Goal: Feedback & Contribution: Contribute content

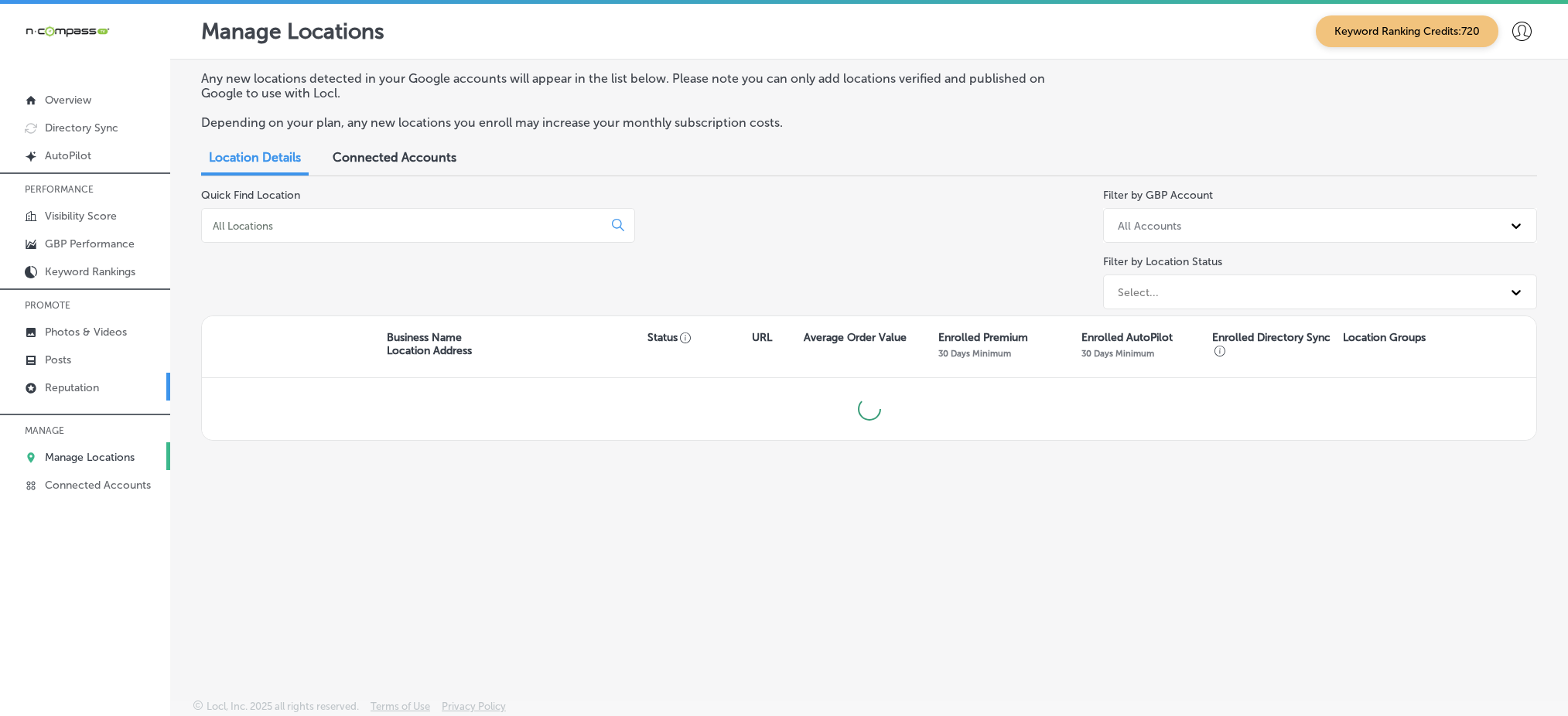
scroll to position [3, 0]
click at [81, 378] on p "Reputation" at bounding box center [72, 384] width 54 height 13
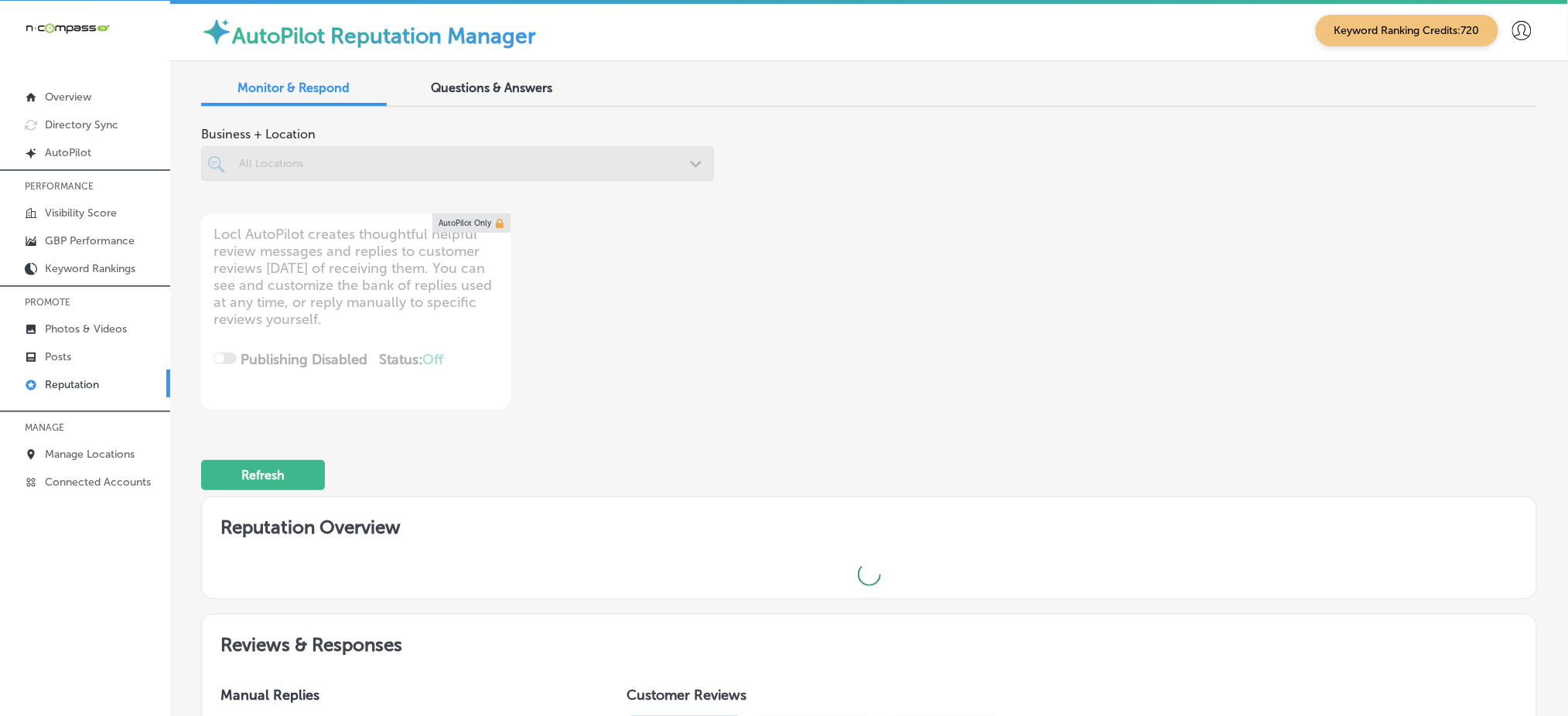
click at [402, 162] on div at bounding box center [457, 163] width 513 height 35
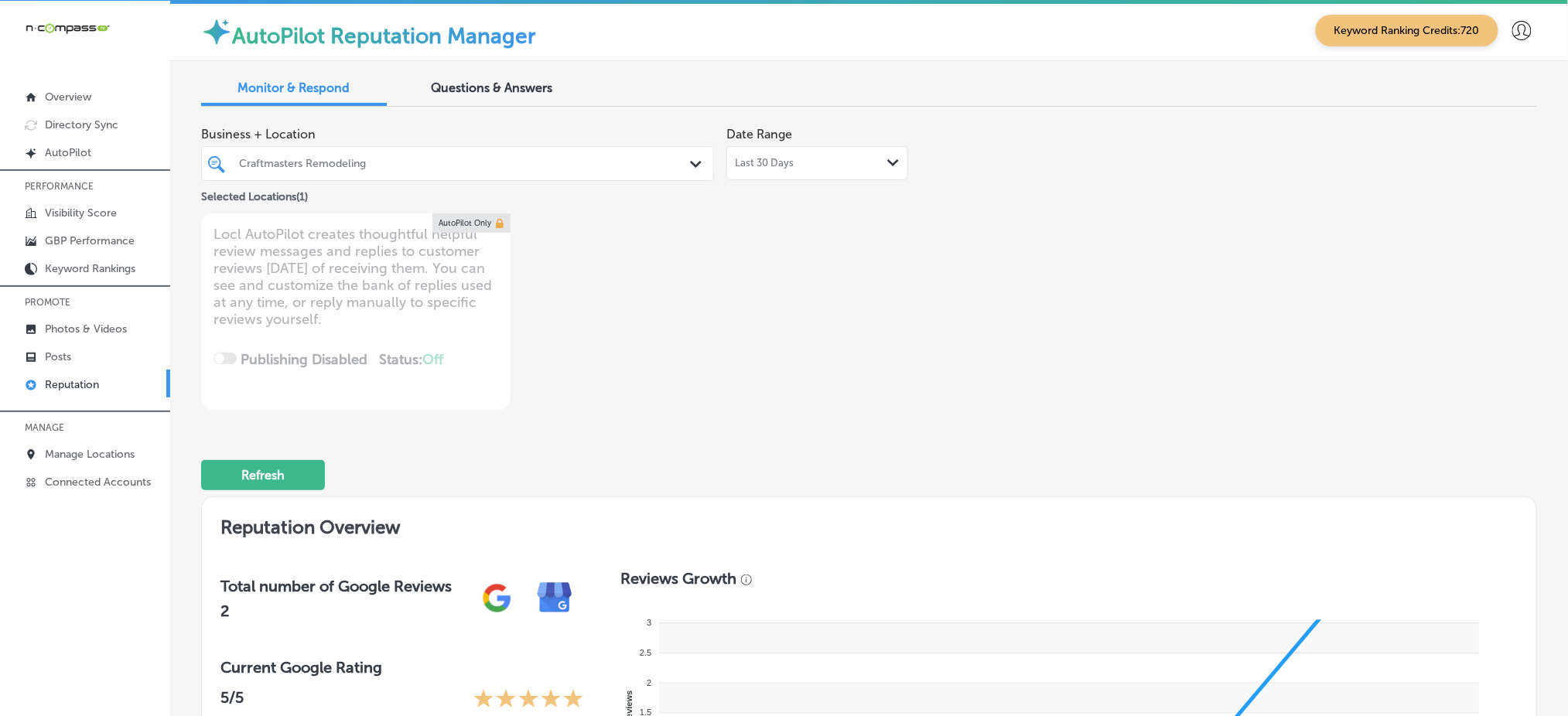
click at [546, 165] on div "Craftmasters Remodeling" at bounding box center [465, 163] width 452 height 13
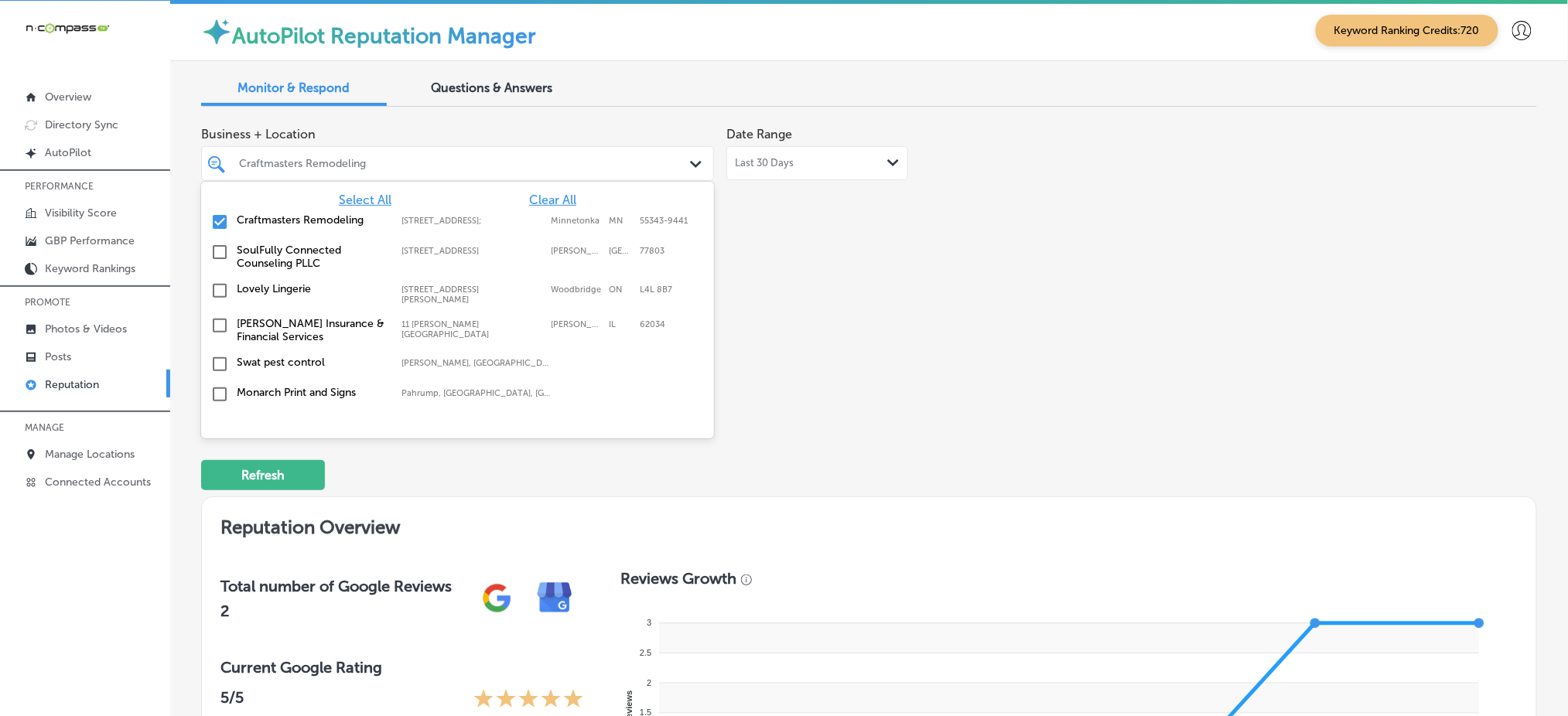
click at [536, 194] on span "Clear All" at bounding box center [552, 200] width 47 height 14
click at [867, 253] on div "Business + Location option 401 N. Main Street; Suite 106 focused, 2 of 366. 366…" at bounding box center [602, 264] width 801 height 291
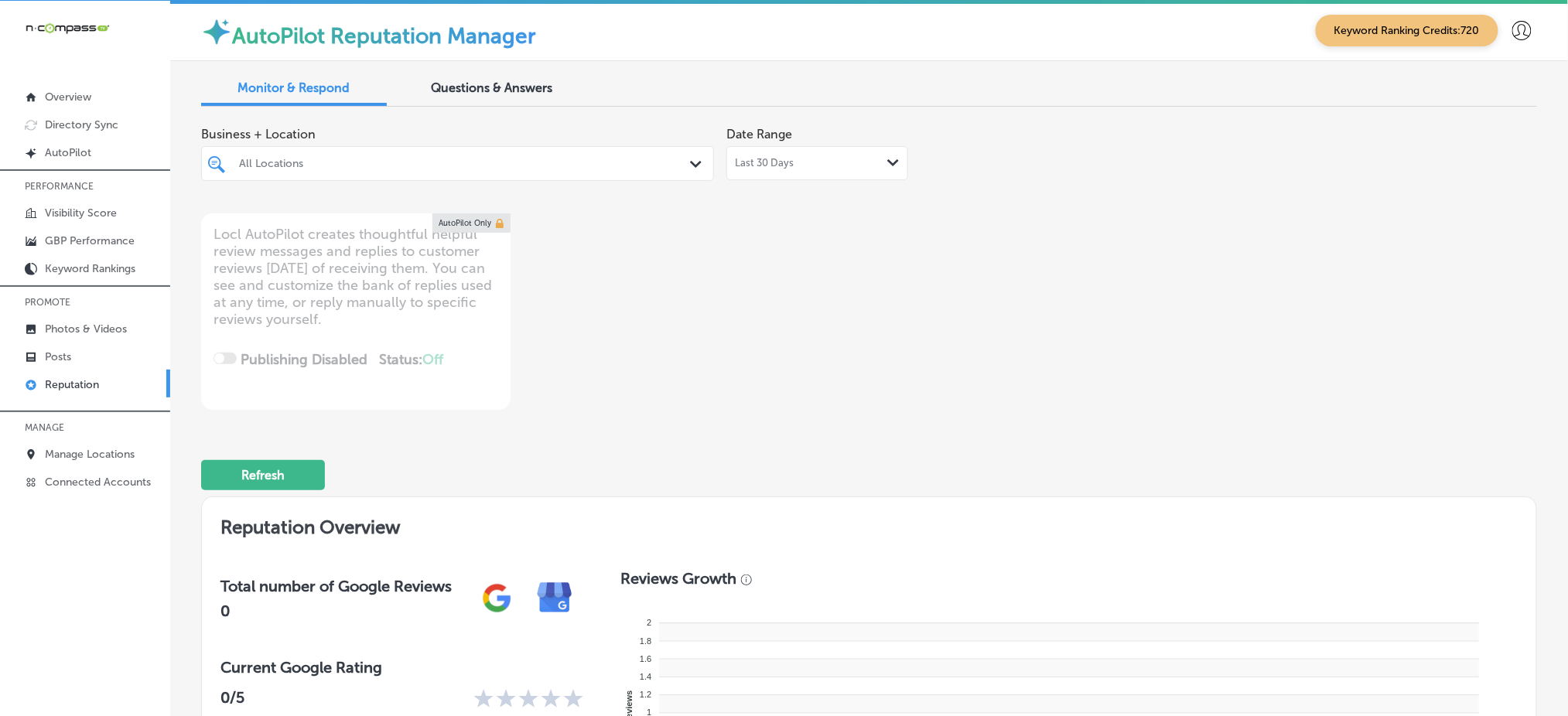
click at [486, 175] on div "All Locations Path Created with Sketch." at bounding box center [457, 163] width 513 height 35
click at [795, 236] on div "Business + Location All Locations Path Created with Sketch. Date Range Last 30 …" at bounding box center [602, 264] width 801 height 291
click at [607, 141] on div "Business + Location All Locations Path Created with Sketch." at bounding box center [457, 150] width 513 height 62
click at [567, 162] on div "All Locations" at bounding box center [465, 163] width 452 height 13
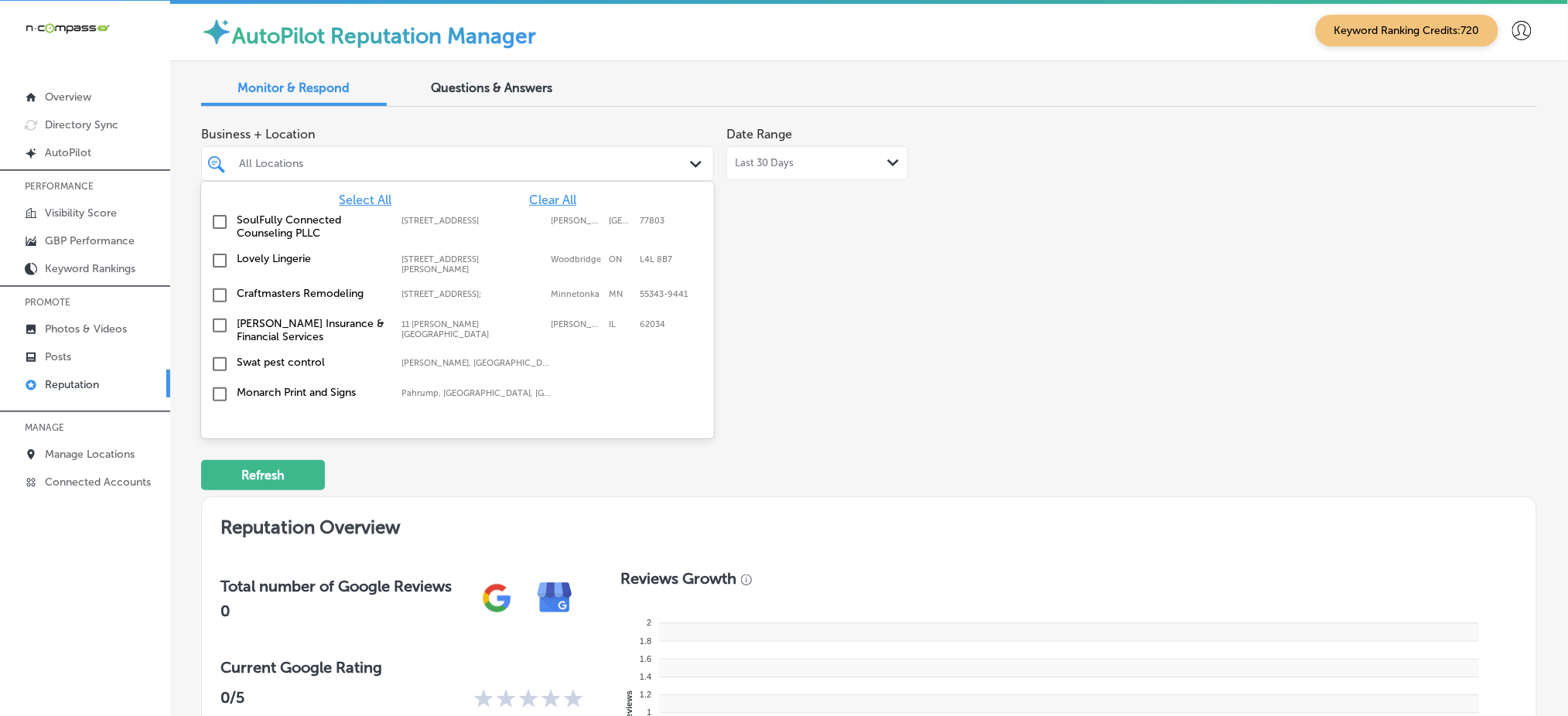
click at [354, 193] on span "Select All" at bounding box center [365, 200] width 53 height 14
click at [827, 309] on div "Business + Location option focused, 1 of 366. 366 results available. Use Up and…" at bounding box center [602, 264] width 801 height 291
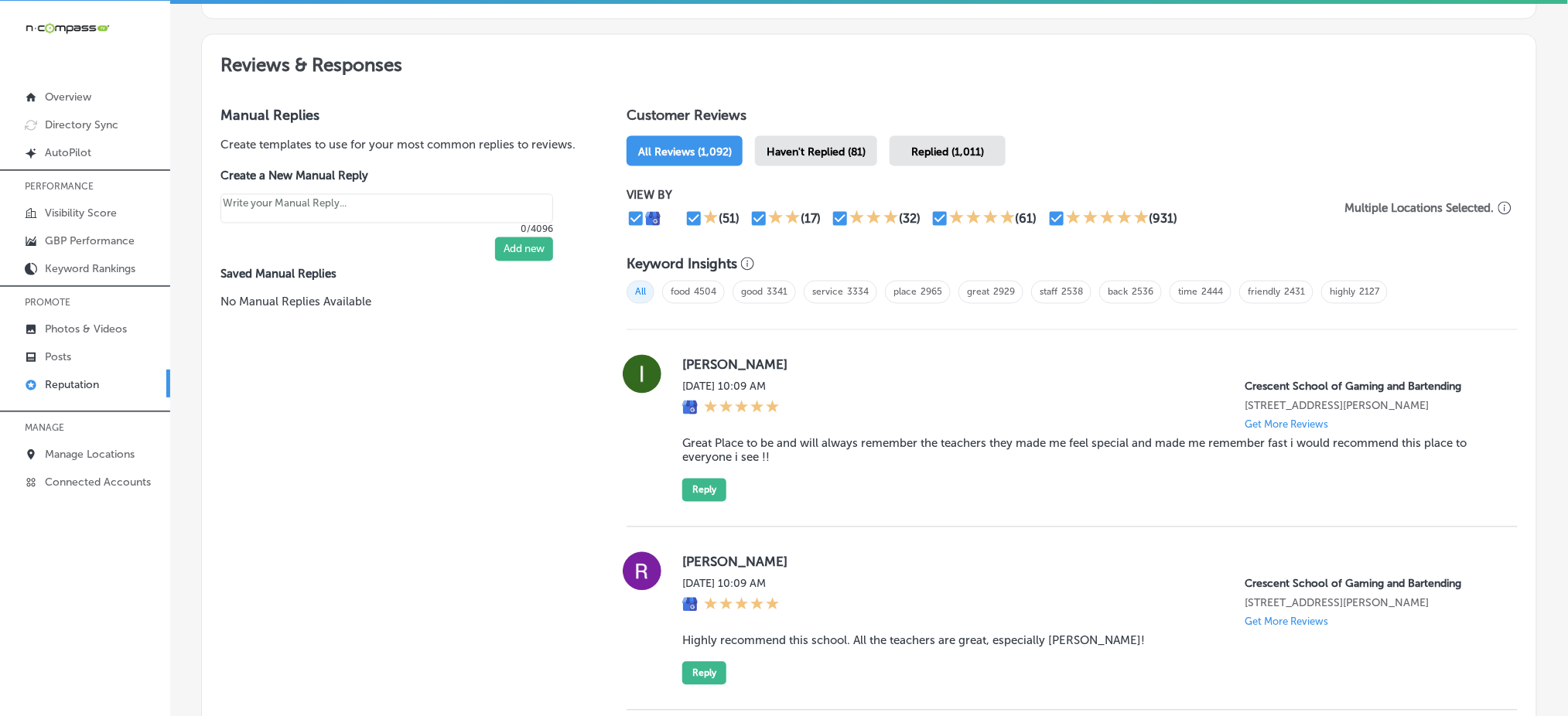
click at [831, 149] on span "Haven't Replied (81)" at bounding box center [815, 151] width 99 height 13
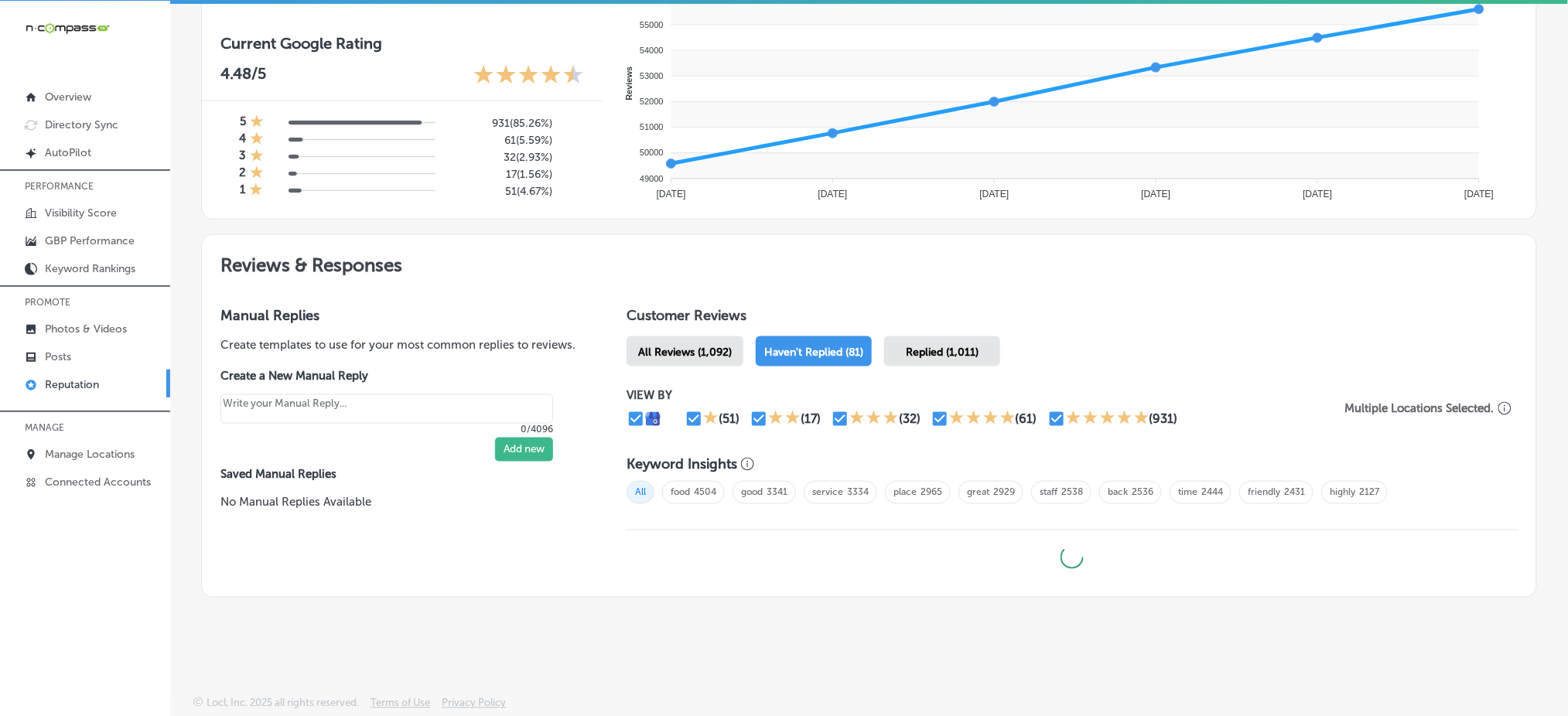
scroll to position [621, 0]
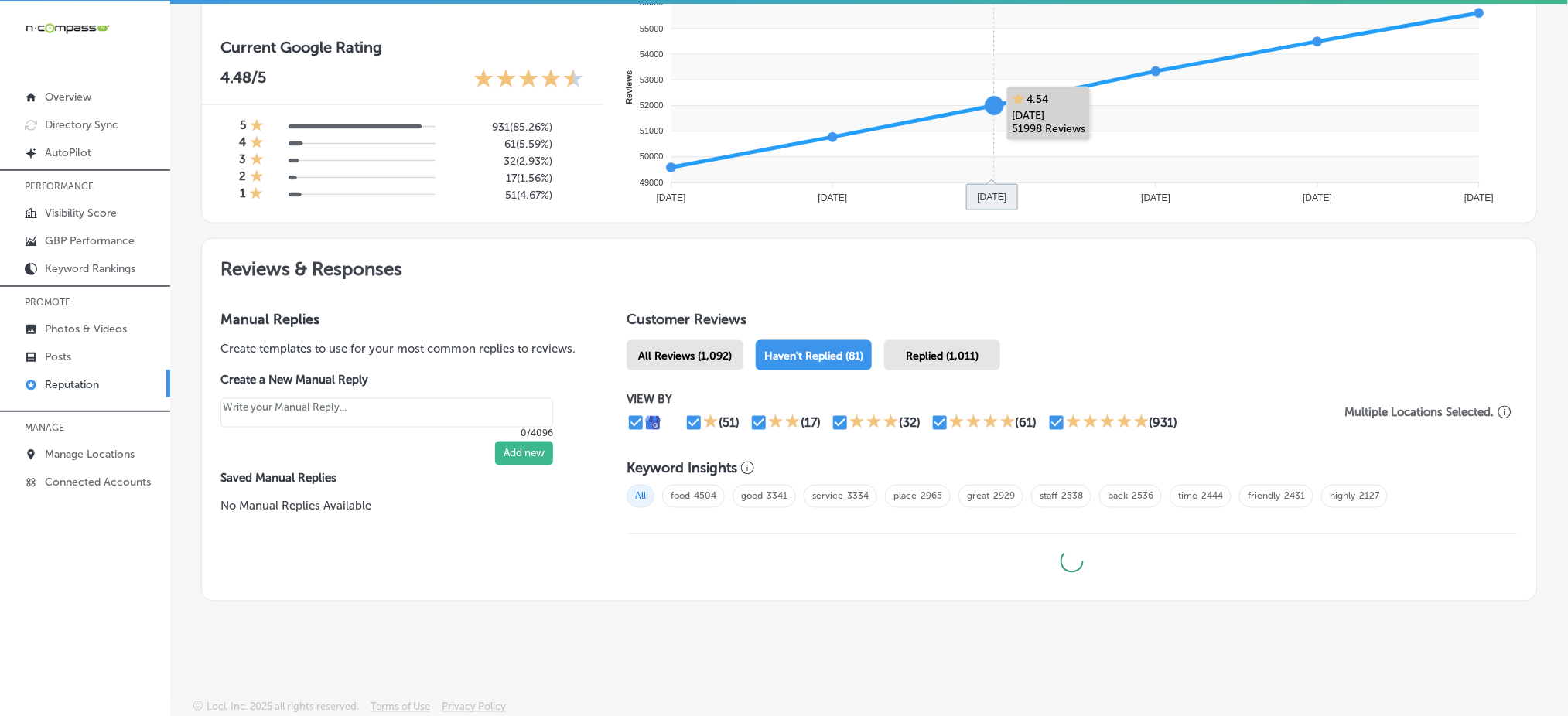
type textarea "x"
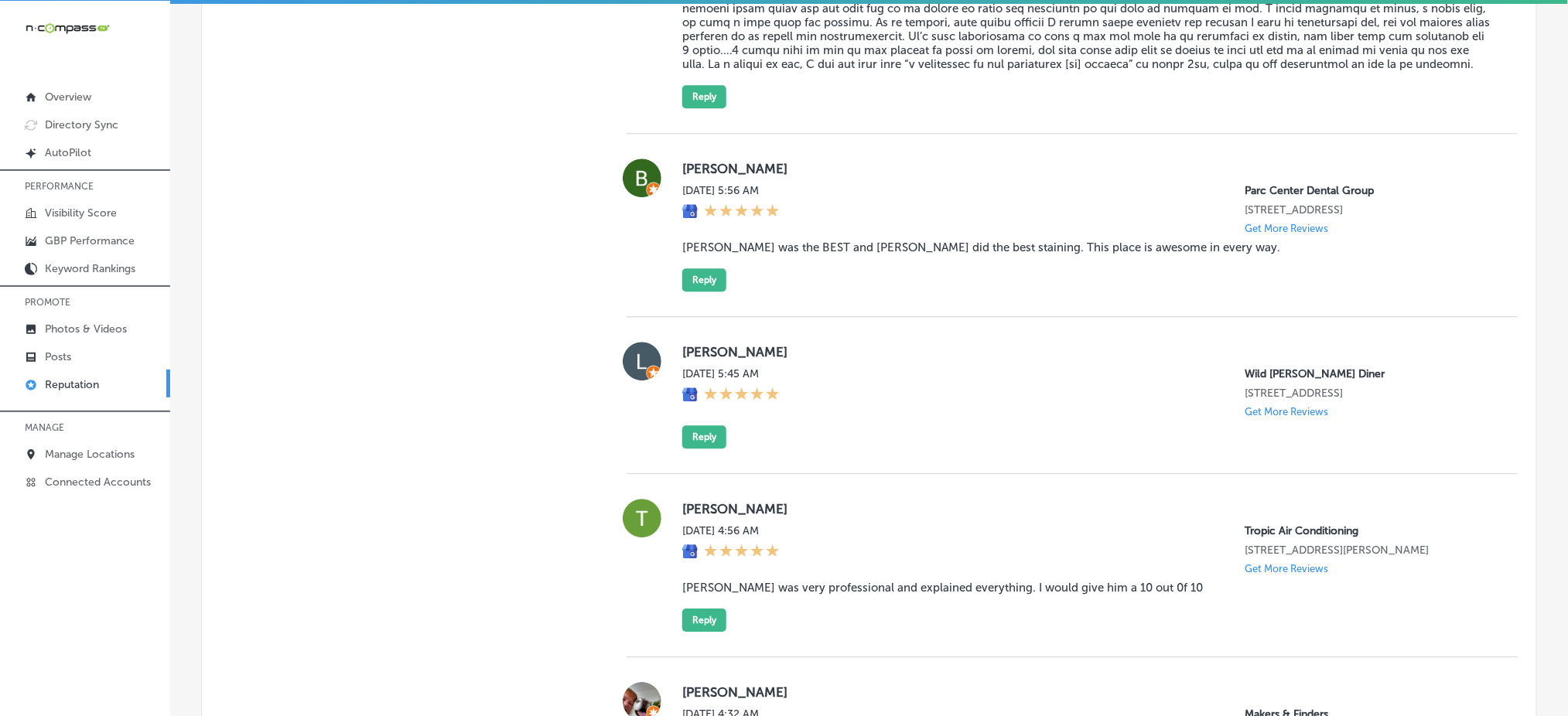
scroll to position [3506, 0]
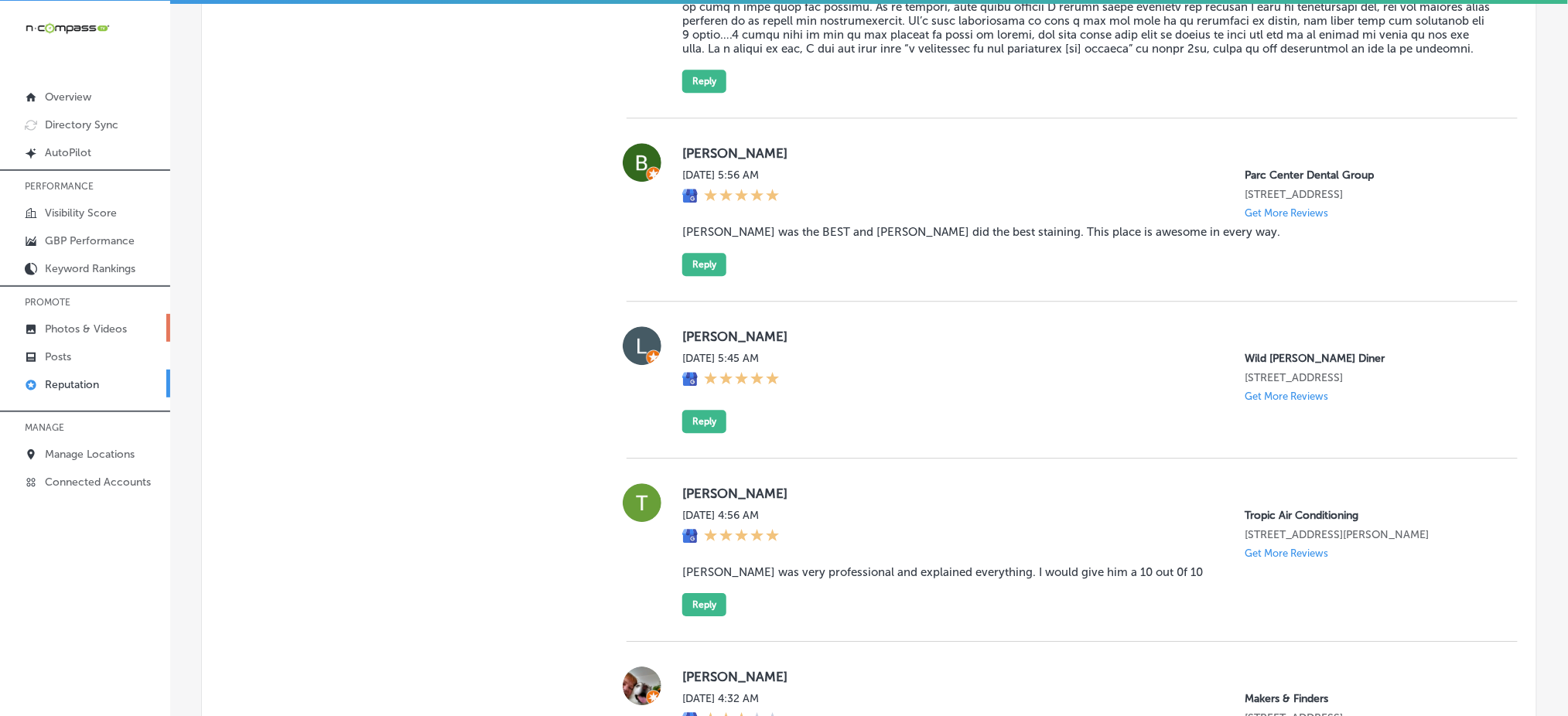
click at [147, 332] on link "Photos & Videos" at bounding box center [85, 327] width 170 height 28
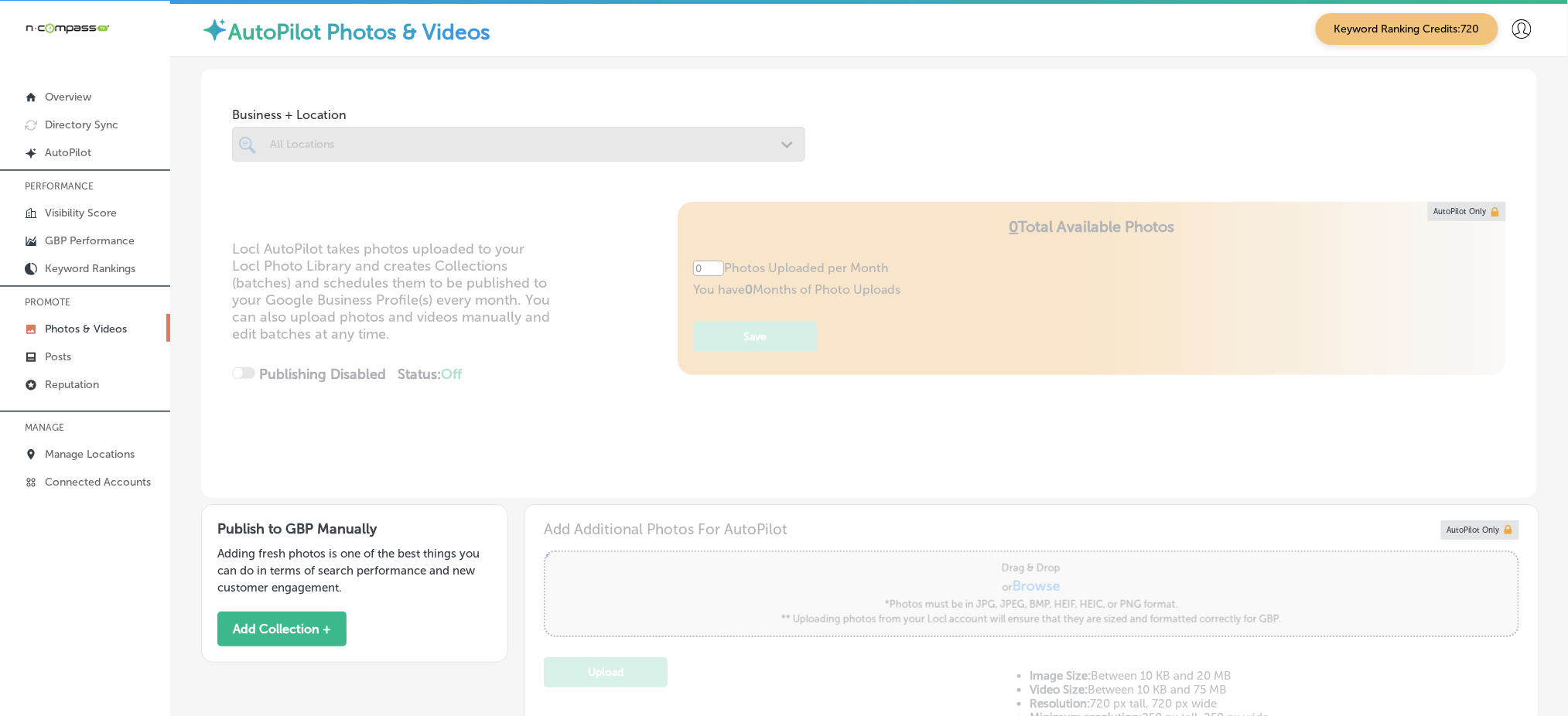
type input "5"
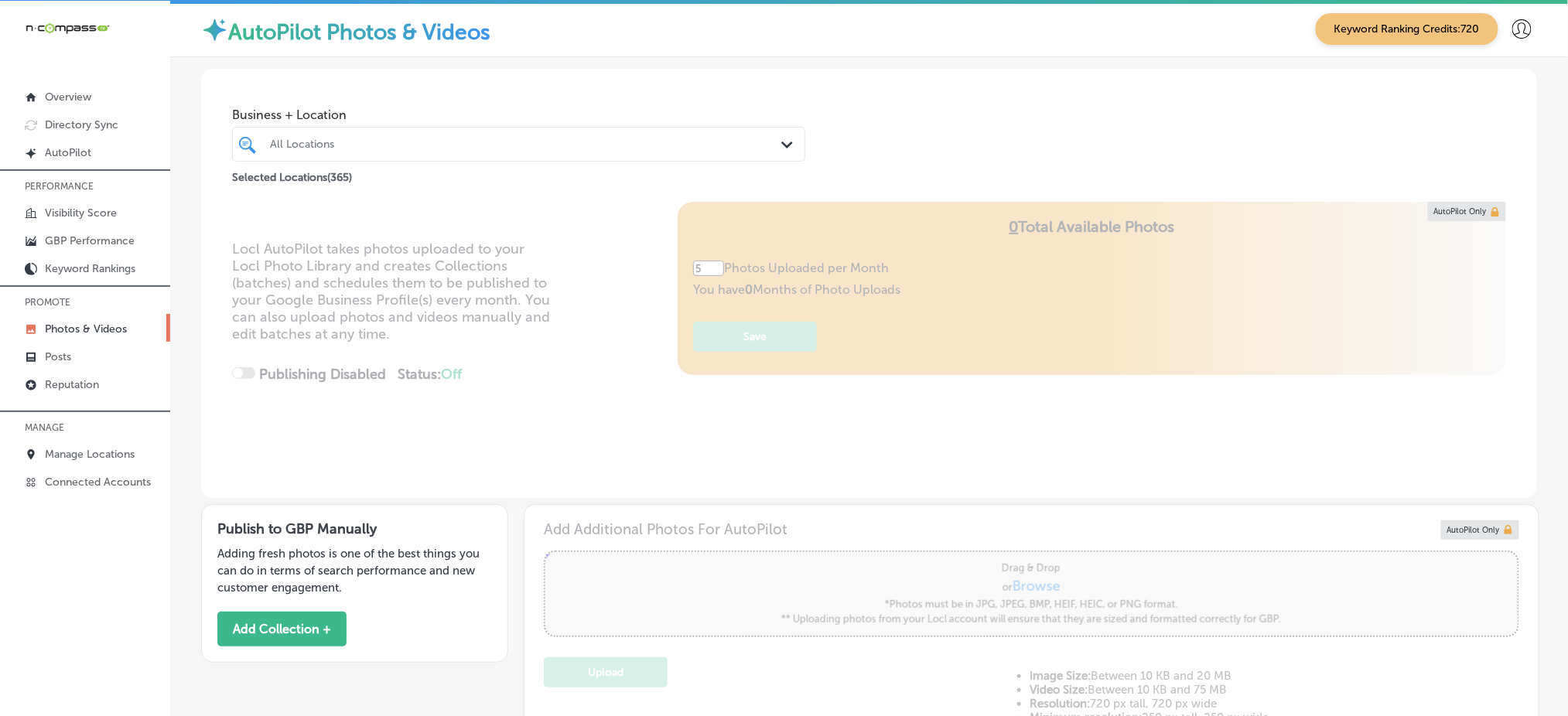
click at [461, 139] on div "All Locations" at bounding box center [526, 144] width 513 height 13
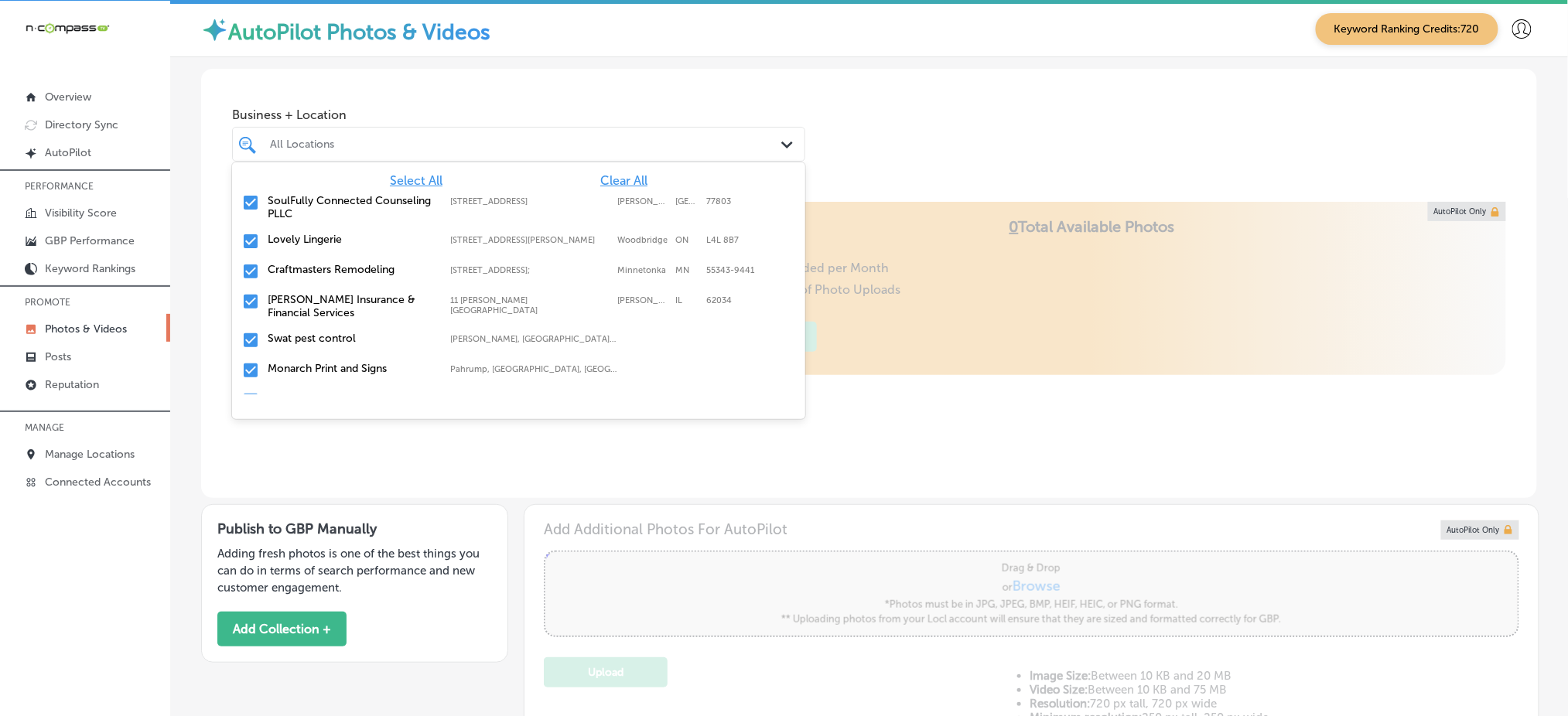
click at [620, 174] on span "Clear All" at bounding box center [623, 180] width 47 height 14
click at [599, 171] on div "Select All Clear All SoulFully Connected Counseling PLLC 401 N. Main Street; Su…" at bounding box center [519, 278] width 573 height 232
click at [600, 179] on span "Clear All" at bounding box center [623, 180] width 47 height 14
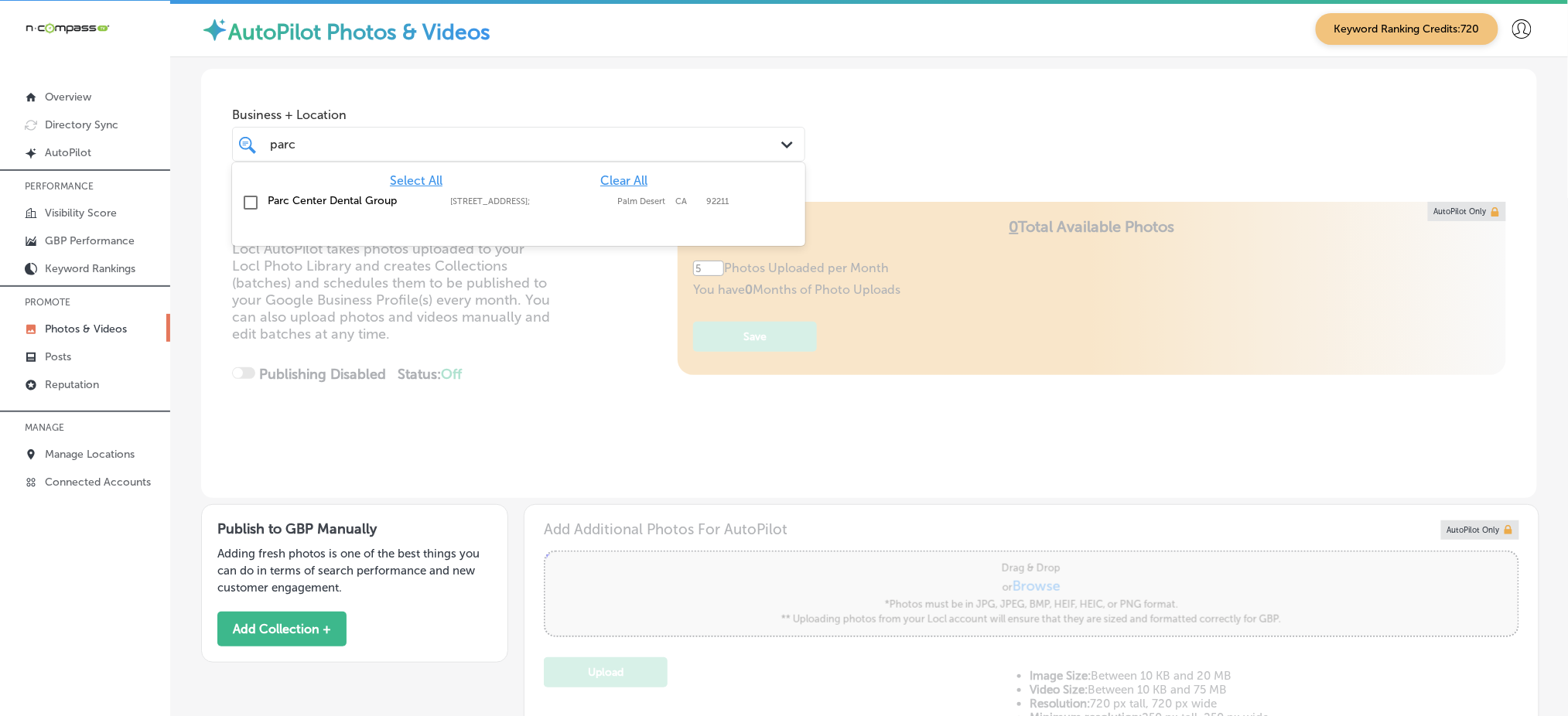
click at [298, 205] on label "Parc Center Dental Group" at bounding box center [351, 200] width 167 height 13
type input "parc"
click at [465, 73] on div "Business + Location option 77564 Country Club Drive #350; , selected. option 77…" at bounding box center [869, 128] width 1336 height 117
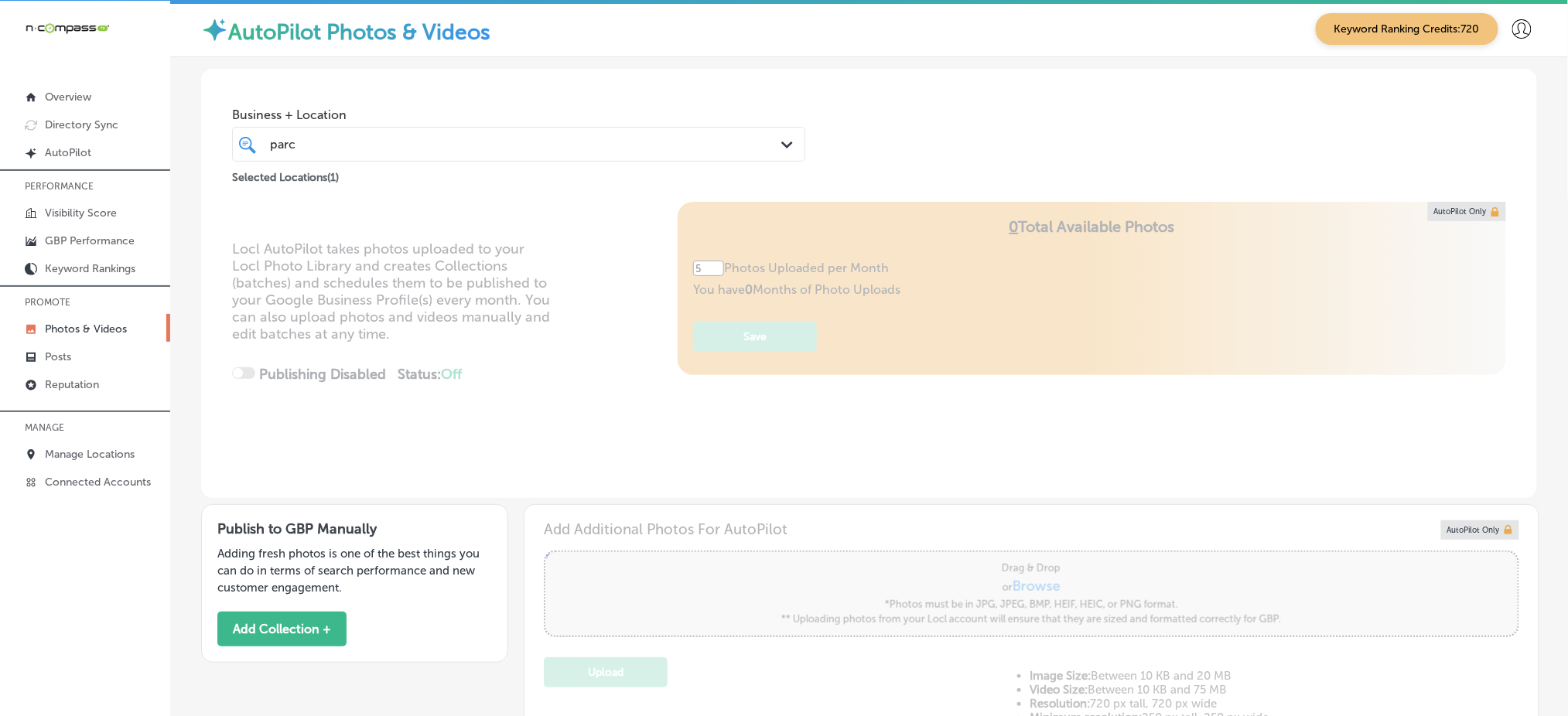
click at [463, 152] on div "parc parc" at bounding box center [493, 144] width 450 height 21
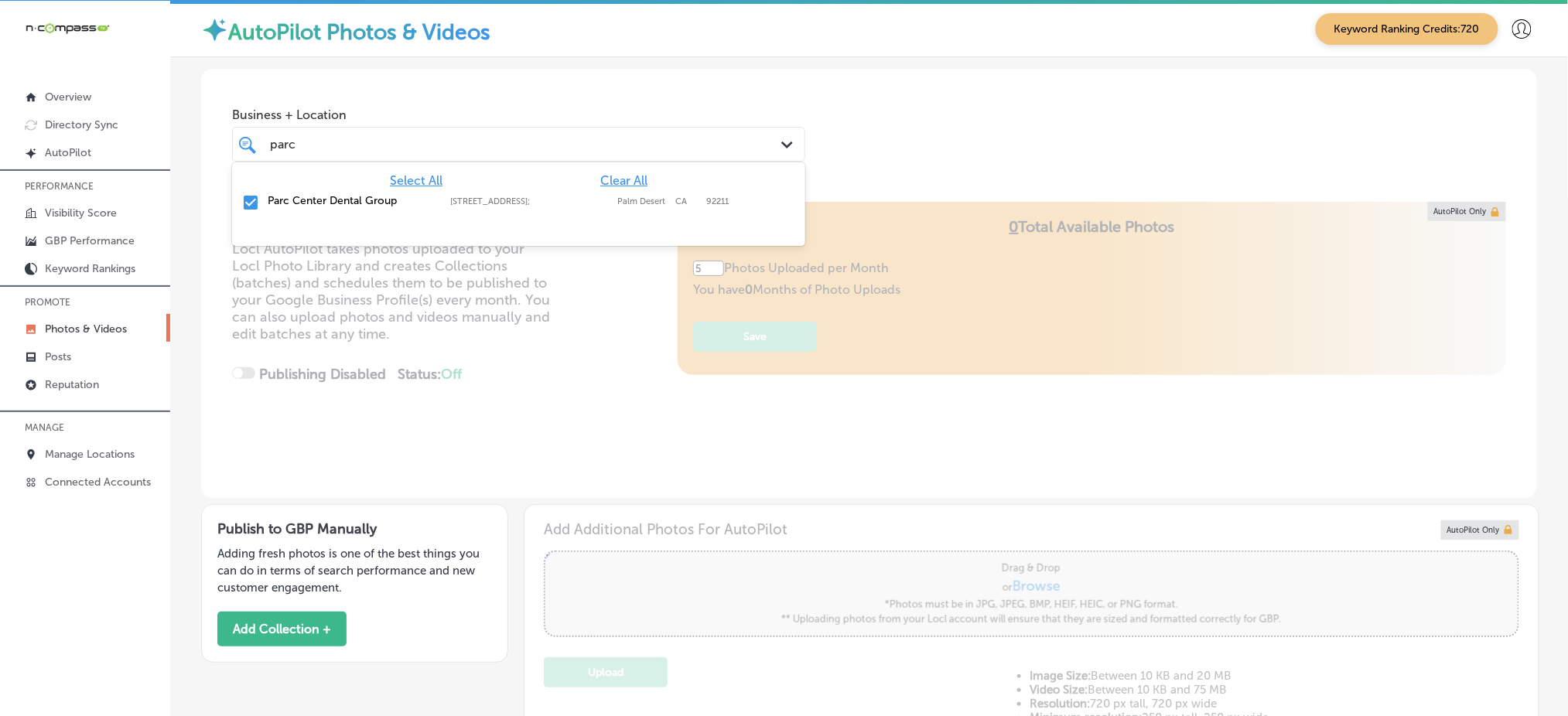
click at [463, 152] on div "parc parc" at bounding box center [493, 144] width 450 height 21
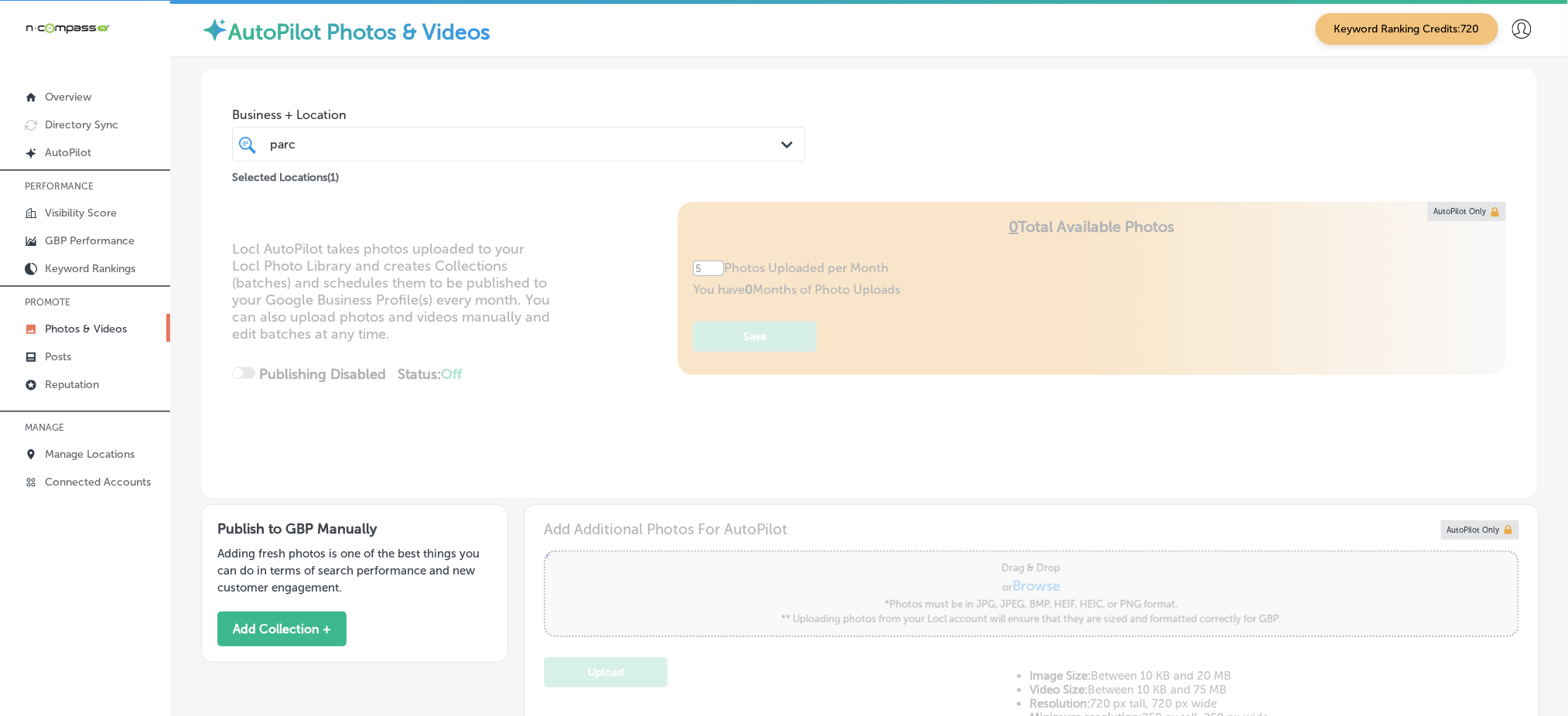
click at [463, 152] on div "parc parc" at bounding box center [493, 144] width 450 height 21
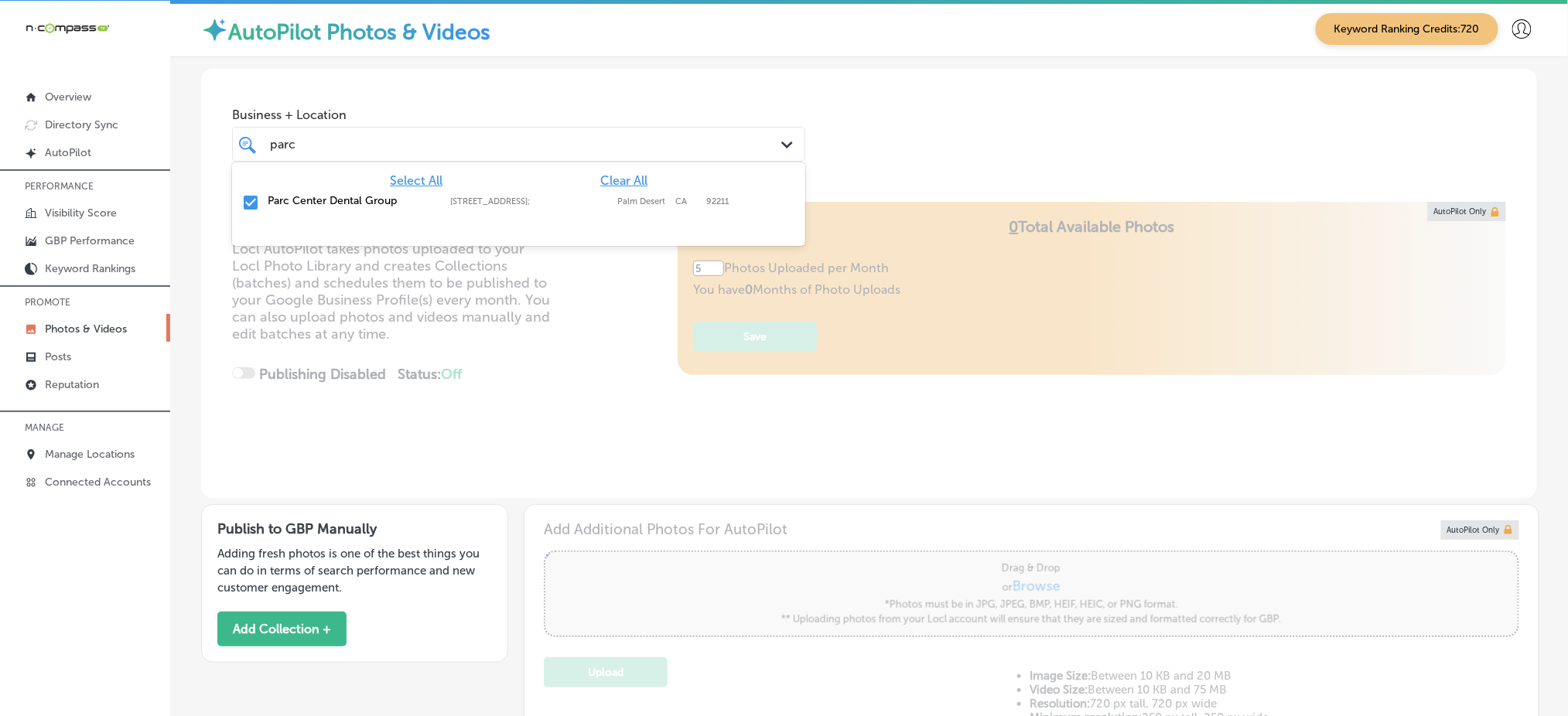
click at [463, 152] on div "parc parc" at bounding box center [493, 144] width 450 height 21
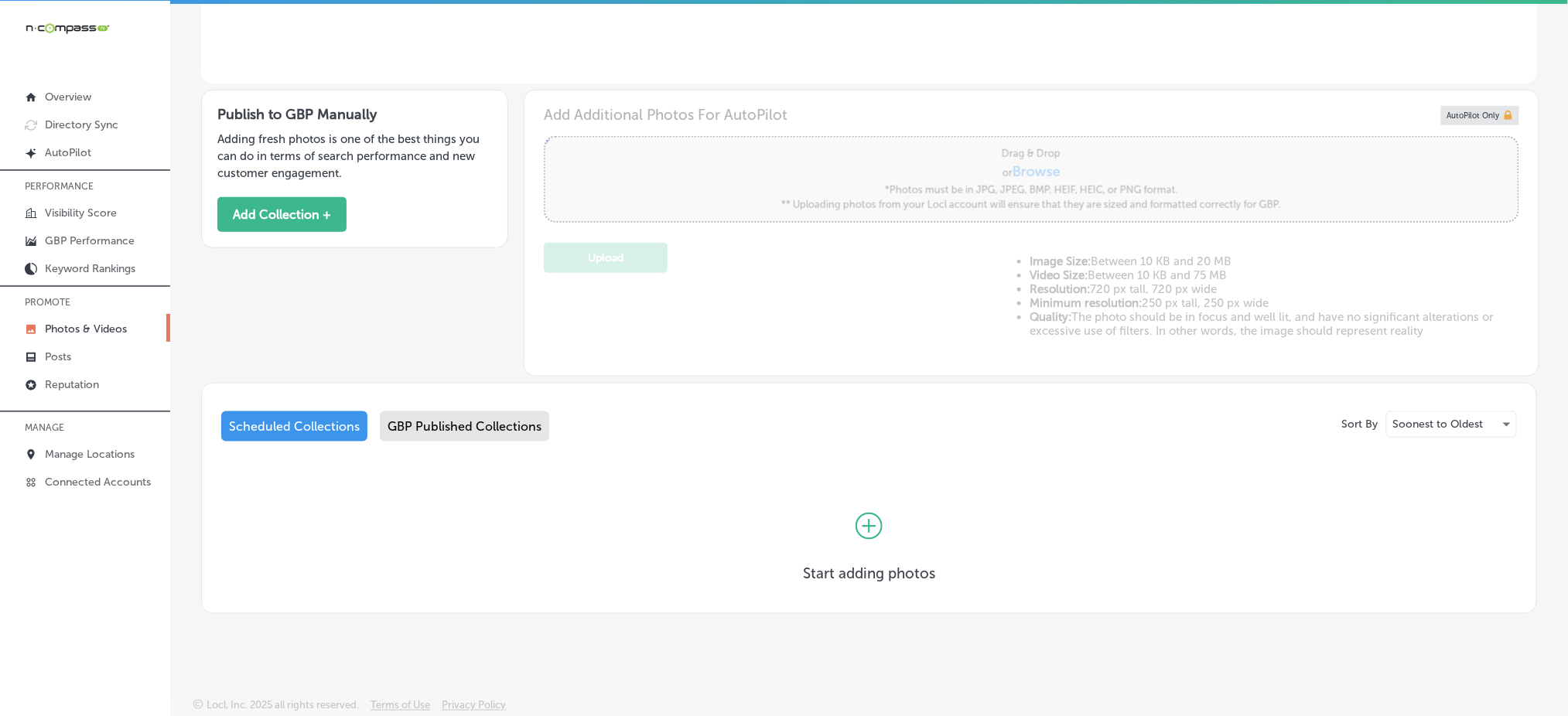
click at [429, 412] on div "GBP Published Collections" at bounding box center [464, 426] width 169 height 30
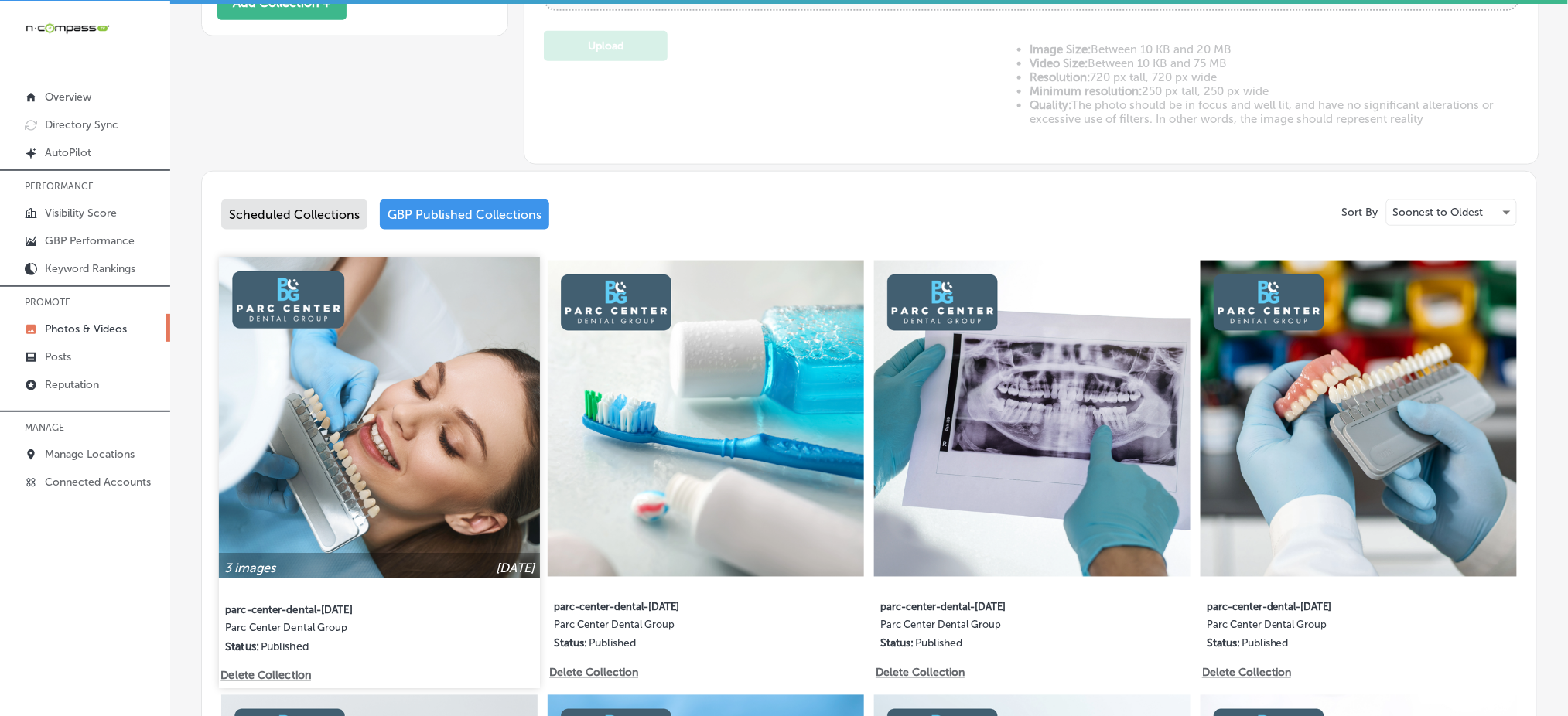
scroll to position [518, 0]
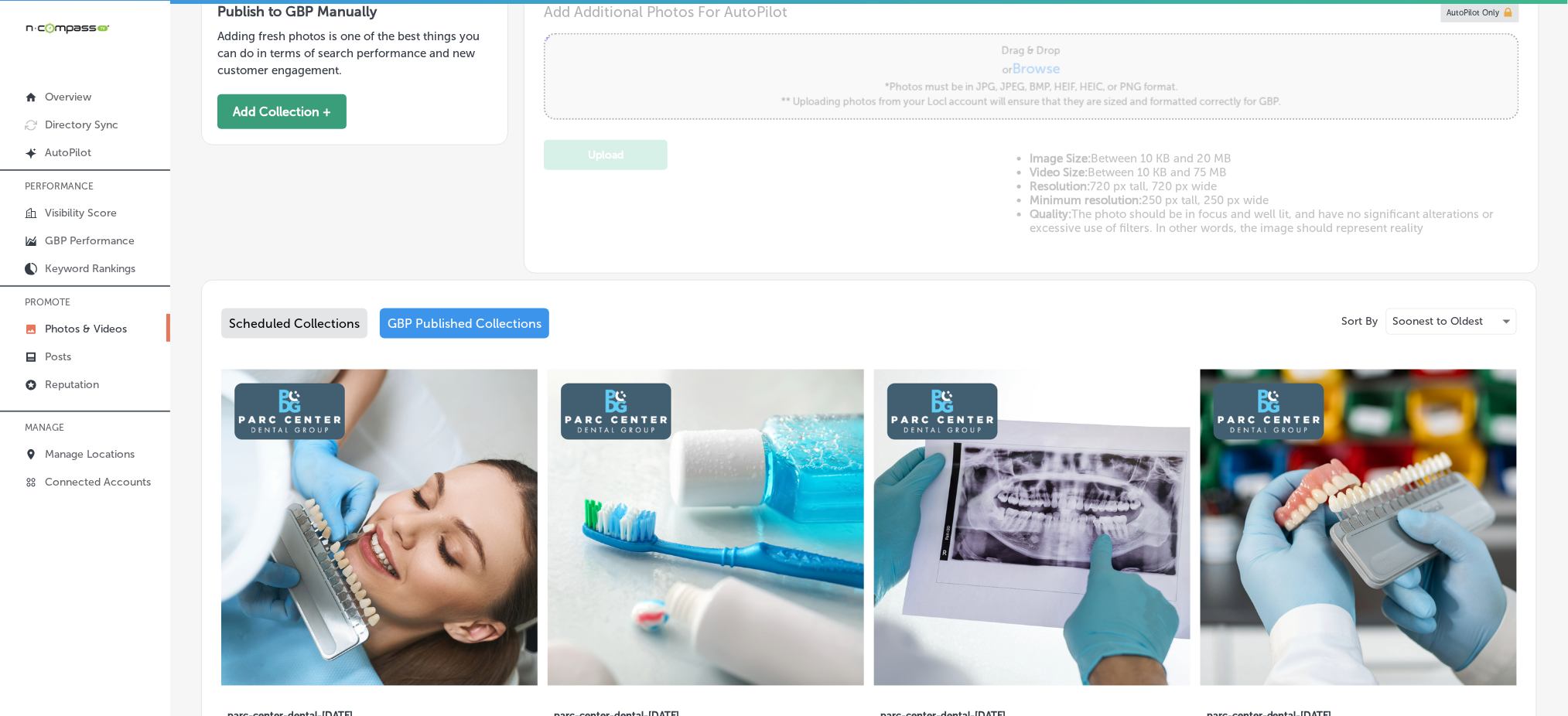
click at [301, 99] on button "Add Collection +" at bounding box center [282, 111] width 129 height 35
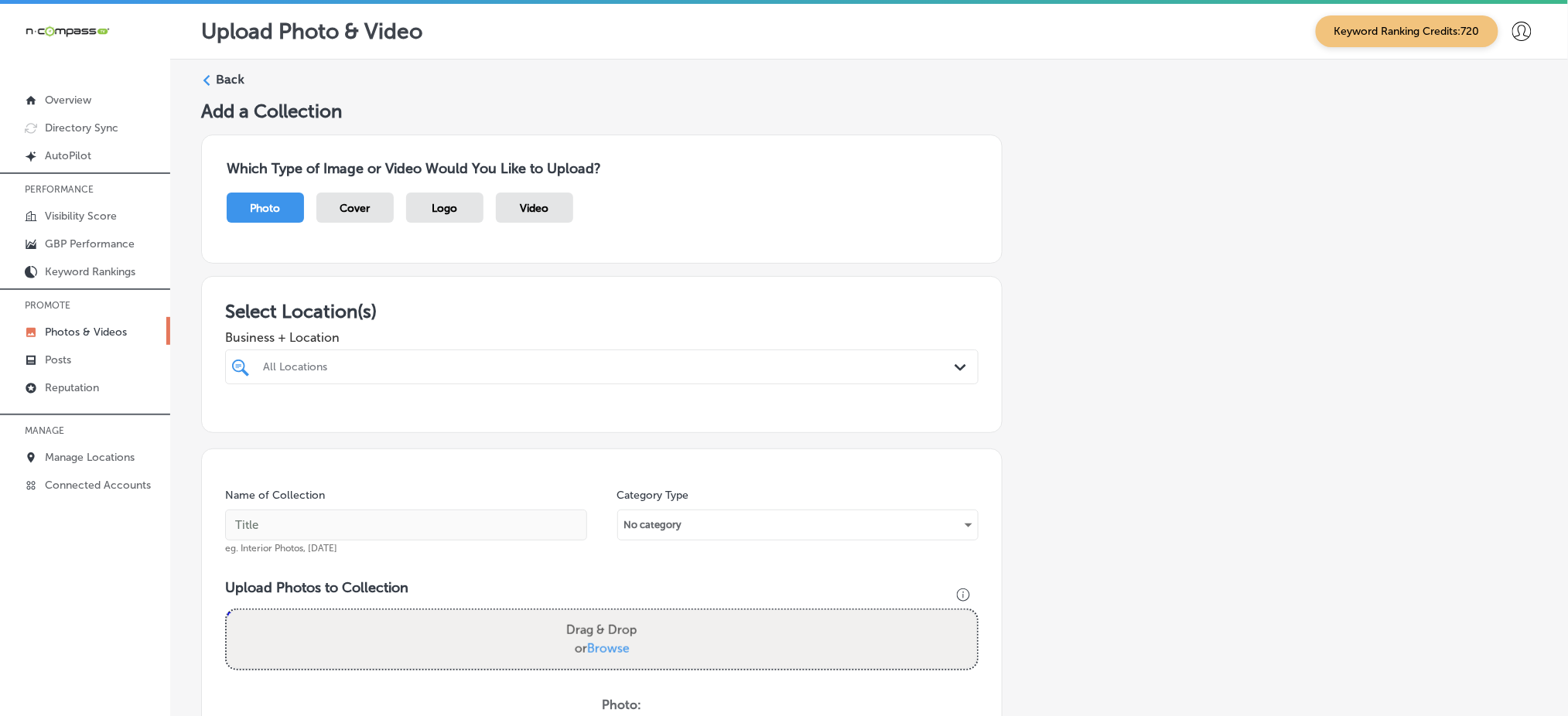
click at [402, 362] on div "All Locations" at bounding box center [609, 367] width 693 height 13
click at [488, 361] on div "All Locations" at bounding box center [609, 367] width 693 height 13
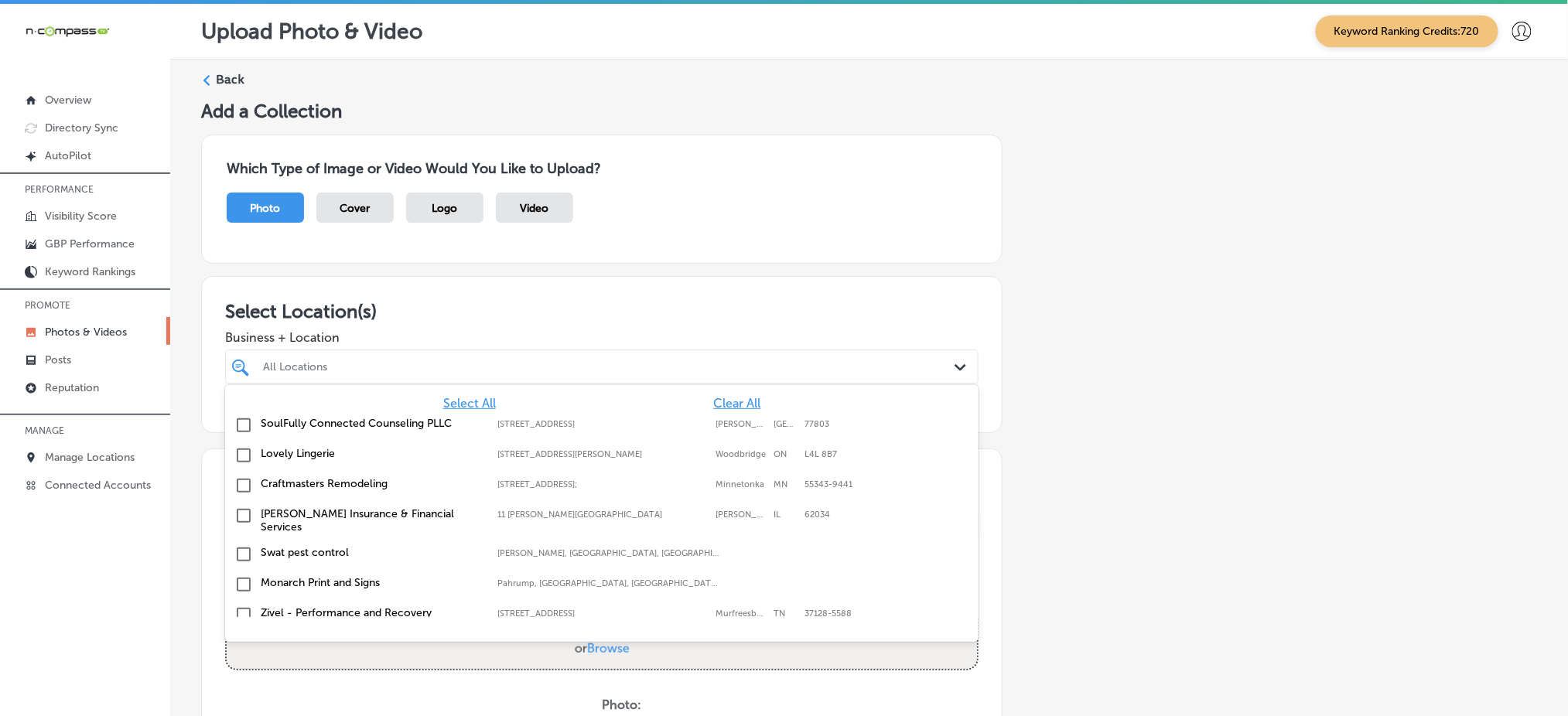
click at [732, 399] on span "Clear All" at bounding box center [736, 403] width 47 height 14
click at [520, 360] on div "parc" at bounding box center [567, 367] width 612 height 21
type input "parc"
click at [648, 310] on h3 "Select Location(s)" at bounding box center [602, 311] width 753 height 22
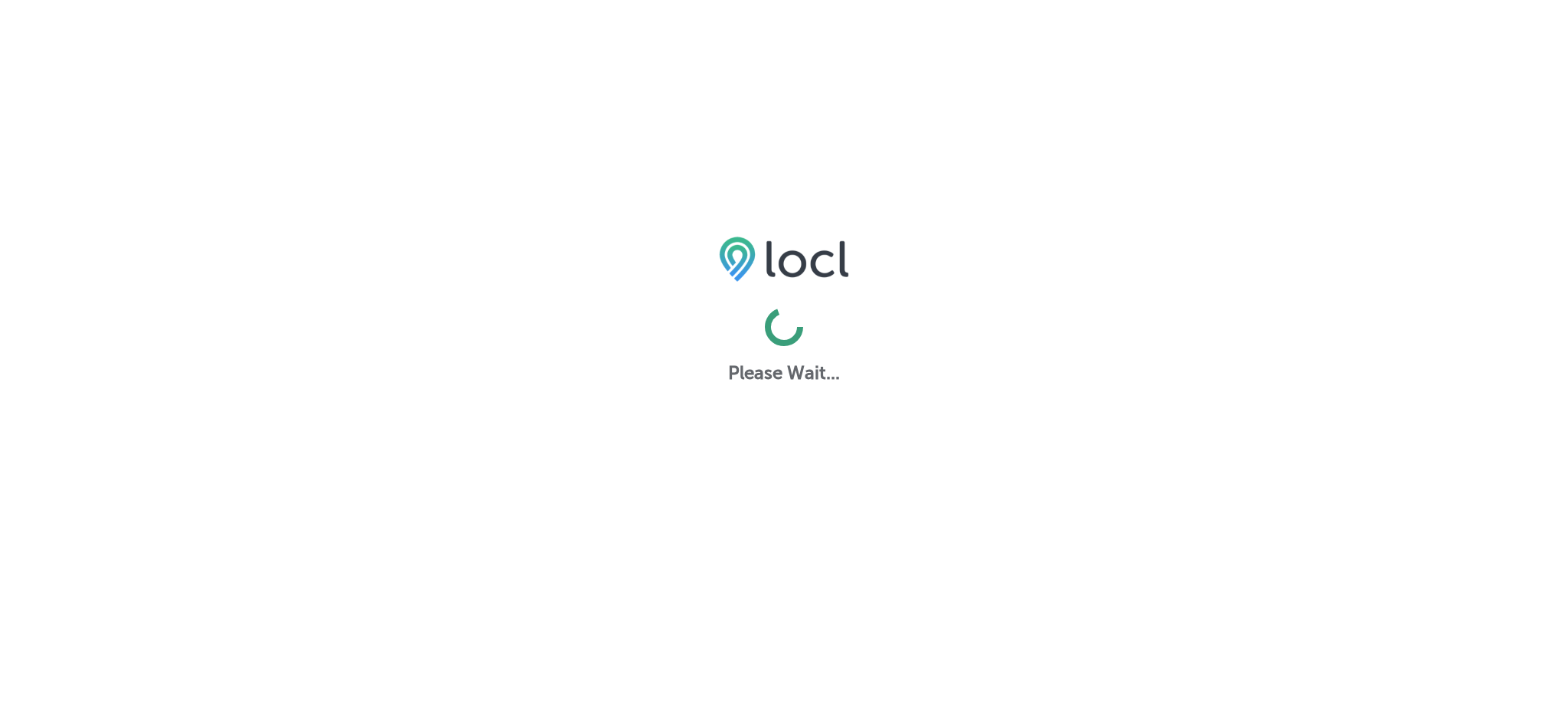
click at [1268, 414] on div "Please Wait..." at bounding box center [784, 568] width 1568 height 709
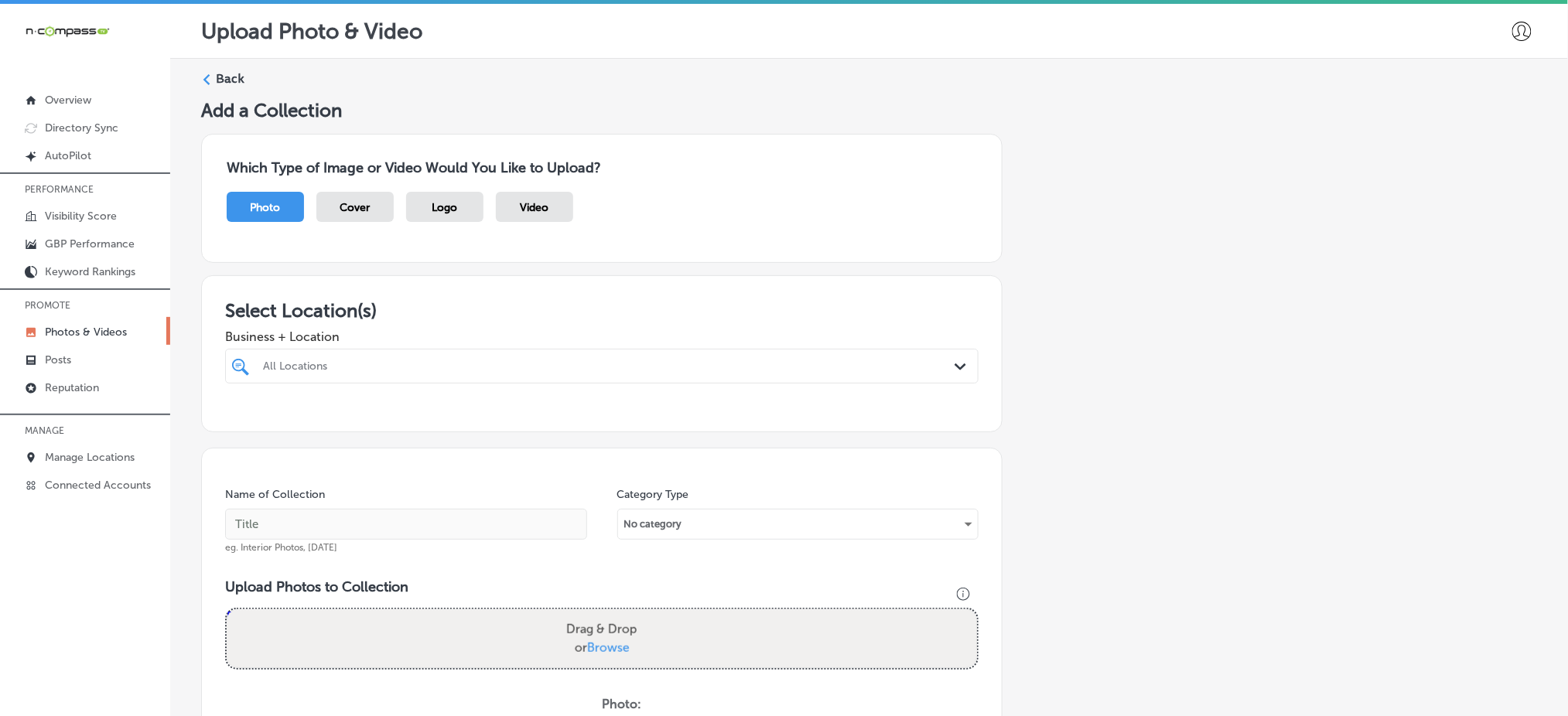
click at [929, 367] on div "All Locations" at bounding box center [609, 366] width 693 height 13
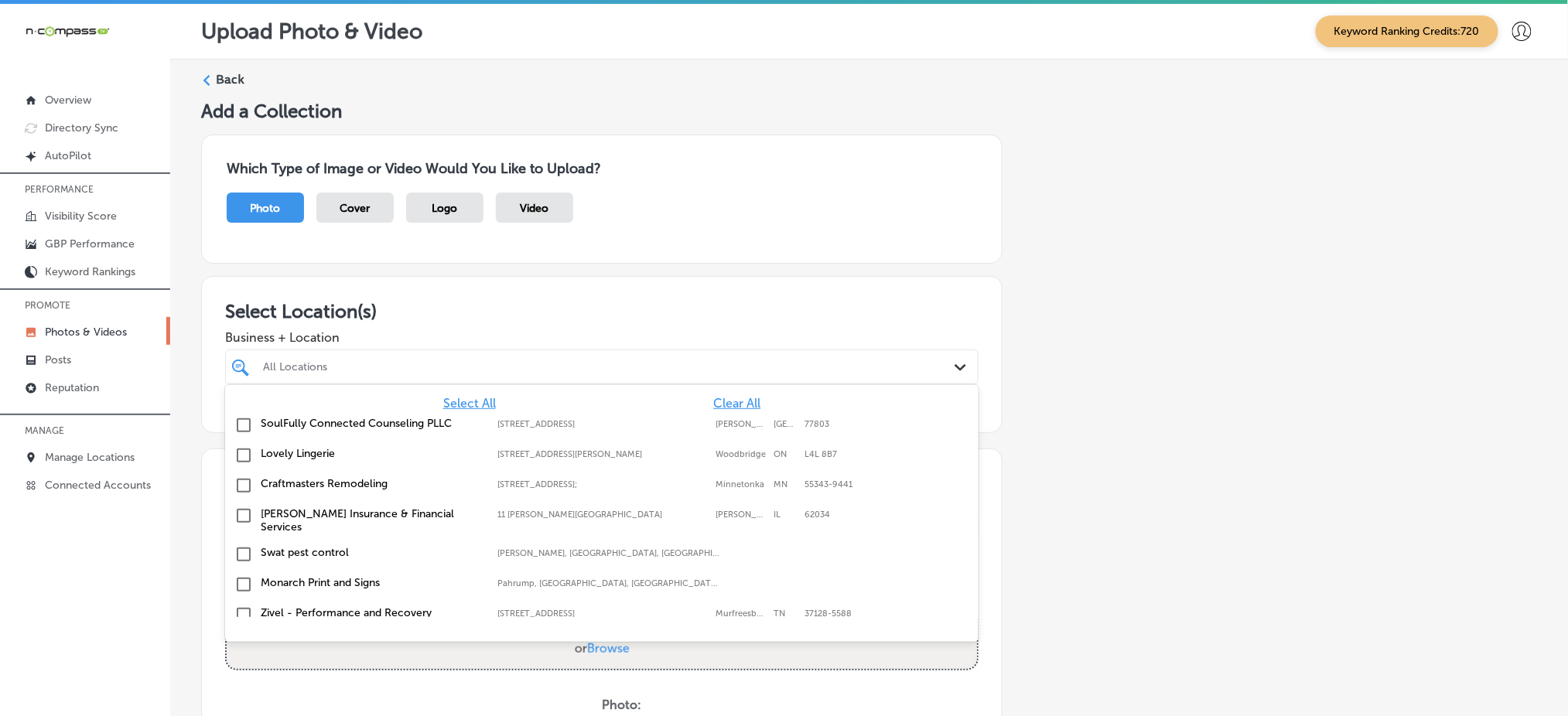
click at [713, 399] on span "Clear All" at bounding box center [736, 403] width 47 height 14
click at [359, 356] on div "parc" at bounding box center [567, 367] width 612 height 21
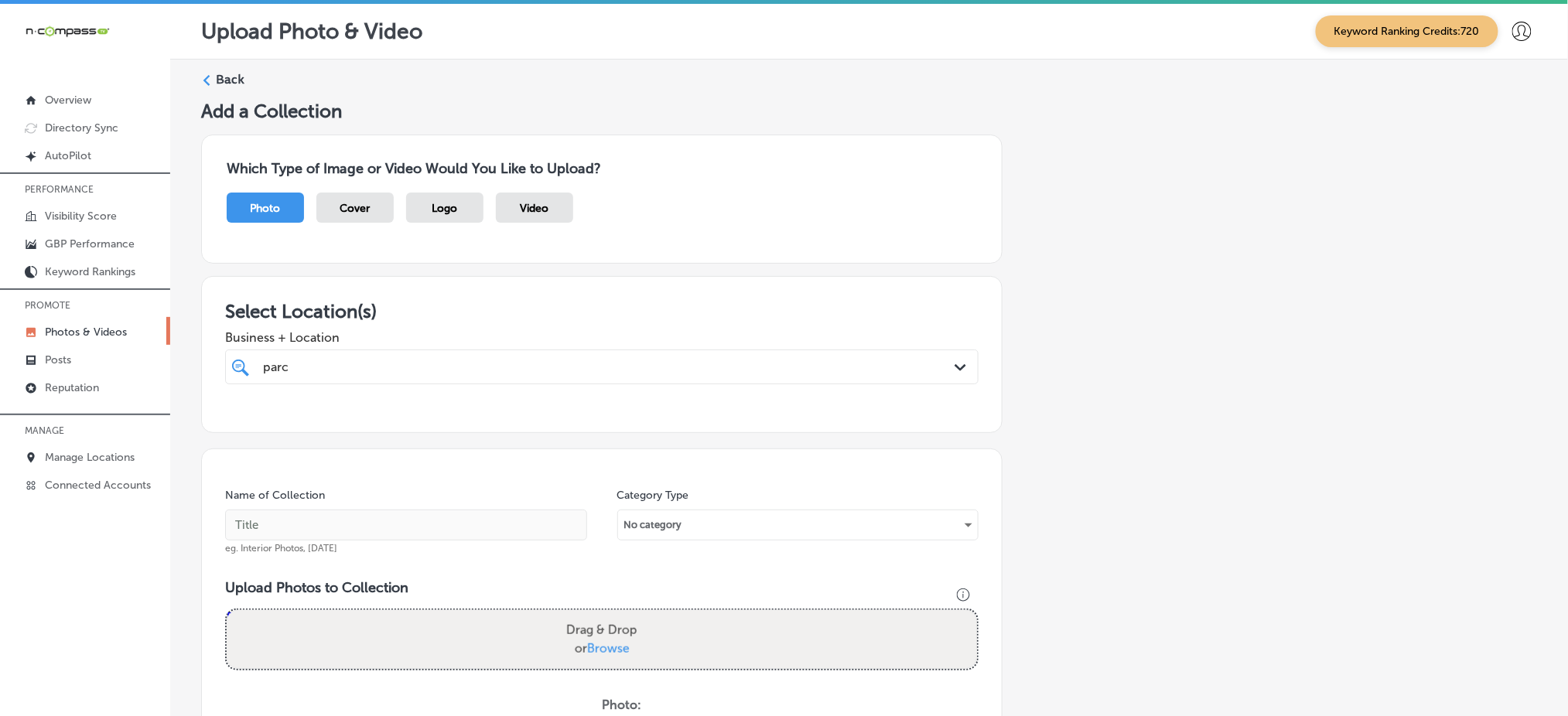
click at [355, 360] on div "parc parc" at bounding box center [567, 367] width 612 height 21
click at [323, 417] on label "Parc Center Dental Group" at bounding box center [372, 423] width 221 height 13
click at [364, 356] on div "parc parc" at bounding box center [567, 367] width 612 height 21
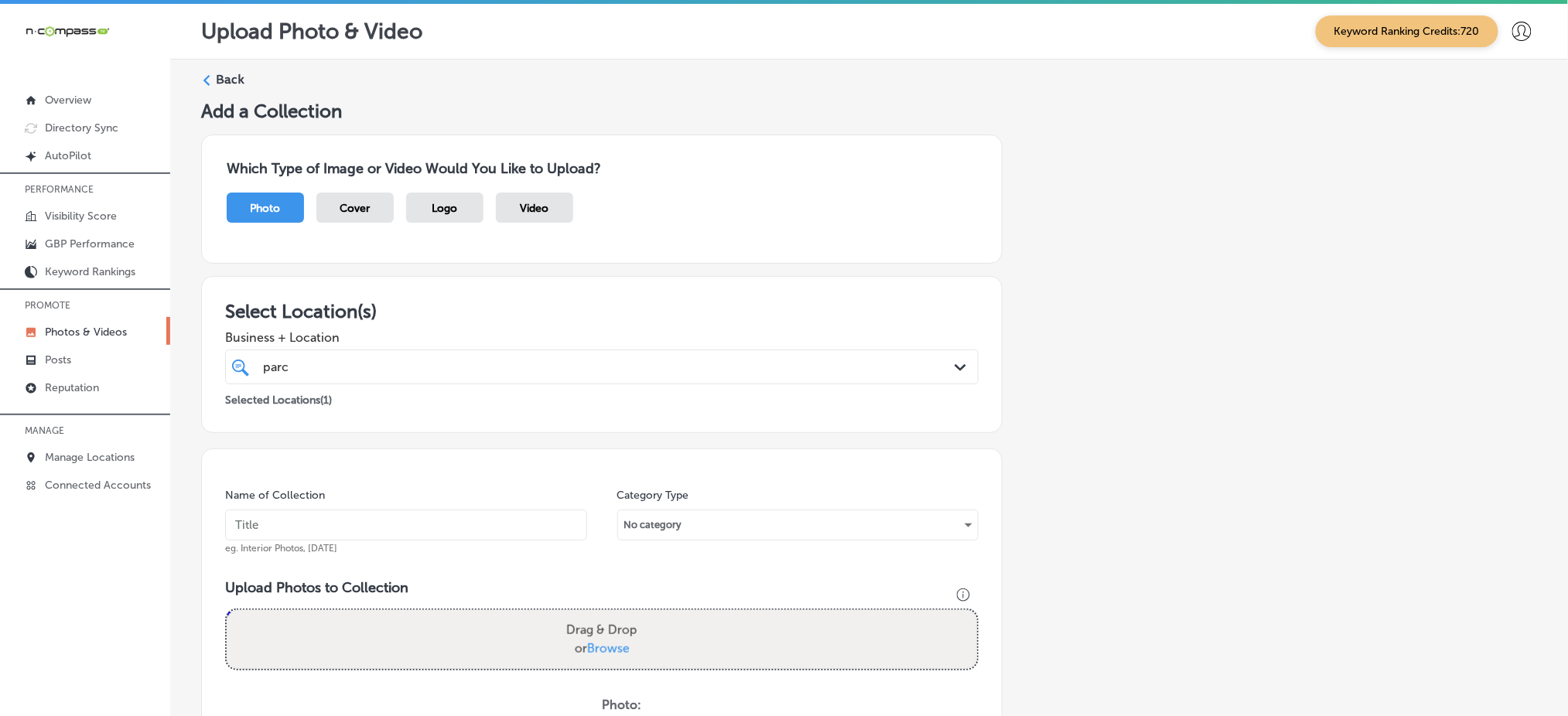
click at [364, 356] on div "parc parc" at bounding box center [567, 367] width 612 height 21
type input "parc"
click at [287, 518] on input "text" at bounding box center [406, 525] width 362 height 31
click at [398, 537] on input "parc-center-dental-[DATE]" at bounding box center [406, 525] width 362 height 31
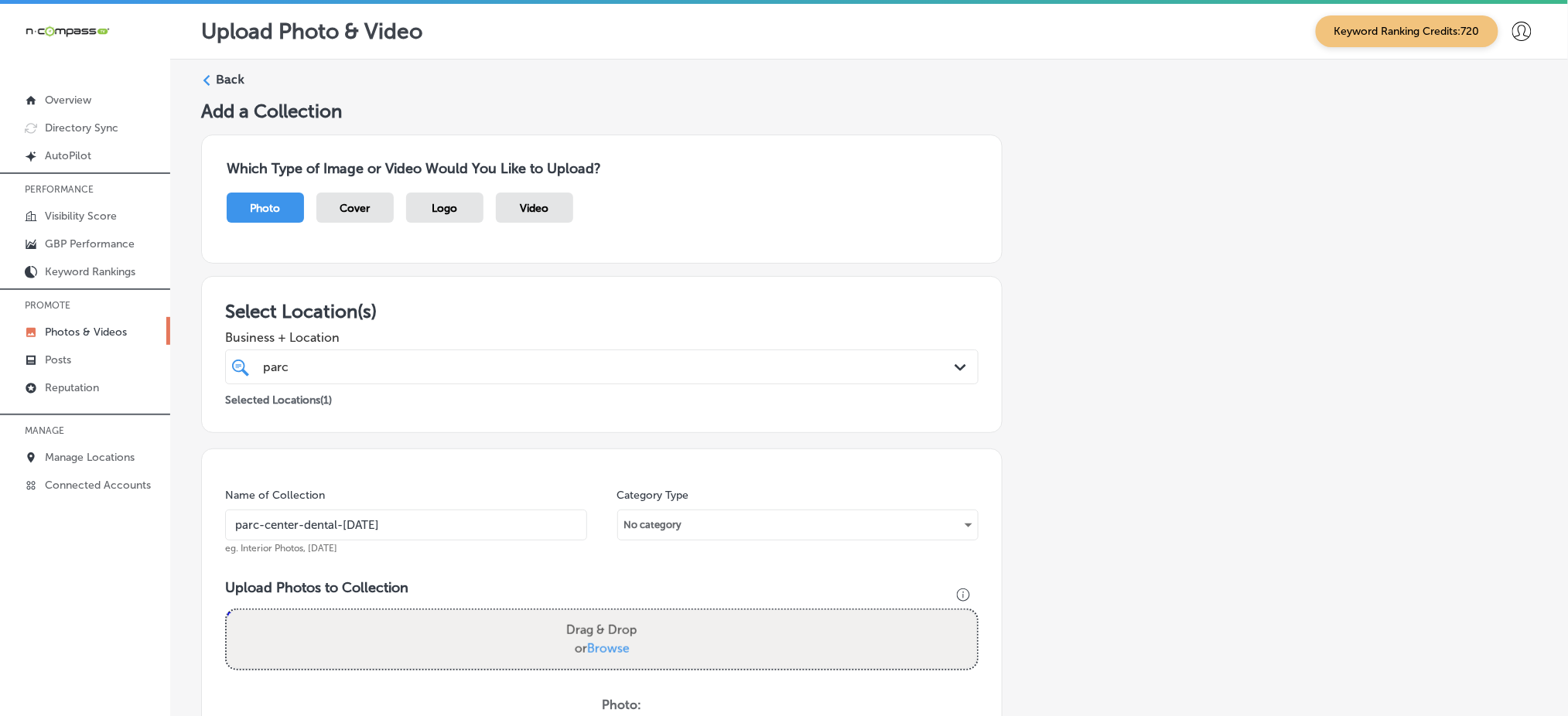
click at [398, 537] on input "parc-center-dental-[DATE]" at bounding box center [406, 525] width 362 height 31
type input "parc-center-dental-[DATE]"
click at [616, 644] on span "Browse" at bounding box center [608, 648] width 43 height 14
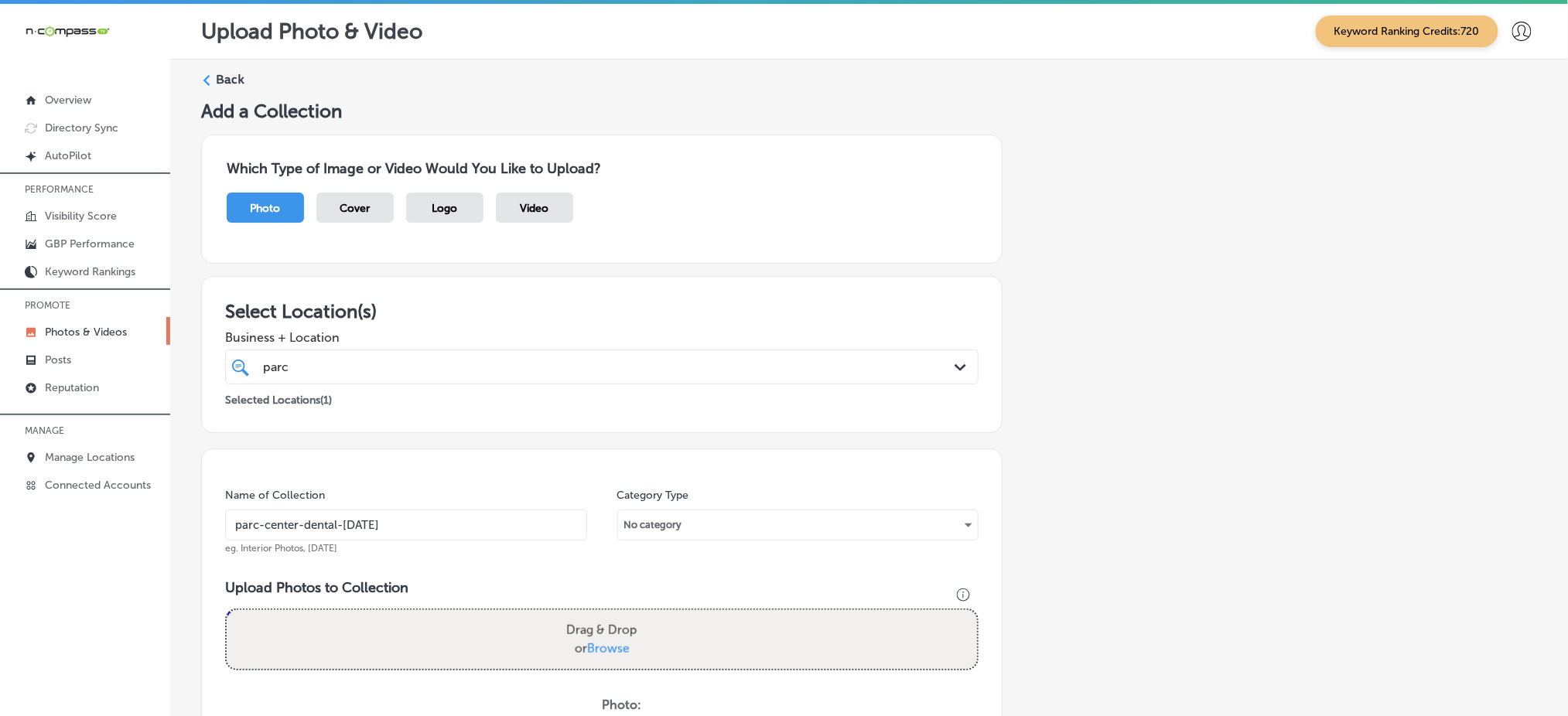
click at [616, 615] on input "Drag & Drop or Browse" at bounding box center [602, 612] width 750 height 4
type input "C:\fakepath\family-dental-care-parc-center-dental-grand-junction-co (1).png"
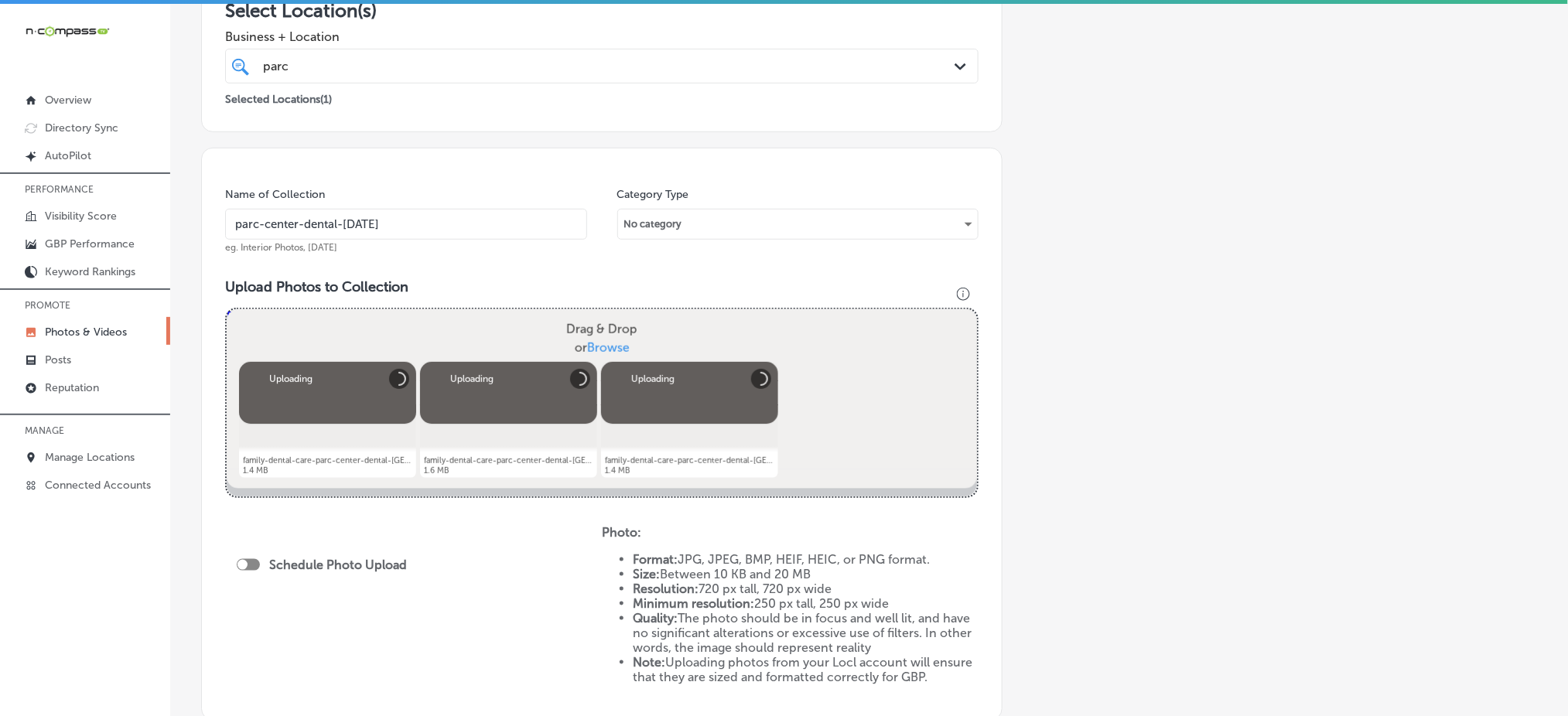
scroll to position [310, 0]
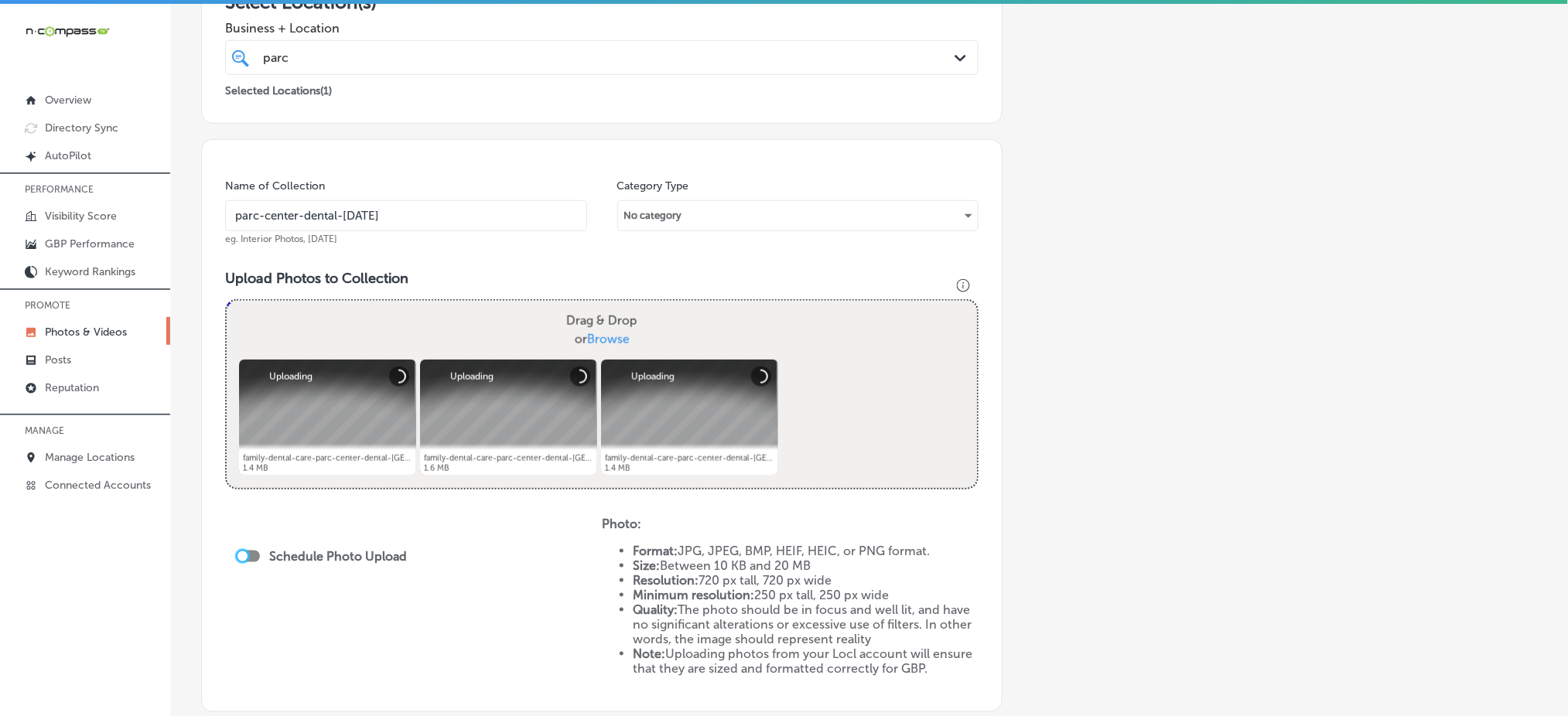
click at [244, 552] on div at bounding box center [242, 557] width 10 height 10
checkbox input "true"
click at [270, 619] on div "Publish Now Path Created with Sketch." at bounding box center [325, 613] width 178 height 37
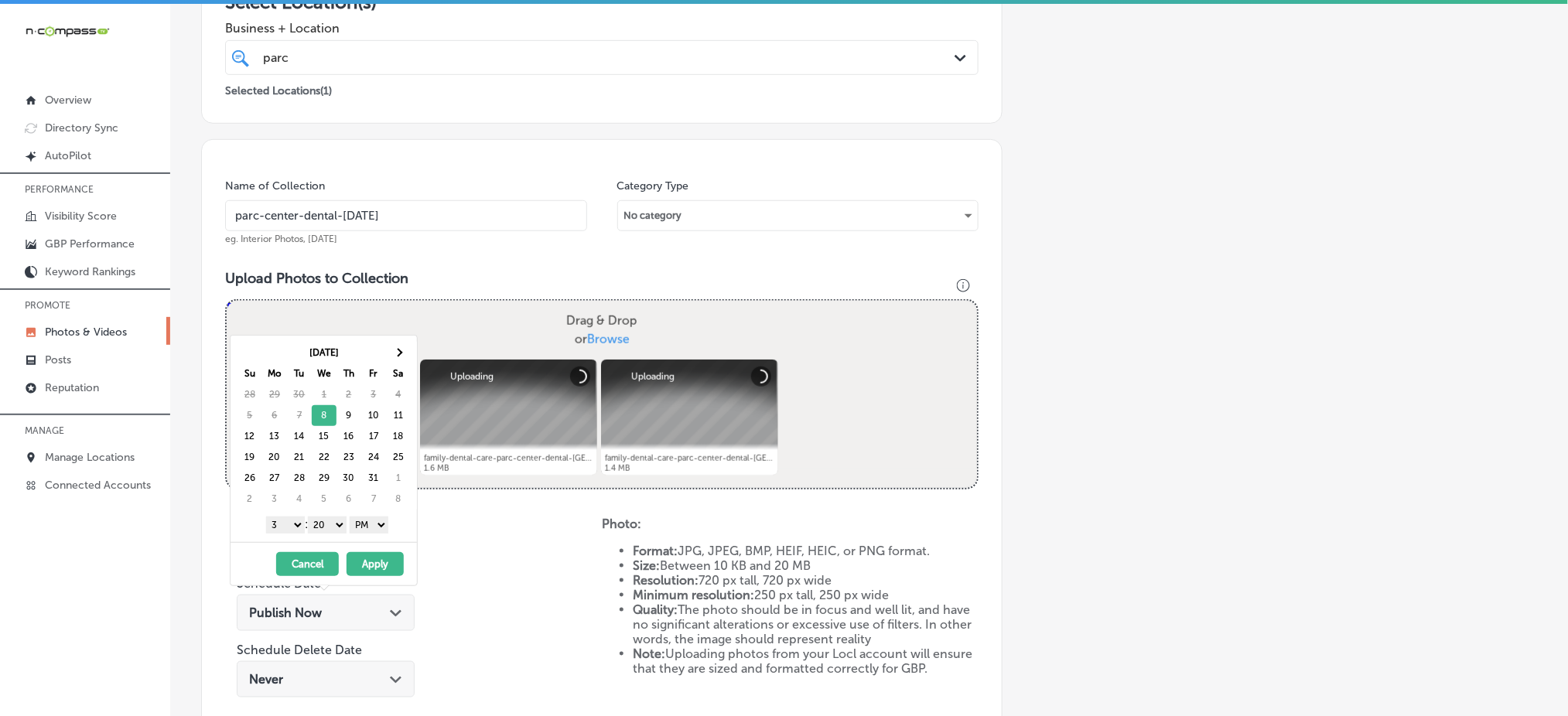
click at [278, 526] on select "1 2 3 4 5 6 7 8 9 10 11 12" at bounding box center [285, 526] width 38 height 17
click at [326, 528] on select "00 10 20 30 40 50" at bounding box center [327, 526] width 38 height 17
click at [381, 570] on button "Apply" at bounding box center [375, 564] width 57 height 24
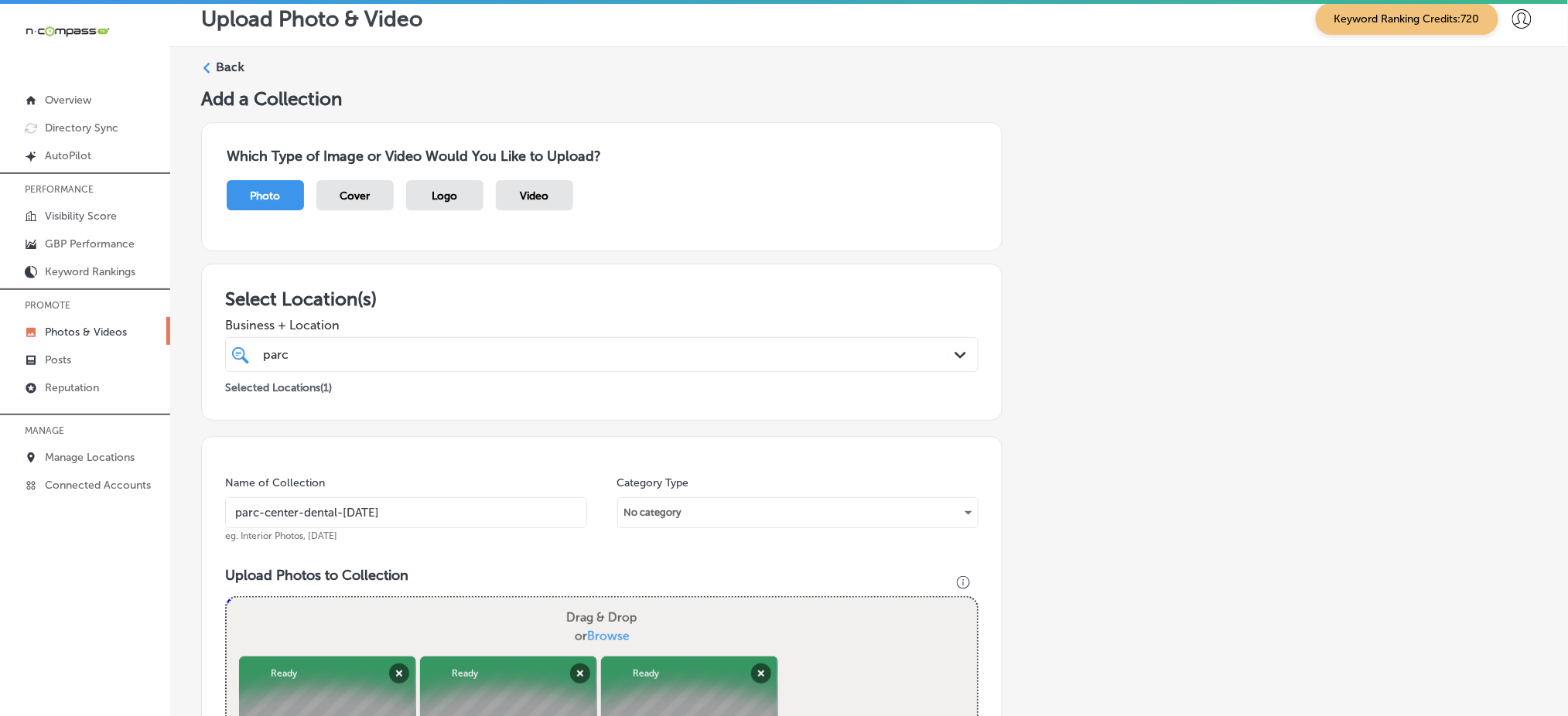
scroll to position [0, 0]
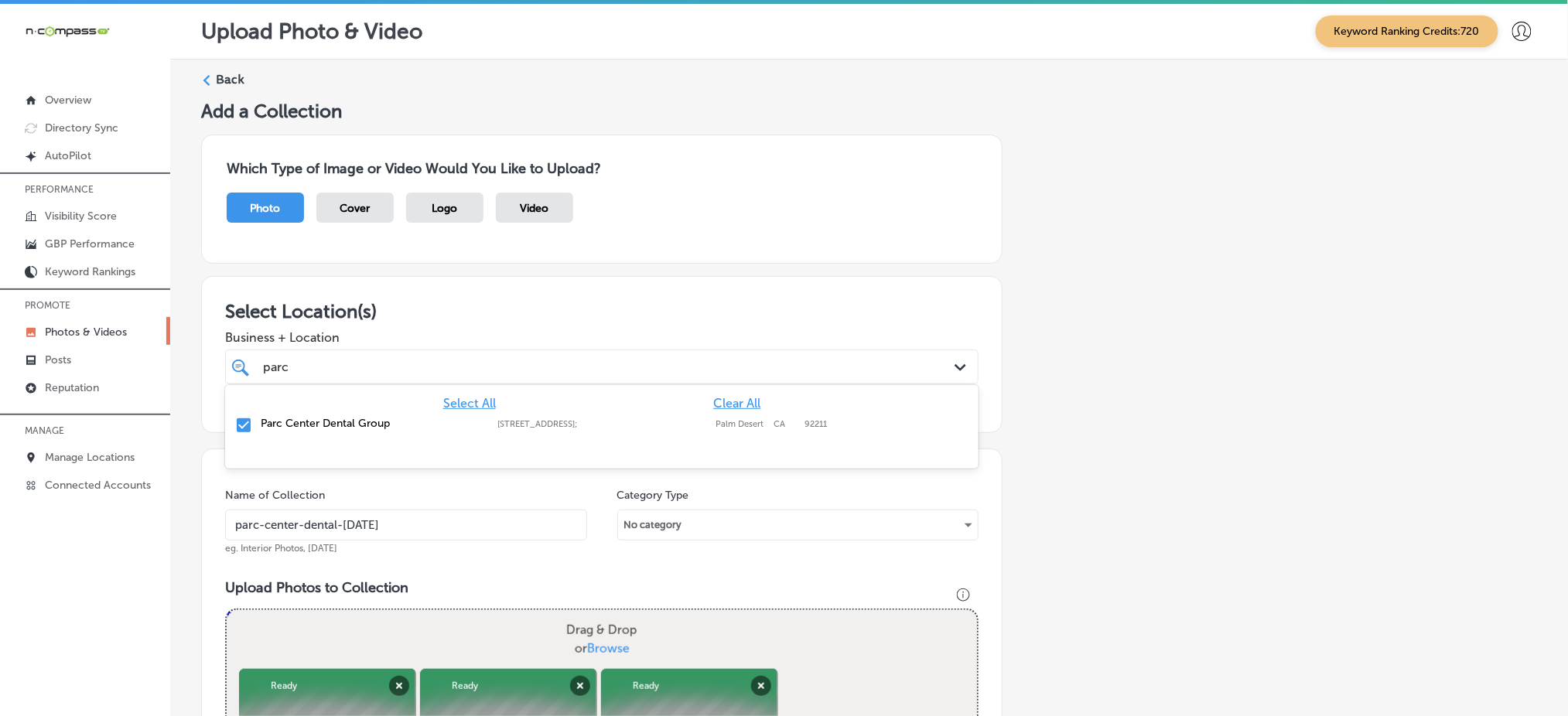
click at [496, 359] on div "parc parc" at bounding box center [567, 367] width 612 height 21
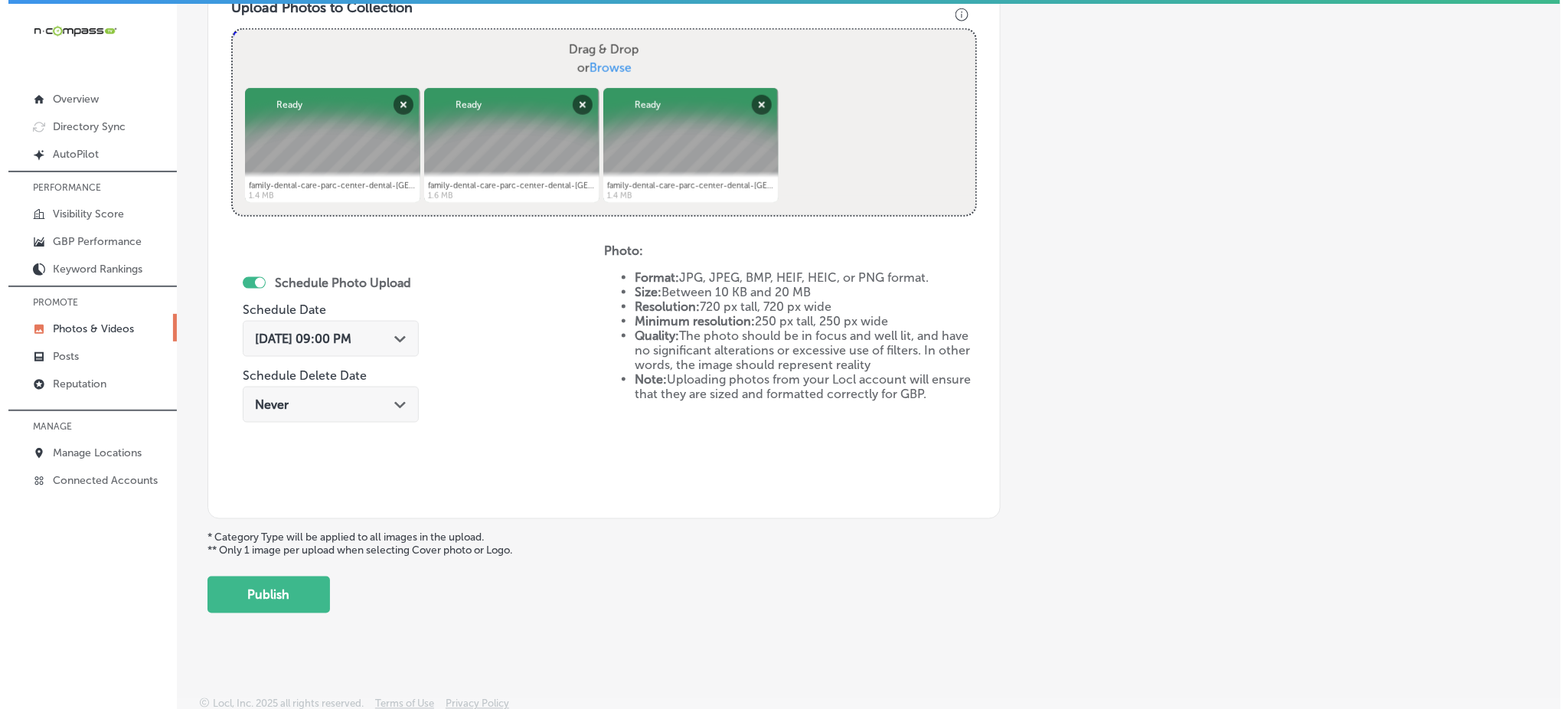
scroll to position [576, 0]
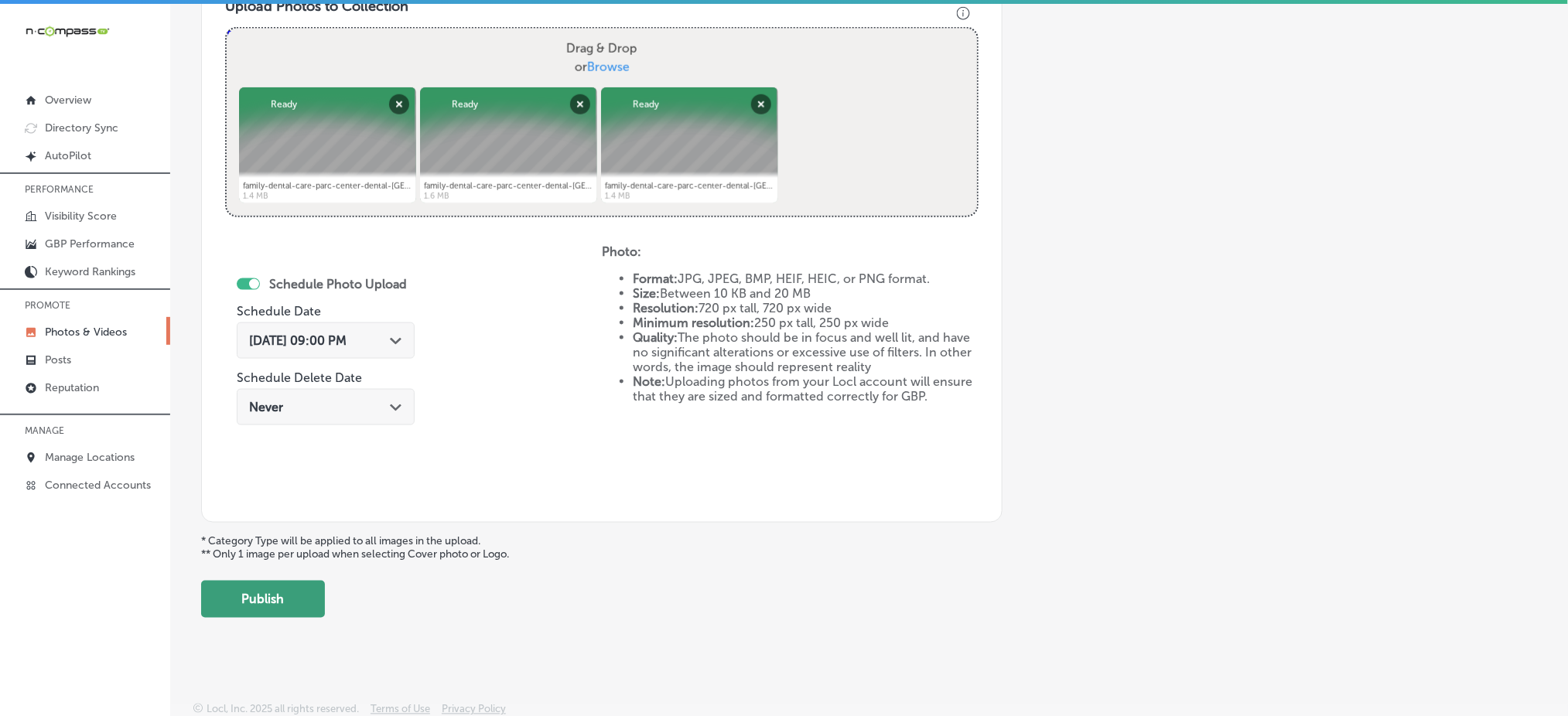
click at [263, 597] on button "Publish" at bounding box center [264, 600] width 124 height 37
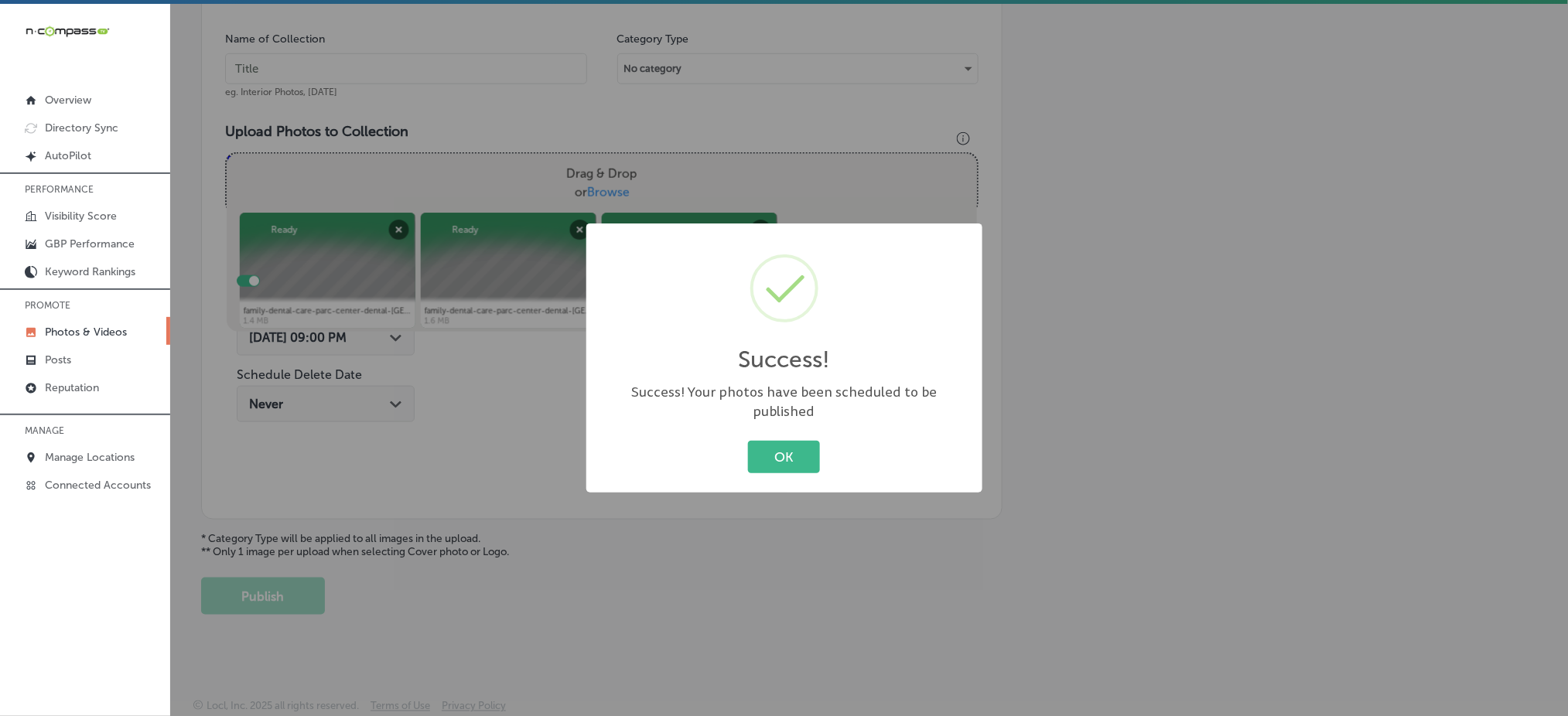
scroll to position [452, 0]
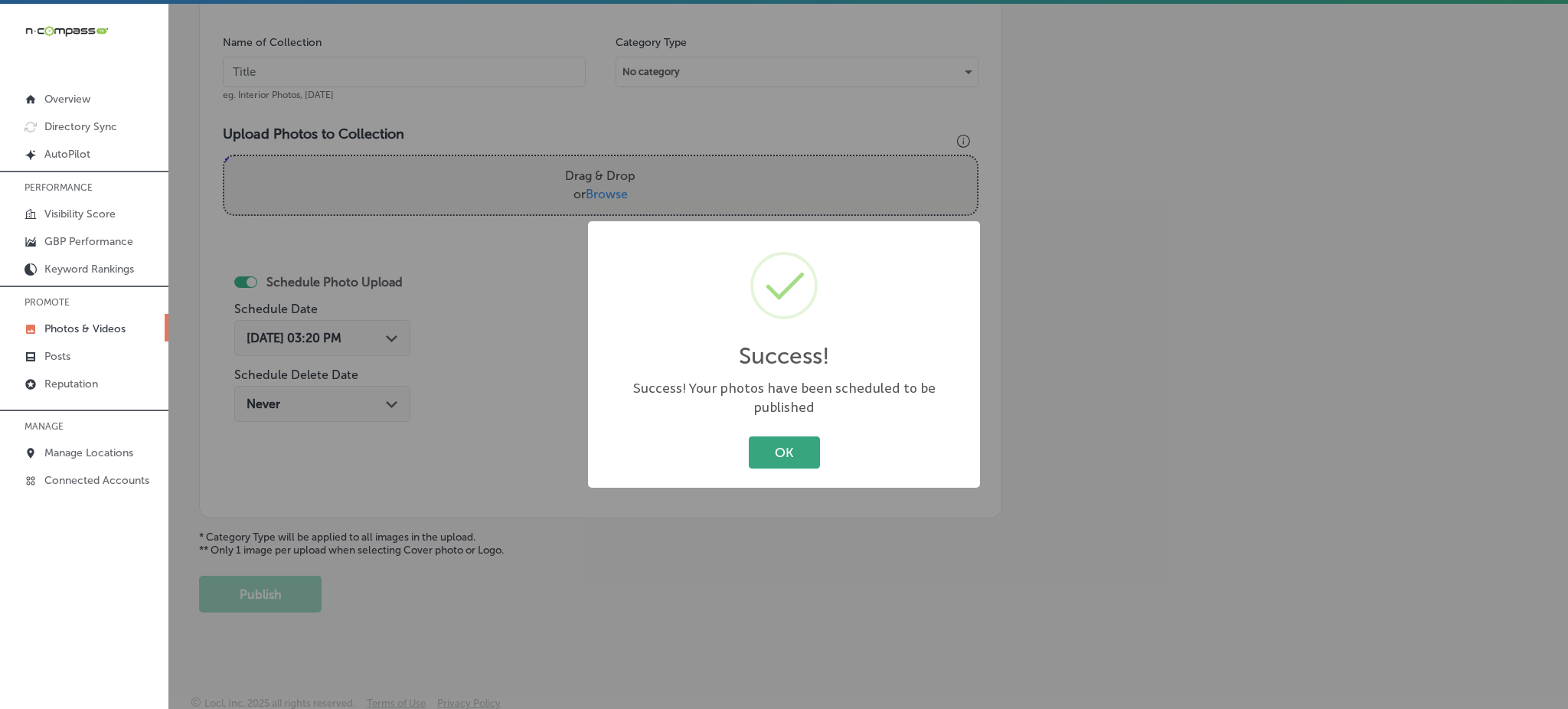
click at [784, 441] on button "OK" at bounding box center [784, 451] width 72 height 31
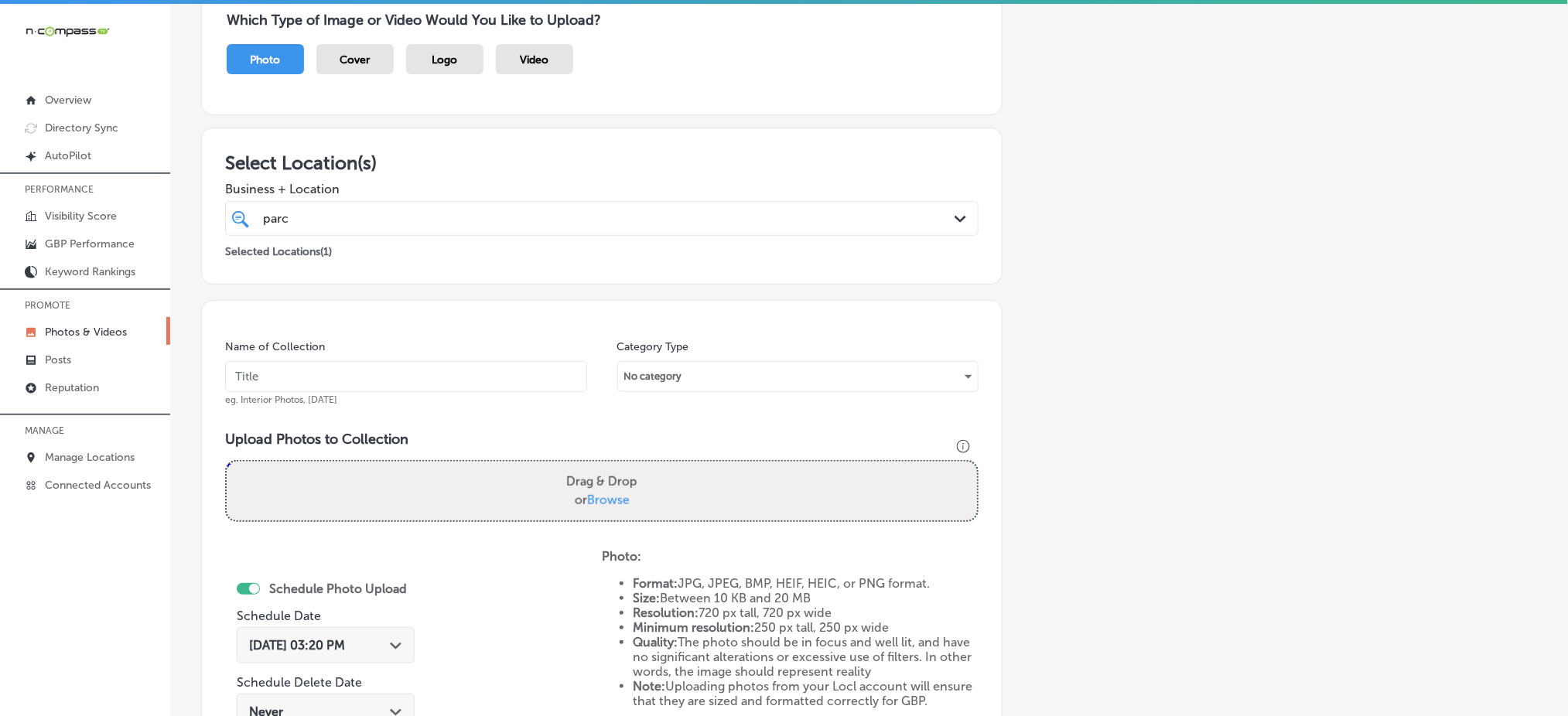
scroll to position [143, 0]
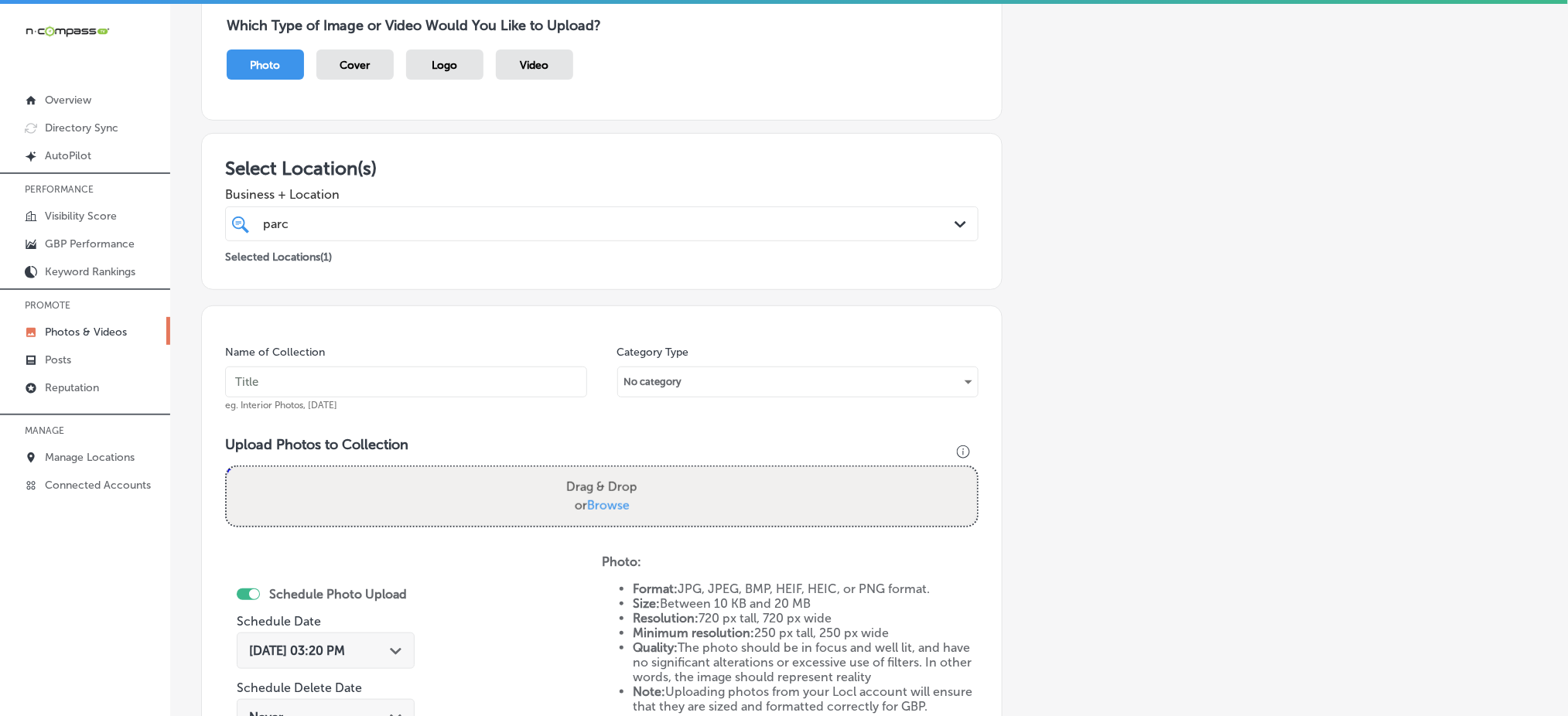
click at [402, 369] on input "text" at bounding box center [406, 382] width 362 height 31
paste input "parc-center-dental-[DATE]"
type input "parc-center-dental-[DATE]"
click at [590, 492] on label "Drag & Drop or Browse" at bounding box center [602, 497] width 83 height 49
click at [590, 472] on input "Drag & Drop or Browse" at bounding box center [602, 469] width 750 height 4
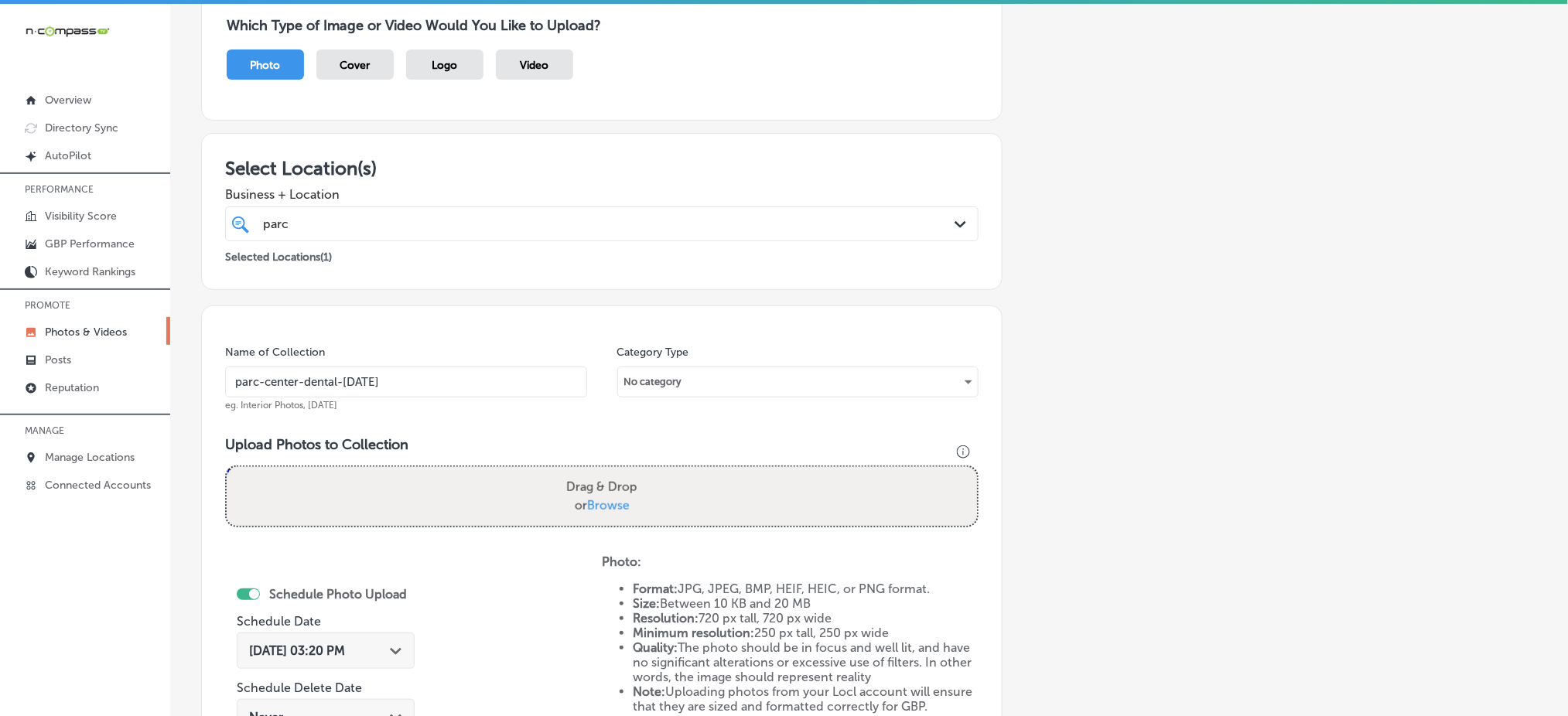
type input "C:\fakepath\family-dental-care-parc-center-dental-grand-junction-co (4).png"
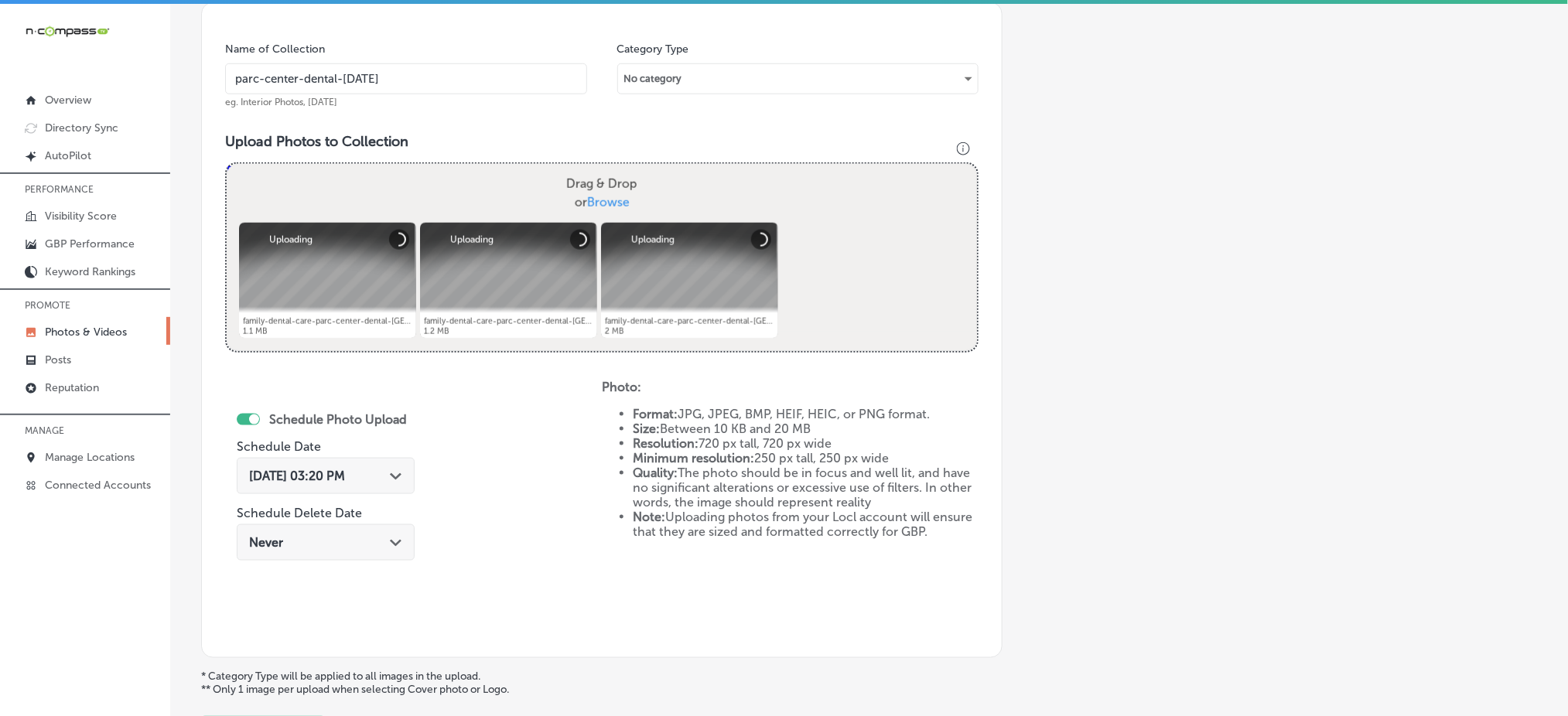
scroll to position [452, 0]
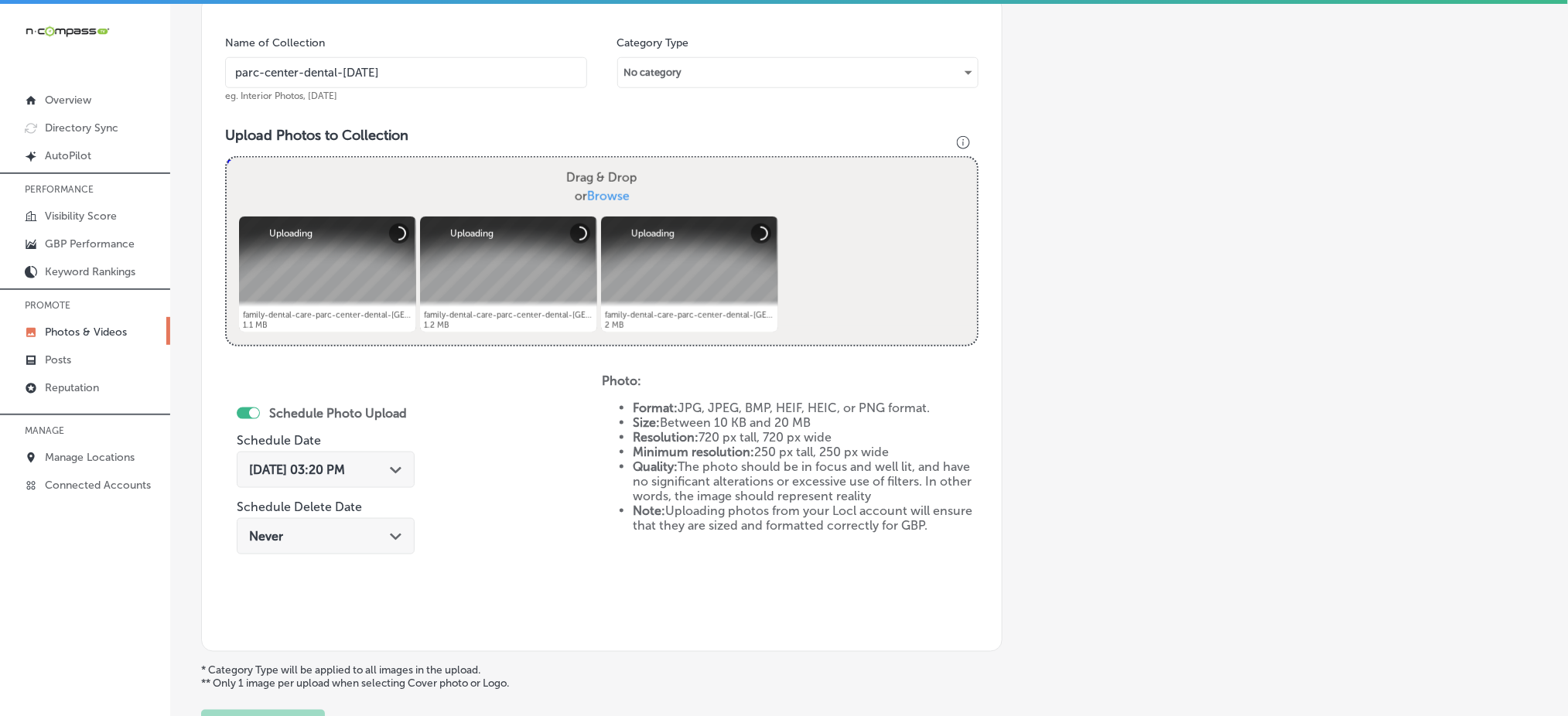
click at [373, 467] on div "[DATE] 03:20 PM Path Created with Sketch." at bounding box center [326, 469] width 153 height 14
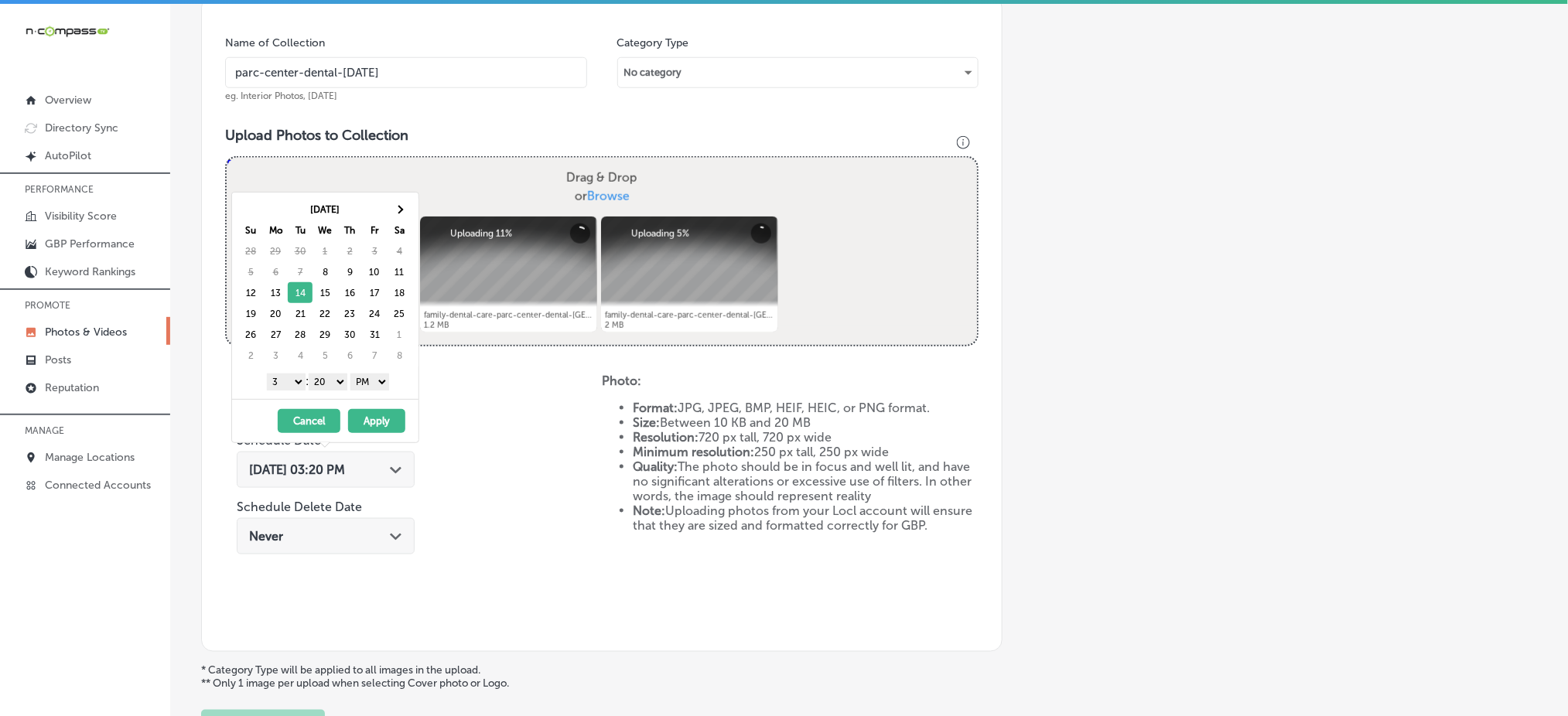
click at [267, 377] on select "1 2 3 4 5 6 7 8 9 10 11 12" at bounding box center [286, 382] width 38 height 17
click at [303, 382] on div "1 2 3 4 5 6 7 8 9 10 11 12 : 00 10 20 30 40 50 AM PM" at bounding box center [328, 381] width 180 height 23
click at [294, 389] on select "1 2 3 4 5 6 7 8 9 10 11 12" at bounding box center [286, 382] width 38 height 17
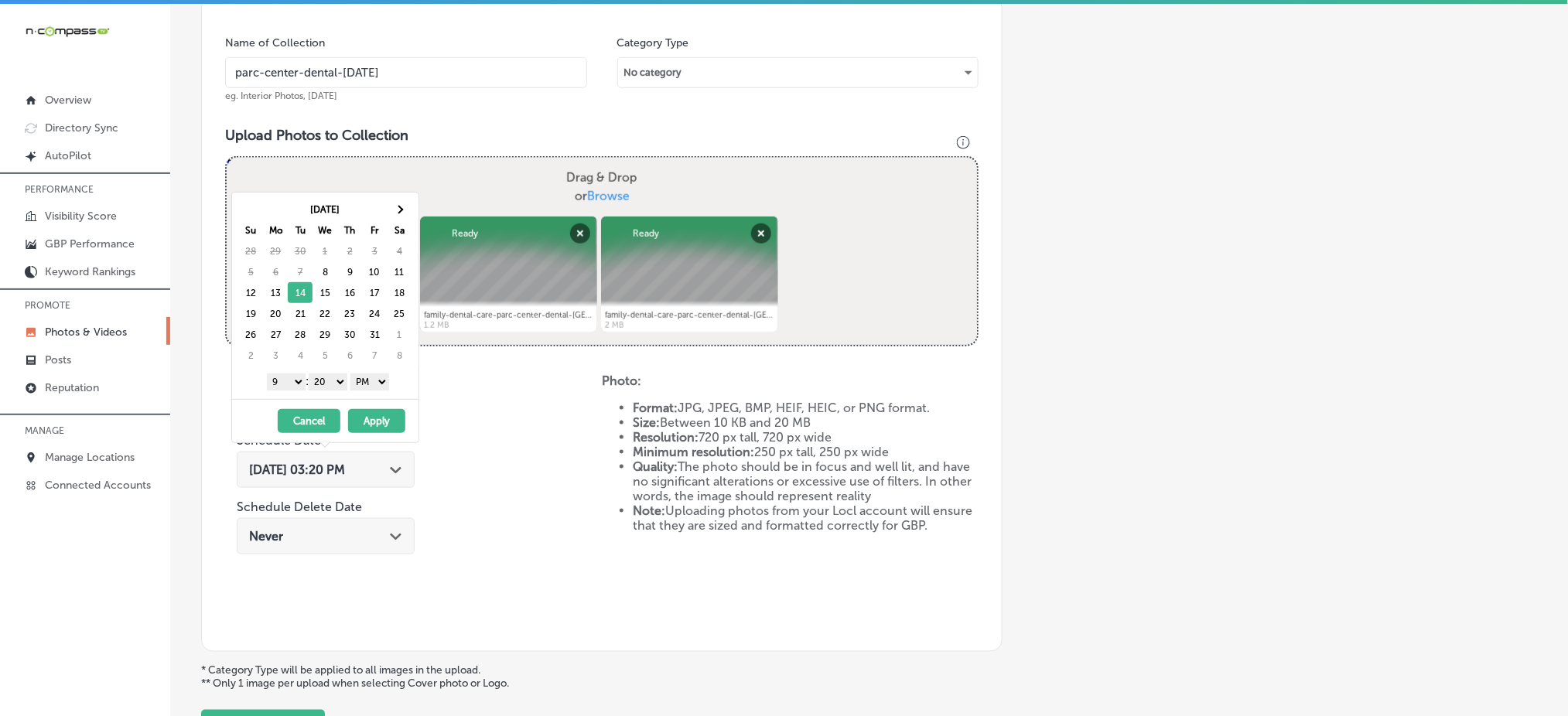
click at [338, 380] on select "00 10 20 30 40 50" at bounding box center [327, 382] width 38 height 17
click at [376, 415] on button "Apply" at bounding box center [376, 421] width 57 height 24
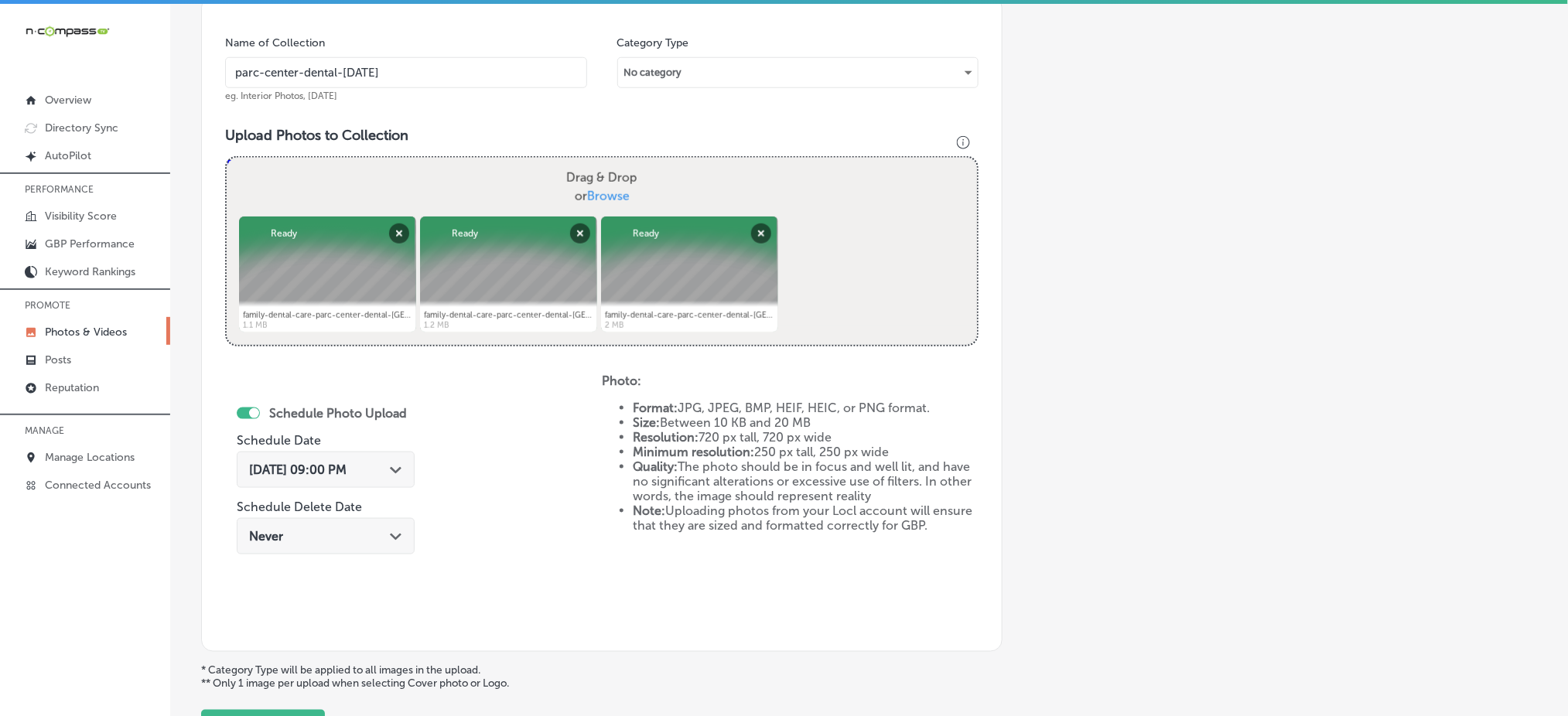
scroll to position [246, 0]
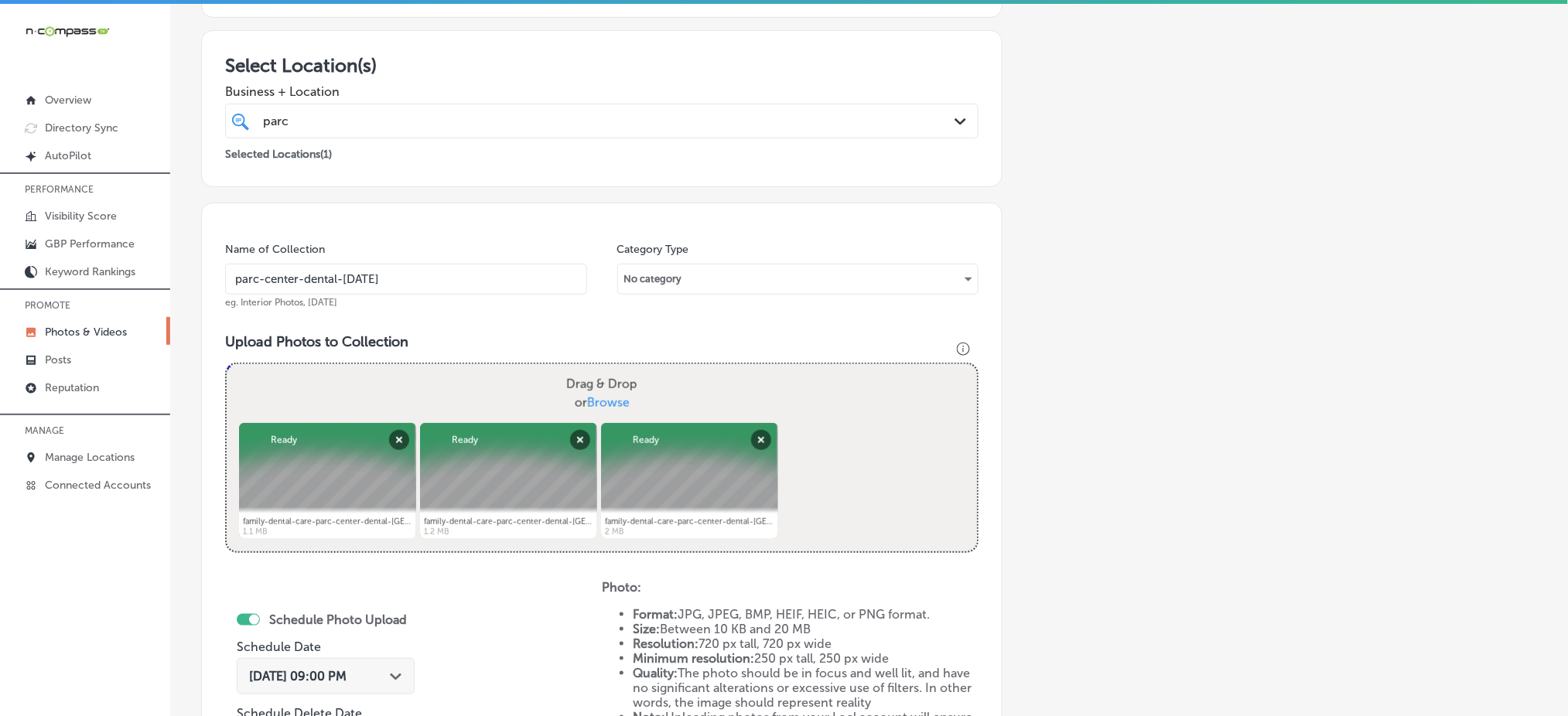
click at [452, 109] on div "parc parc" at bounding box center [601, 121] width 693 height 24
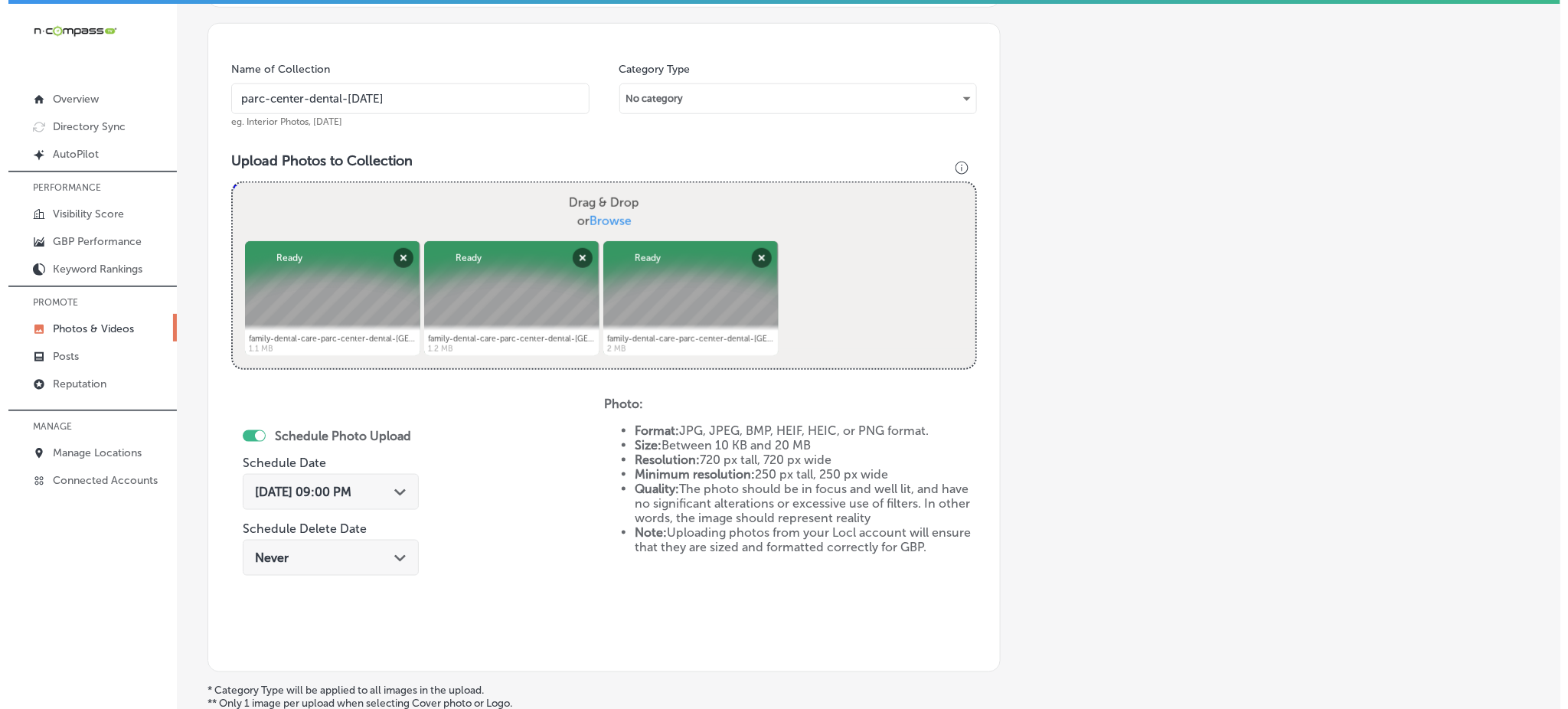
scroll to position [576, 0]
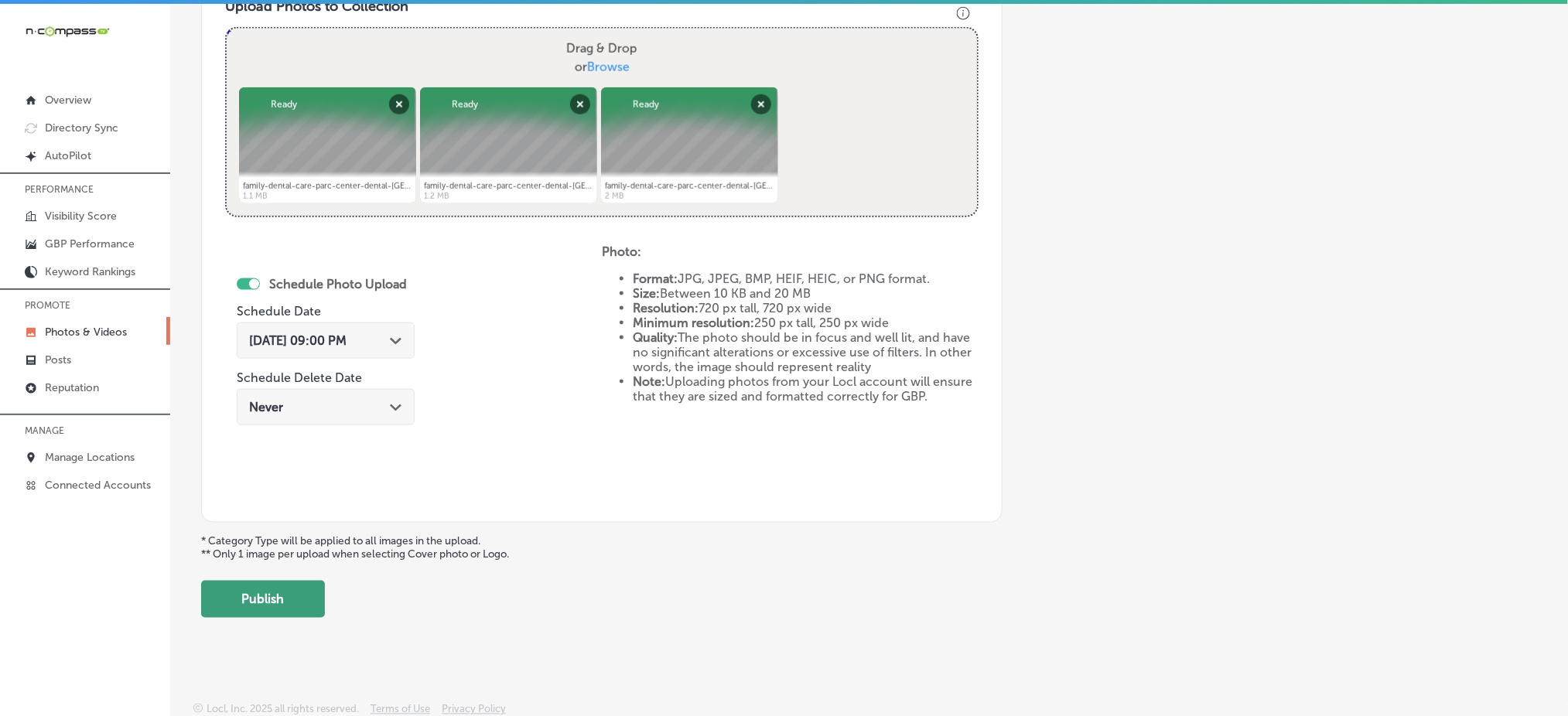
click at [236, 593] on button "Publish" at bounding box center [264, 600] width 124 height 37
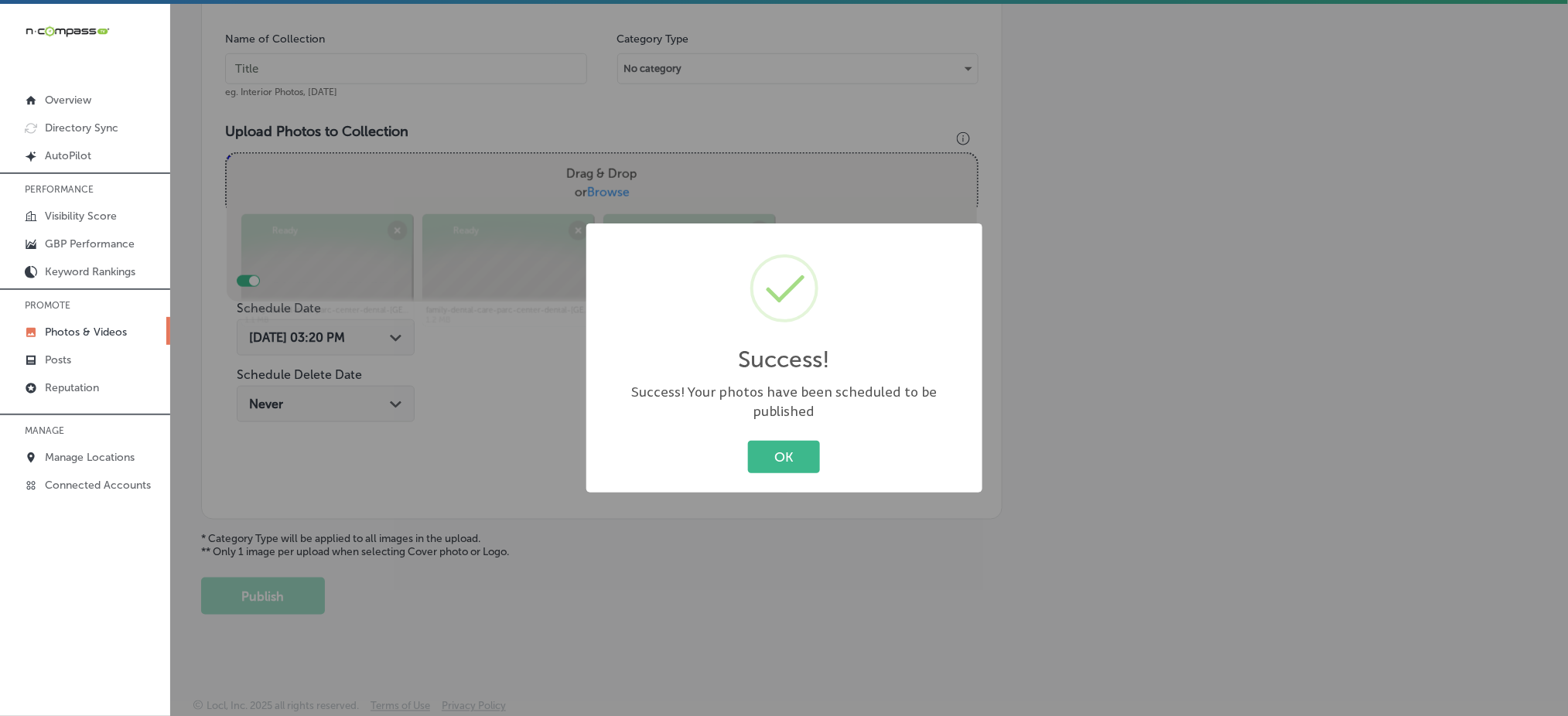
scroll to position [452, 0]
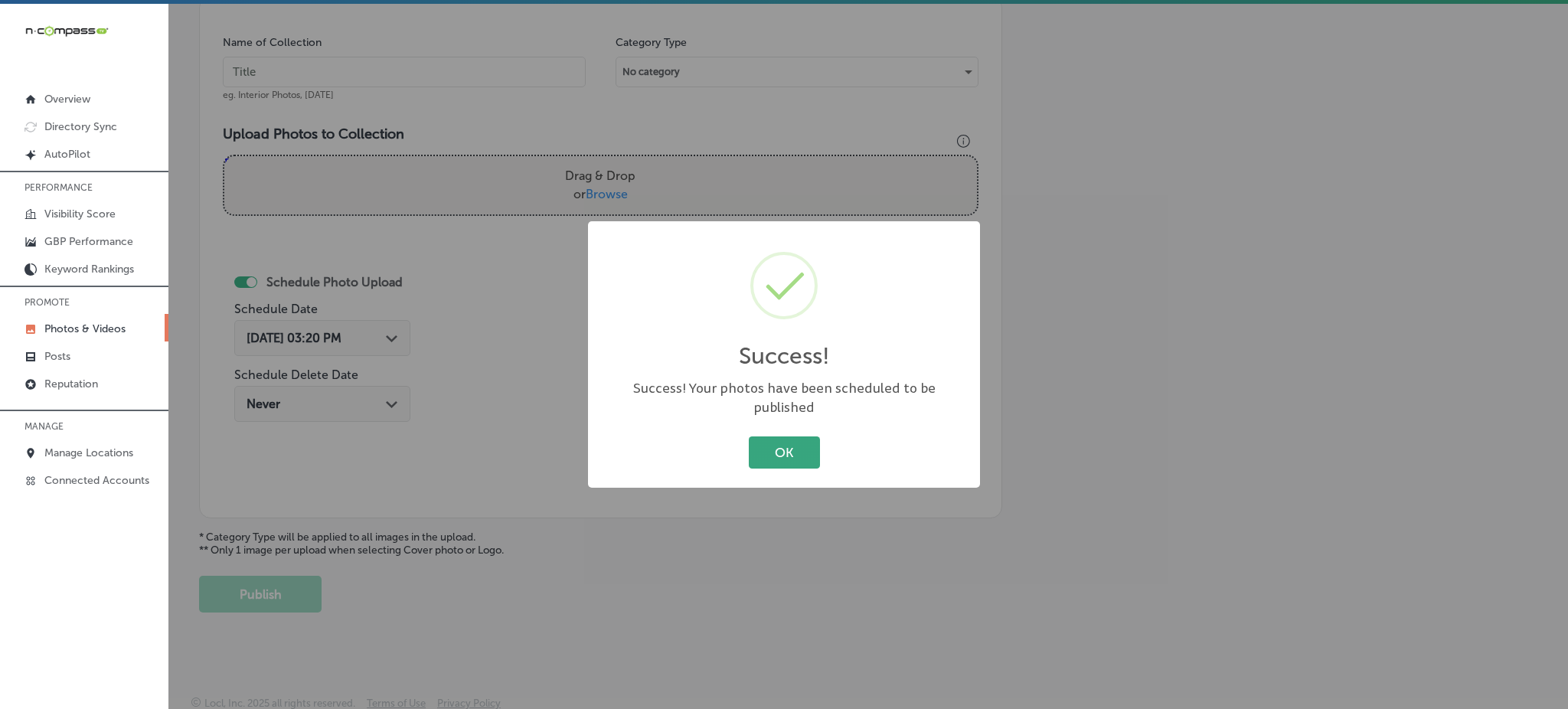
click at [764, 440] on button "OK" at bounding box center [784, 451] width 72 height 31
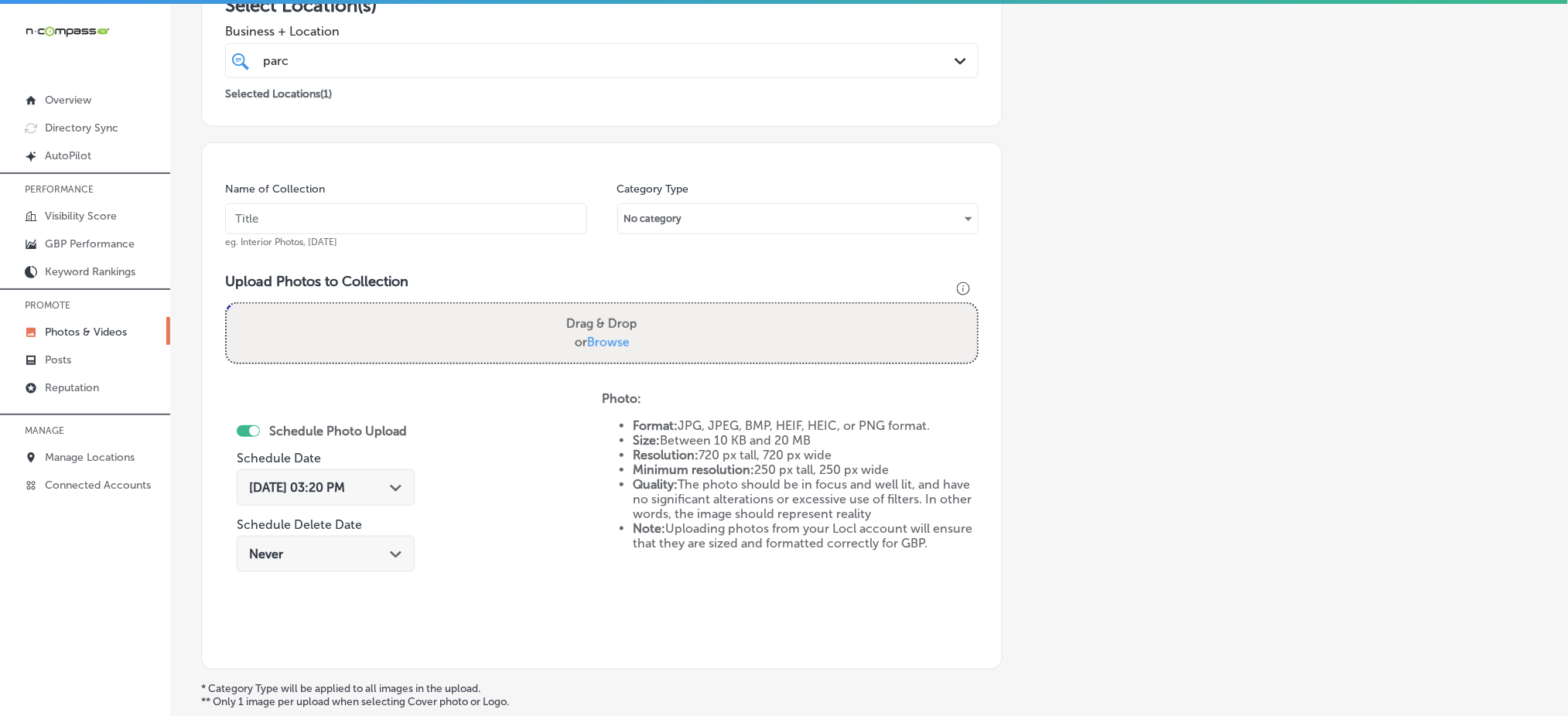
scroll to position [143, 0]
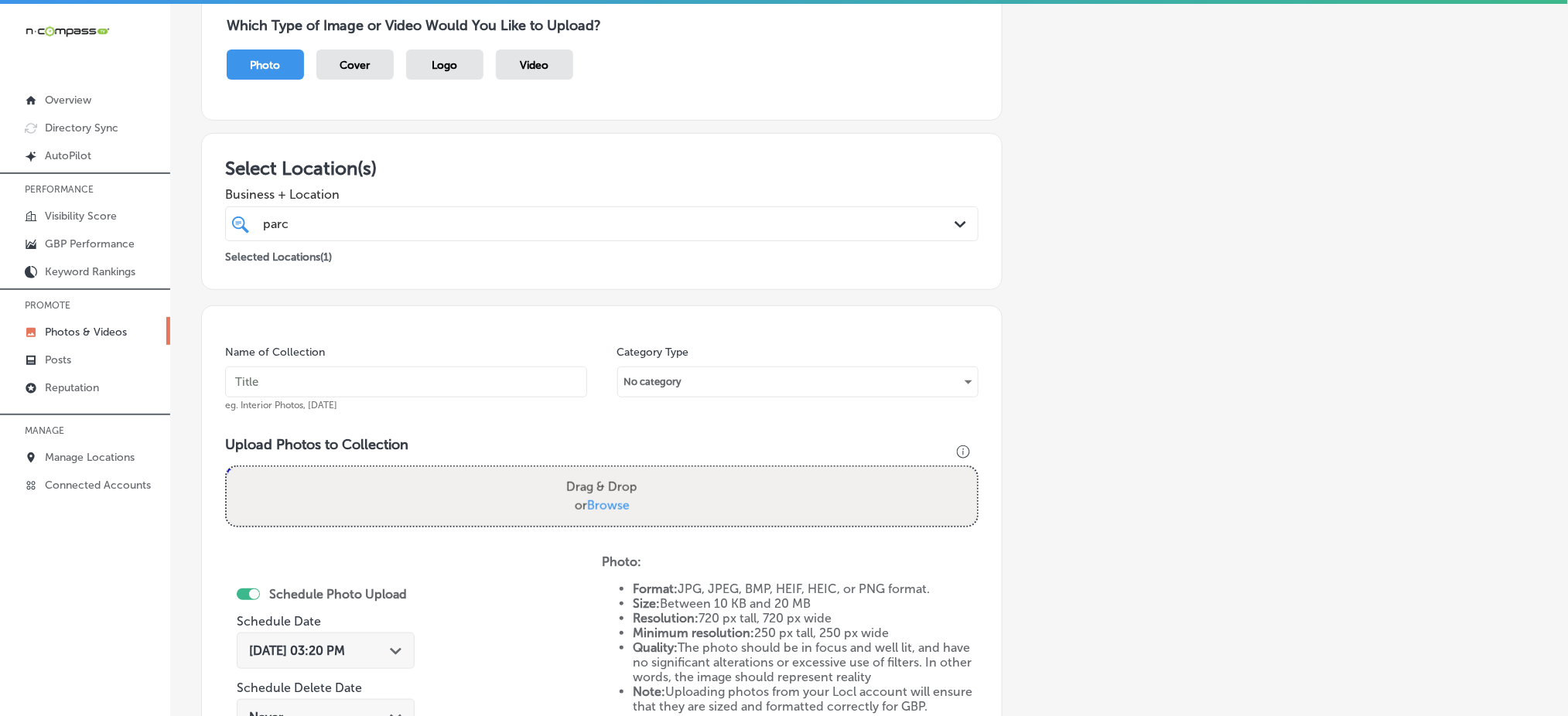
click at [304, 393] on input "text" at bounding box center [406, 382] width 362 height 31
paste input "parc-center-dental-[DATE]"
type input "parc-center-dental-[DATE]"
click at [602, 498] on span "Browse" at bounding box center [608, 505] width 43 height 14
click at [602, 472] on input "Drag & Drop or Browse" at bounding box center [602, 469] width 750 height 4
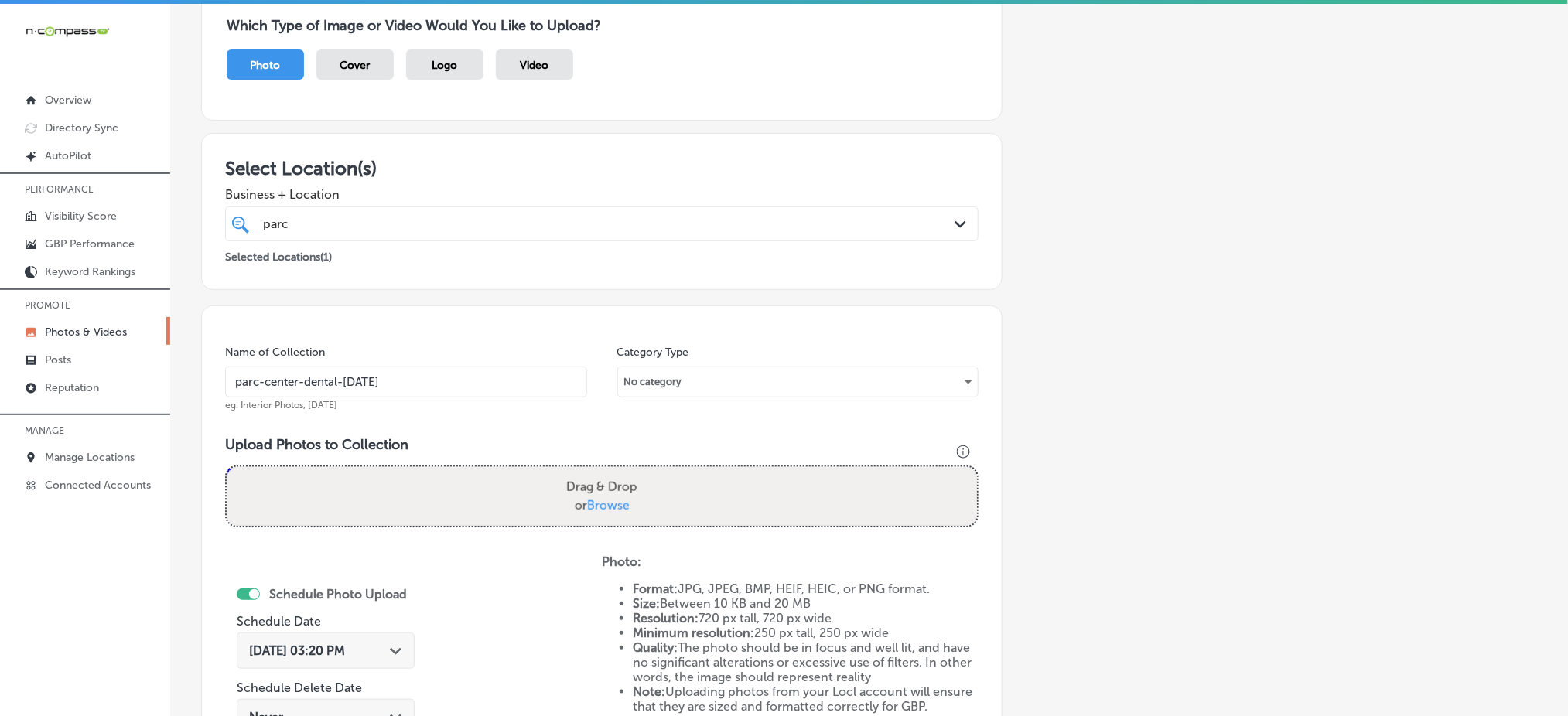
type input "C:\fakepath\family-dental-care-parc-center-dental-grand-junction-co (7).png"
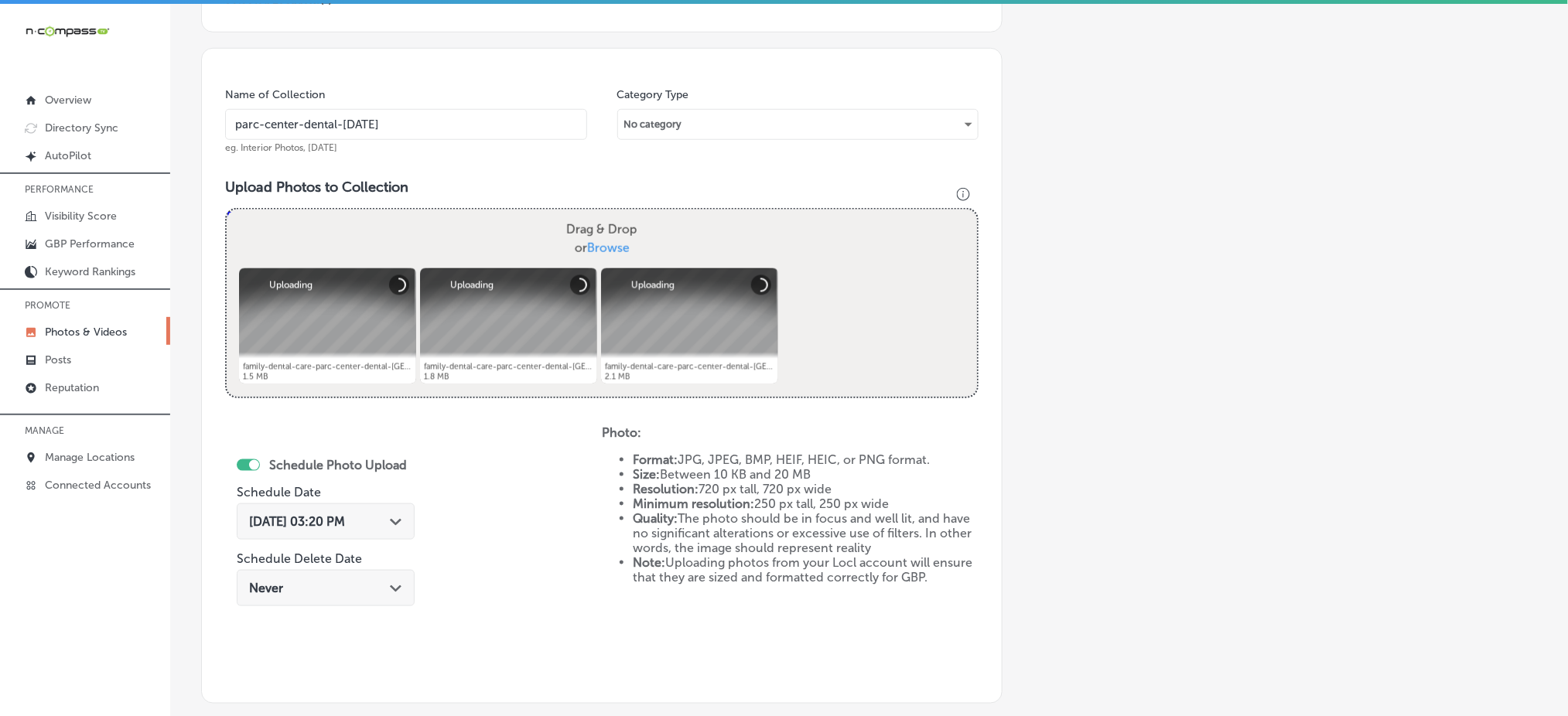
scroll to position [452, 0]
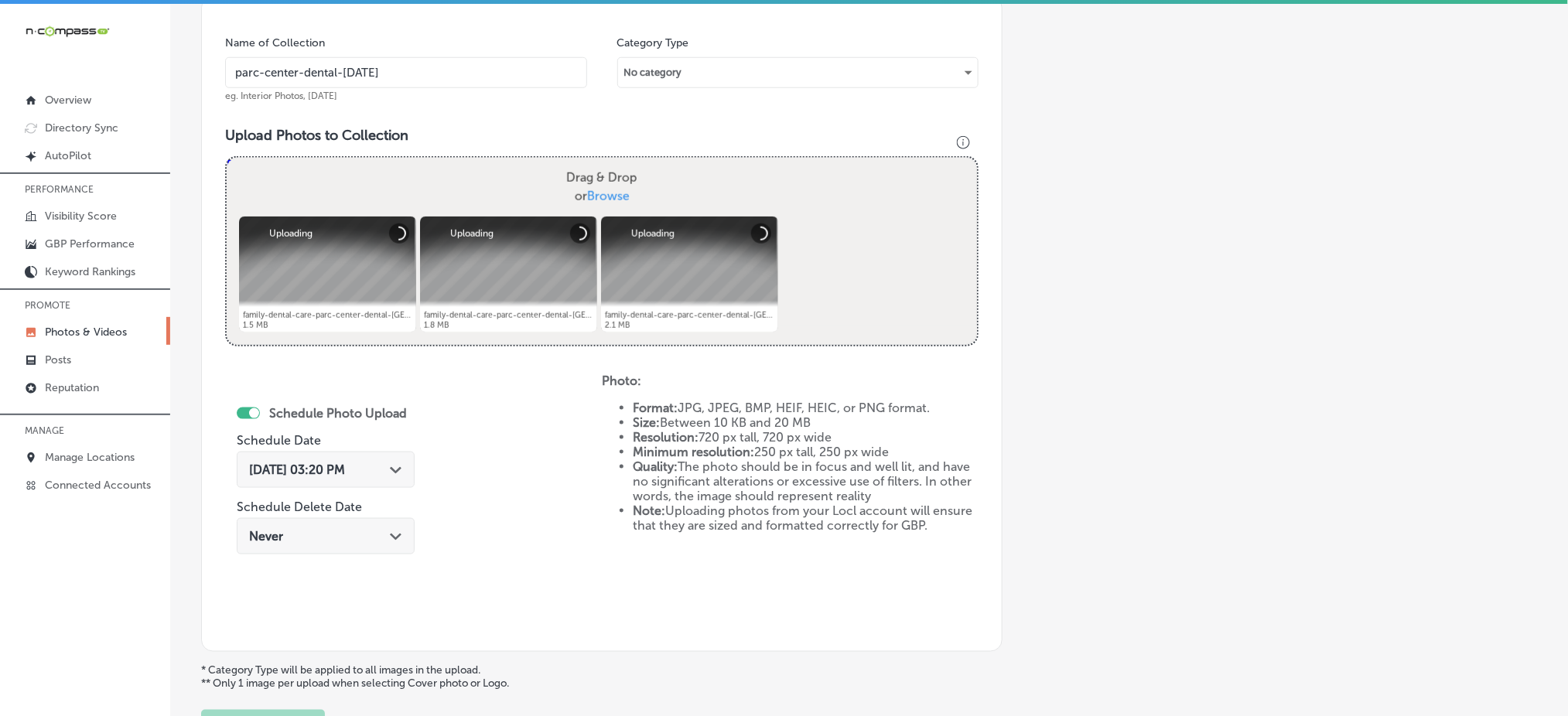
click at [335, 472] on span "[DATE] 03:20 PM" at bounding box center [297, 469] width 96 height 14
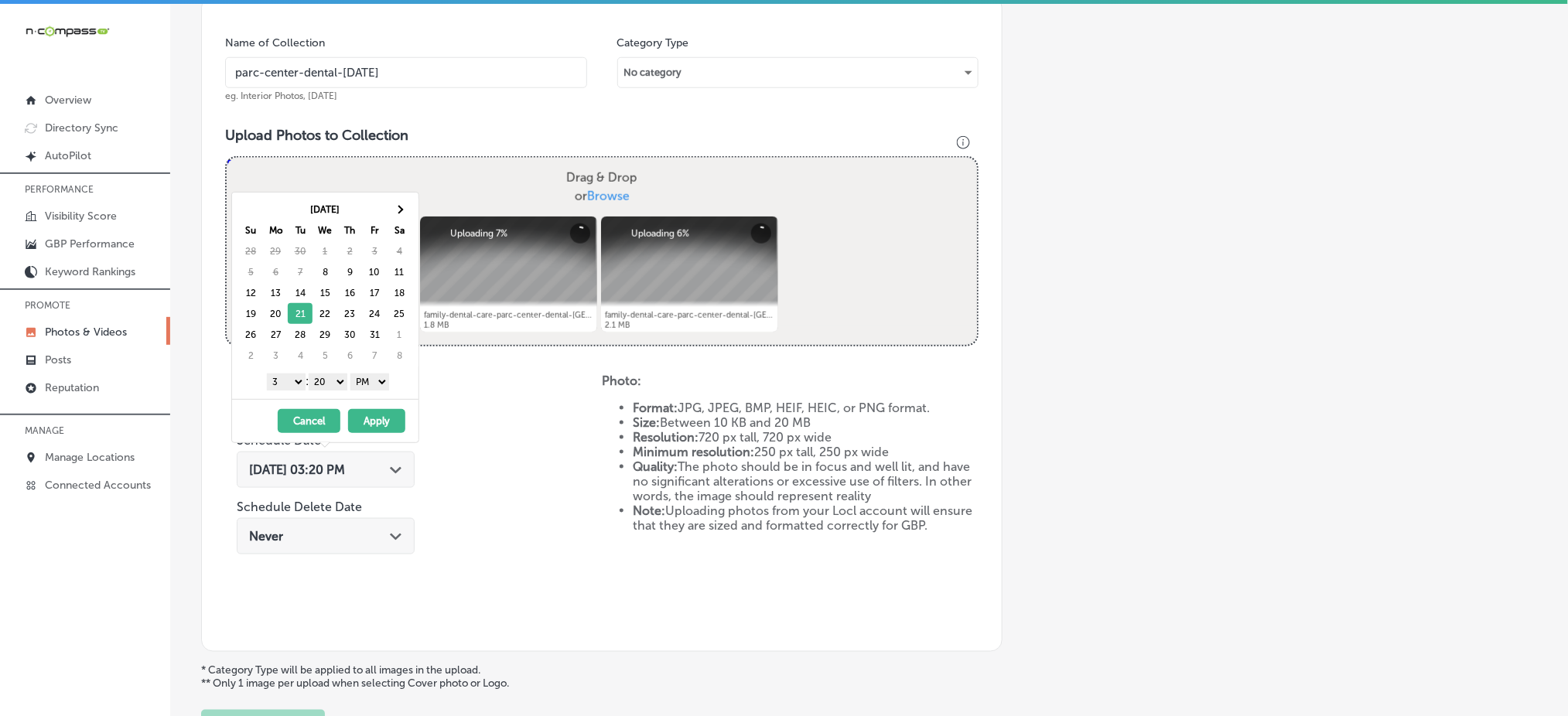
click at [270, 381] on select "1 2 3 4 5 6 7 8 9 10 11 12" at bounding box center [286, 382] width 38 height 17
click at [340, 389] on select "00 10 20 30 40 50" at bounding box center [327, 382] width 38 height 17
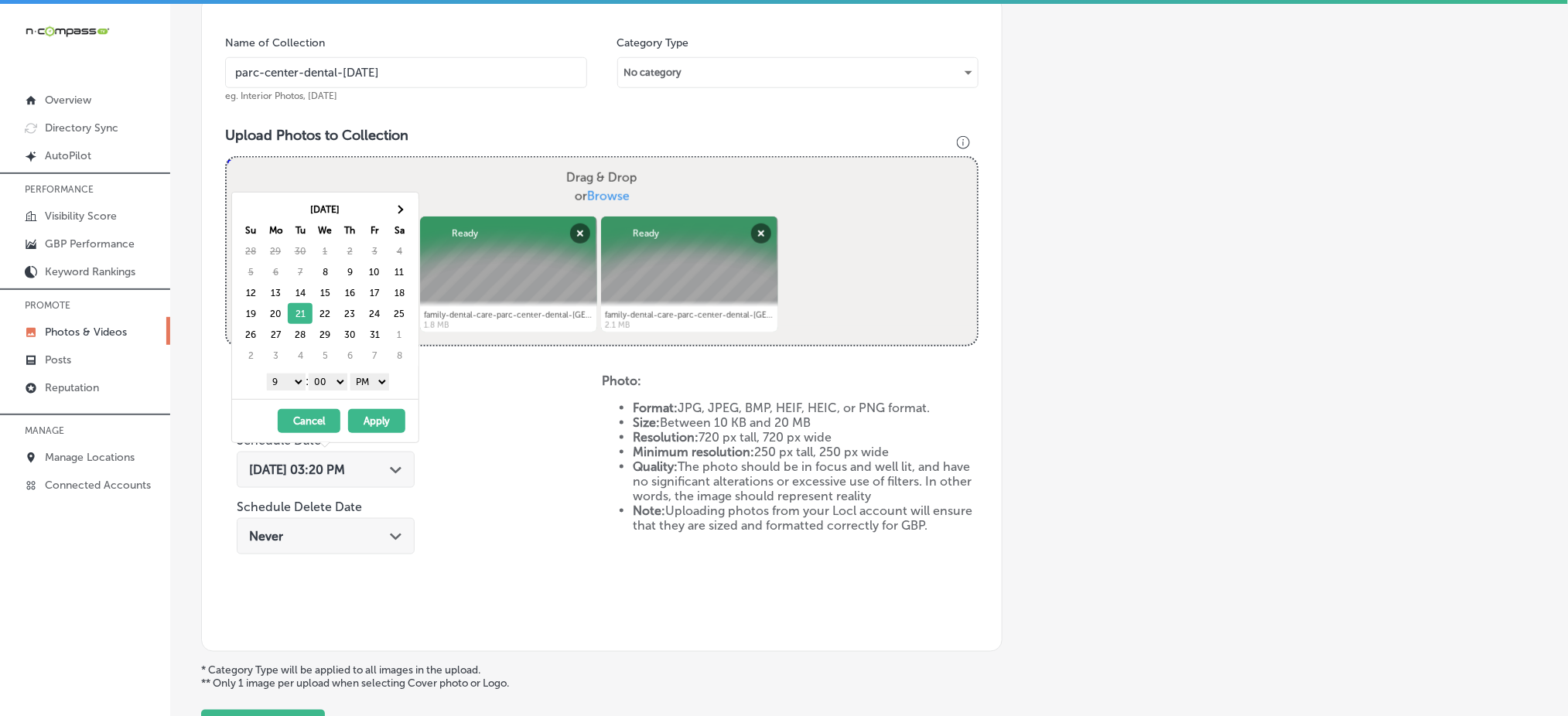
click at [378, 425] on button "Apply" at bounding box center [376, 421] width 57 height 24
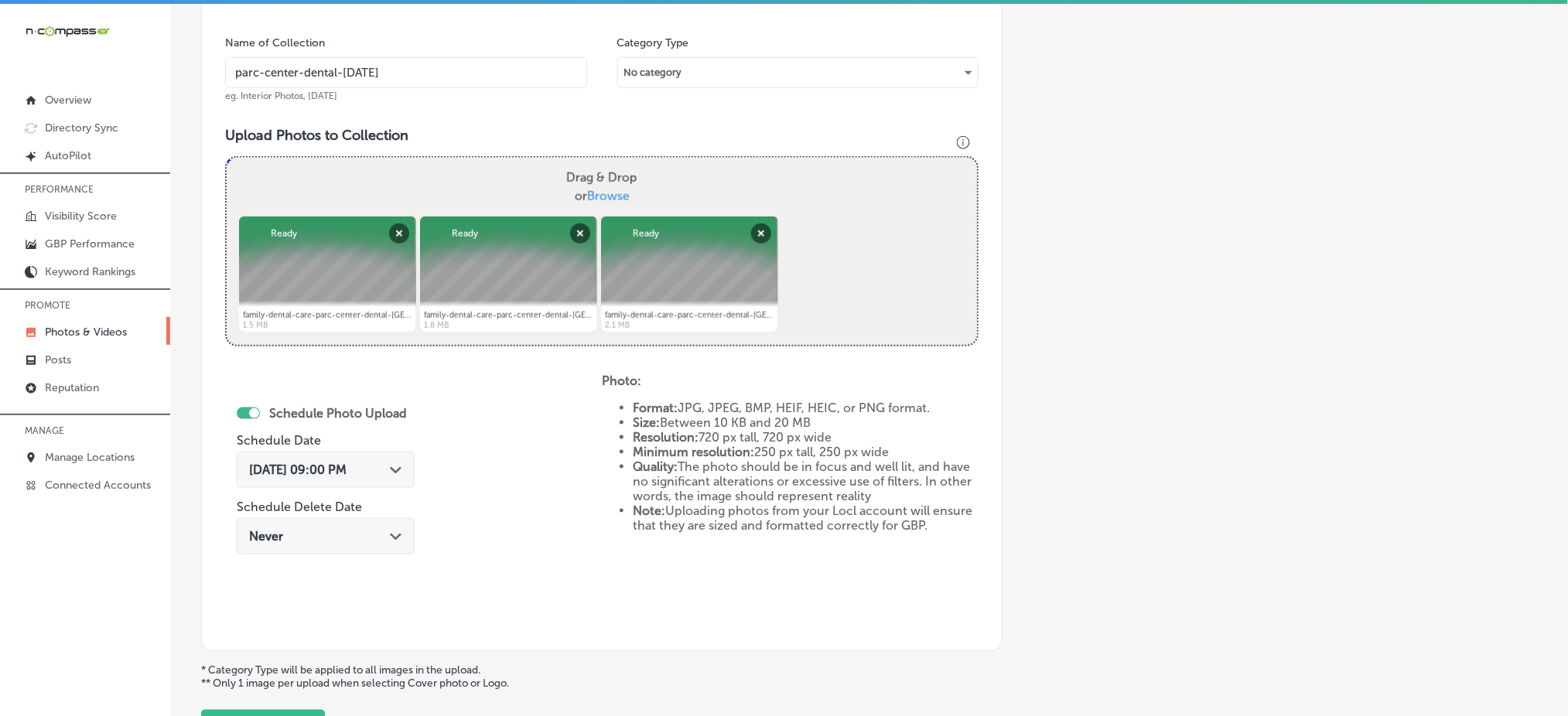
scroll to position [143, 0]
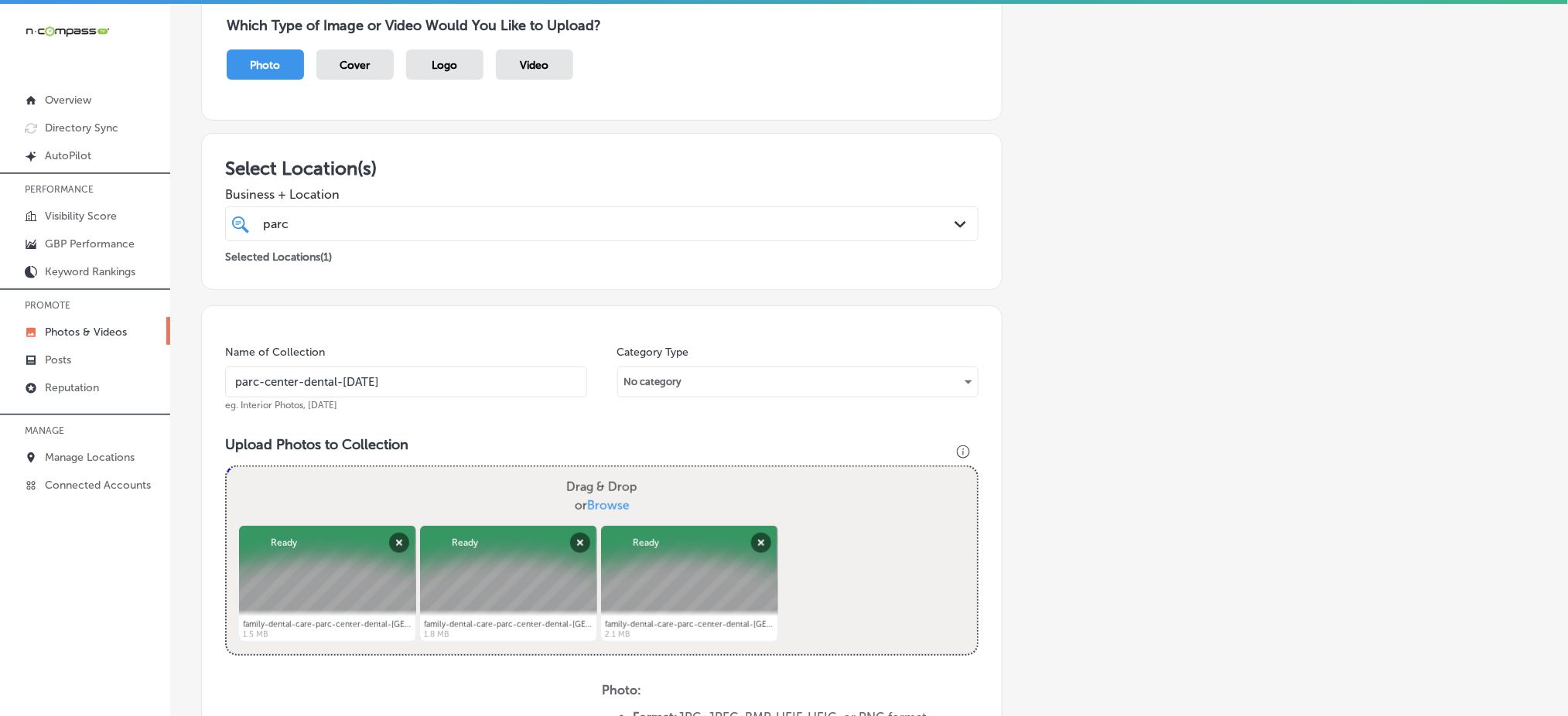
click at [405, 214] on div "parc parc" at bounding box center [567, 224] width 612 height 21
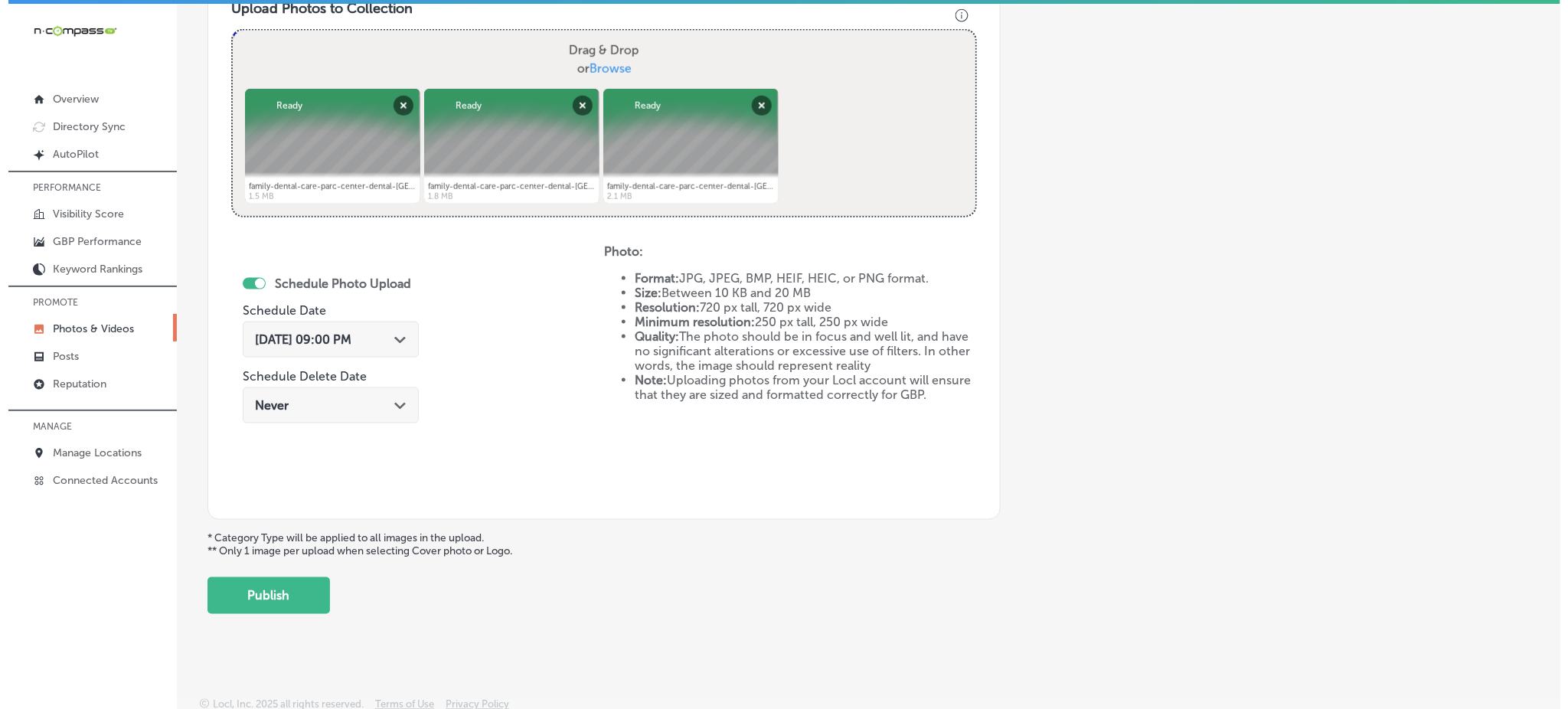
scroll to position [576, 0]
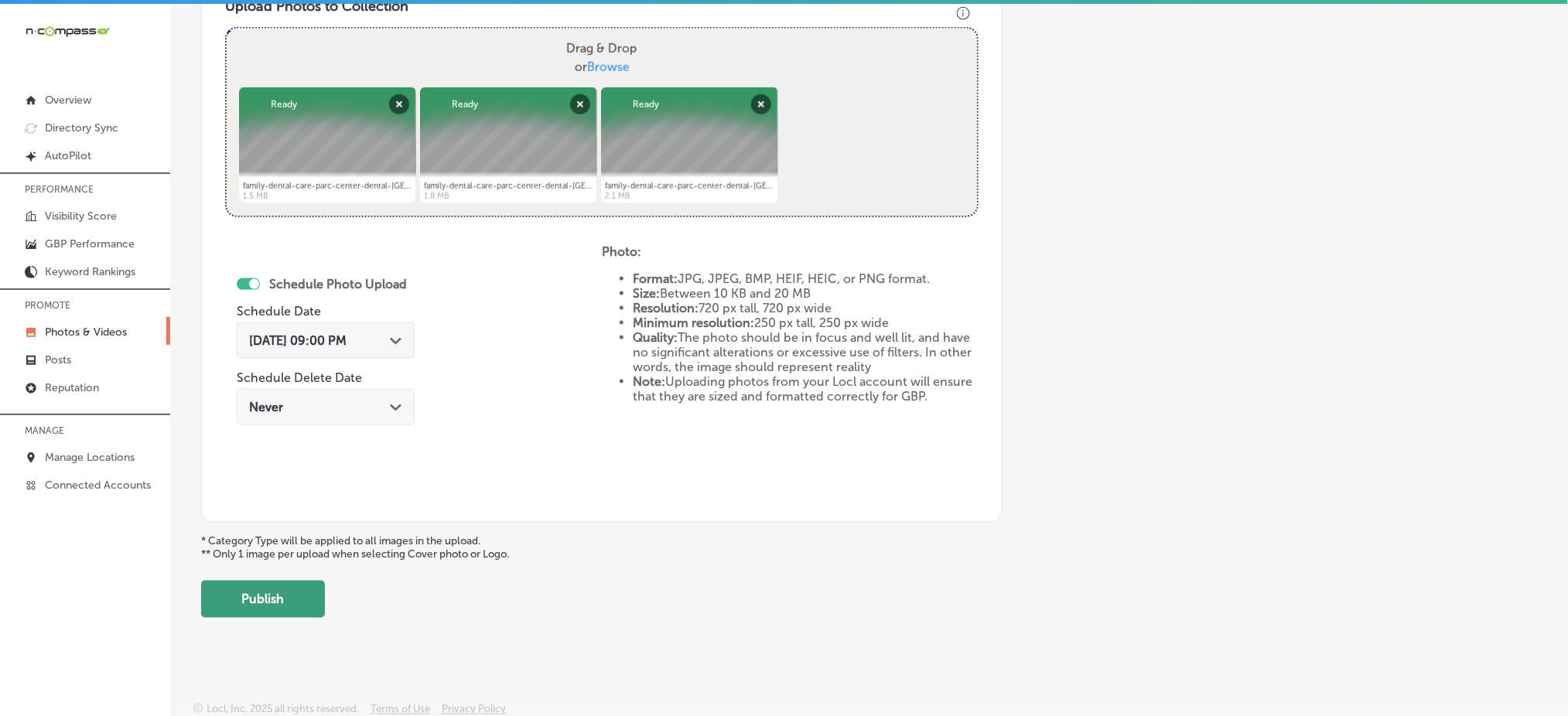
click at [295, 603] on button "Publish" at bounding box center [264, 600] width 124 height 37
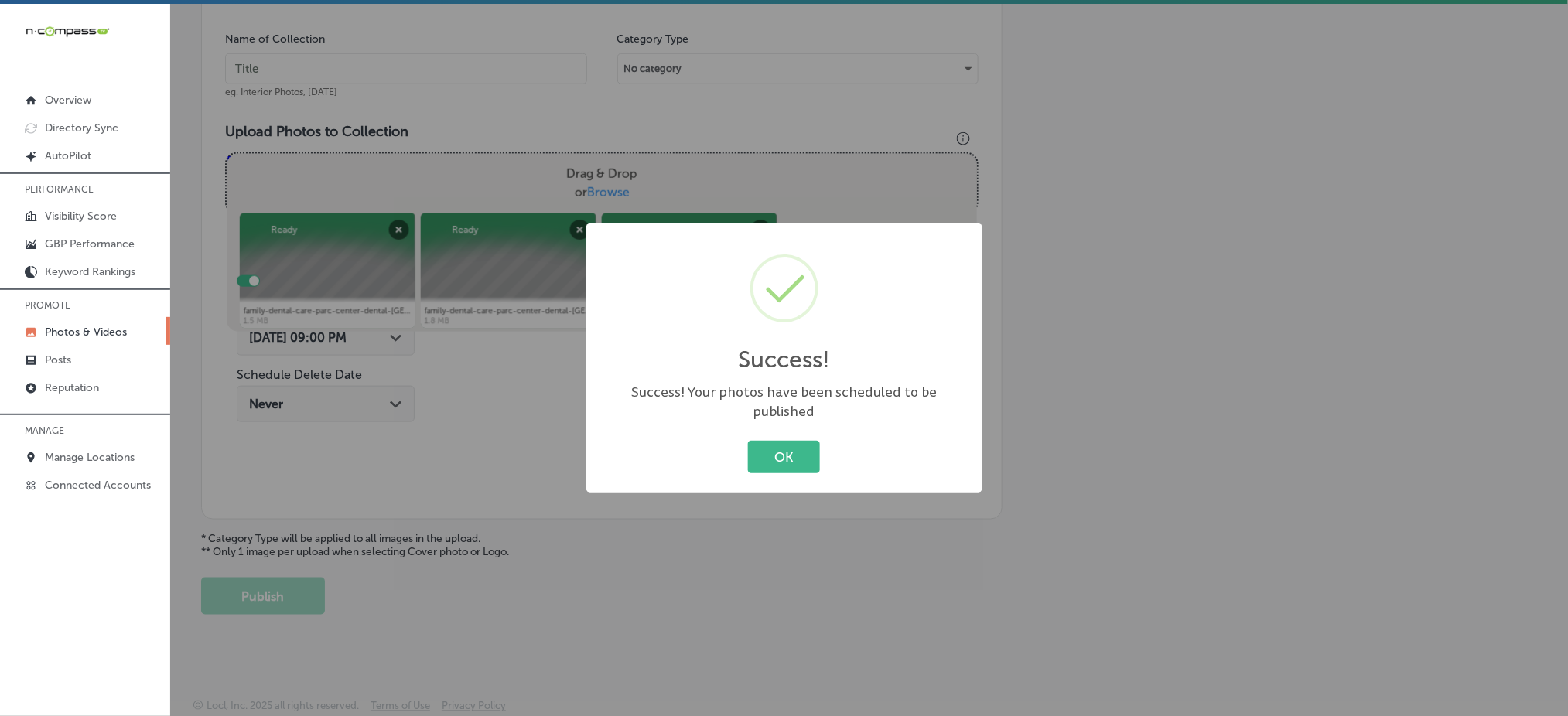
scroll to position [452, 0]
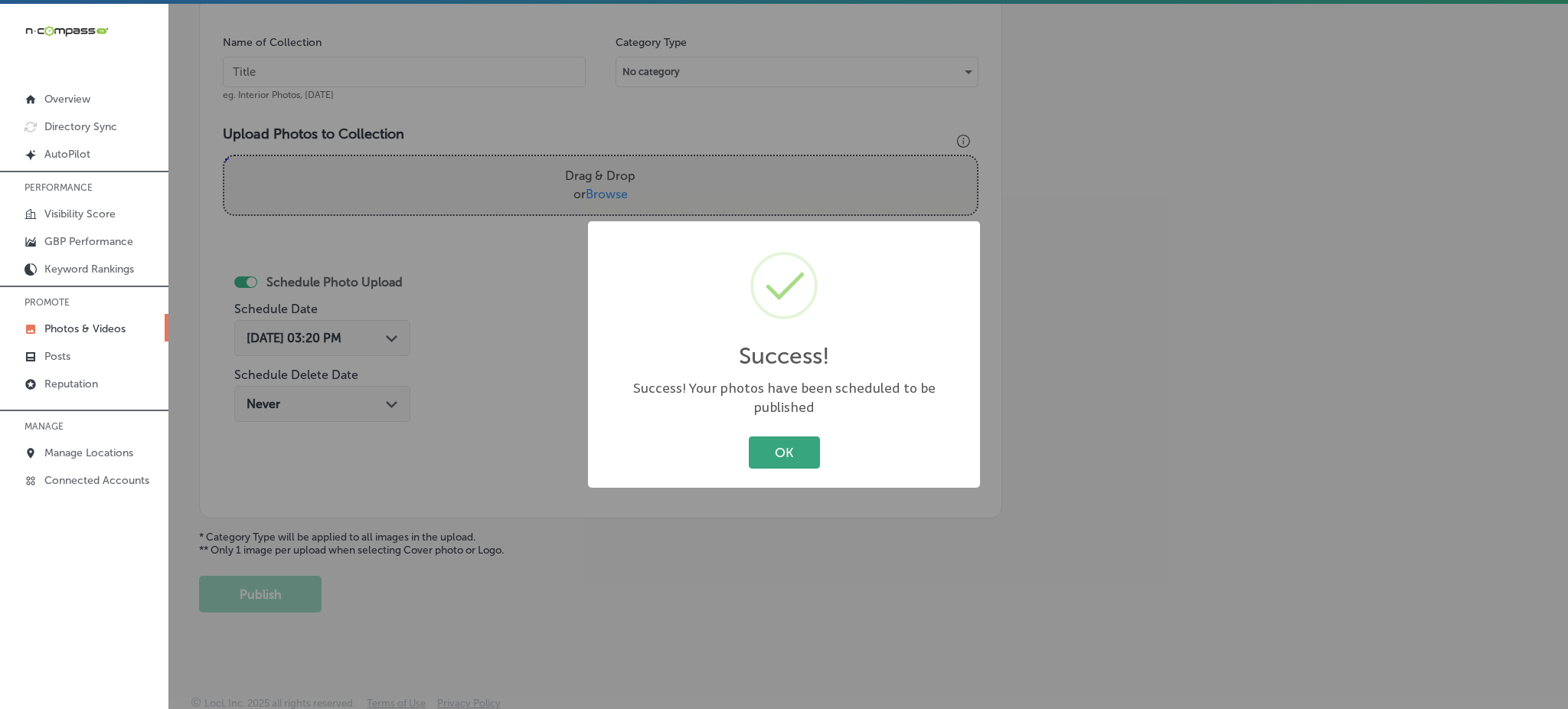
click at [779, 447] on button "OK" at bounding box center [784, 451] width 72 height 31
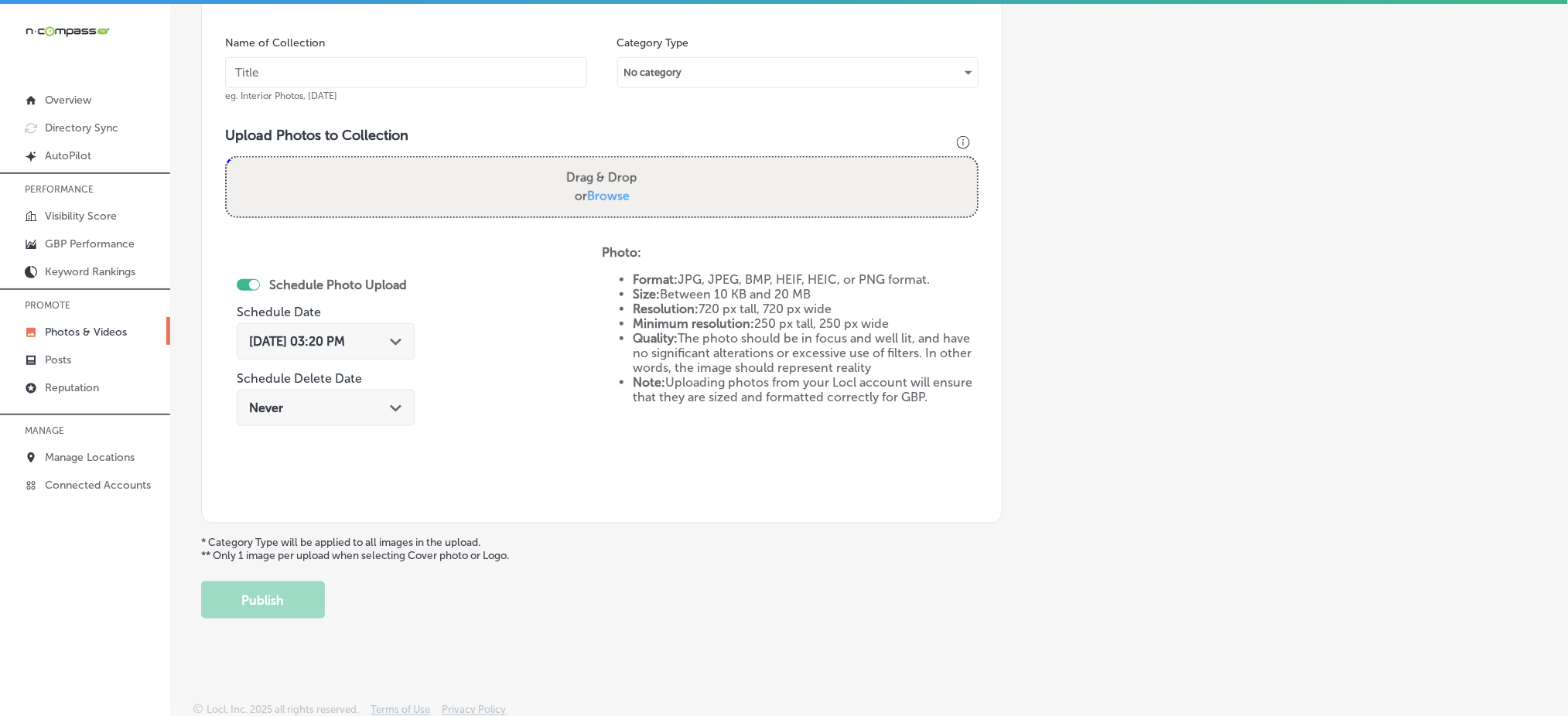
scroll to position [143, 0]
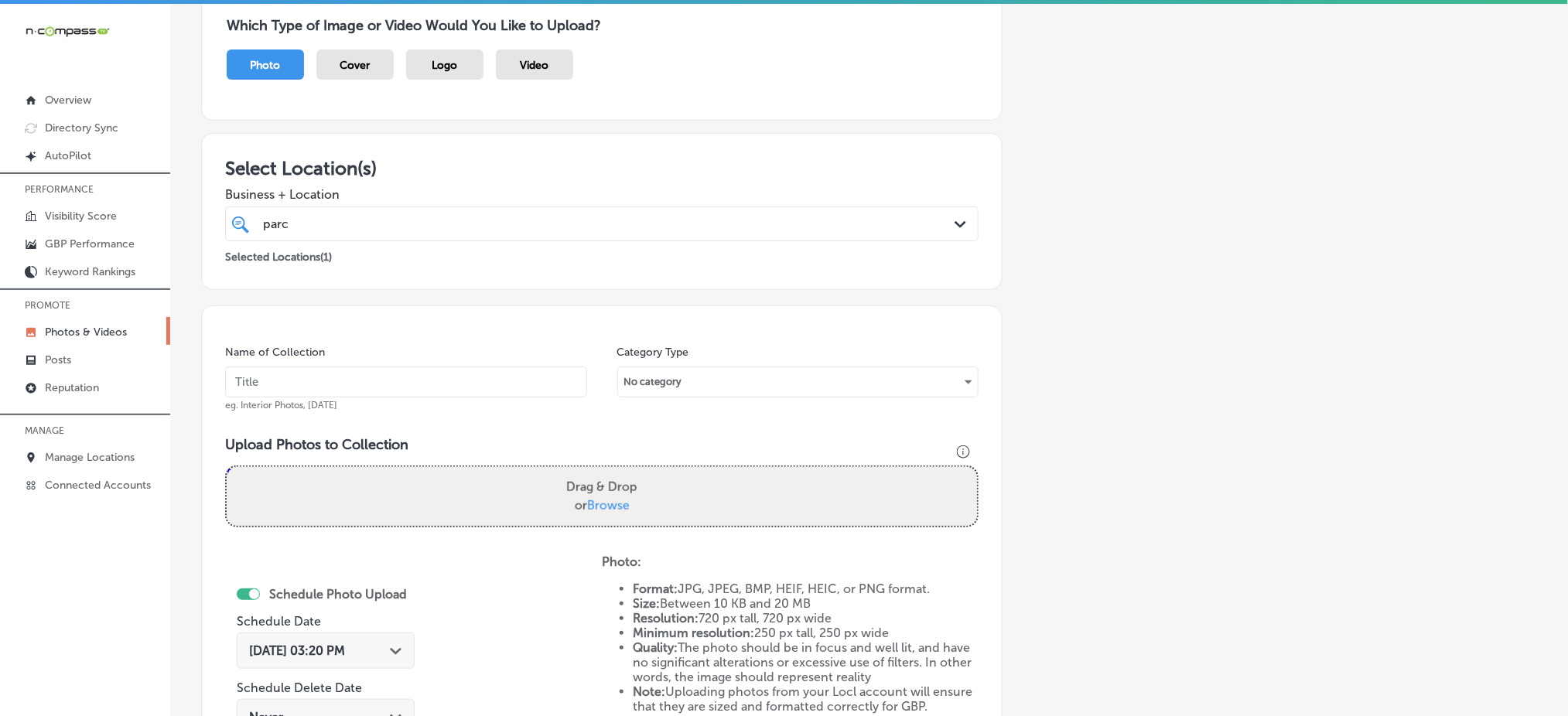
click at [283, 372] on input "text" at bounding box center [406, 382] width 362 height 31
paste input "parc-center-dental-[DATE]"
type input "parc-center-dental-[DATE]"
click at [594, 504] on span "Browse" at bounding box center [608, 505] width 43 height 14
click at [594, 472] on input "Drag & Drop or Browse" at bounding box center [602, 469] width 750 height 4
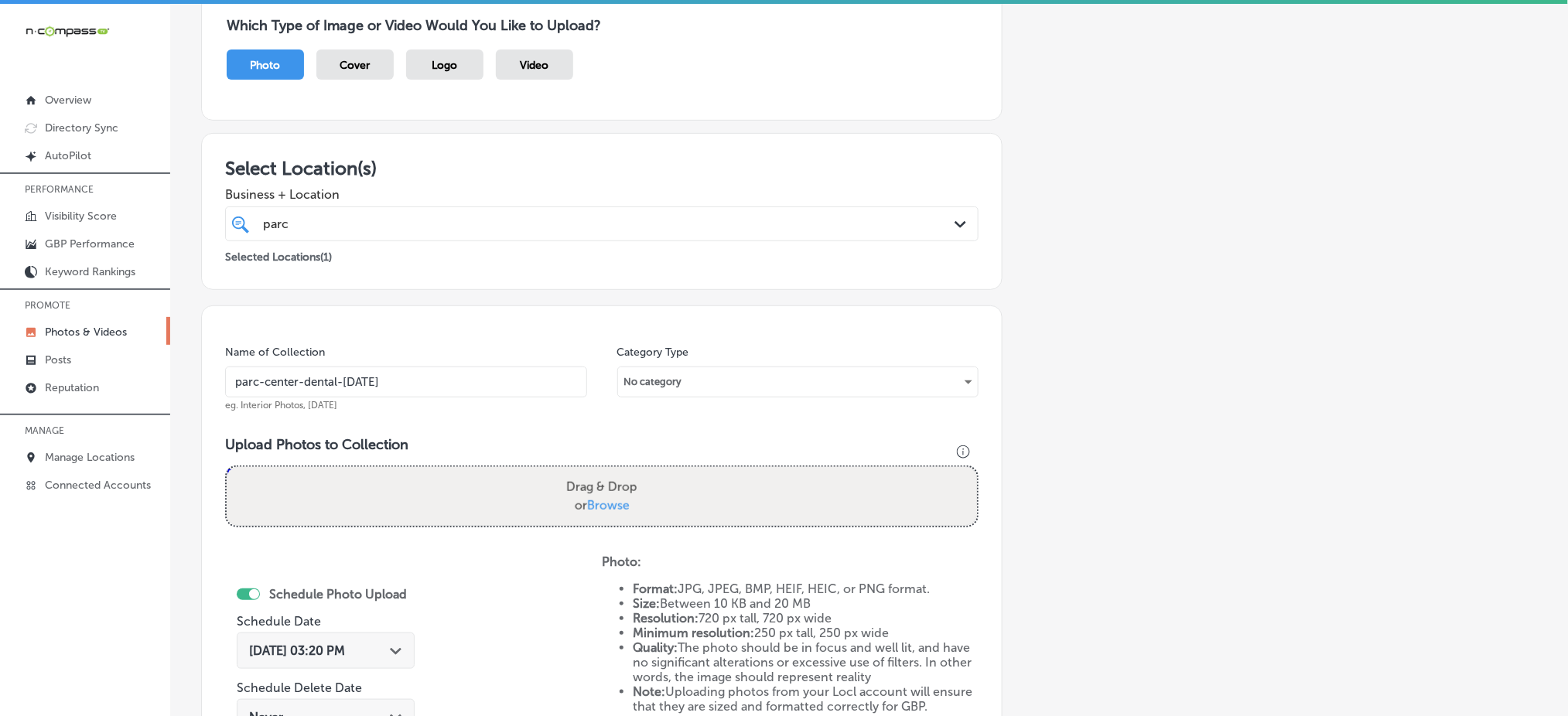
type input "C:\fakepath\family-dental-care-parc-center-dental-grand-junction-co (10).png"
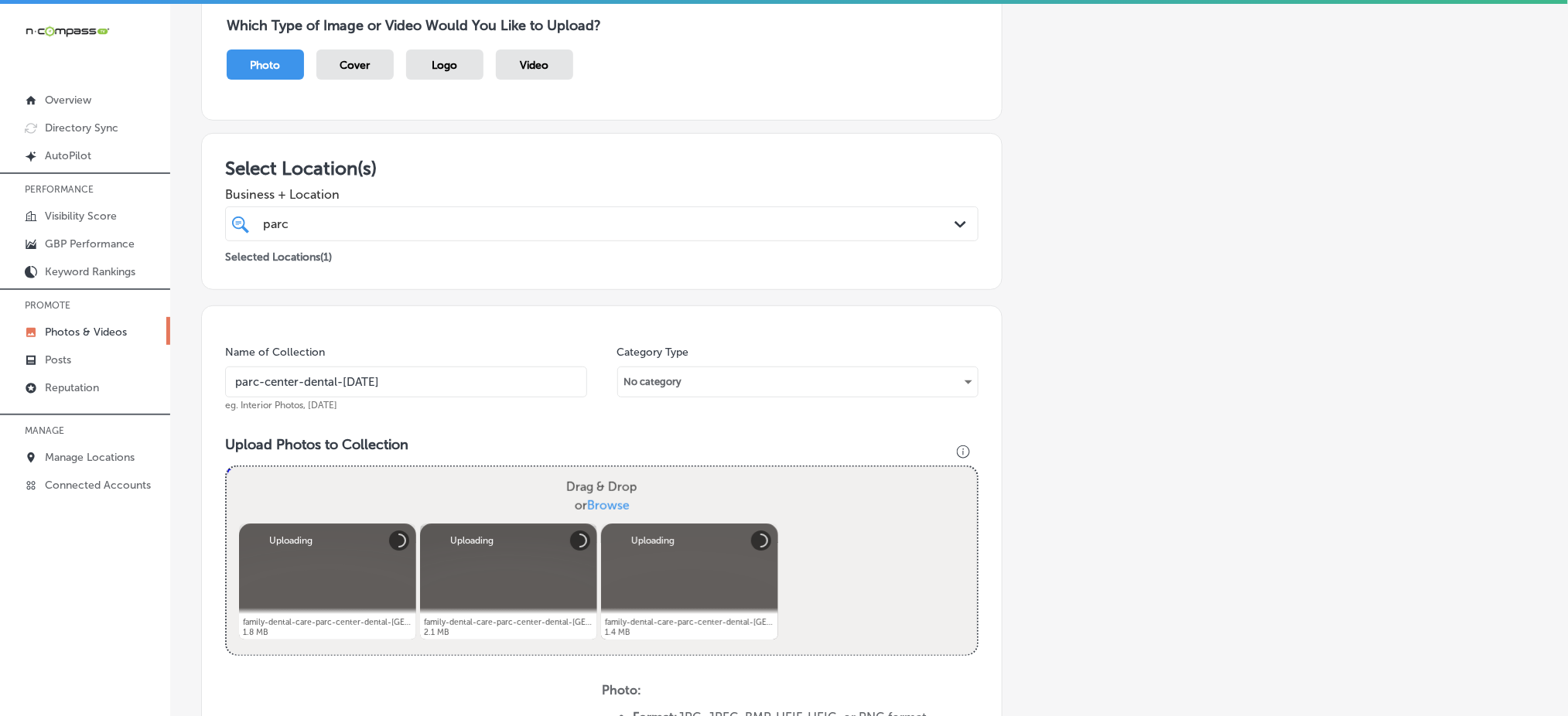
scroll to position [452, 0]
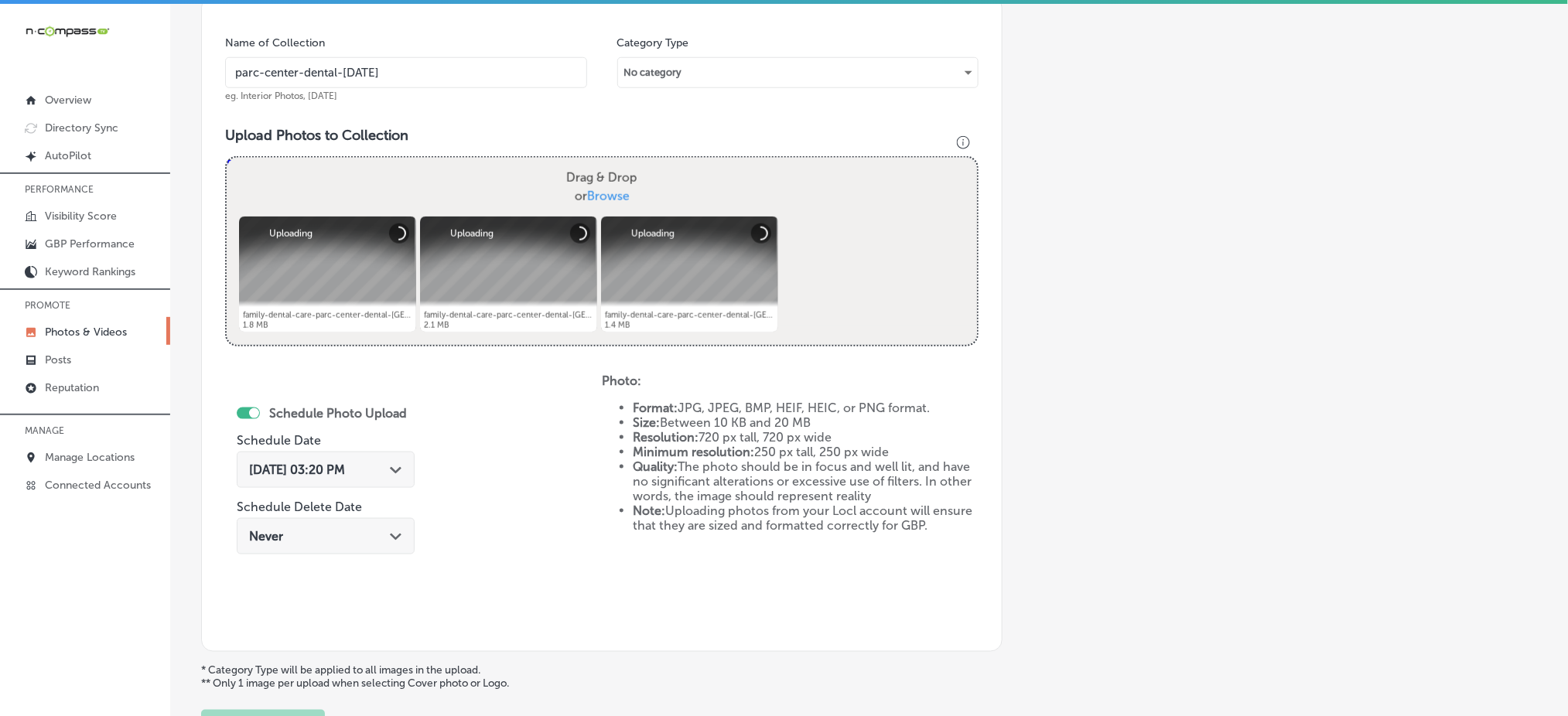
click at [347, 478] on div "[DATE] 03:20 PM Path Created with Sketch." at bounding box center [325, 469] width 178 height 37
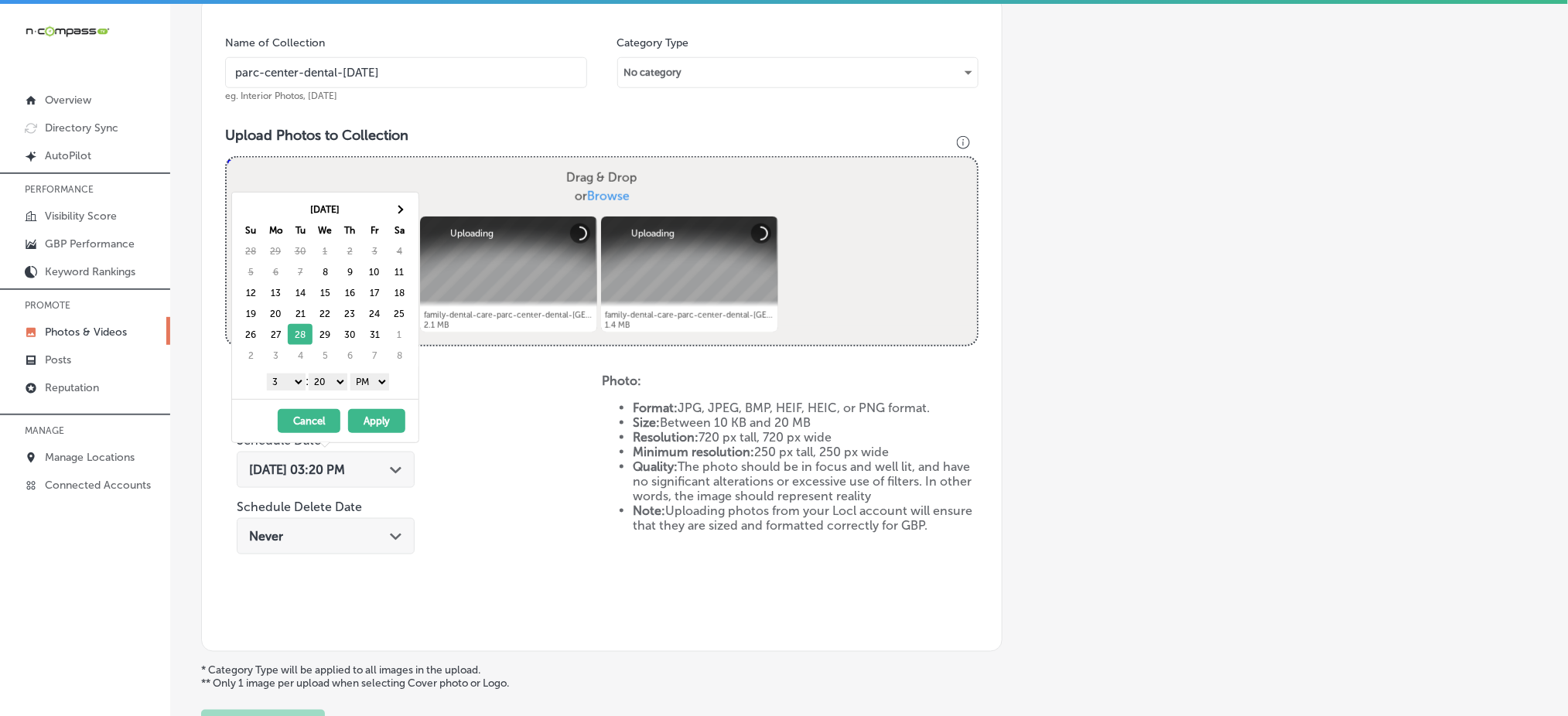
click at [285, 381] on select "1 2 3 4 5 6 7 8 9 10 11 12" at bounding box center [286, 382] width 38 height 17
click at [337, 376] on select "00 10 20 30 40 50" at bounding box center [327, 382] width 38 height 17
click at [375, 424] on button "Apply" at bounding box center [376, 421] width 57 height 24
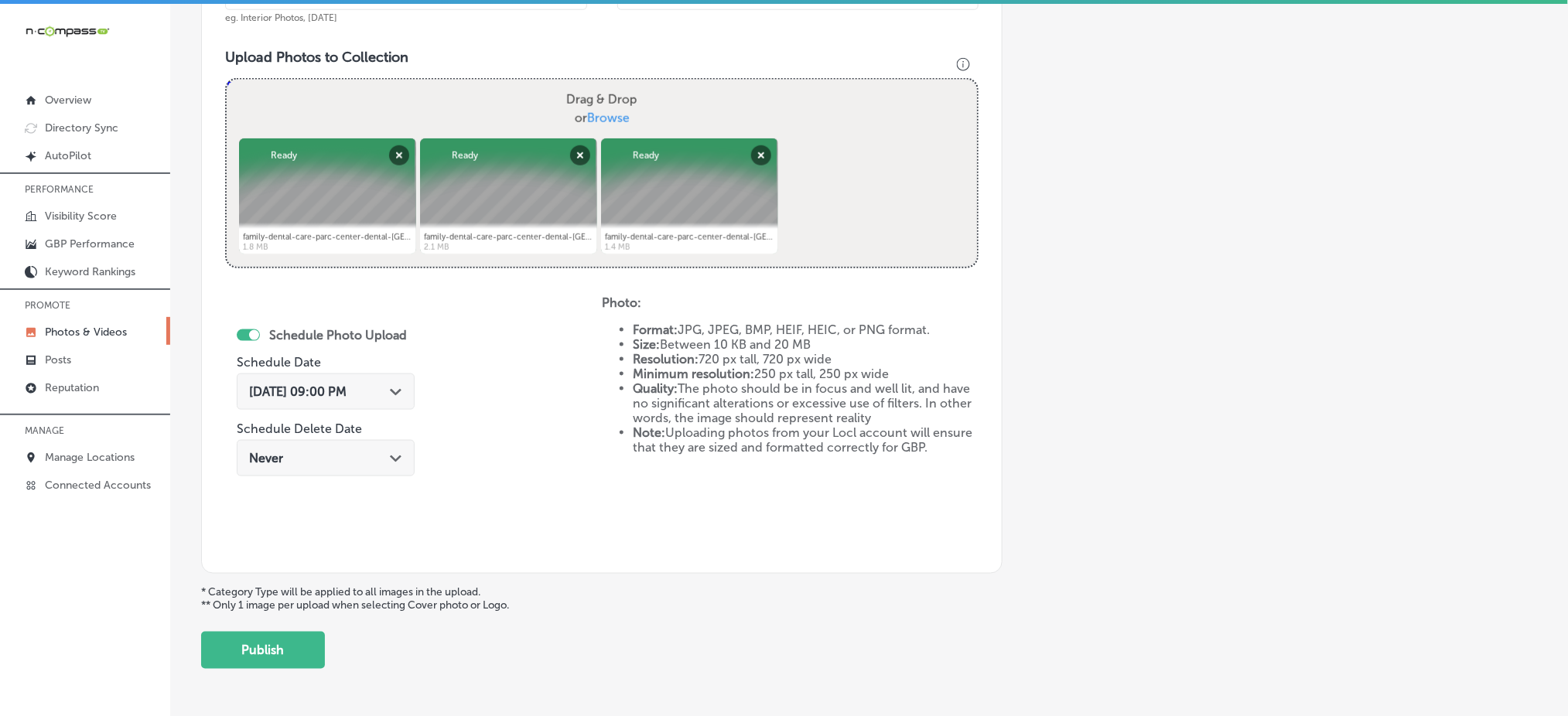
scroll to position [582, 0]
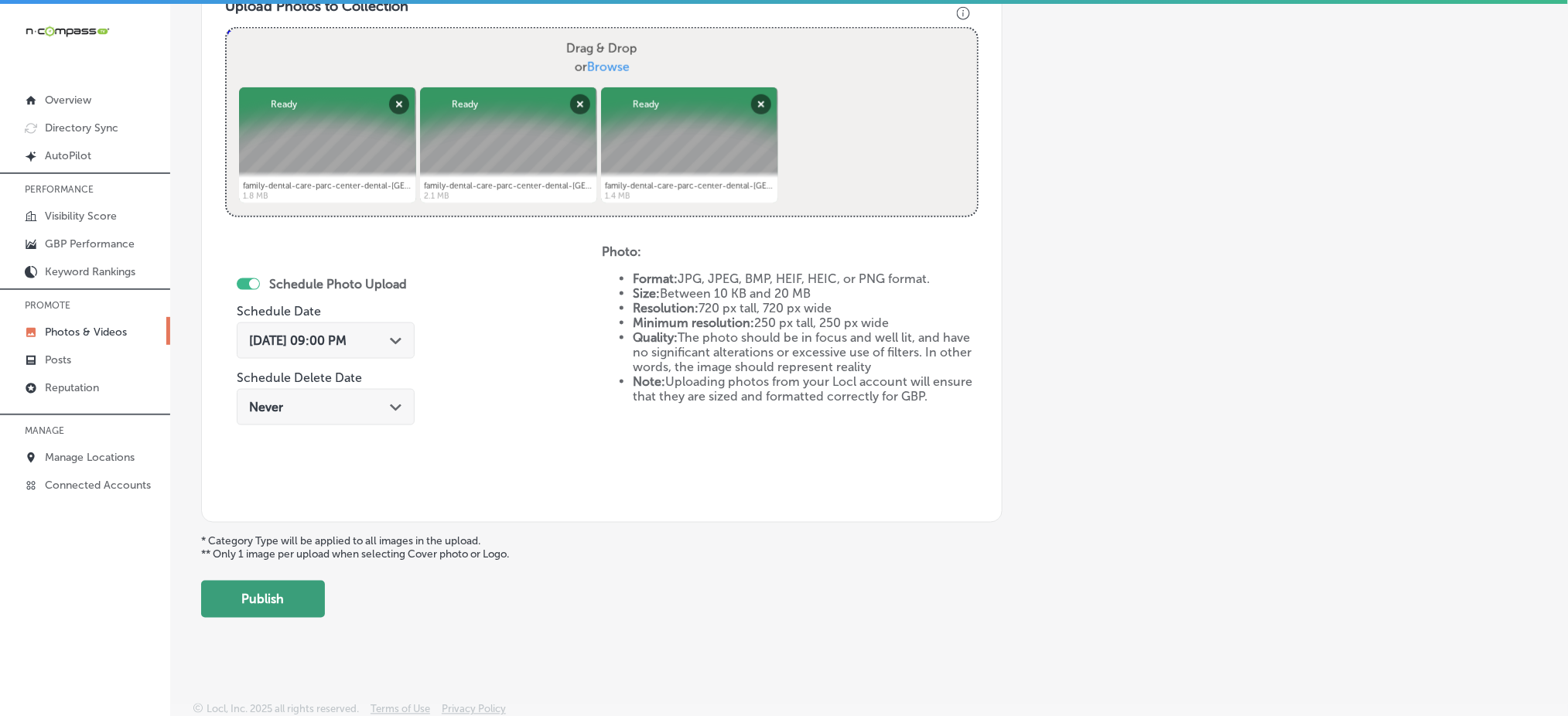
click at [287, 603] on button "Publish" at bounding box center [264, 600] width 124 height 37
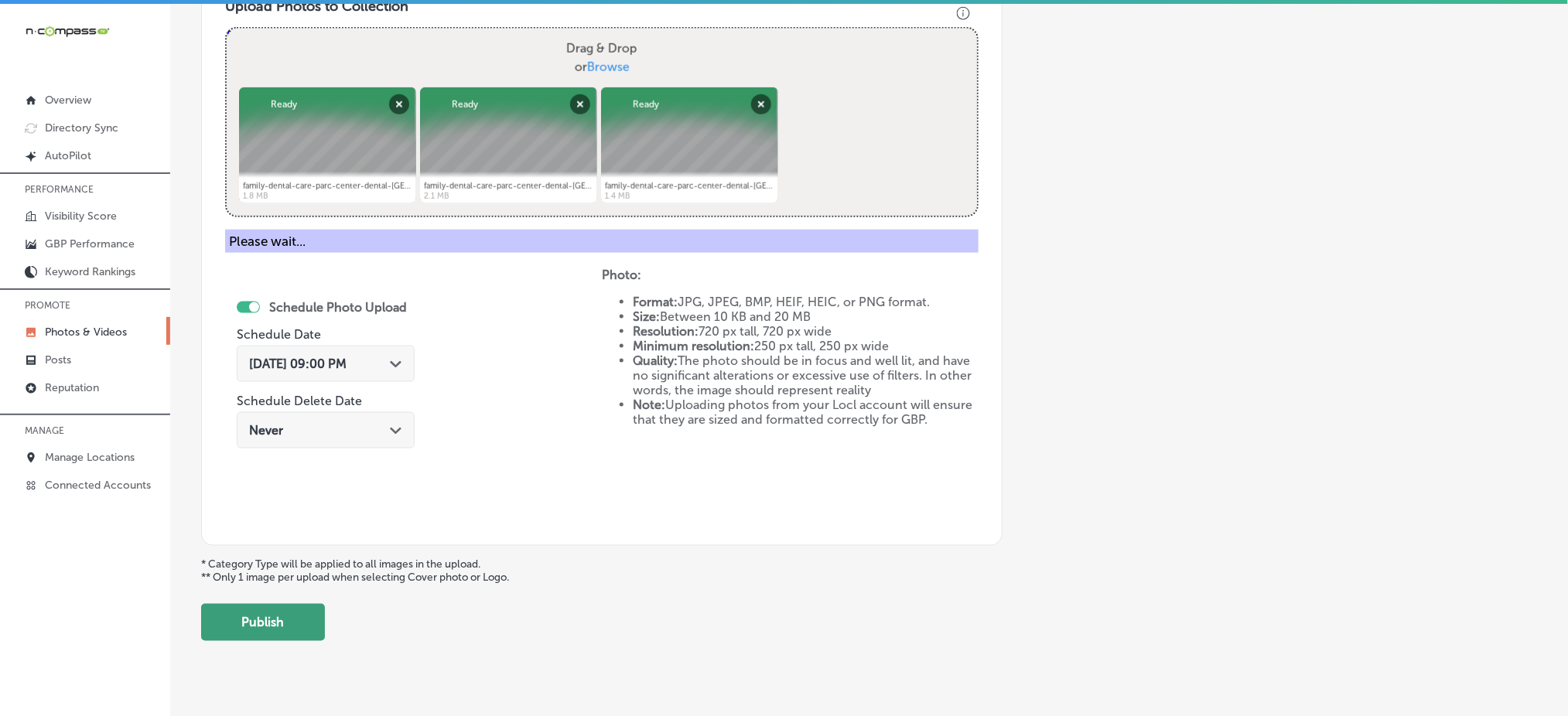
scroll to position [452, 0]
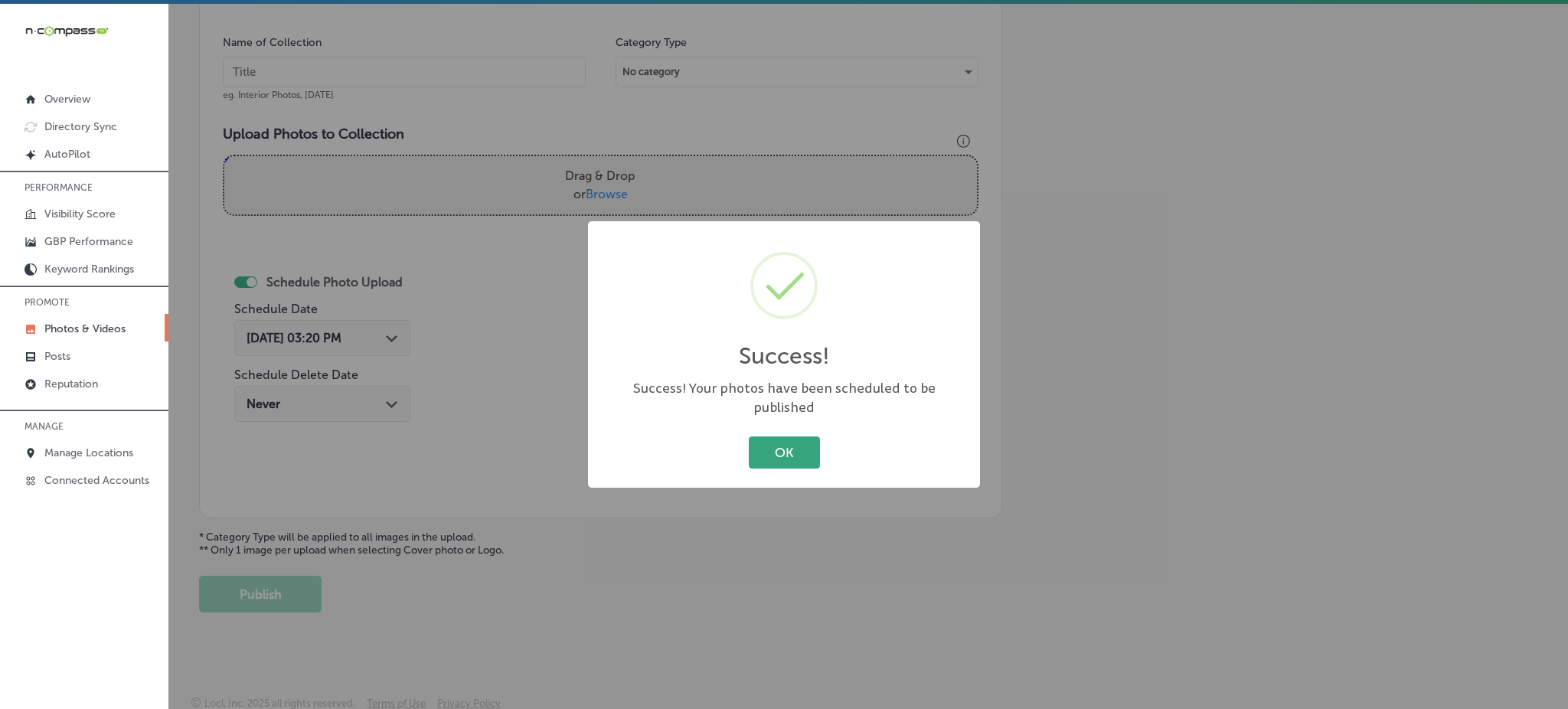
click at [789, 450] on button "OK" at bounding box center [784, 451] width 72 height 31
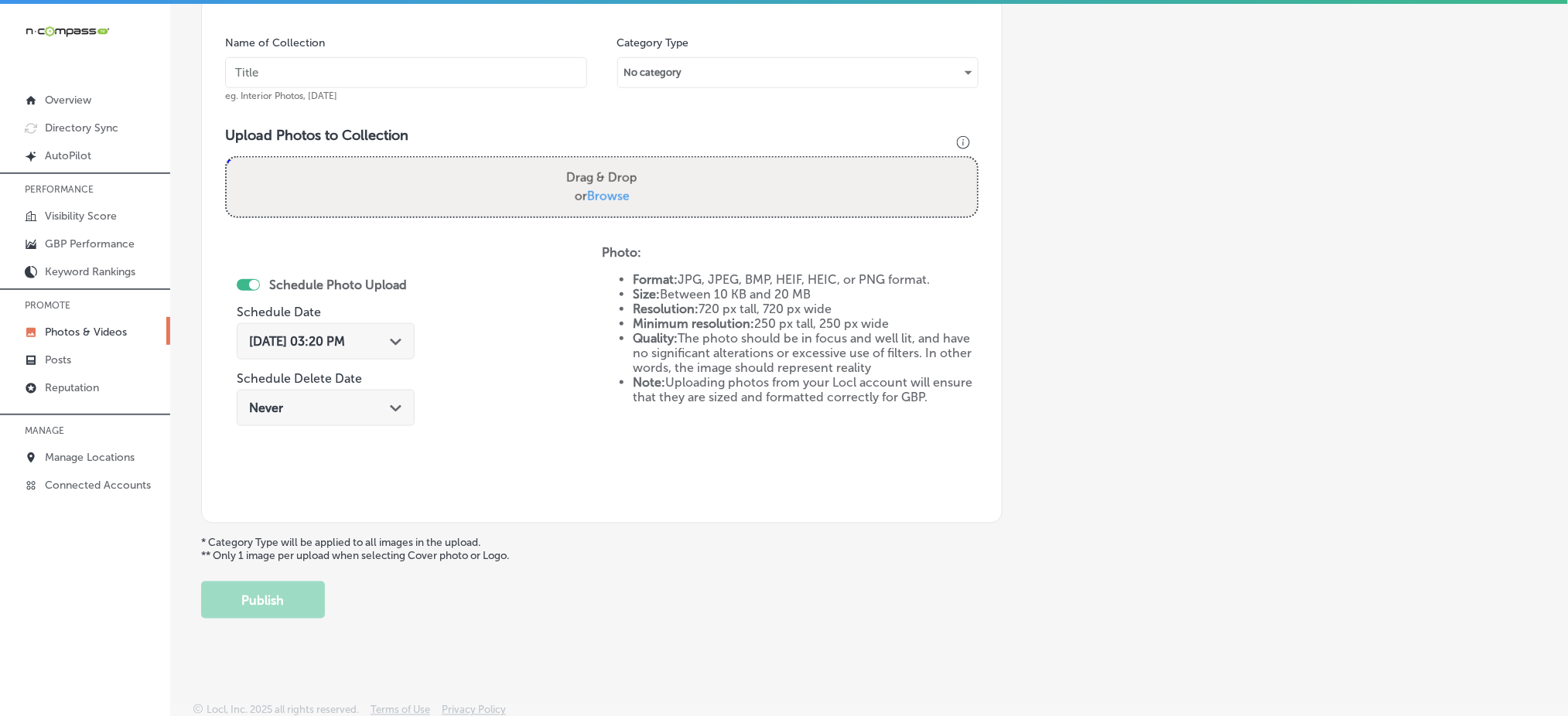
scroll to position [40, 0]
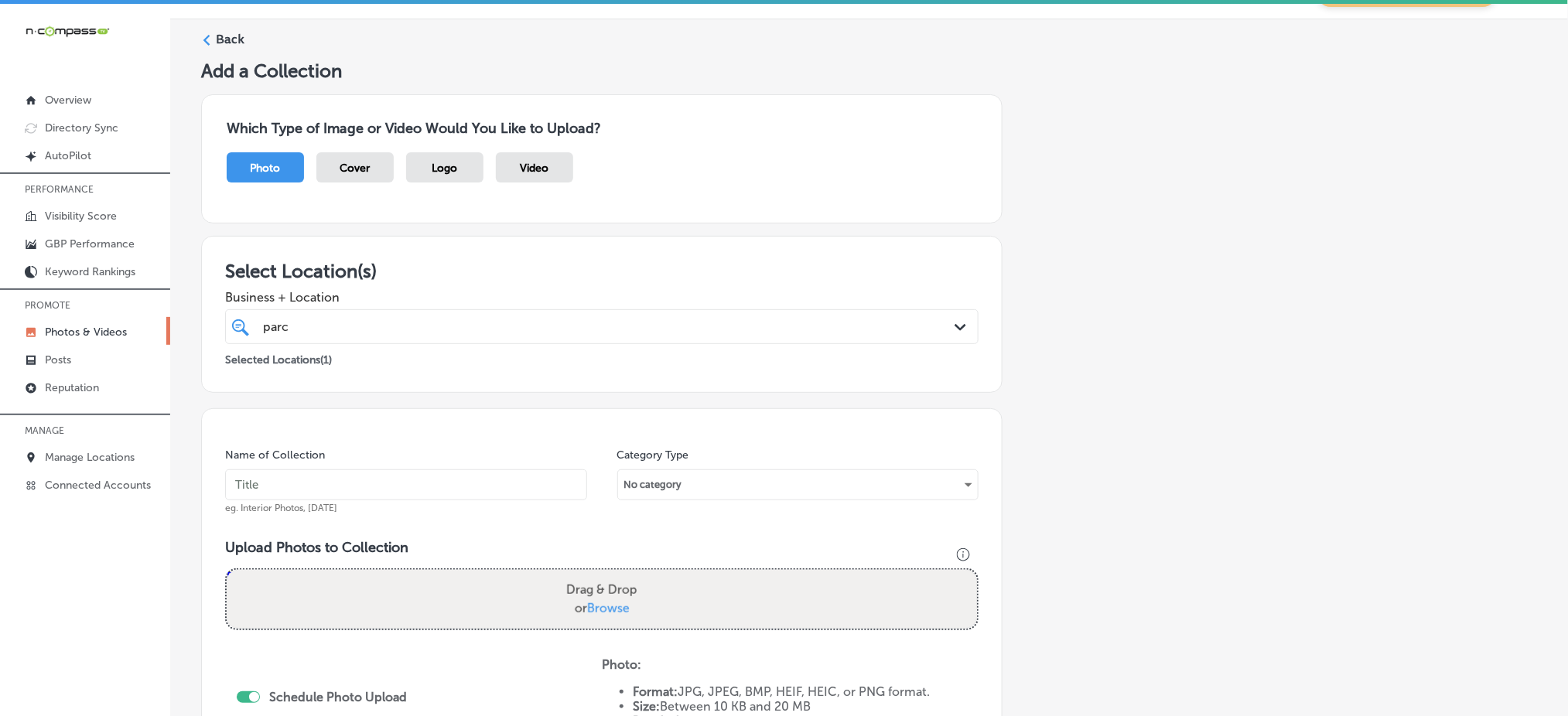
click at [286, 492] on input "text" at bounding box center [406, 485] width 362 height 31
paste input "parc-center-dental-[DATE]"
click at [283, 492] on input "parc-center-dental-[DATE]" at bounding box center [406, 485] width 362 height 31
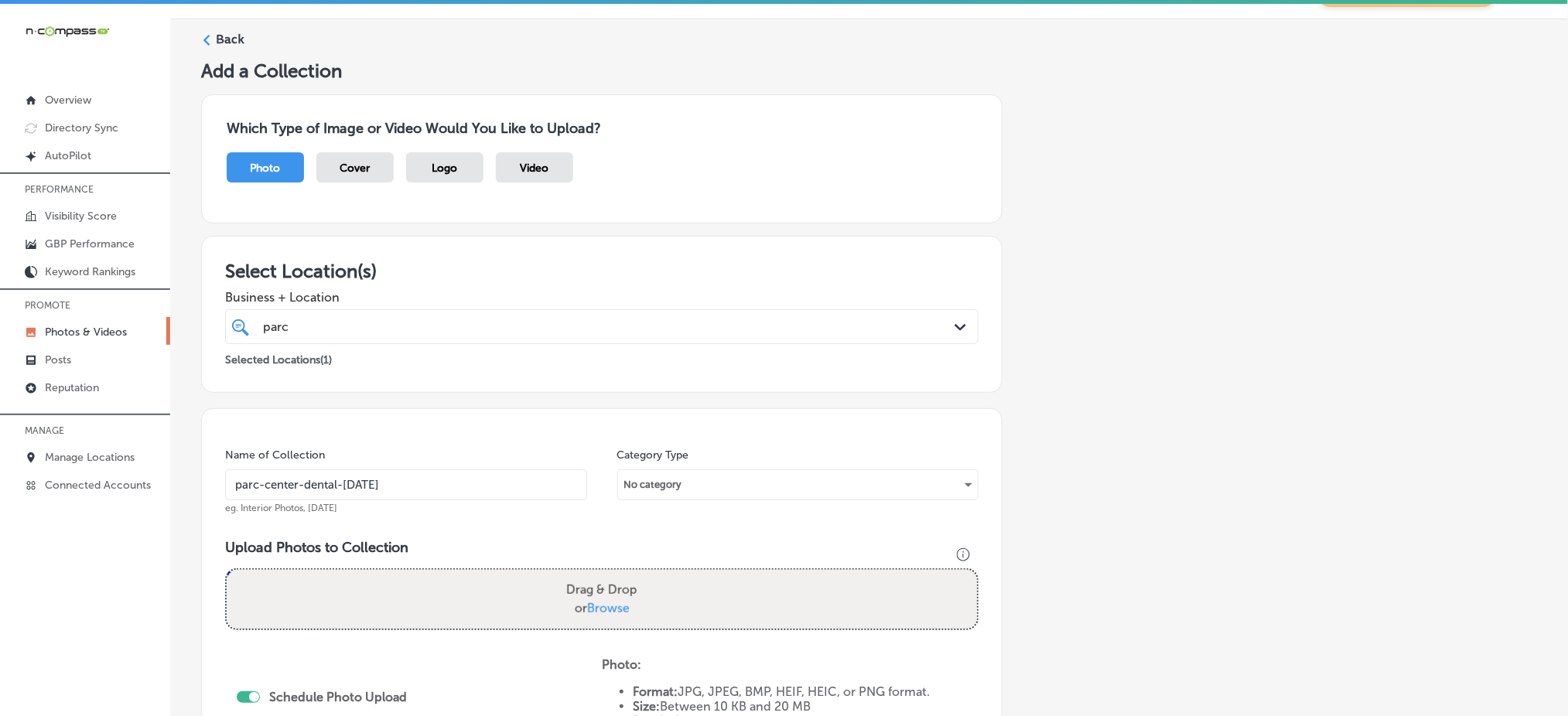
type input "parc-center-dental-[DATE]"
click at [279, 510] on span "eg. Interior Photos, [DATE]" at bounding box center [281, 508] width 112 height 11
click at [602, 603] on span "Browse" at bounding box center [608, 608] width 43 height 14
click at [602, 575] on input "Drag & Drop or Browse" at bounding box center [602, 571] width 750 height 4
type input "C:\fakepath\cosmetic-dentistry-parc-center-dental-grand-junction-co (1).png"
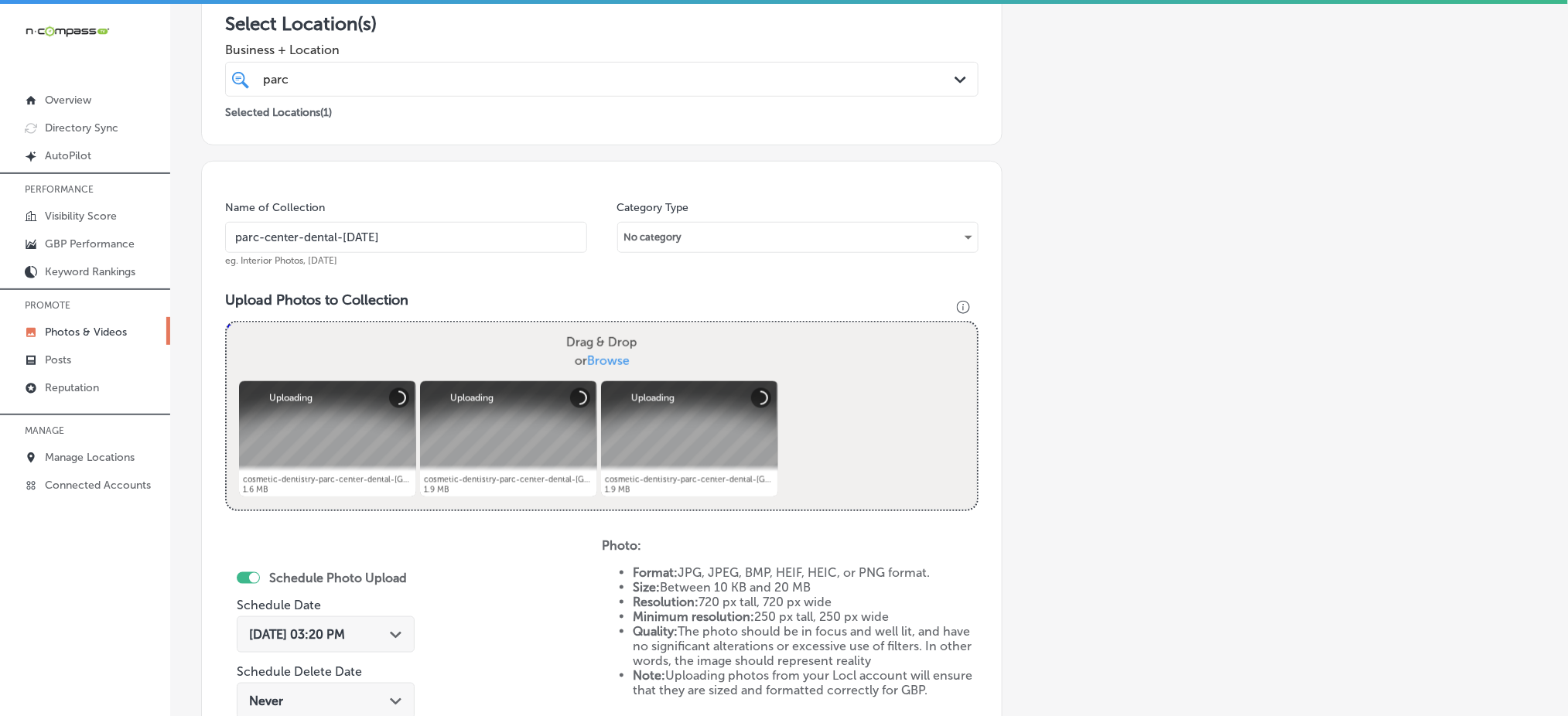
scroll to position [349, 0]
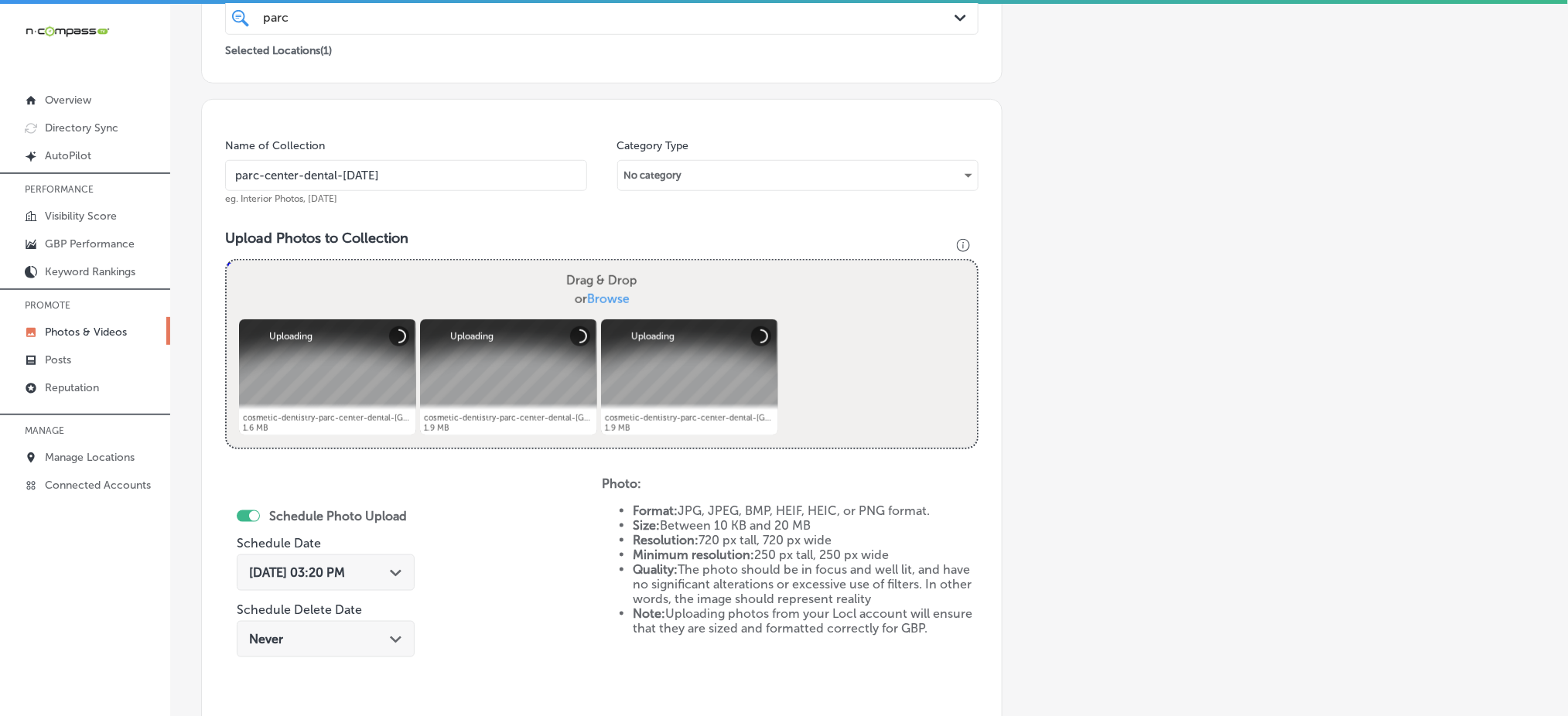
click at [320, 561] on div "[DATE] 03:20 PM Path Created with Sketch." at bounding box center [325, 572] width 178 height 37
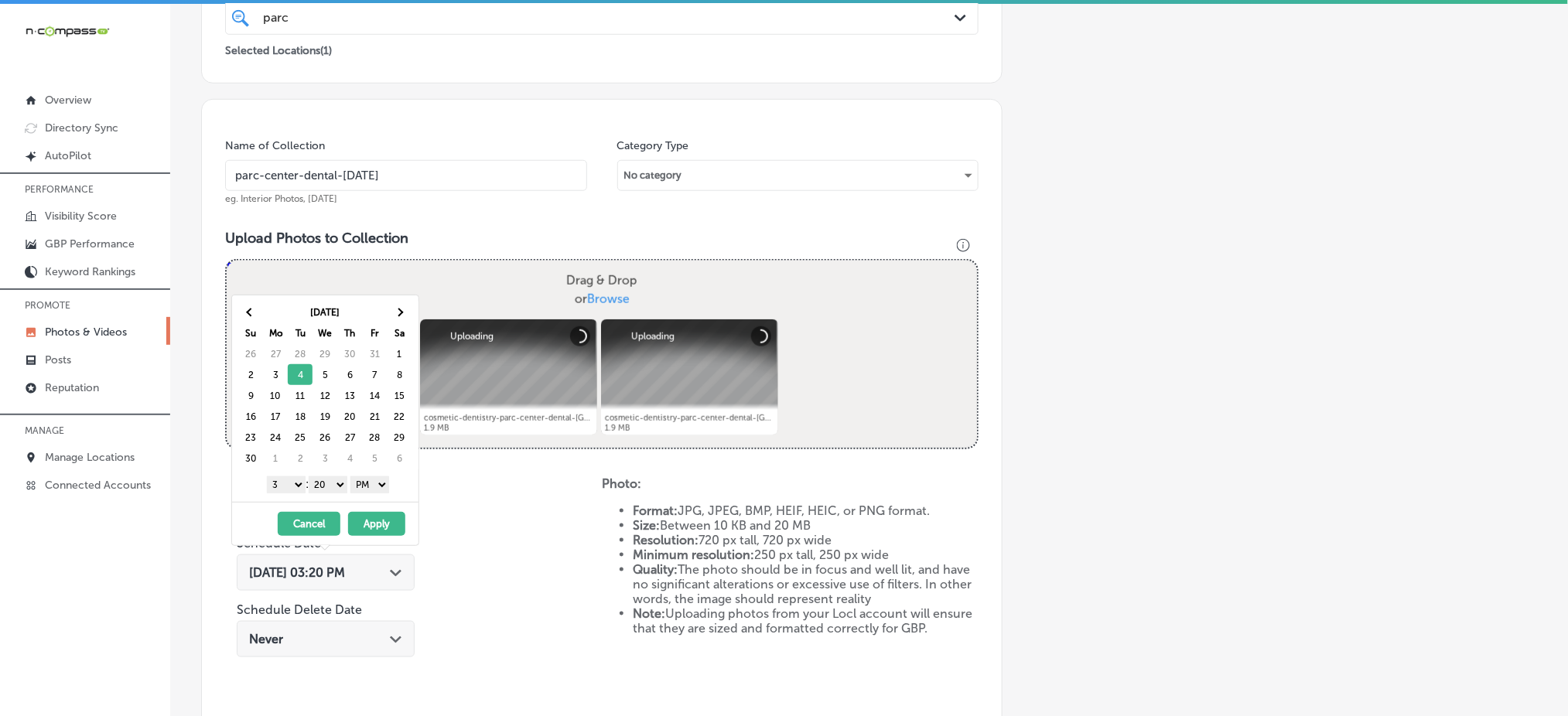
click at [295, 489] on select "1 2 3 4 5 6 7 8 9 10 11 12" at bounding box center [286, 485] width 38 height 17
drag, startPoint x: 319, startPoint y: 479, endPoint x: 322, endPoint y: 489, distance: 10.4
click at [319, 479] on select "00 10 20 30 40 50" at bounding box center [327, 485] width 38 height 17
click at [381, 525] on button "Apply" at bounding box center [376, 524] width 57 height 24
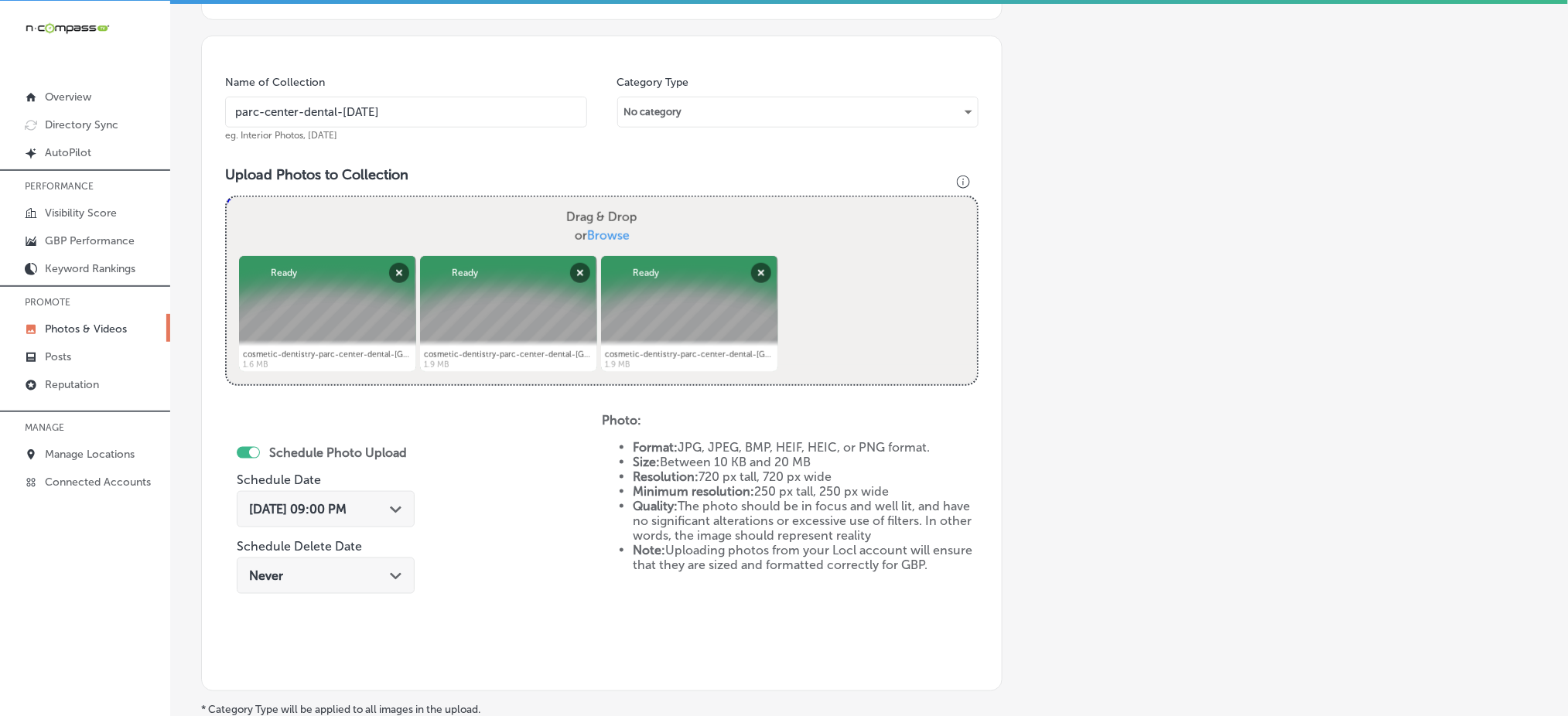
scroll to position [582, 0]
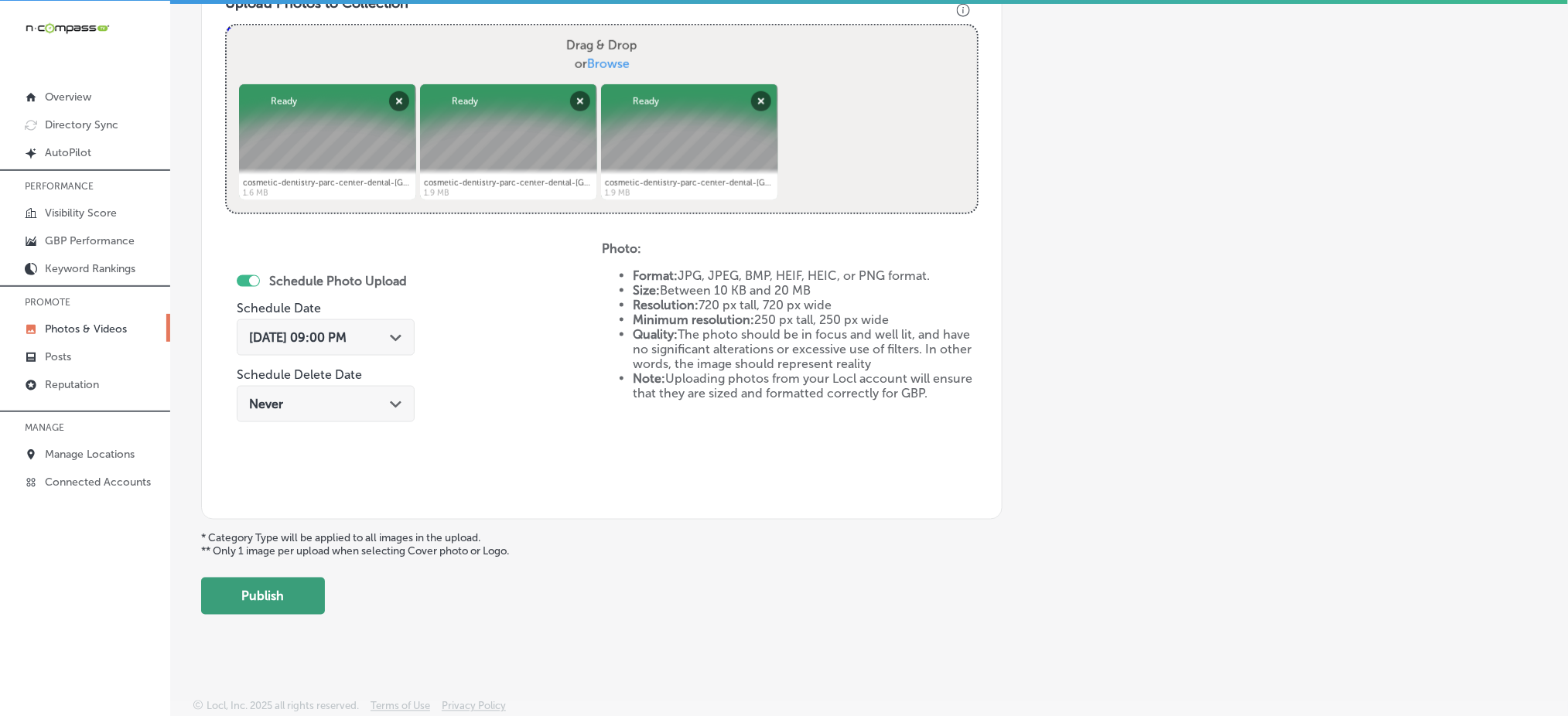
click at [275, 598] on button "Publish" at bounding box center [264, 597] width 124 height 37
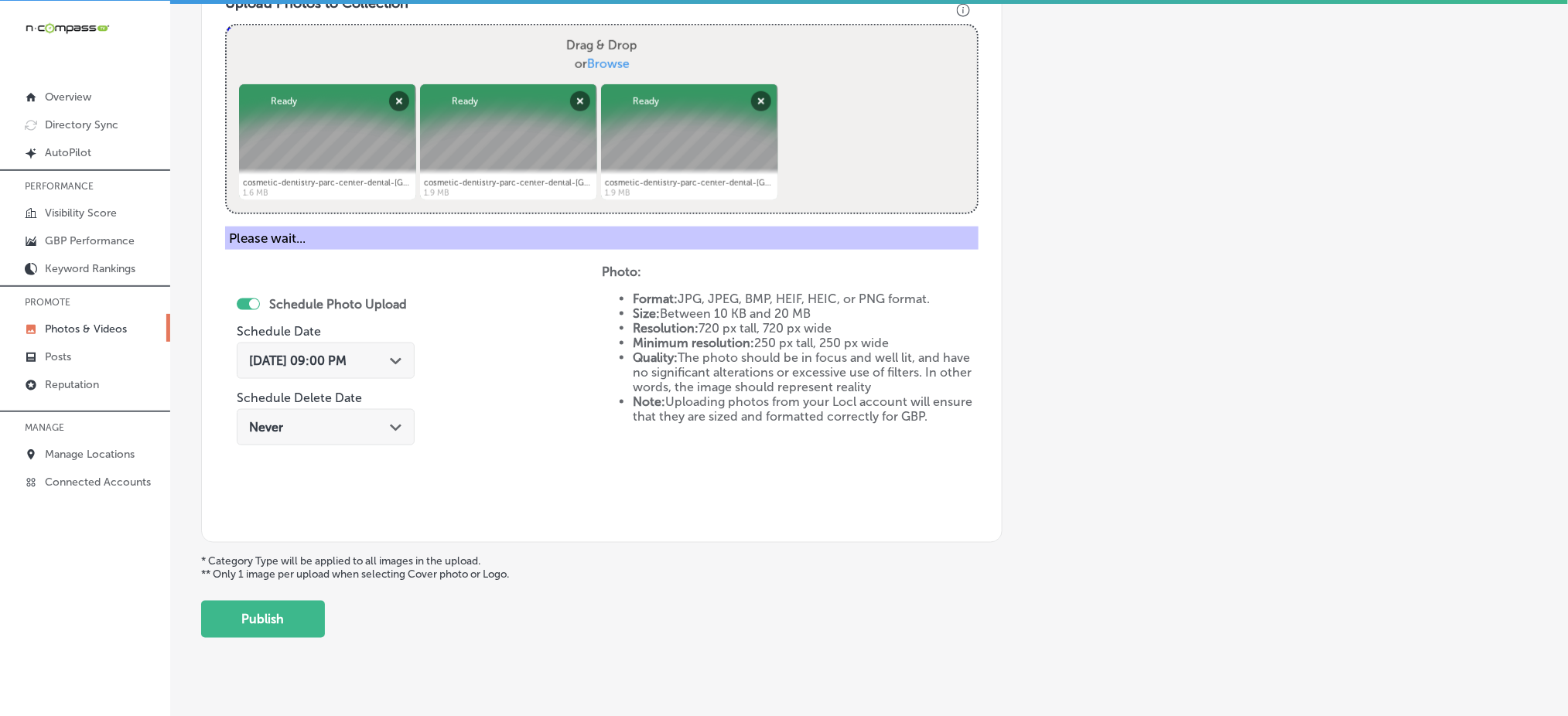
scroll to position [452, 0]
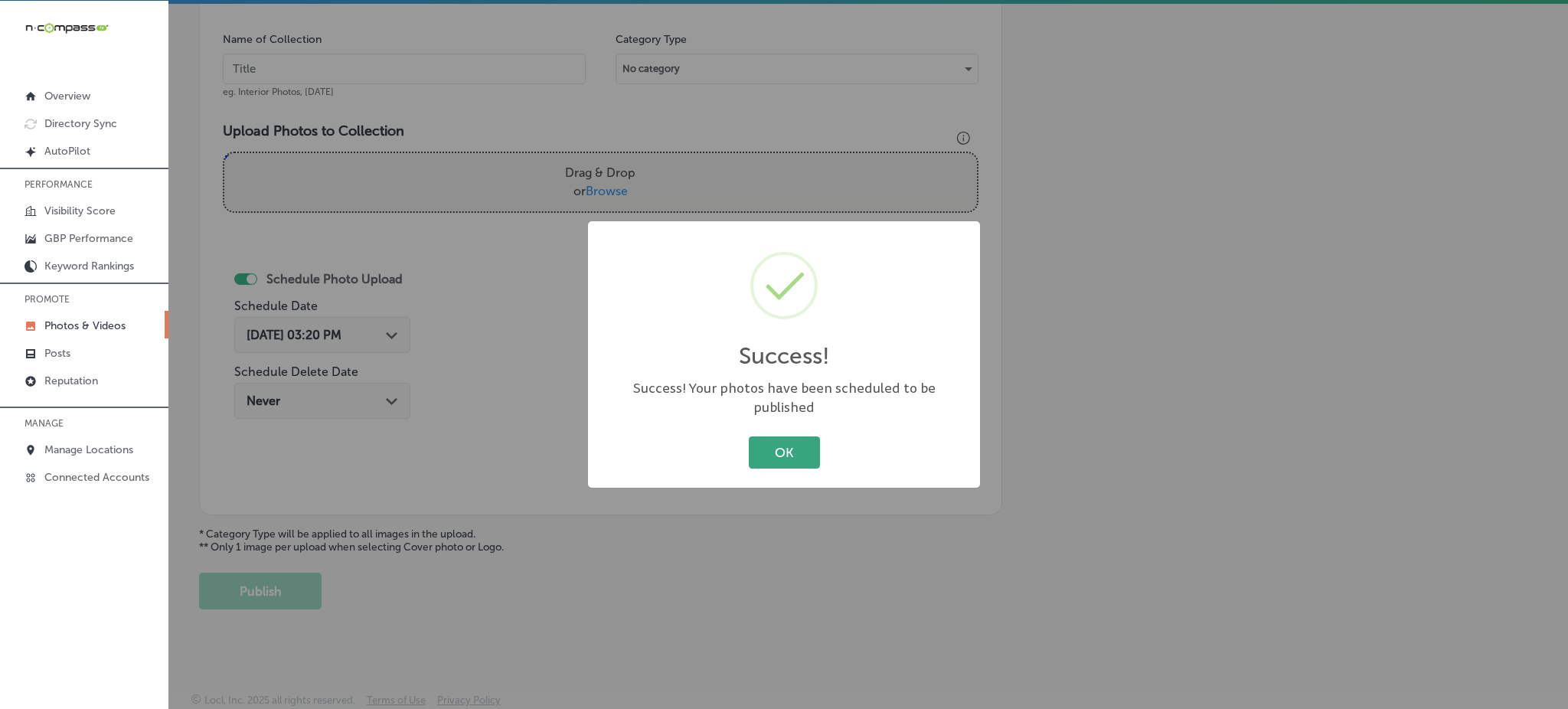
click at [775, 438] on button "OK" at bounding box center [784, 451] width 72 height 31
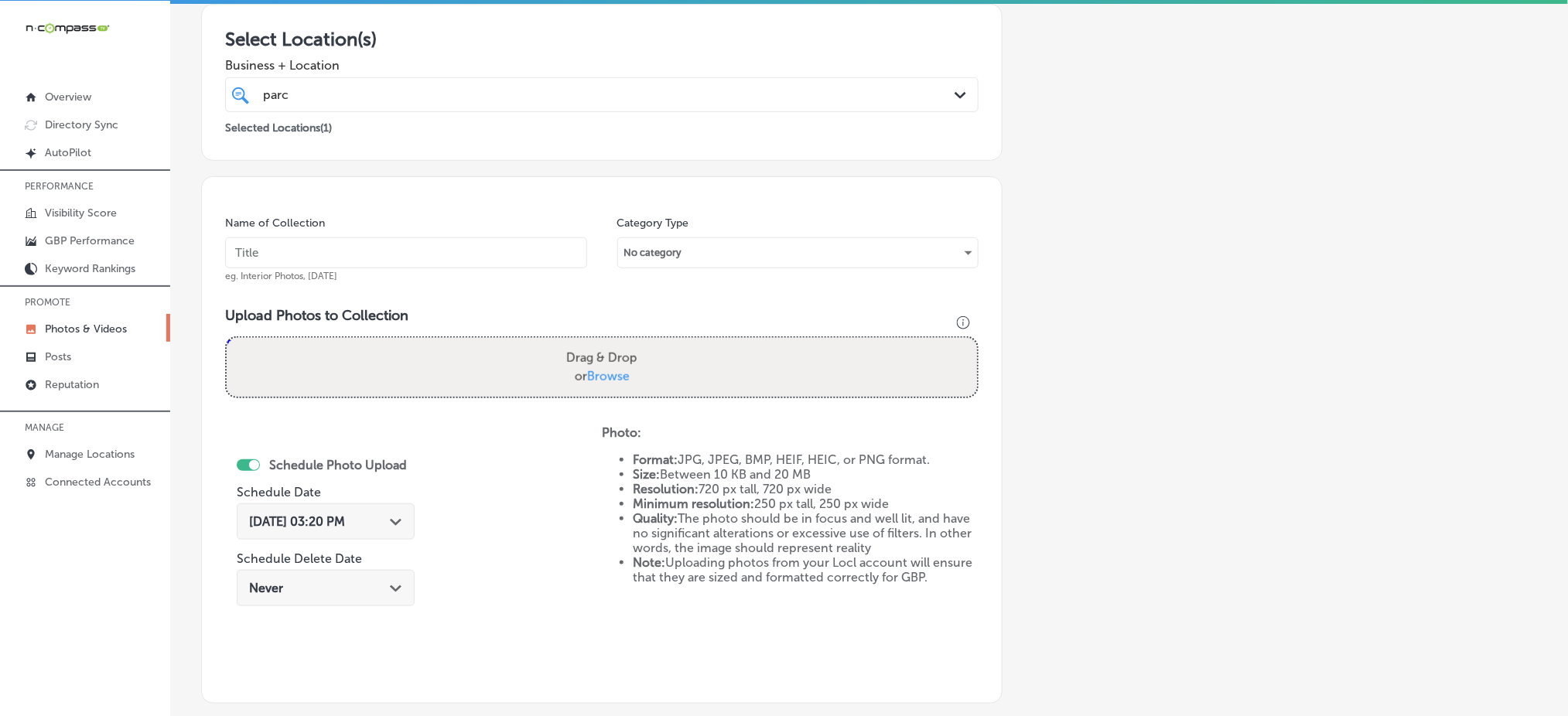
scroll to position [40, 0]
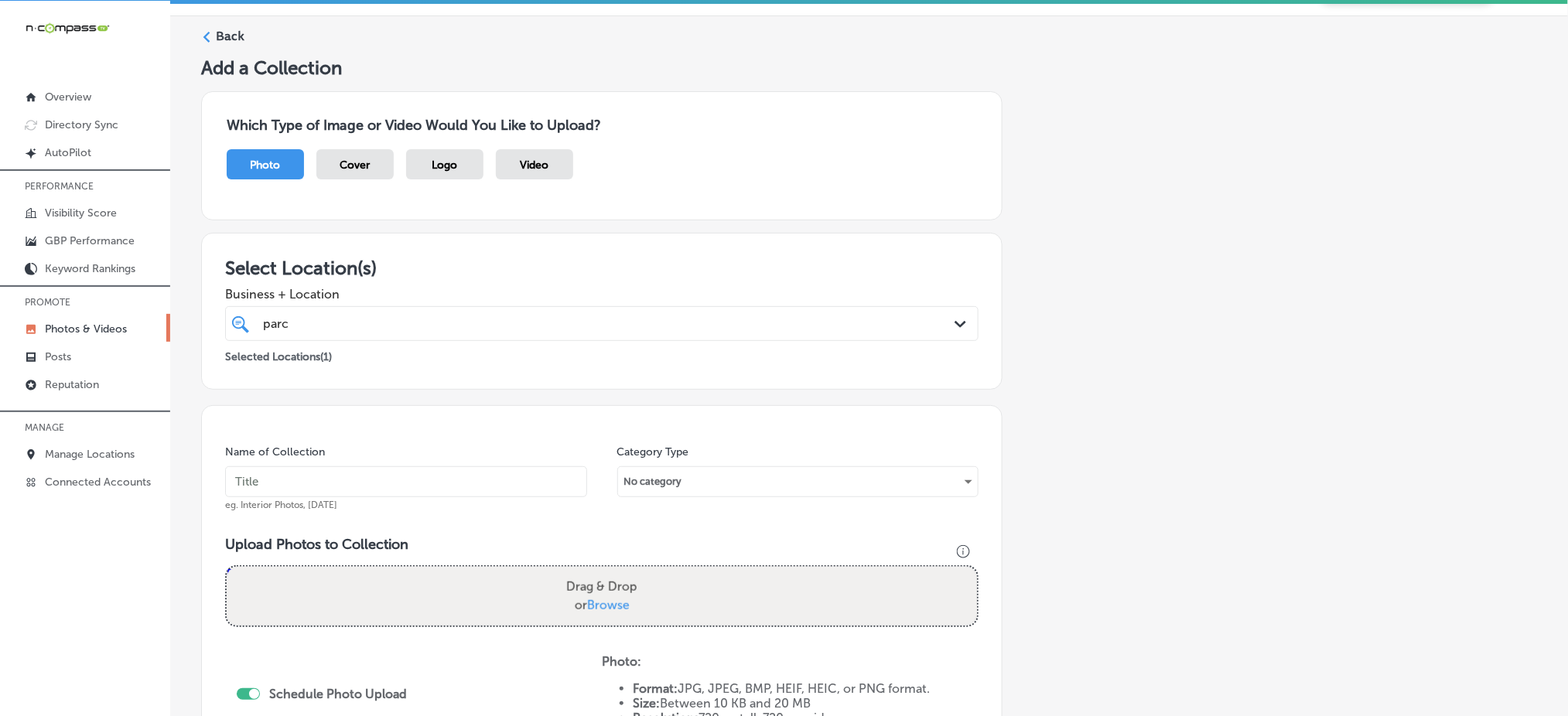
click at [319, 463] on div "Name of Collection eg. Interior Photos, [DATE]" at bounding box center [406, 478] width 362 height 66
click at [315, 478] on input "text" at bounding box center [406, 482] width 362 height 31
paste input "parc-center-dental-[DATE]"
type input "parc-center-dental-[DATE]"
click at [601, 610] on span "Browse" at bounding box center [608, 605] width 43 height 14
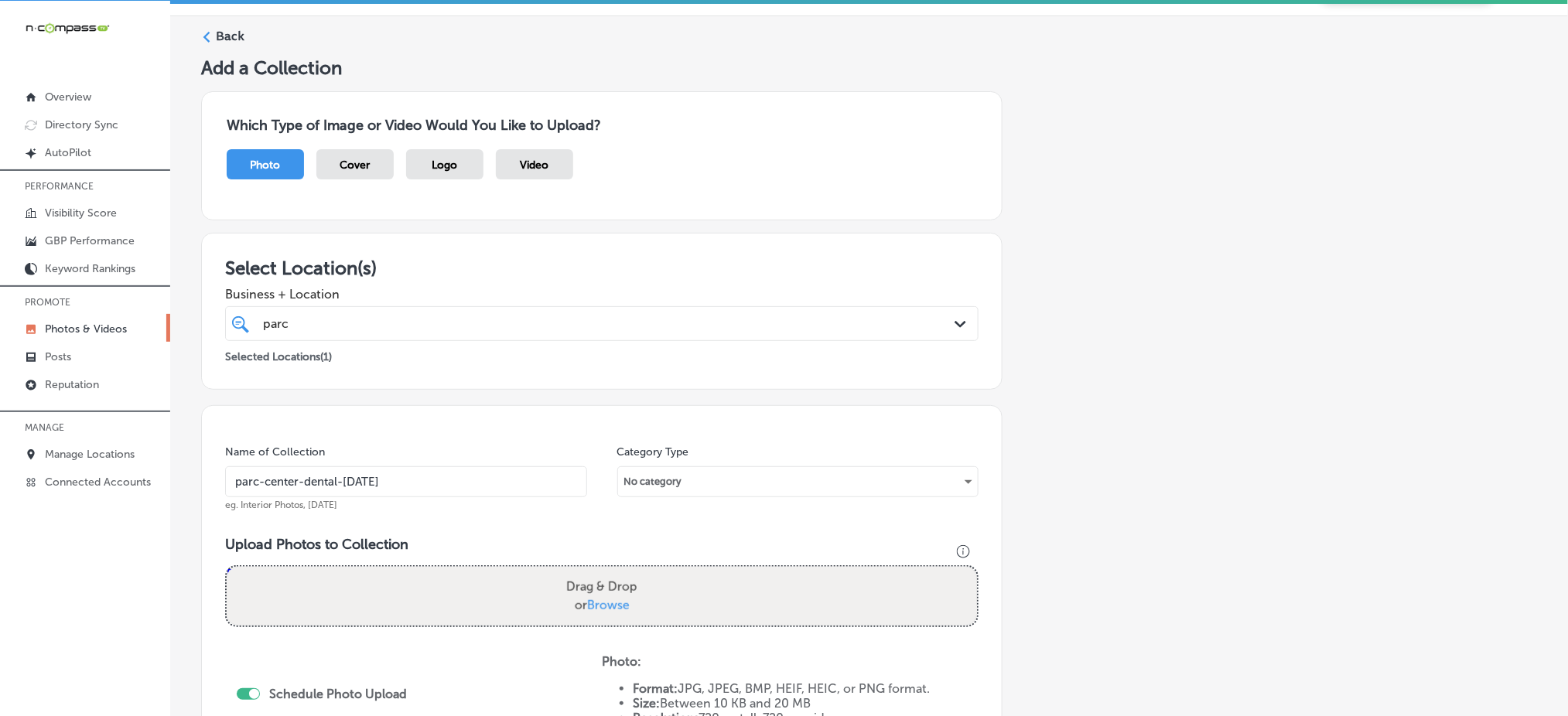
click at [601, 571] on input "Drag & Drop or Browse" at bounding box center [602, 569] width 750 height 4
type input "C:\fakepath\cosmetic-dentistry-parc-center-dental-grand-junction-co (4).png"
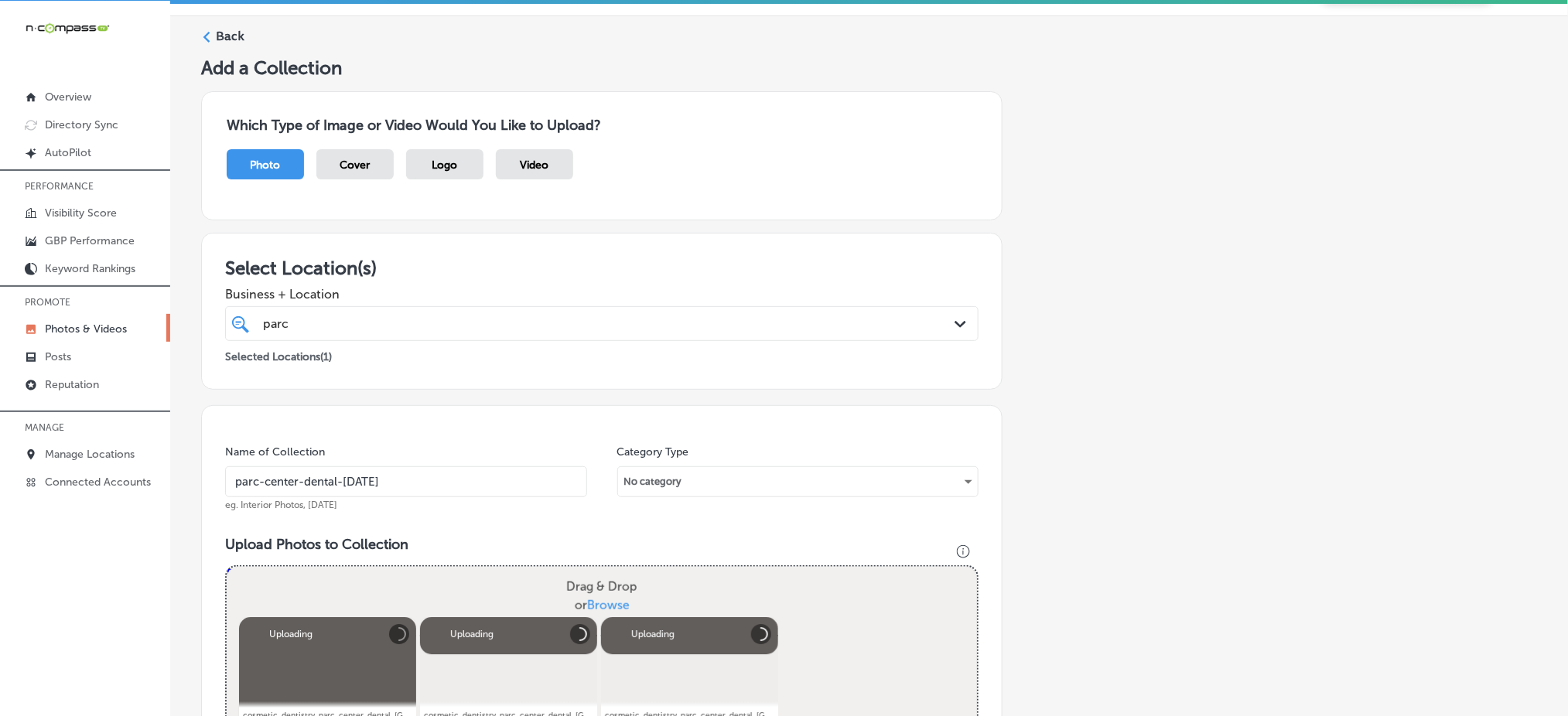
scroll to position [452, 0]
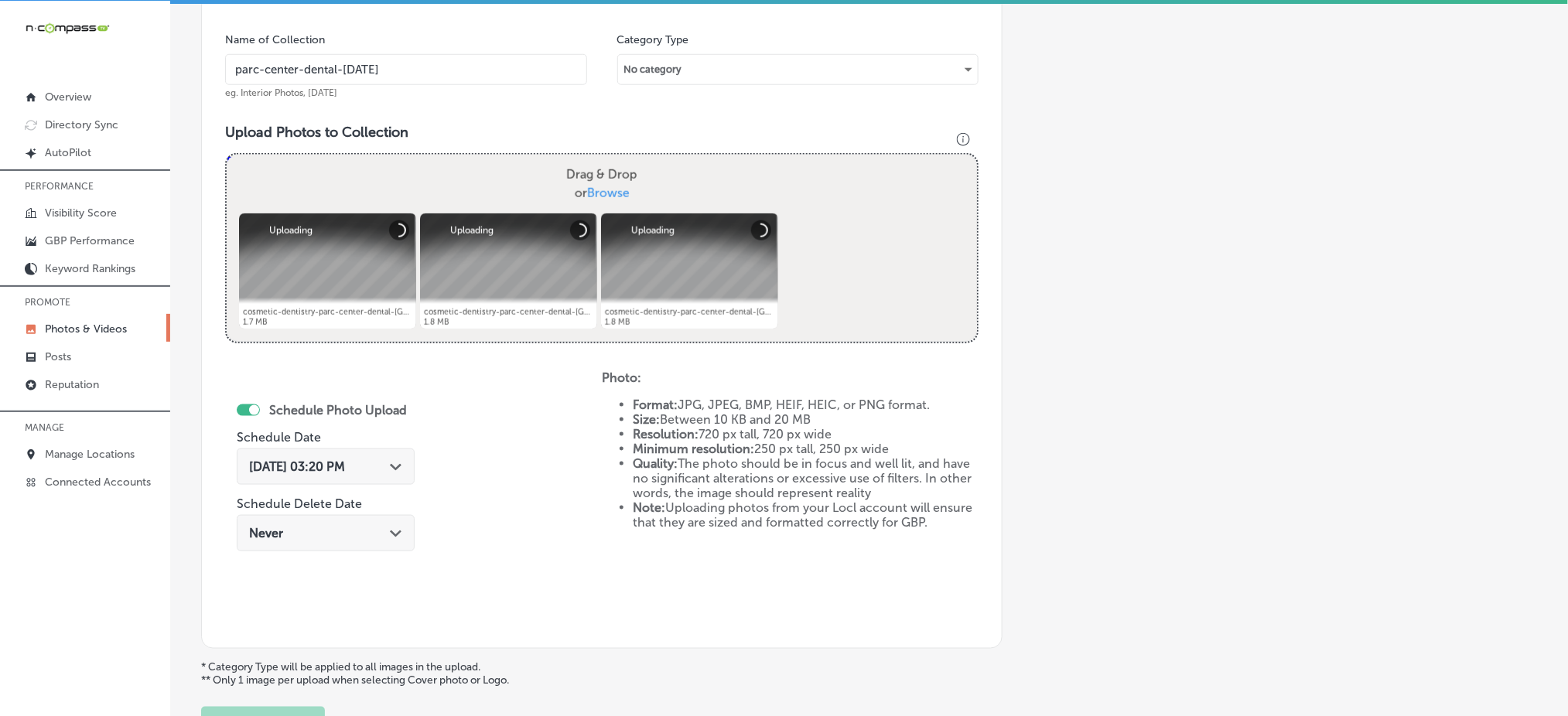
click at [313, 462] on span "[DATE] 03:20 PM" at bounding box center [297, 466] width 96 height 14
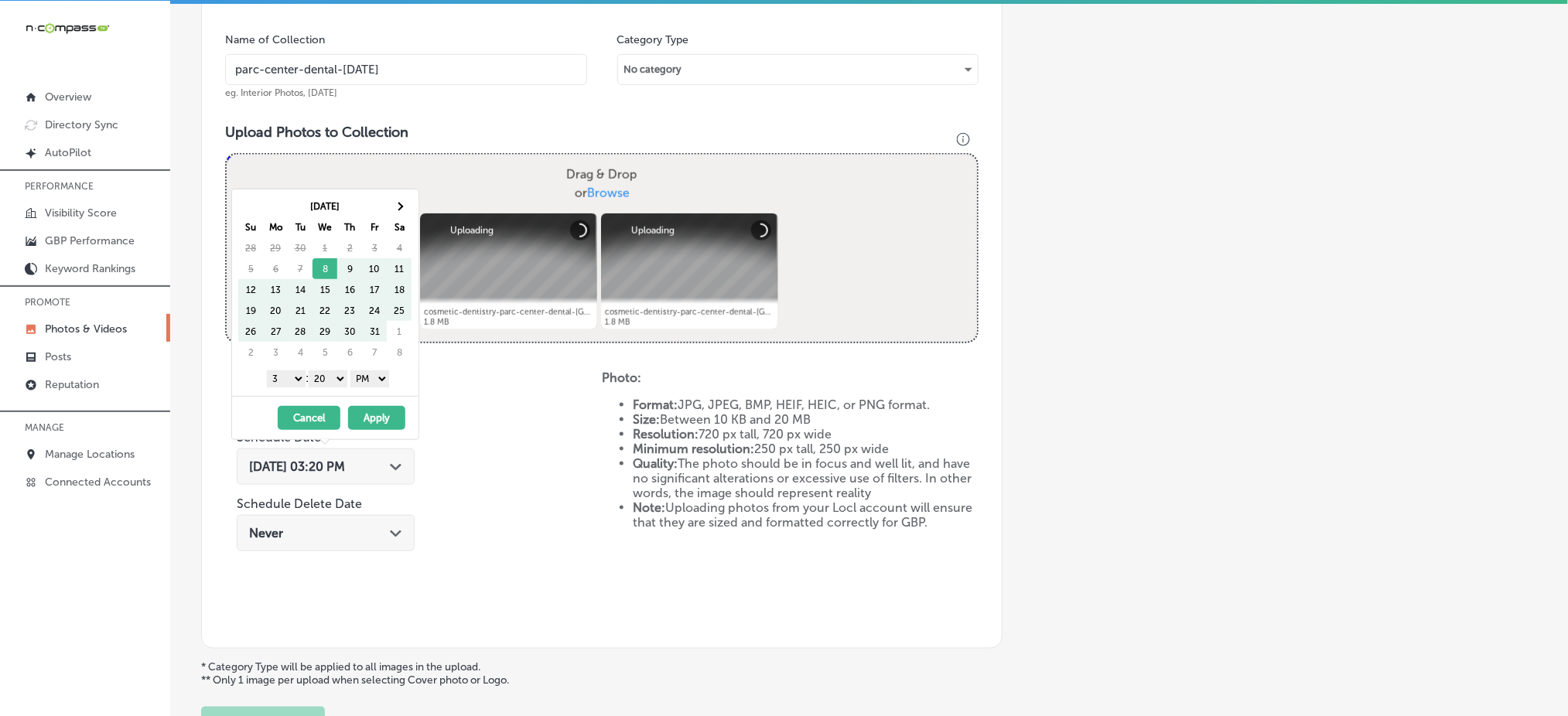
click at [409, 196] on table "[DATE] Su Mo Tu We Th Fr Sa 28 29 30 1 2 3 4 5 6 7 8 9 10 11 12 13 14 15 16 17 …" at bounding box center [325, 279] width 174 height 168
click at [406, 200] on th at bounding box center [399, 206] width 25 height 21
click at [276, 379] on select "1 2 3 4 5 6 7 8 9 10 11 12" at bounding box center [286, 379] width 38 height 17
click at [343, 381] on select "00 10 20 30 40 50" at bounding box center [327, 379] width 38 height 17
click at [364, 412] on button "Apply" at bounding box center [376, 418] width 57 height 24
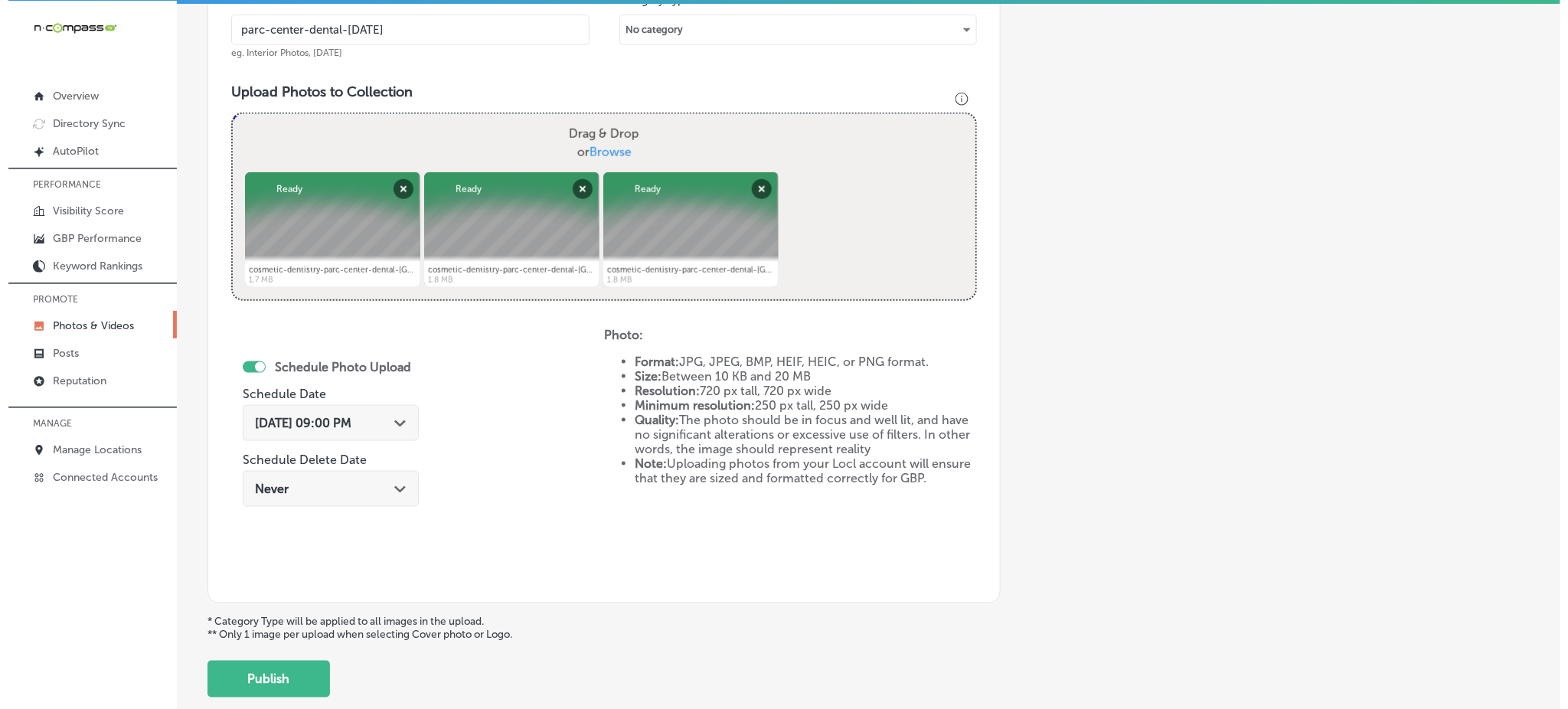
scroll to position [576, 0]
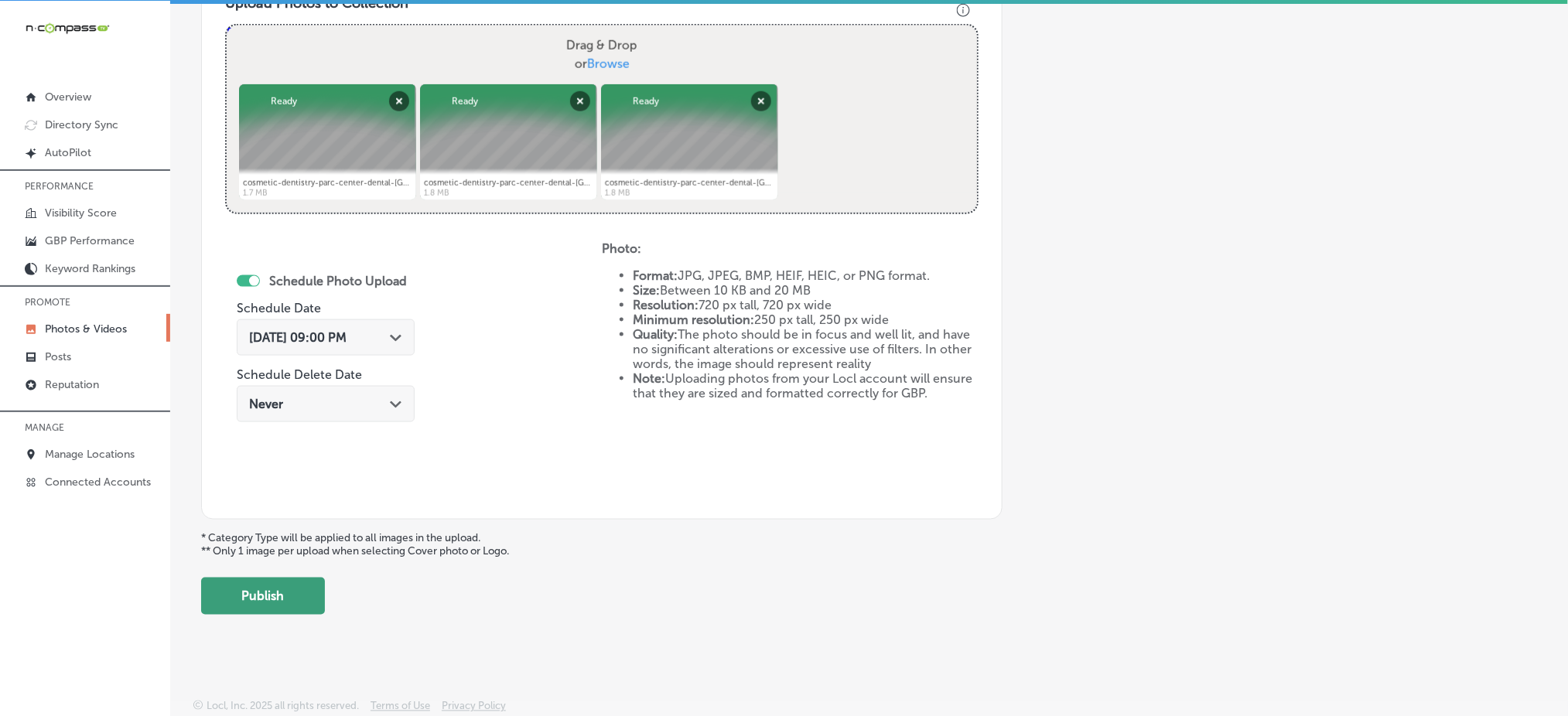
click at [263, 593] on button "Publish" at bounding box center [264, 597] width 124 height 37
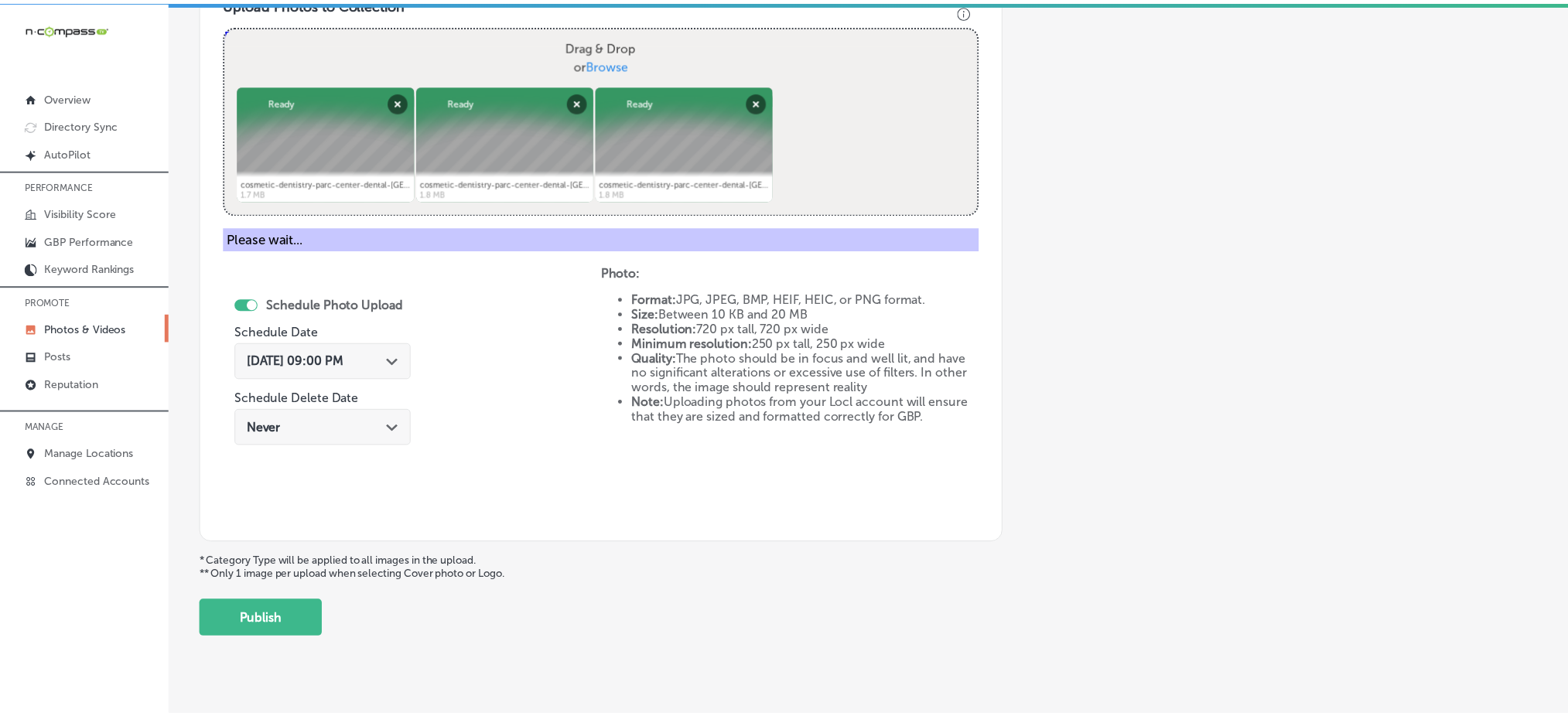
scroll to position [452, 0]
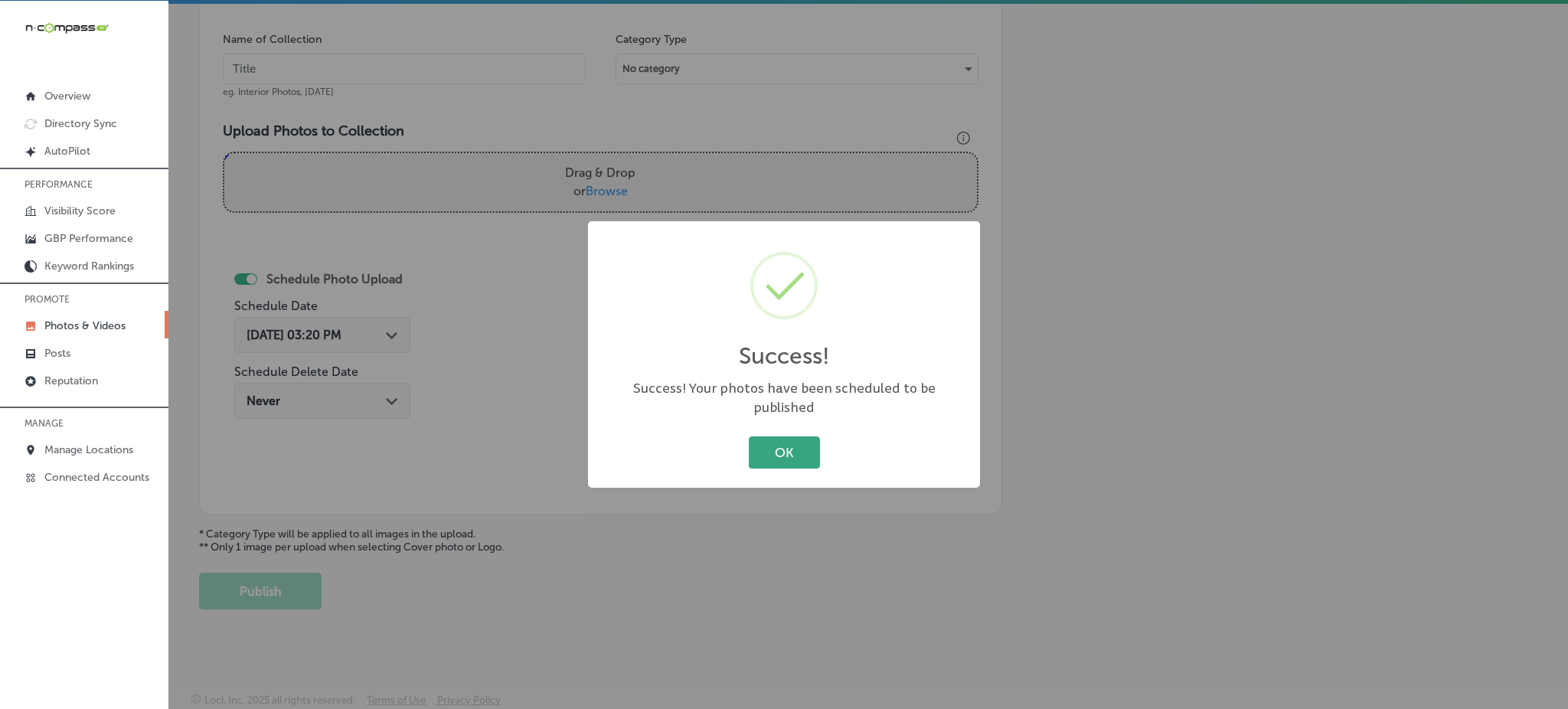
click at [792, 440] on button "OK" at bounding box center [784, 451] width 72 height 31
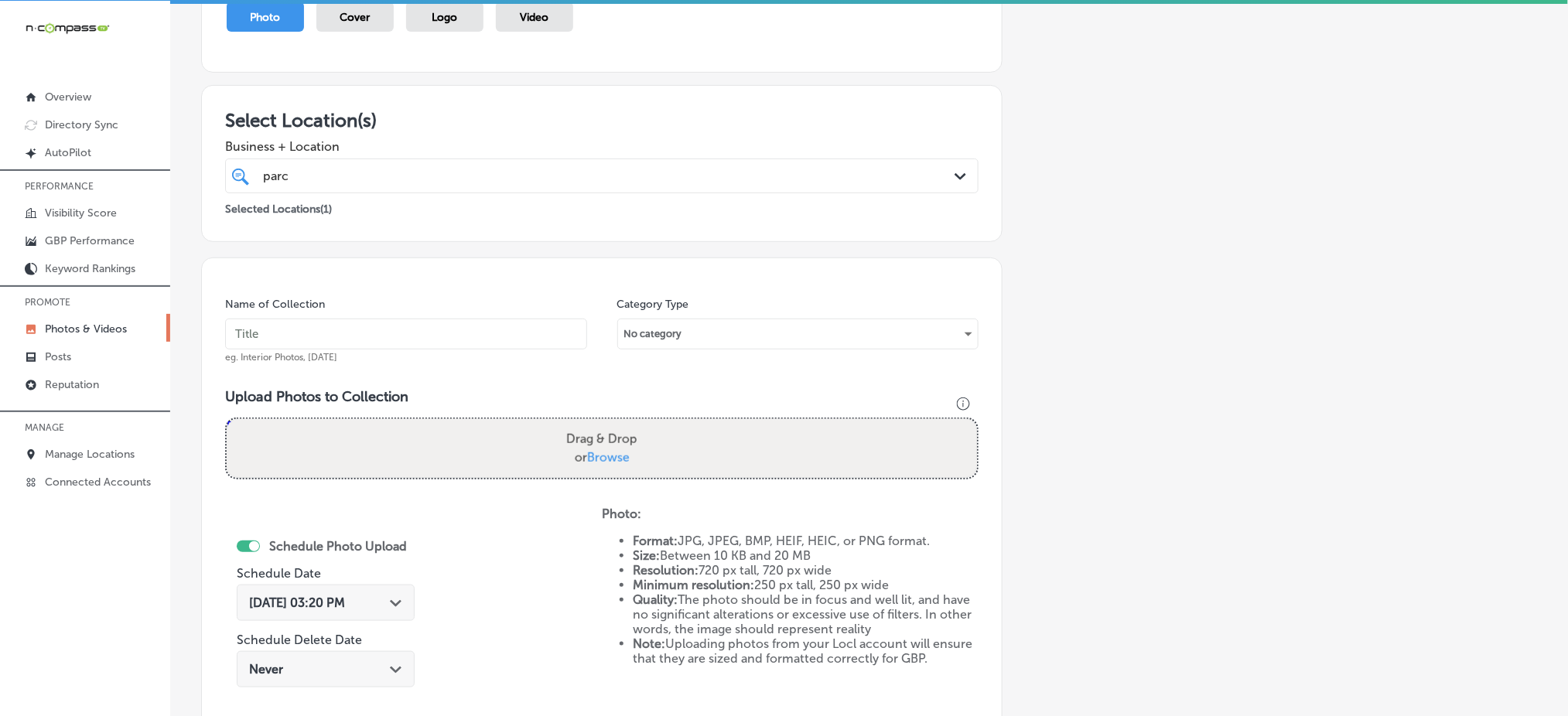
scroll to position [143, 0]
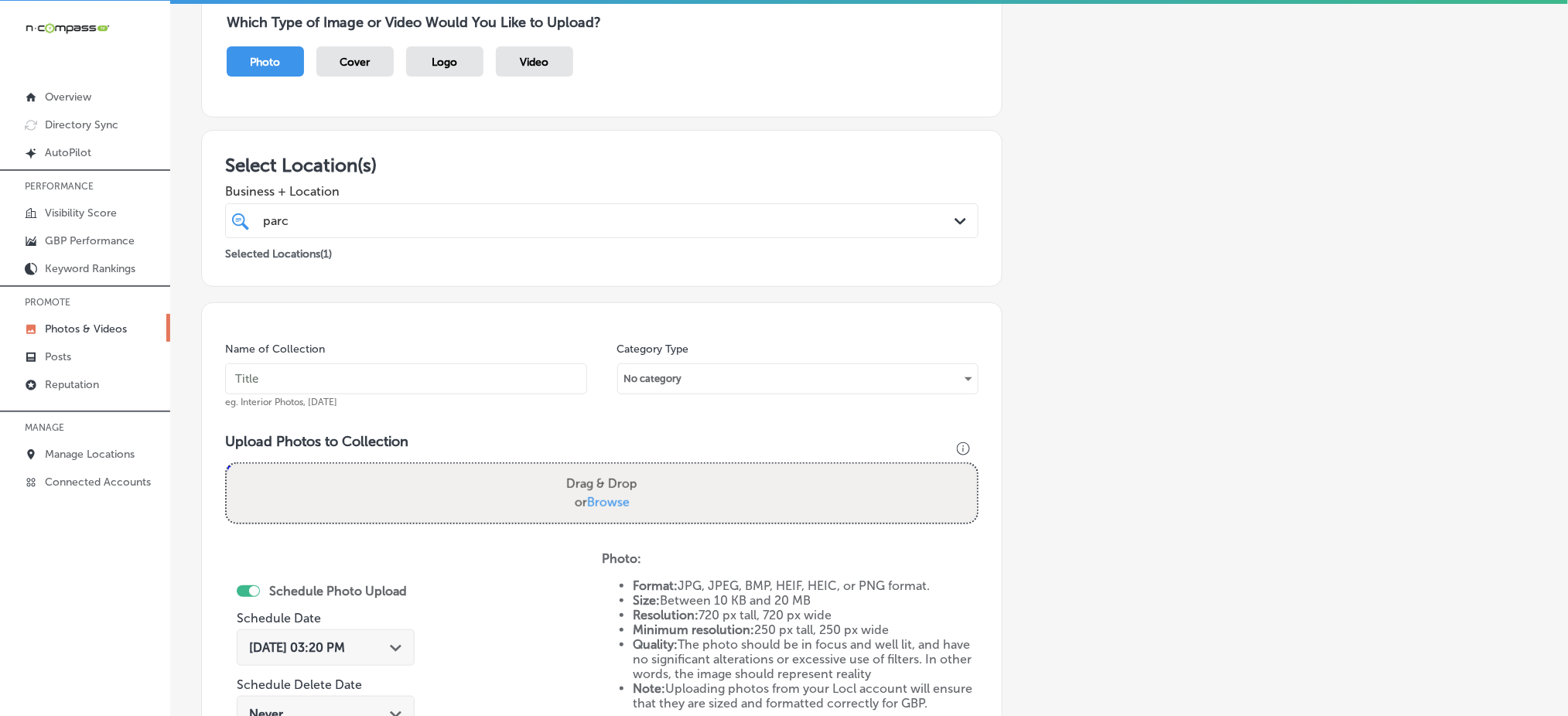
click at [294, 378] on input "text" at bounding box center [406, 379] width 362 height 31
paste input "parc-center-dental-[DATE]"
type input "parc-center-dental-[DATE]"
click at [597, 506] on span "Browse" at bounding box center [608, 502] width 43 height 14
click at [597, 469] on input "Drag & Drop or Browse" at bounding box center [602, 466] width 750 height 4
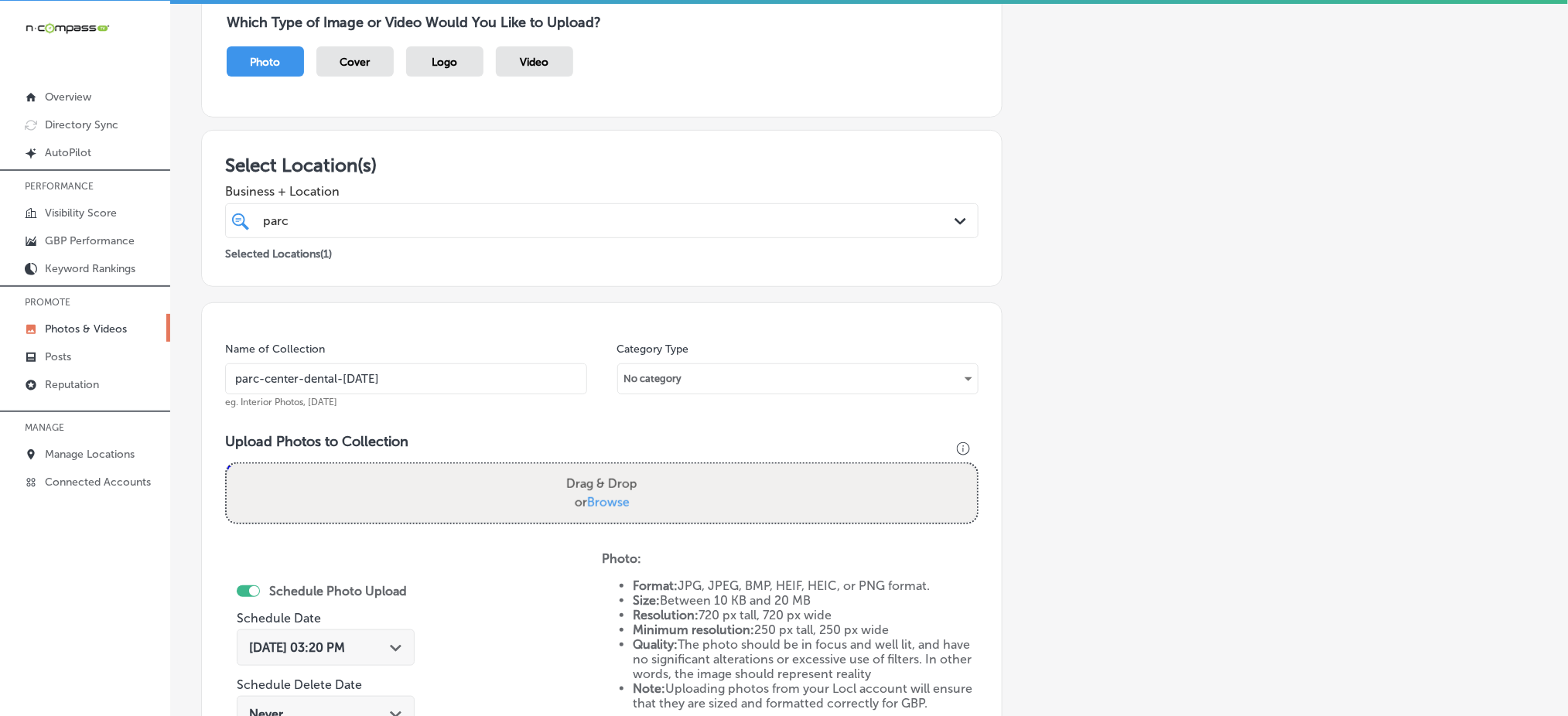
type input "C:\fakepath\cosmetic-dentistry-parc-center-dental-grand-junction-co (7).png"
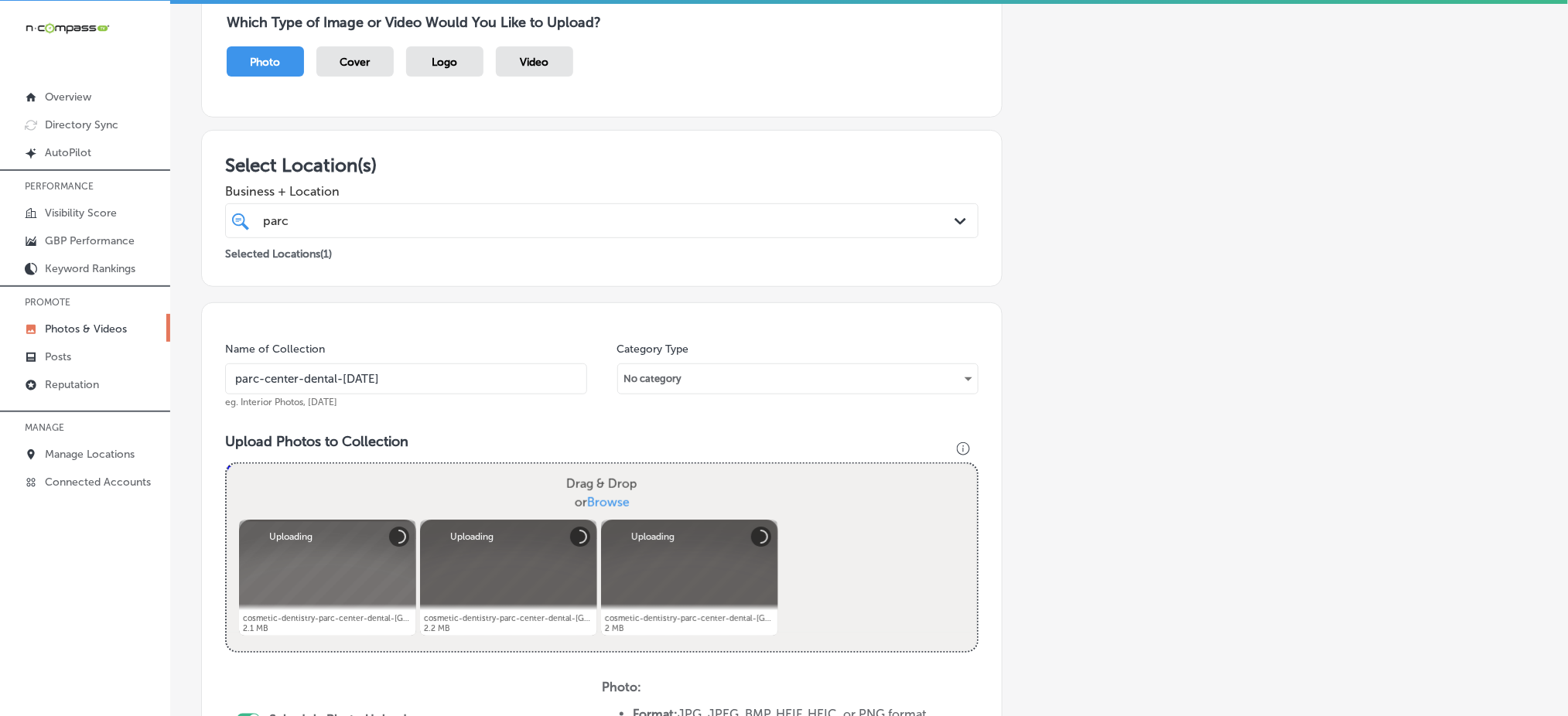
scroll to position [349, 0]
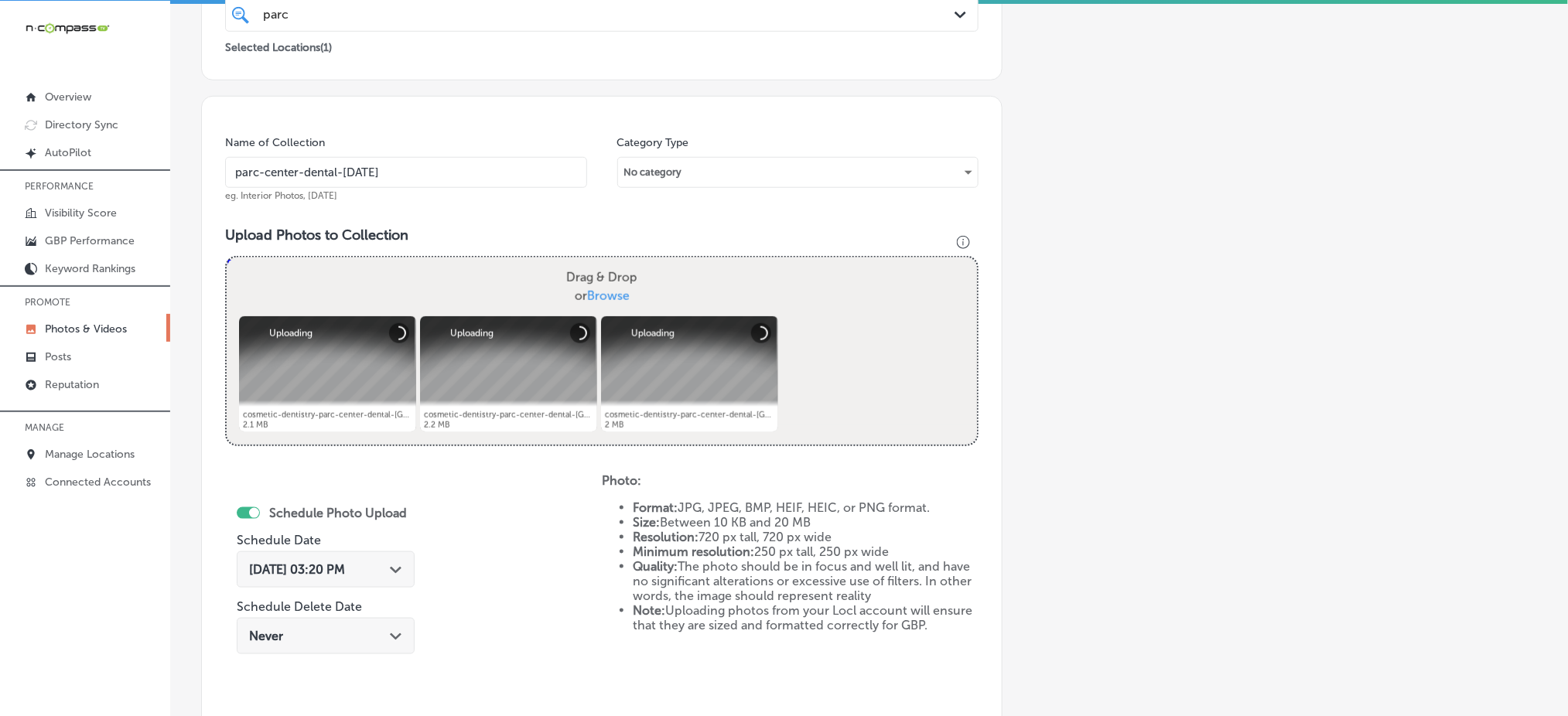
click at [307, 552] on div "[DATE] 03:20 PM Path Created with Sketch." at bounding box center [325, 570] width 178 height 37
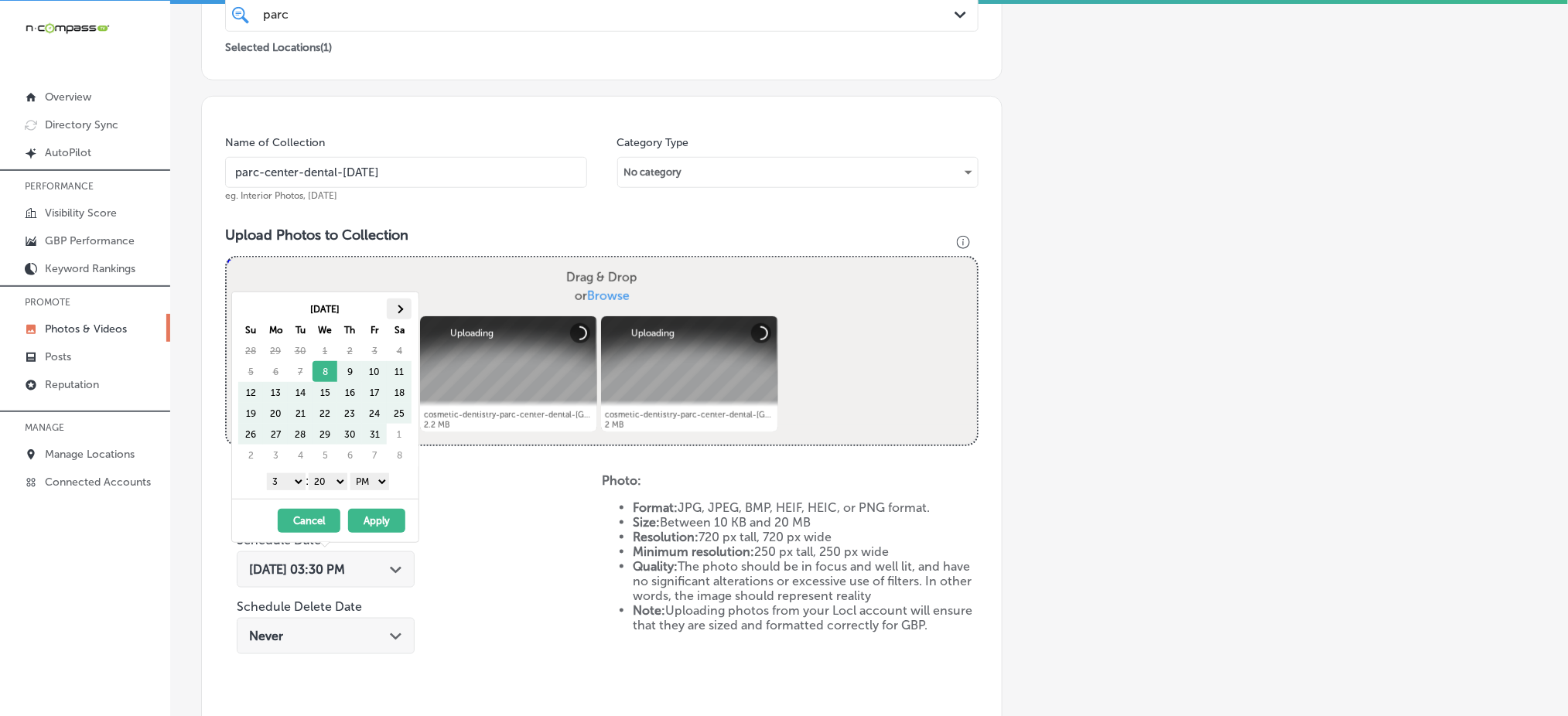
click at [397, 310] on span at bounding box center [400, 309] width 9 height 9
drag, startPoint x: 280, startPoint y: 477, endPoint x: 280, endPoint y: 486, distance: 9.0
click at [280, 478] on select "1 2 3 4 5 6 7 8 9 10 11 12" at bounding box center [286, 482] width 38 height 17
click at [325, 484] on select "00 10 20 30 40 50" at bounding box center [327, 482] width 38 height 17
click at [374, 517] on button "Apply" at bounding box center [376, 521] width 57 height 24
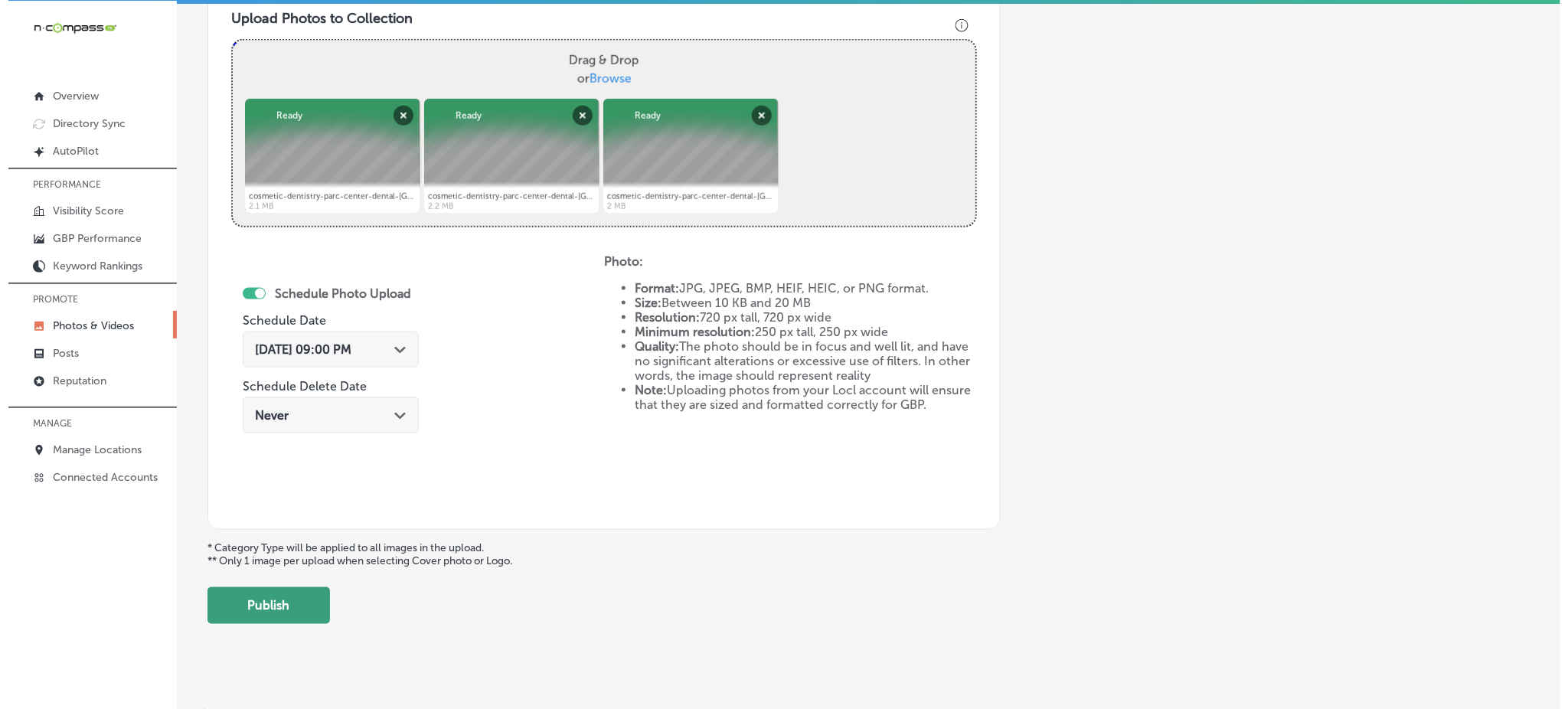
scroll to position [576, 0]
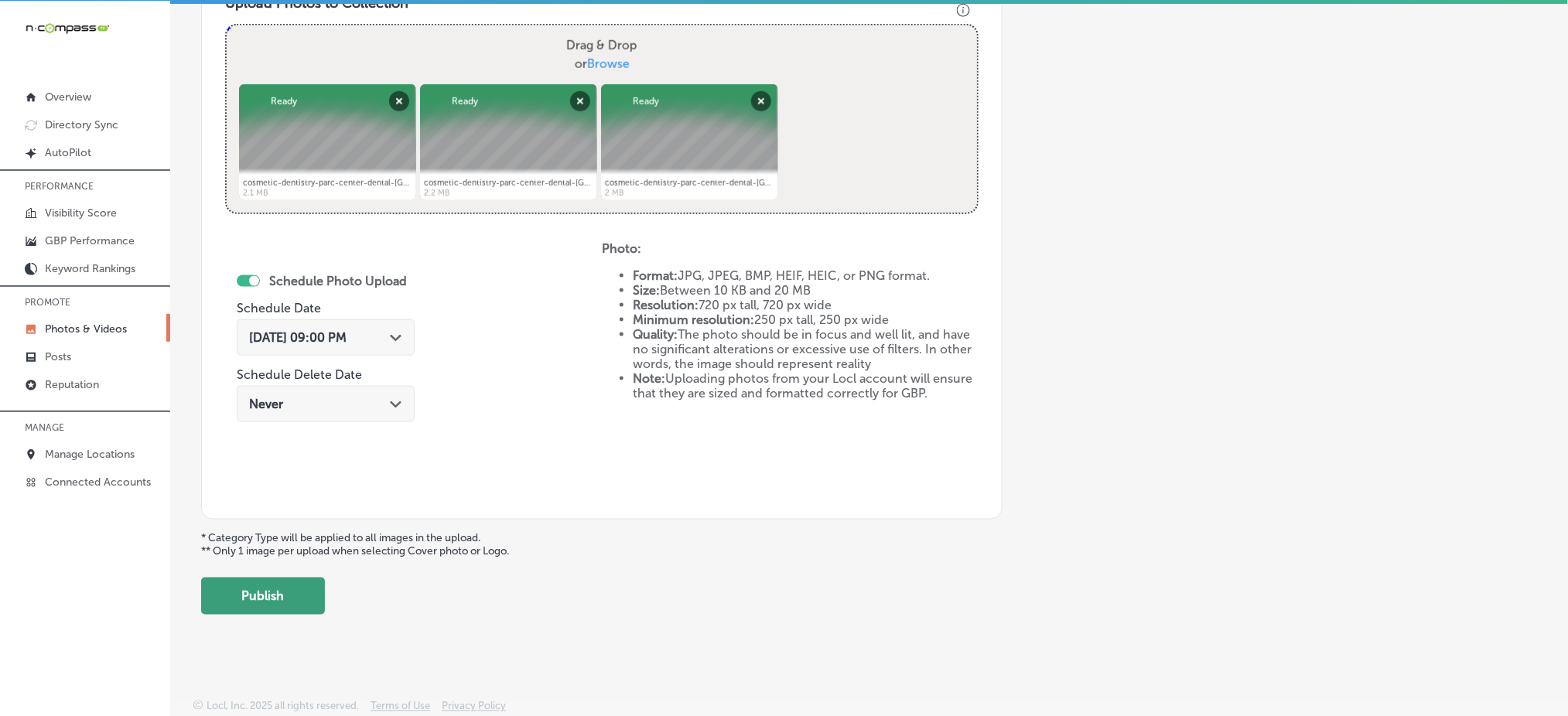
click at [286, 600] on button "Publish" at bounding box center [264, 597] width 124 height 37
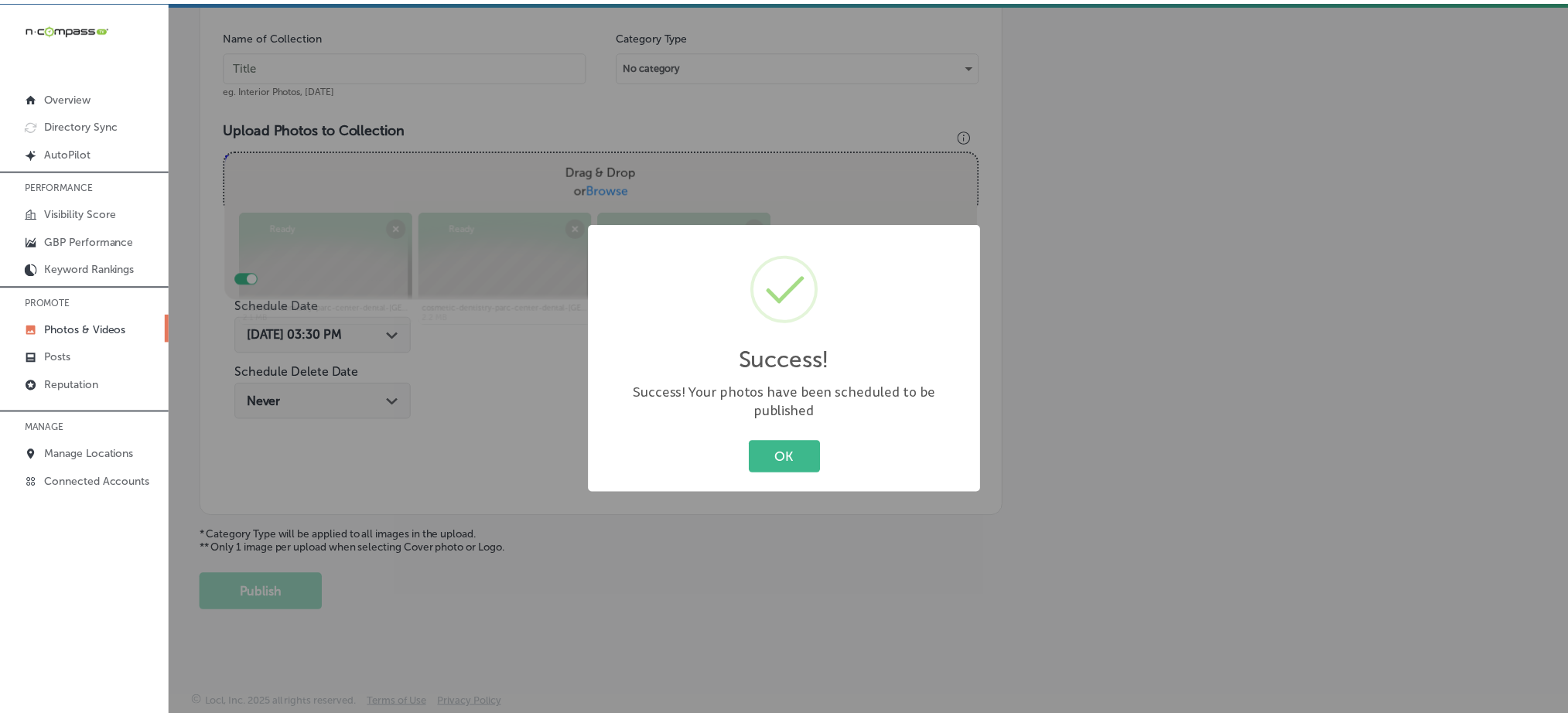
scroll to position [452, 0]
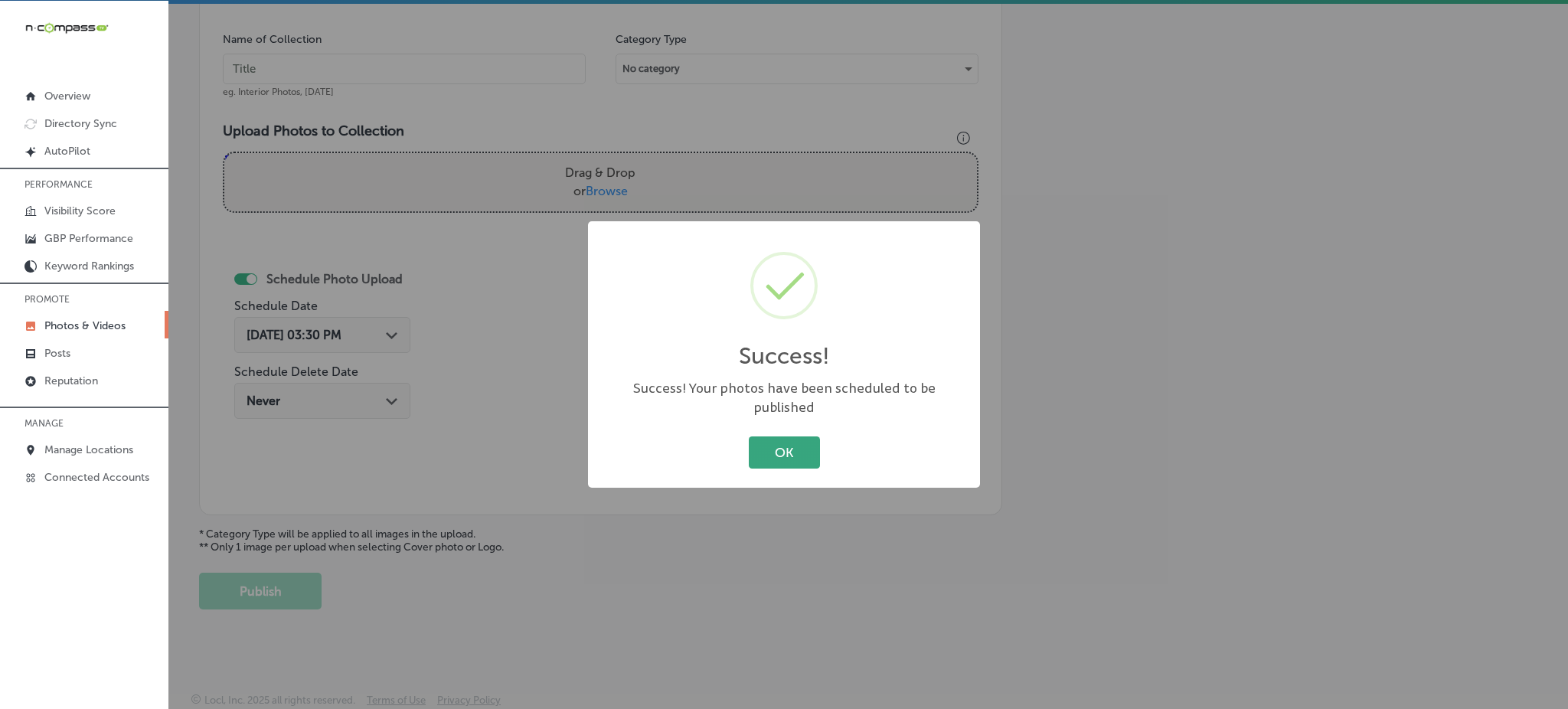
click at [803, 439] on button "OK" at bounding box center [784, 451] width 72 height 31
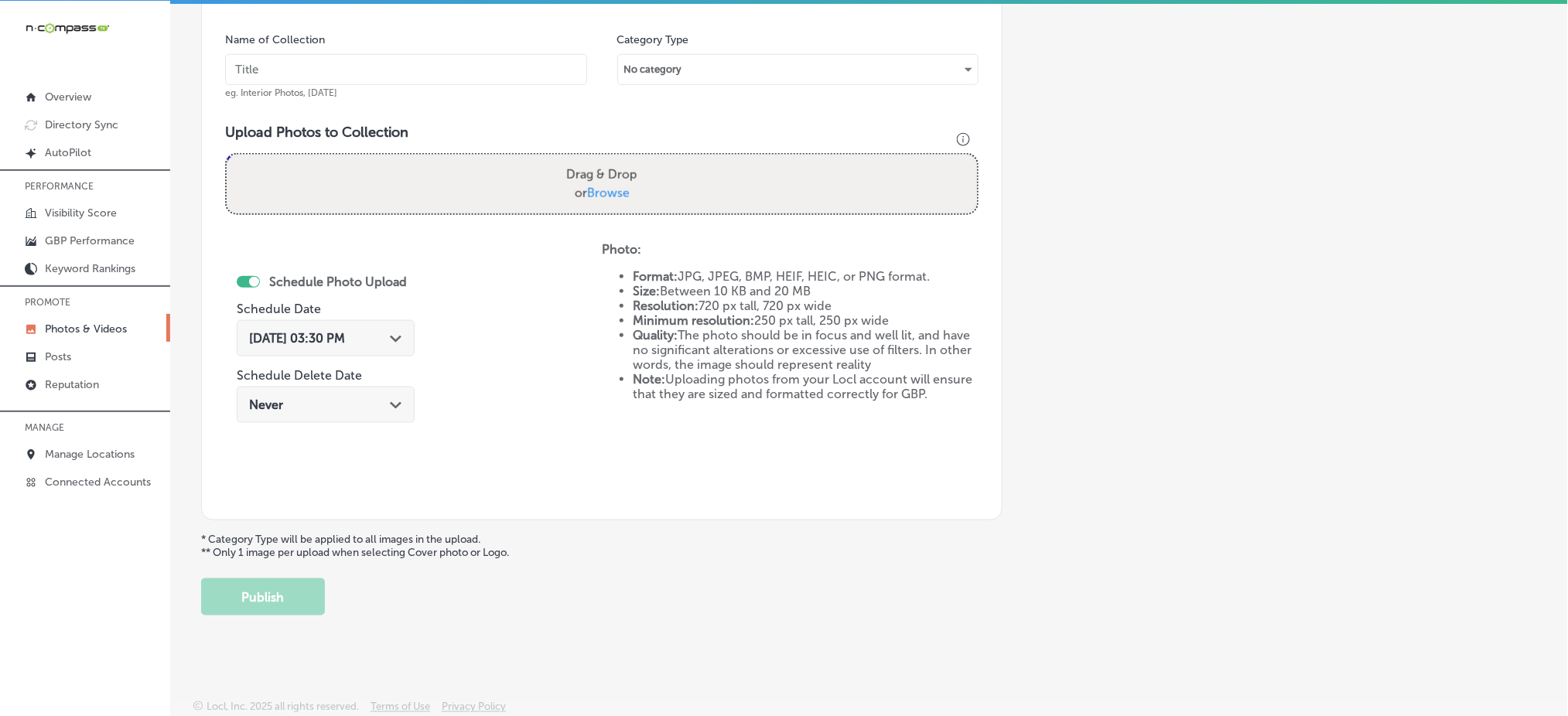
scroll to position [143, 0]
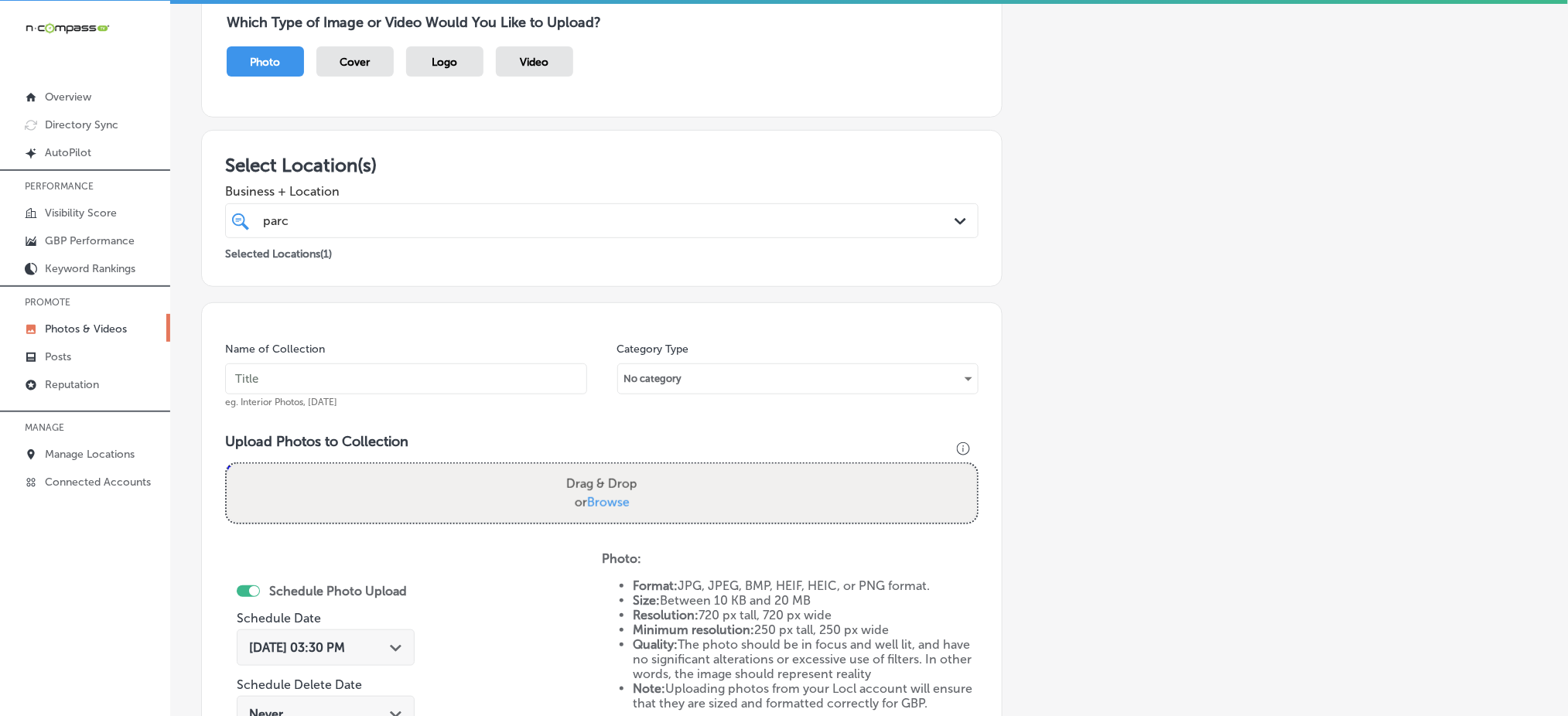
click at [278, 397] on span "eg. Interior Photos, [DATE]" at bounding box center [281, 402] width 112 height 11
click at [305, 381] on input "text" at bounding box center [406, 379] width 362 height 31
paste input "parc-center-dental-[DATE]"
type input "parc-center-dental-[DATE]"
click at [602, 491] on label "Drag & Drop or Browse" at bounding box center [602, 493] width 83 height 49
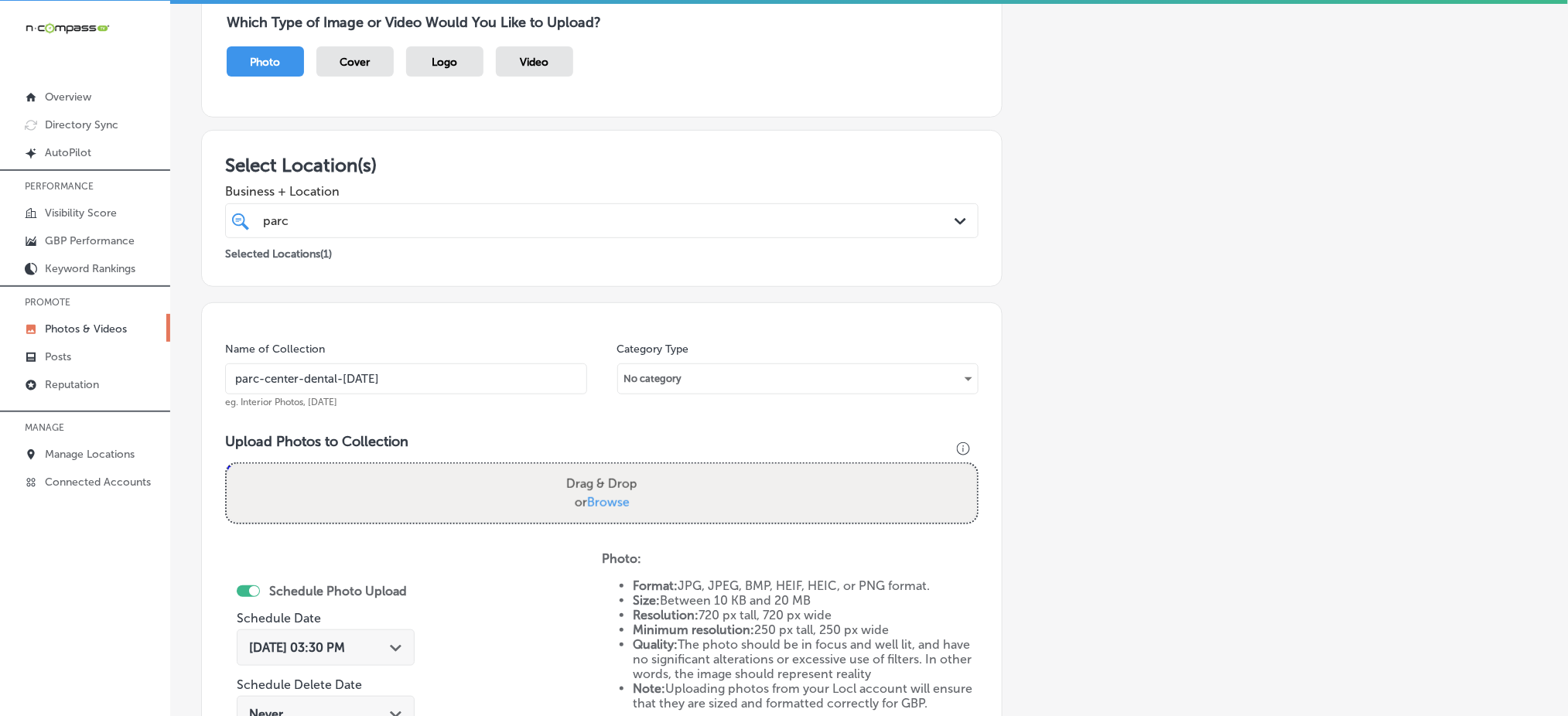
click at [602, 469] on input "Drag & Drop or Browse" at bounding box center [602, 466] width 750 height 4
type input "C:\fakepath\cosmetic-dentistry-parc-center-dental-grand-junction-co (10).png"
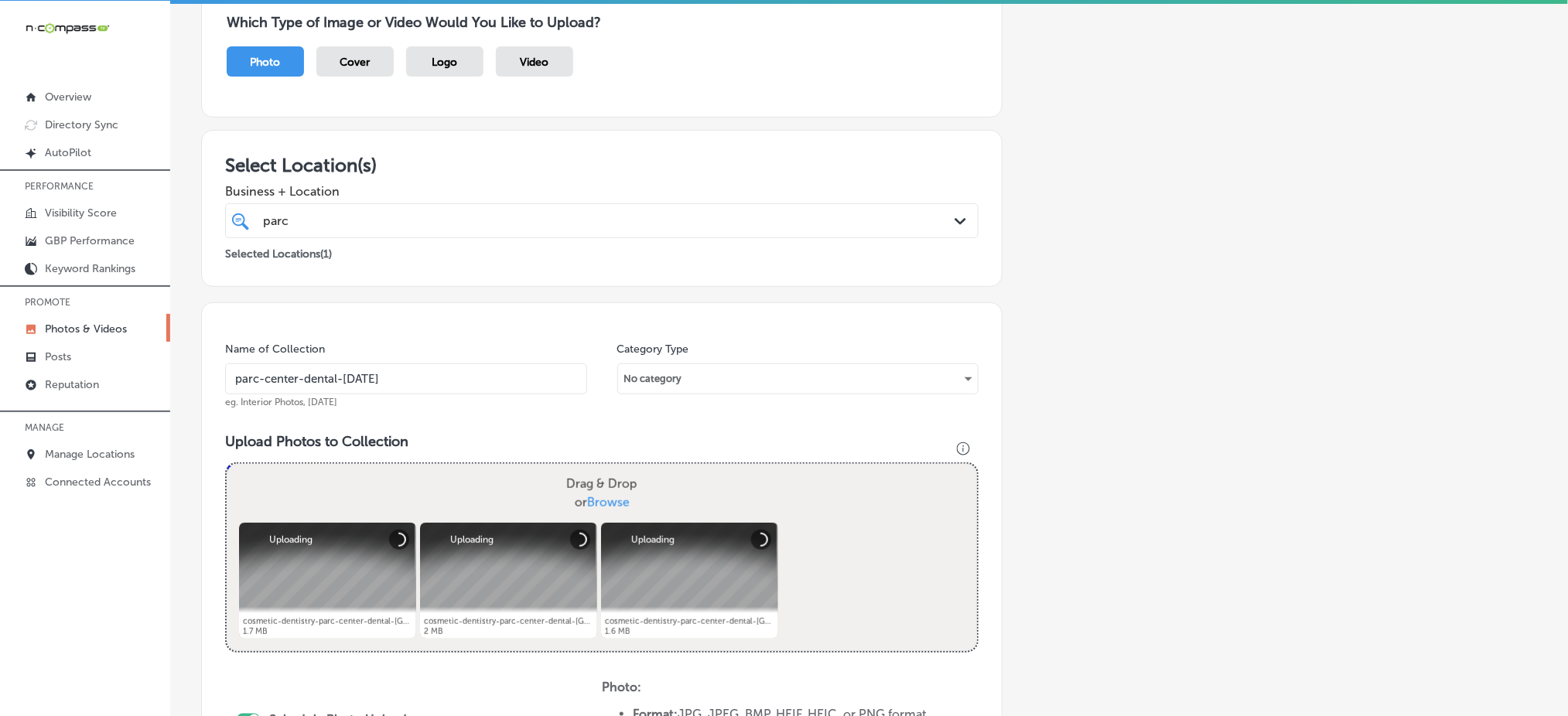
scroll to position [555, 0]
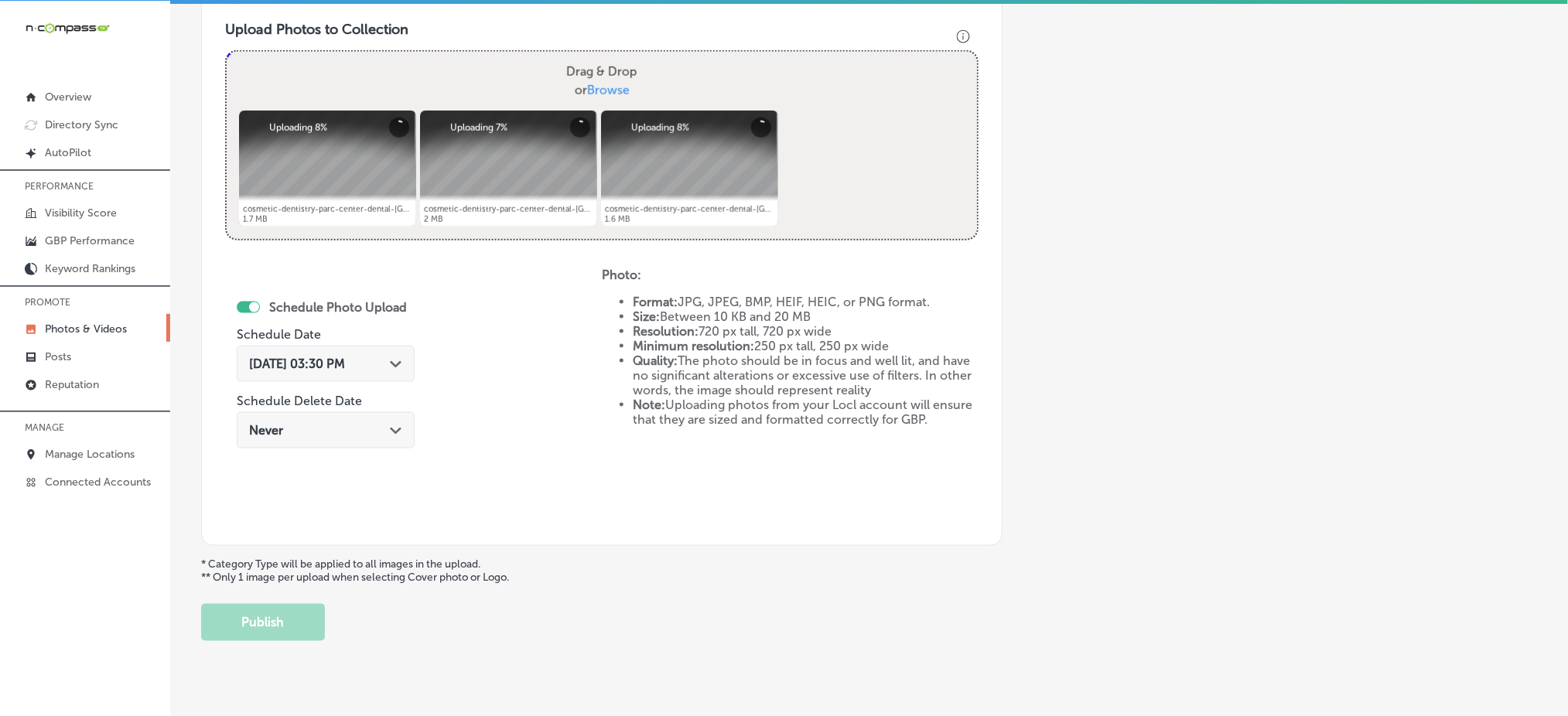
click at [334, 359] on span "[DATE] 03:30 PM" at bounding box center [297, 363] width 96 height 14
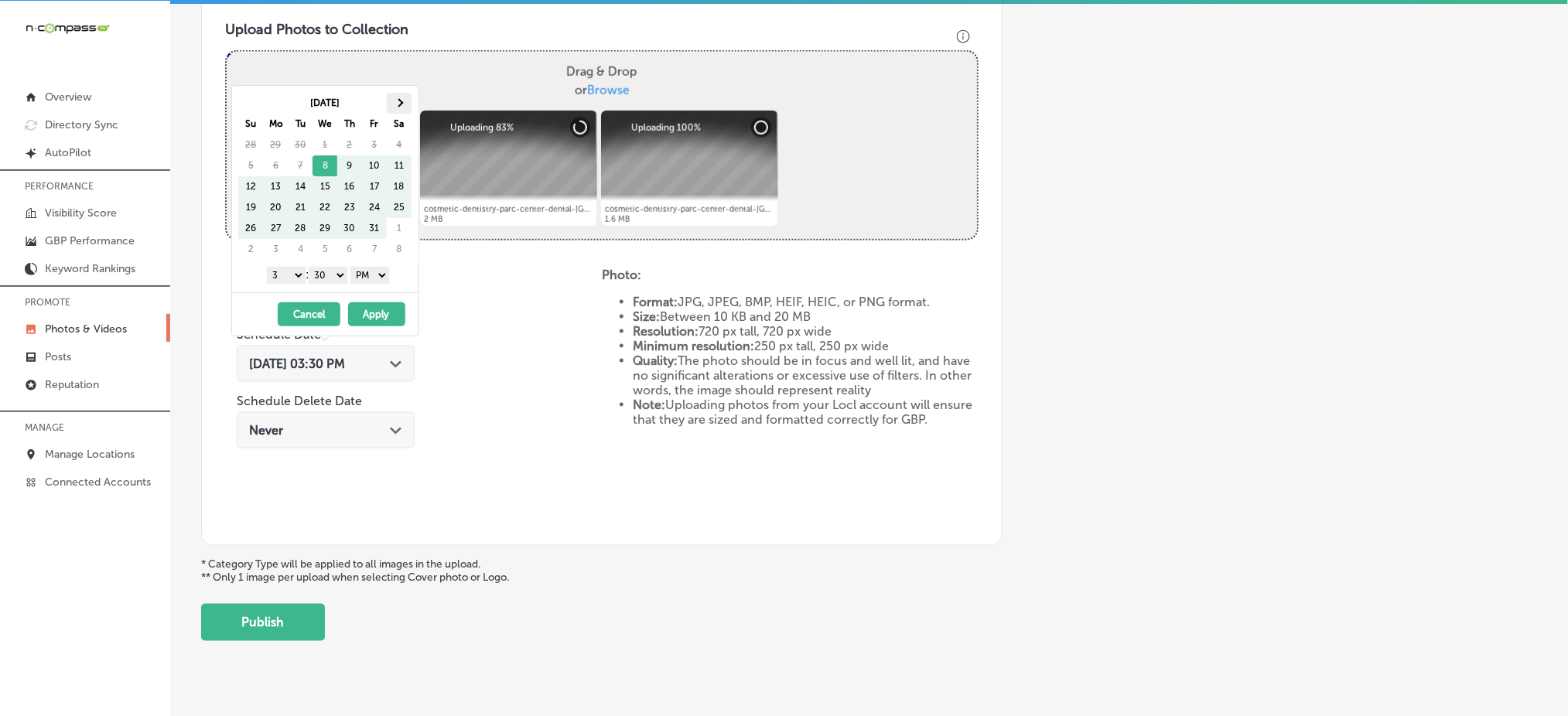
click at [389, 97] on th at bounding box center [399, 103] width 25 height 21
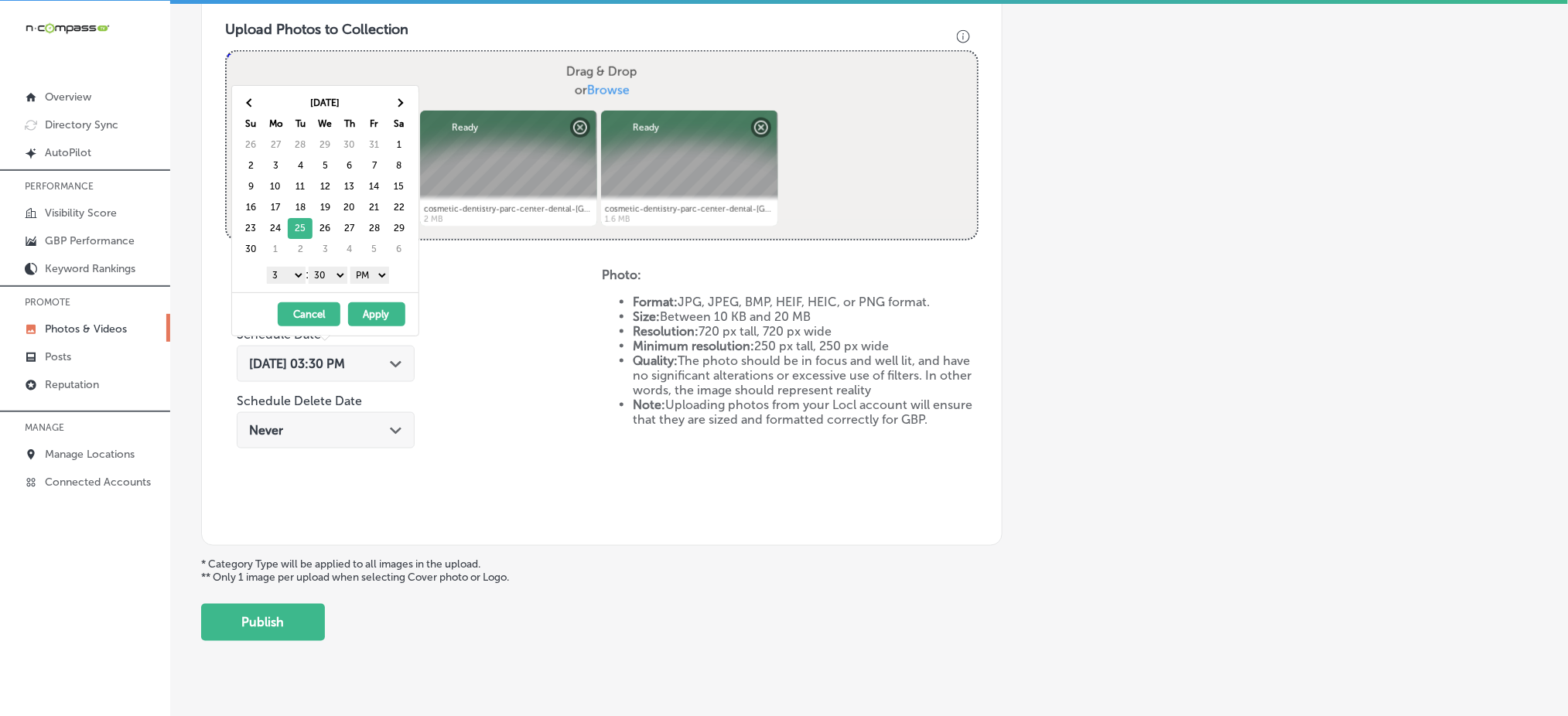
click at [289, 274] on select "1 2 3 4 5 6 7 8 9 10 11 12" at bounding box center [286, 276] width 38 height 17
click at [315, 277] on select "00 10 20 30 40 50" at bounding box center [327, 276] width 38 height 17
click at [372, 312] on button "Apply" at bounding box center [376, 315] width 57 height 24
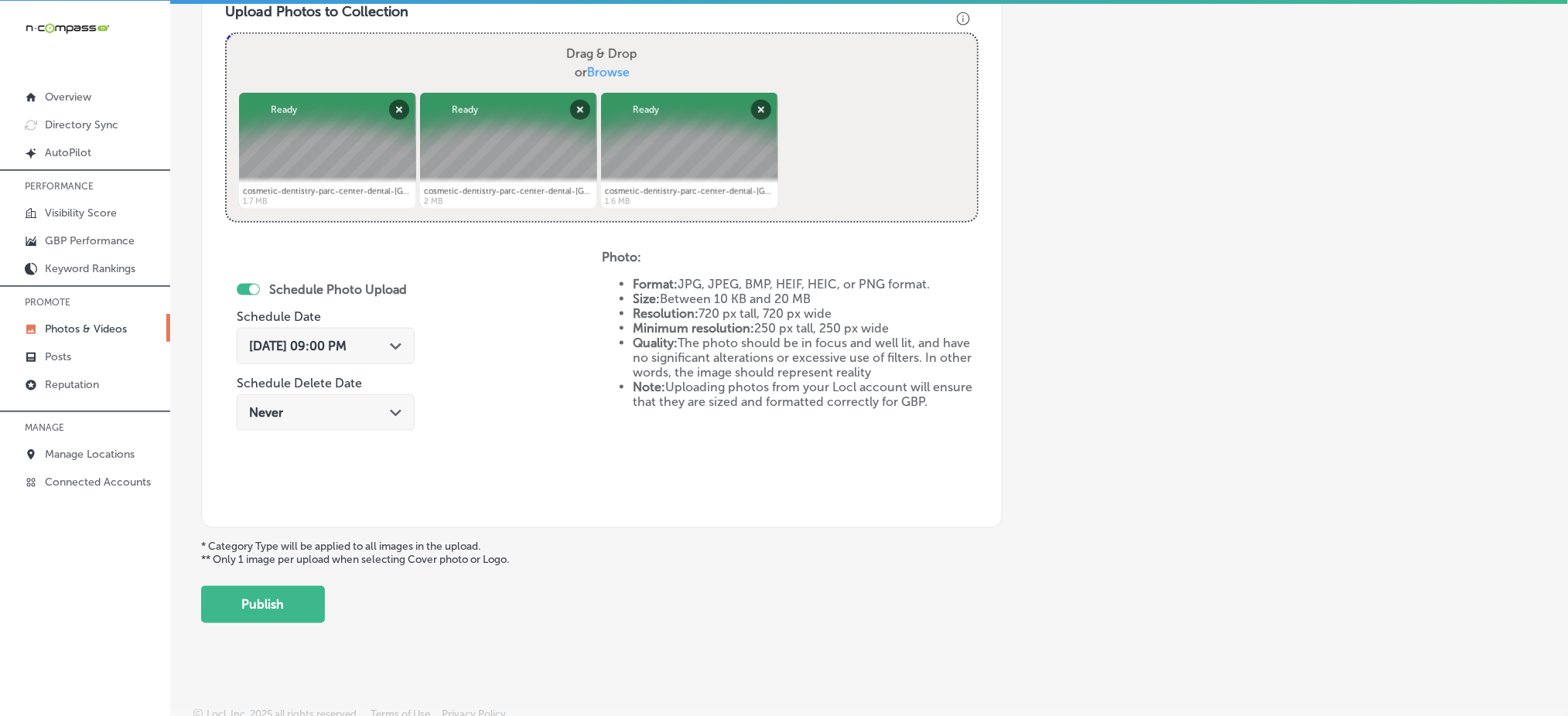
scroll to position [582, 0]
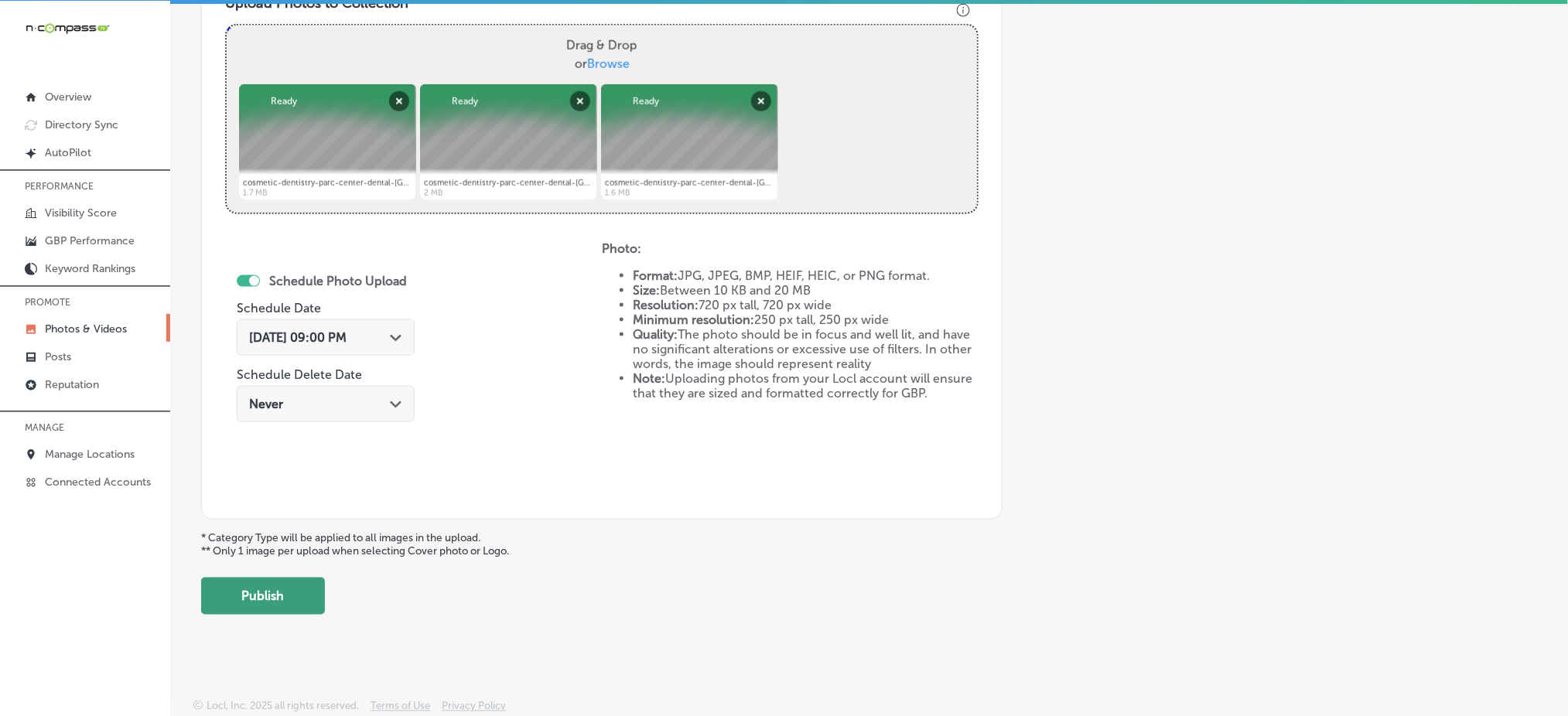
click at [268, 597] on button "Publish" at bounding box center [264, 597] width 124 height 37
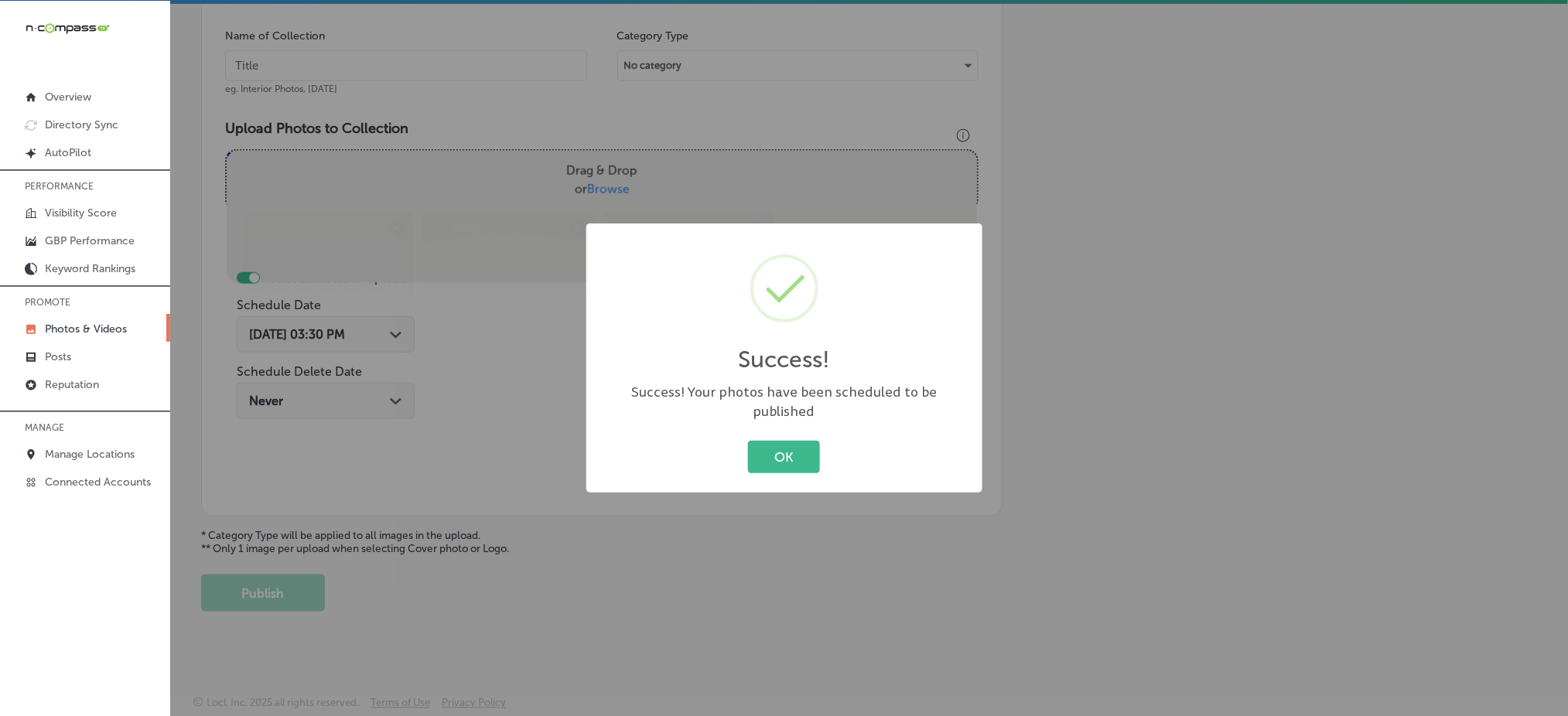
scroll to position [452, 0]
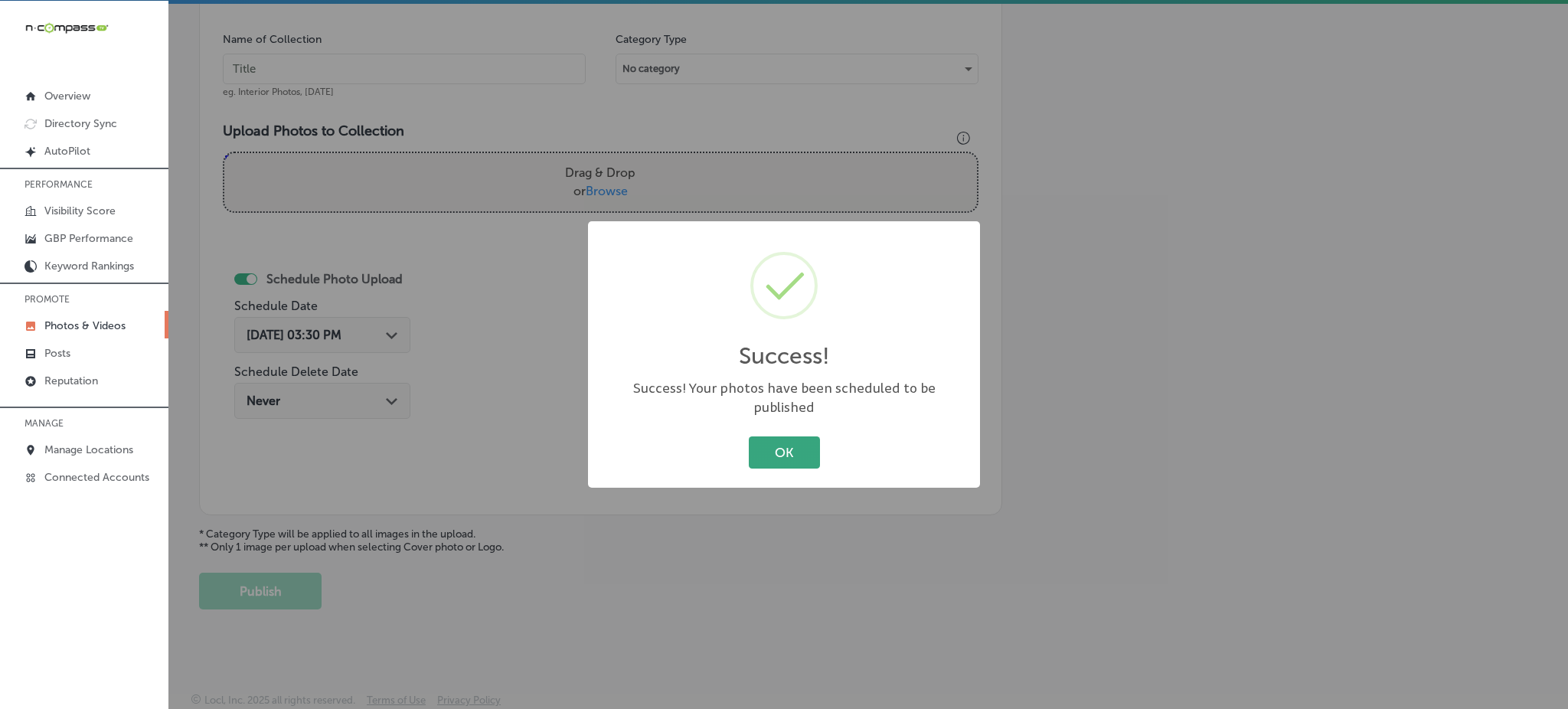
click at [757, 457] on button "OK" at bounding box center [784, 451] width 72 height 31
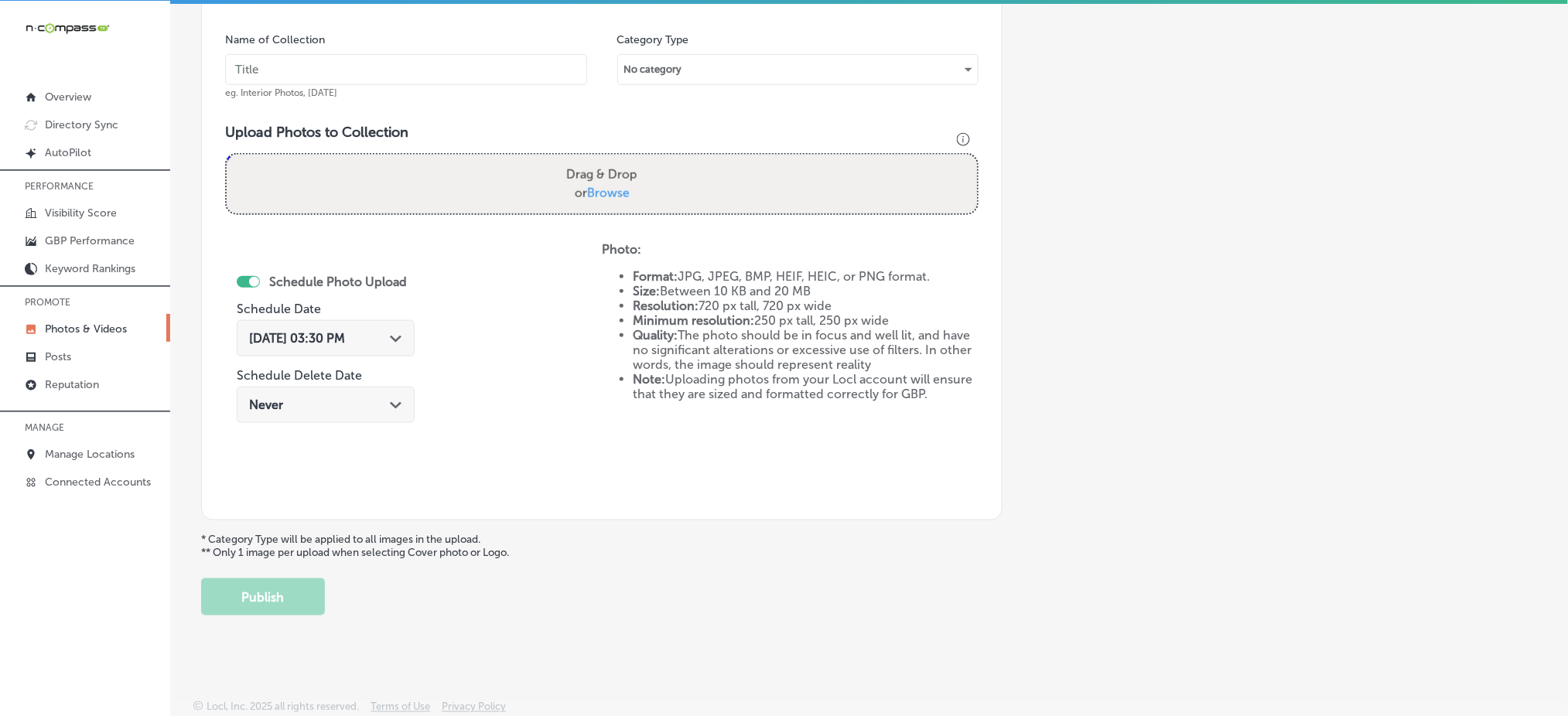
scroll to position [143, 0]
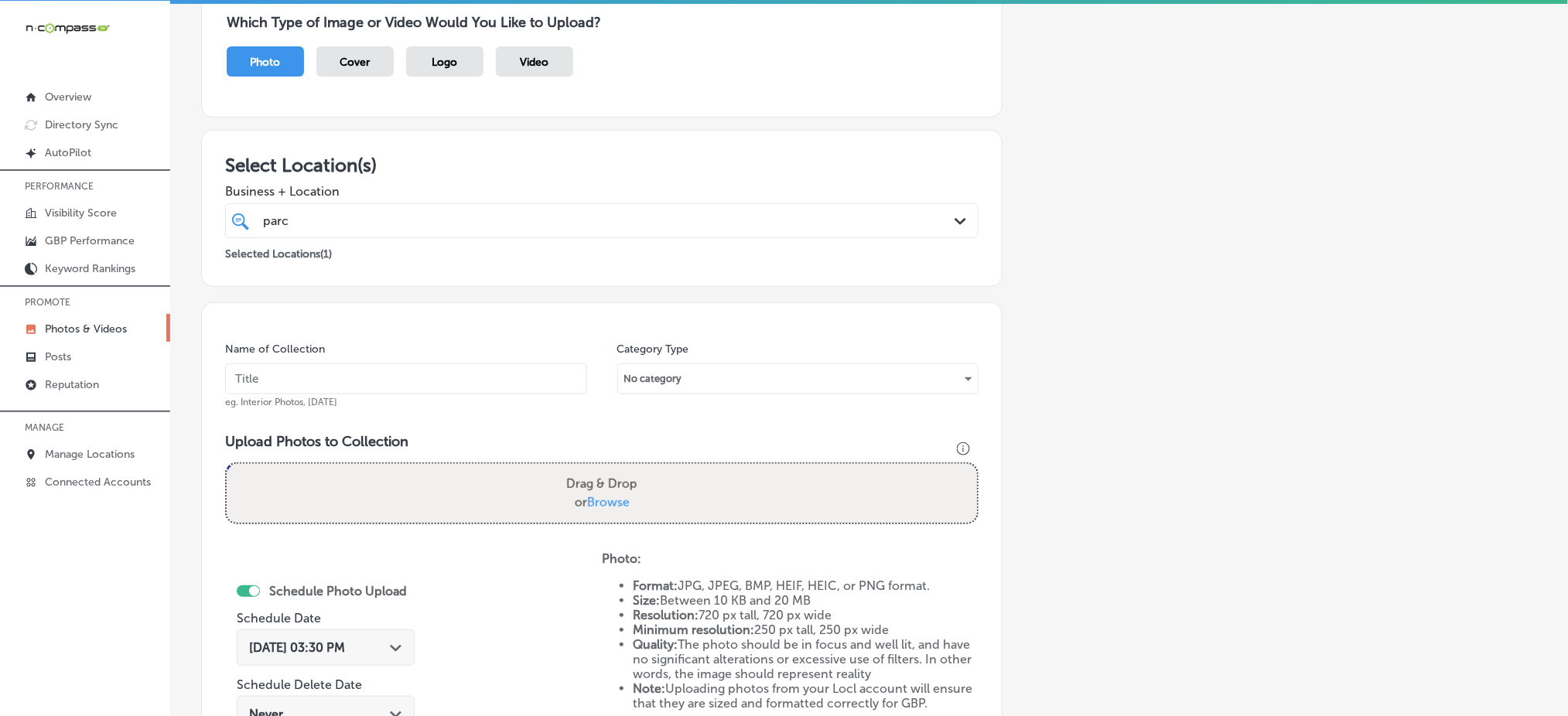
click at [337, 397] on span "eg. Interior Photos, [DATE]" at bounding box center [281, 402] width 112 height 11
click at [348, 381] on input "text" at bounding box center [406, 379] width 362 height 31
paste input "parc-center-dental-[DATE]"
type input "parc-center-dental-[DATE]"
click at [450, 210] on div "parc parc" at bounding box center [567, 220] width 612 height 21
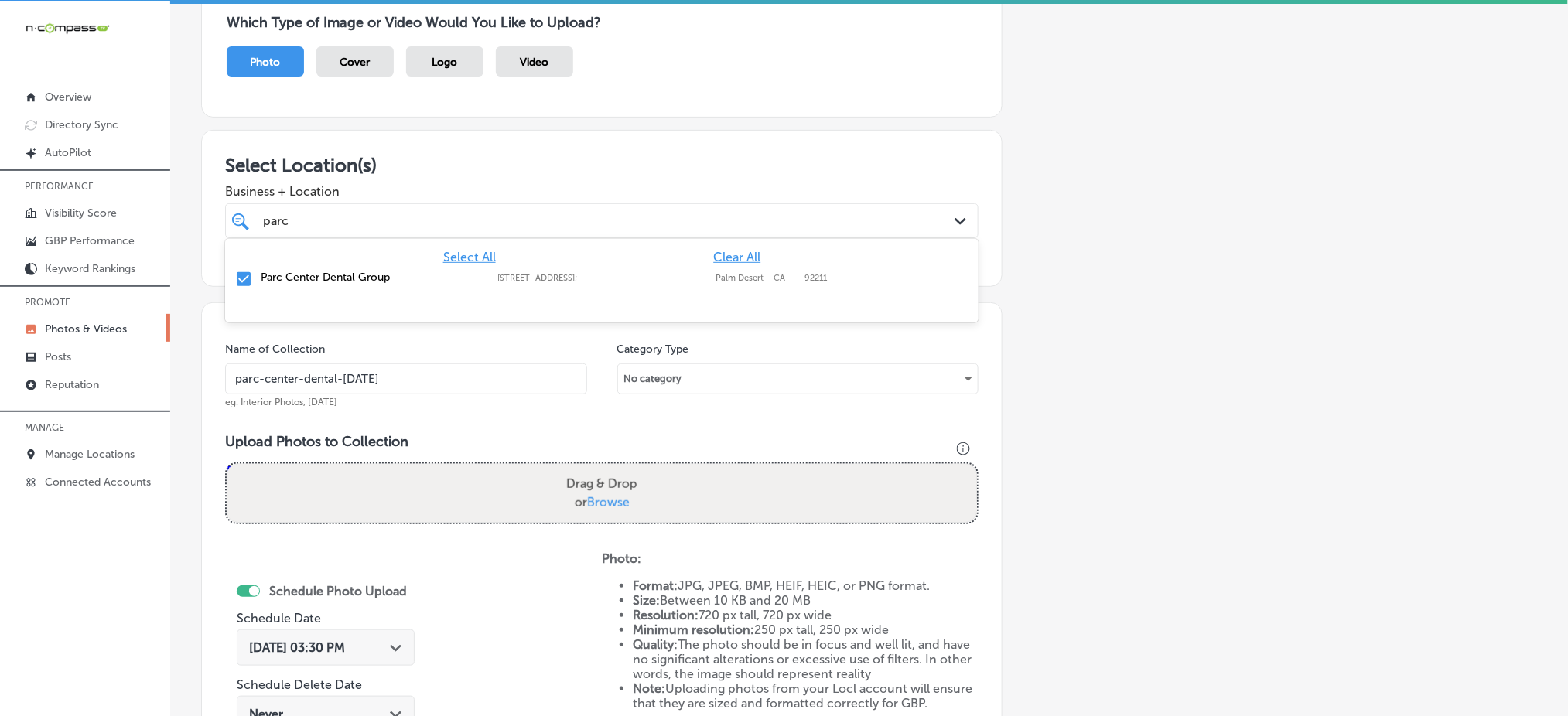
click at [450, 210] on div "parc parc" at bounding box center [567, 220] width 612 height 21
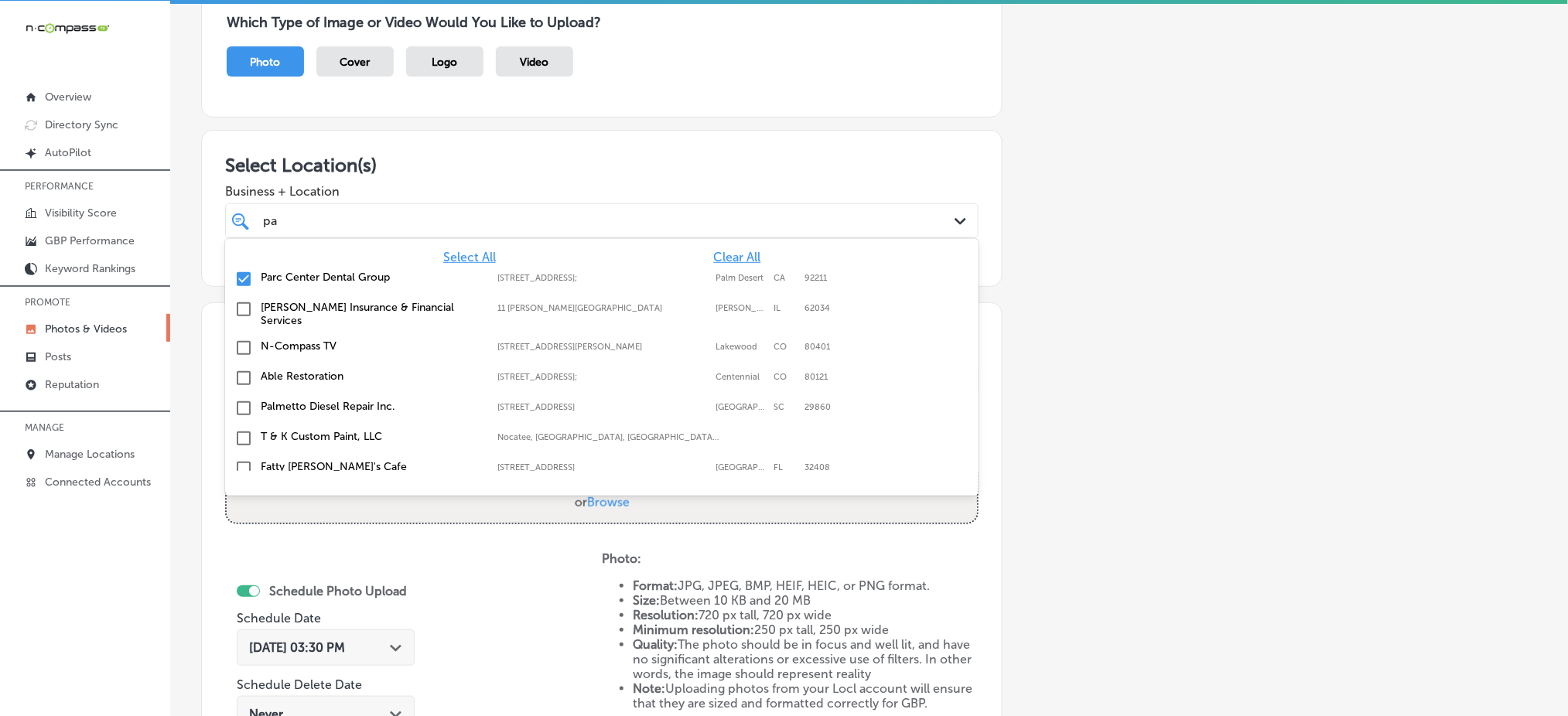
type input "pa"
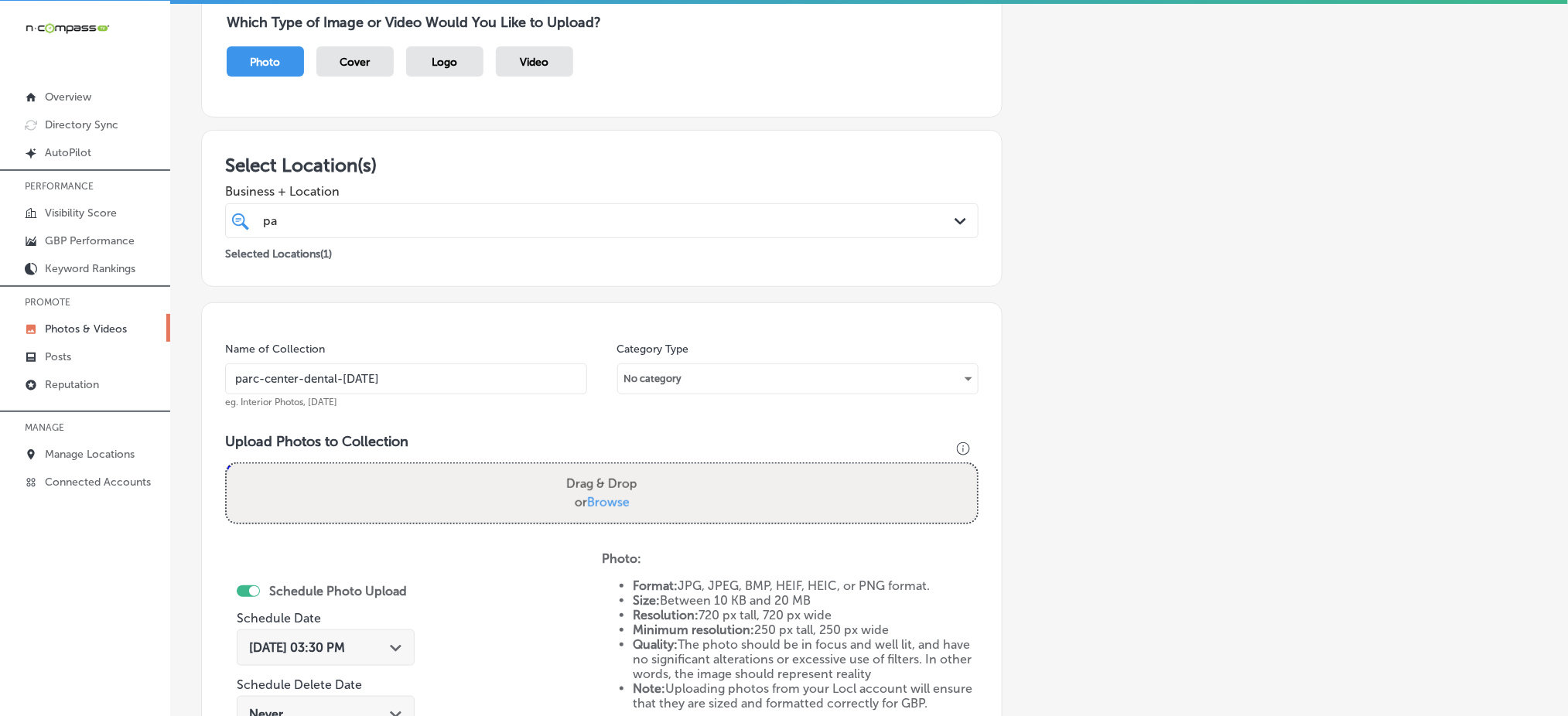
click at [547, 124] on div "Which Type of Image or Video Would You Like to Upload? Photo Cover Logo Video" at bounding box center [869, 53] width 1336 height 154
click at [484, 224] on div "pa pa" at bounding box center [567, 220] width 612 height 21
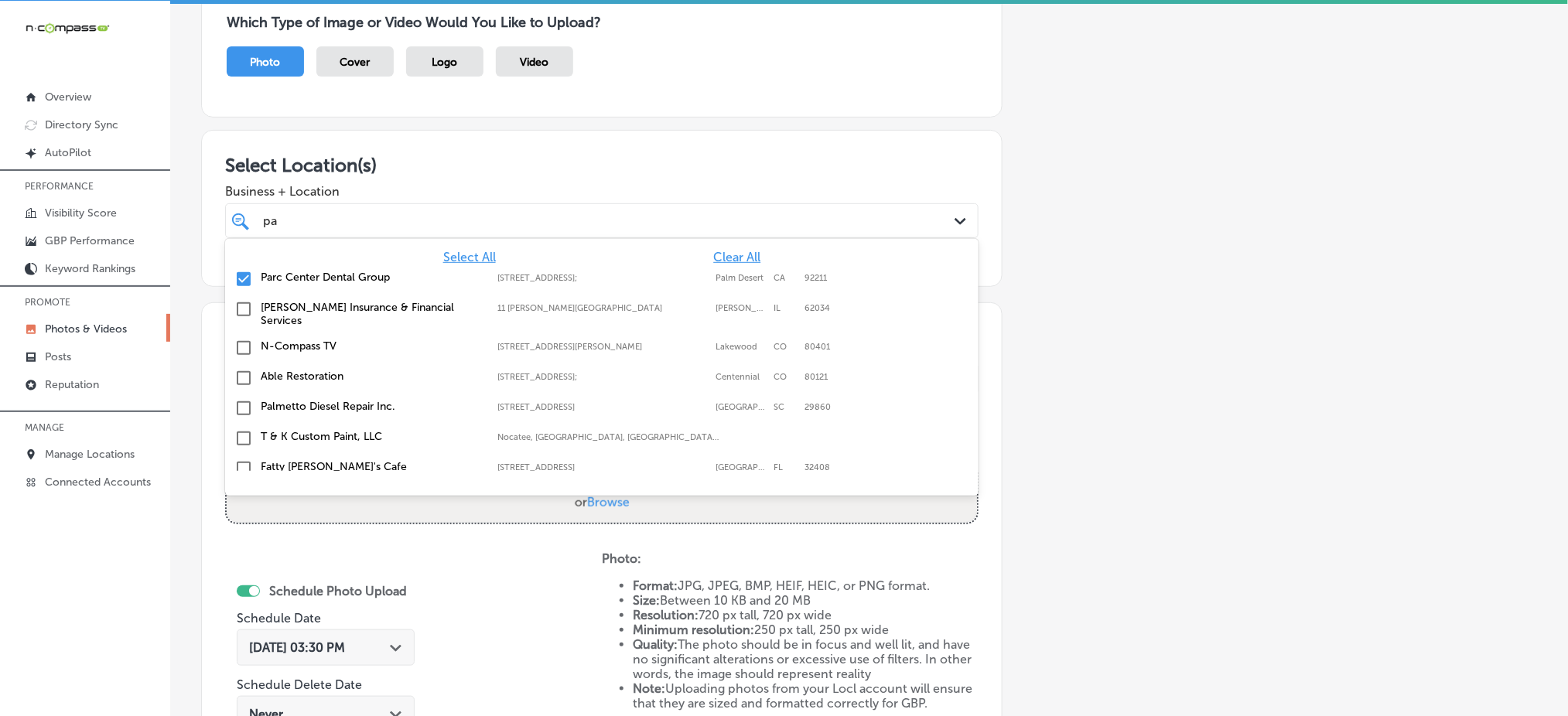
click at [484, 224] on div "pa pa" at bounding box center [567, 220] width 612 height 21
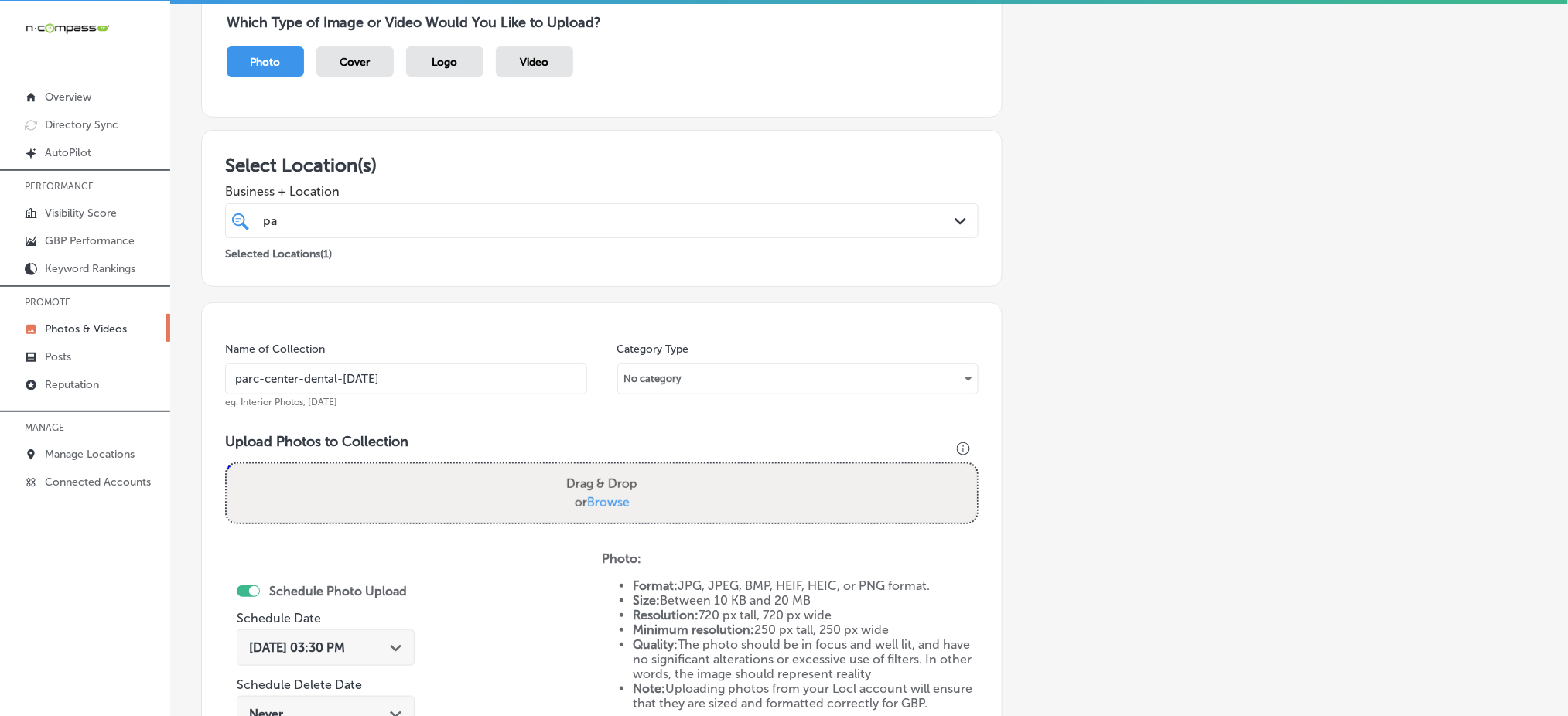
click at [389, 376] on input "parc-center-dental-[DATE]" at bounding box center [406, 379] width 362 height 31
click at [389, 375] on input "parc-center-dental-[DATE]" at bounding box center [406, 379] width 362 height 31
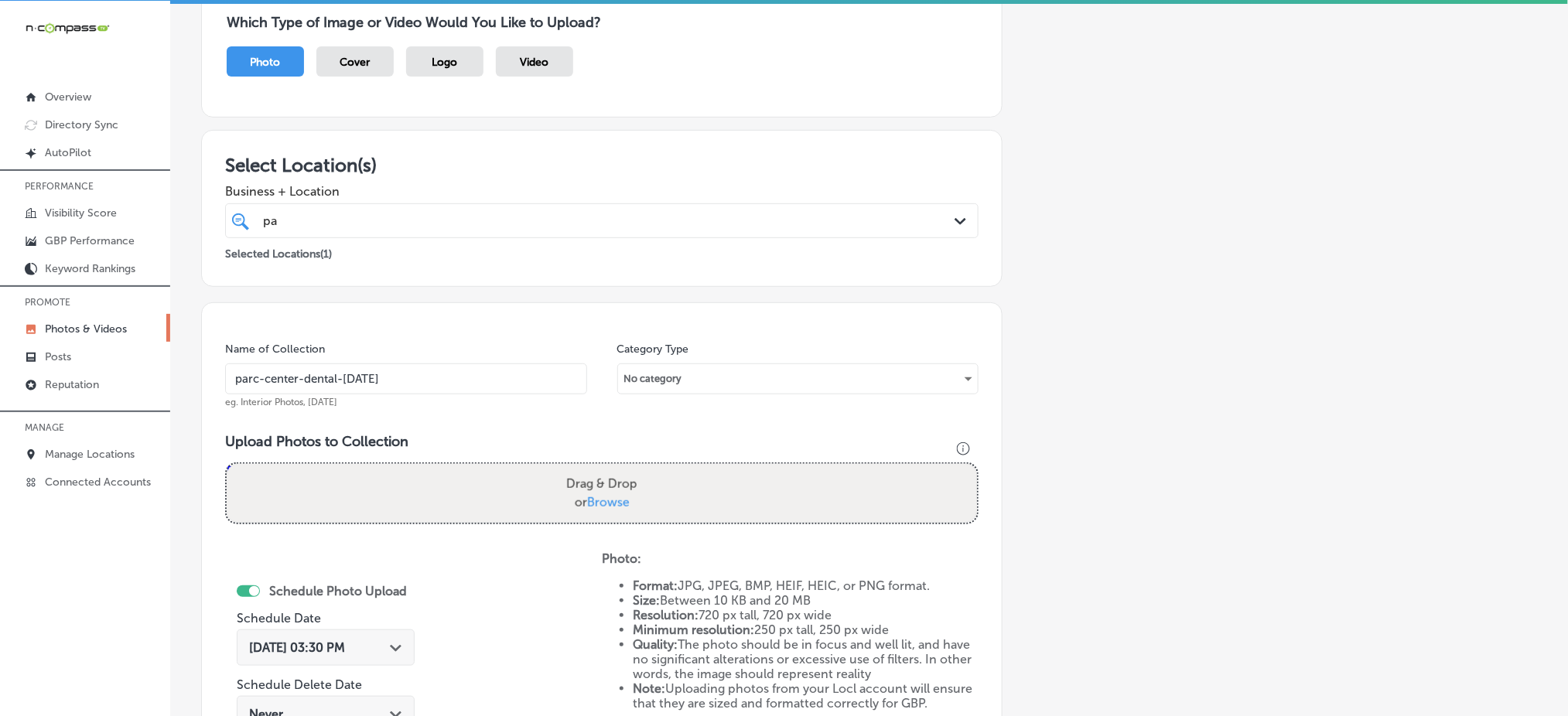
type input "parc-center-dental-[DATE]"
click at [626, 498] on span "Browse" at bounding box center [608, 502] width 43 height 14
click at [626, 469] on input "Drag & Drop or Browse" at bounding box center [602, 466] width 750 height 4
type input "C:\fakepath\dental-implants-parc-center-dental-grand-junction-co (1).png"
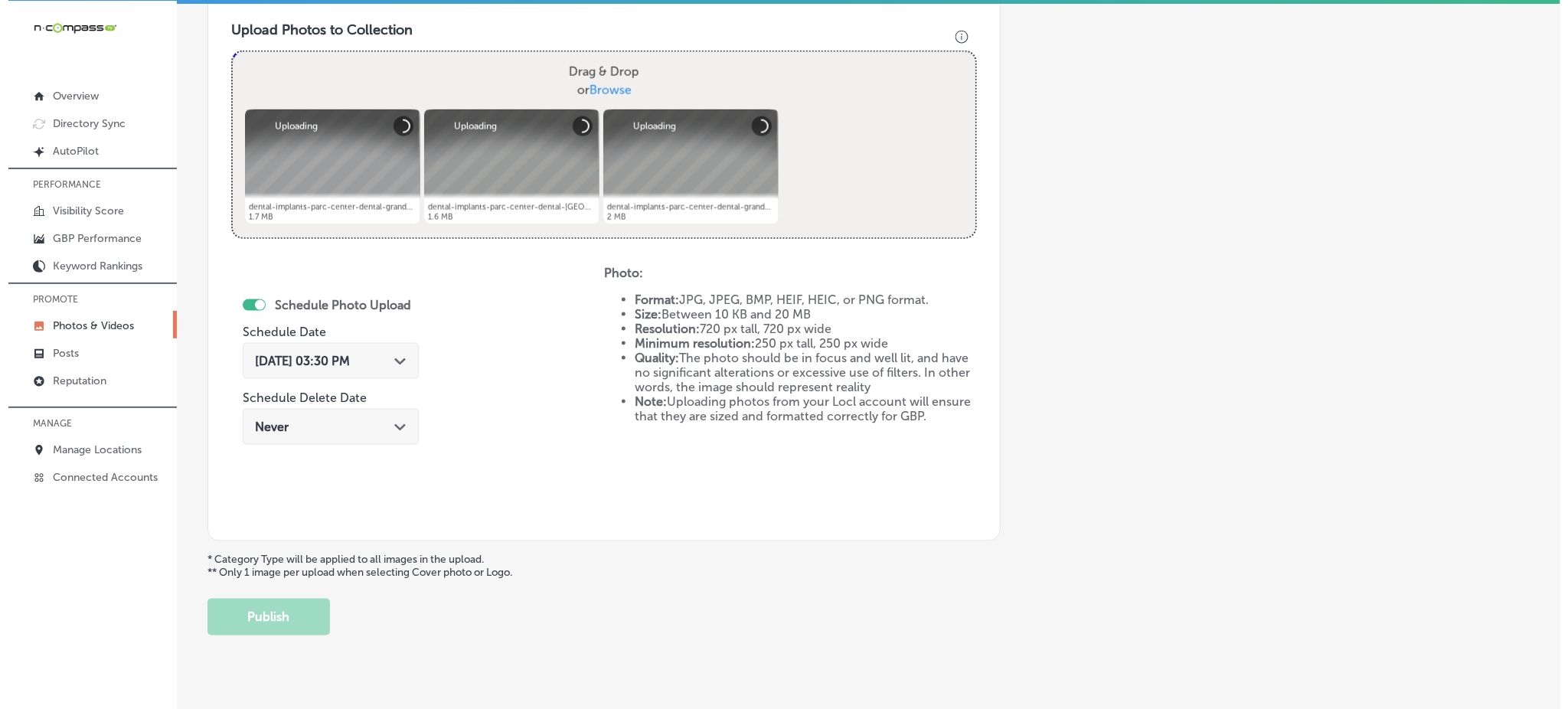
scroll to position [550, 0]
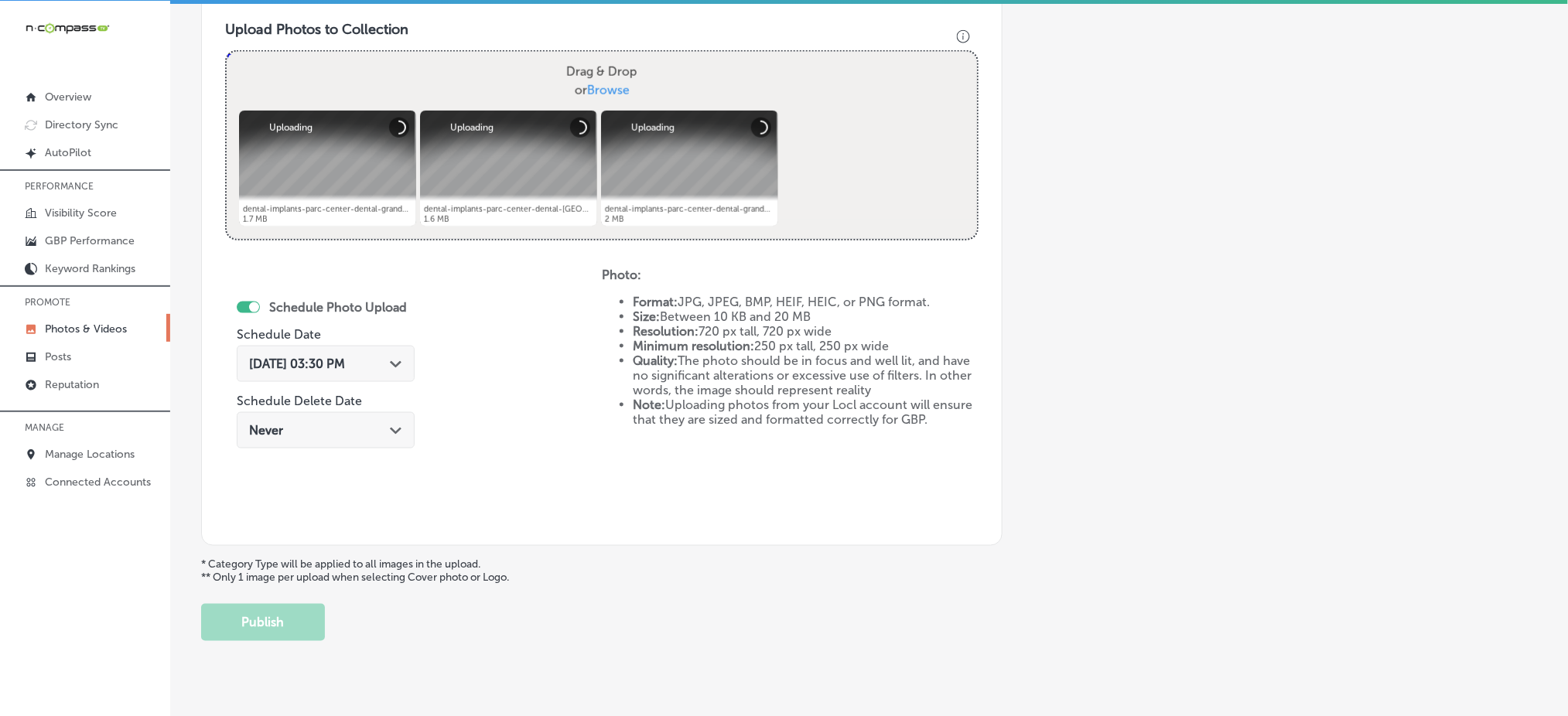
click at [345, 363] on span "[DATE] 03:30 PM" at bounding box center [297, 363] width 96 height 14
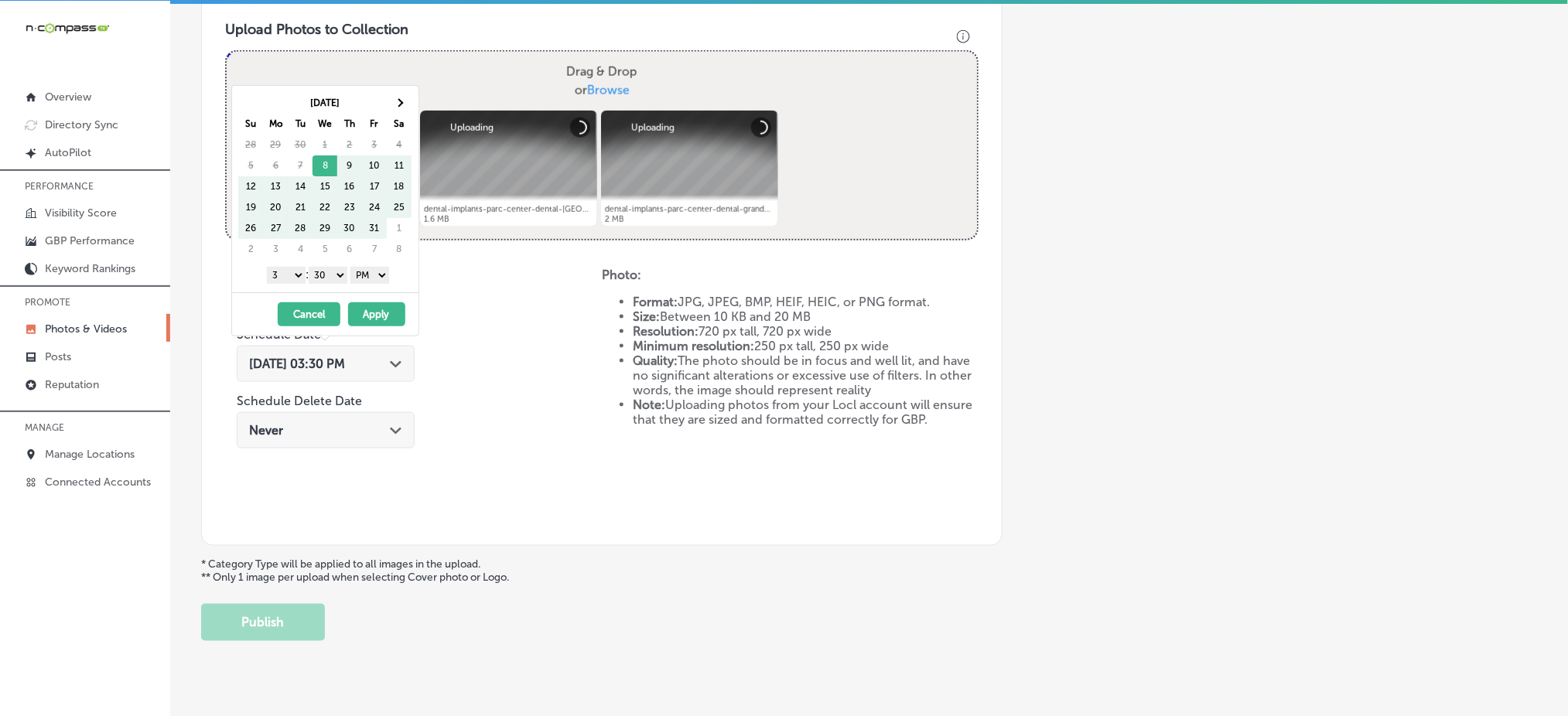
click at [406, 114] on th "Sa" at bounding box center [399, 124] width 25 height 21
click at [404, 106] on th at bounding box center [399, 103] width 25 height 21
click at [287, 281] on select "1 2 3 4 5 6 7 8 9 10 11 12" at bounding box center [286, 276] width 38 height 17
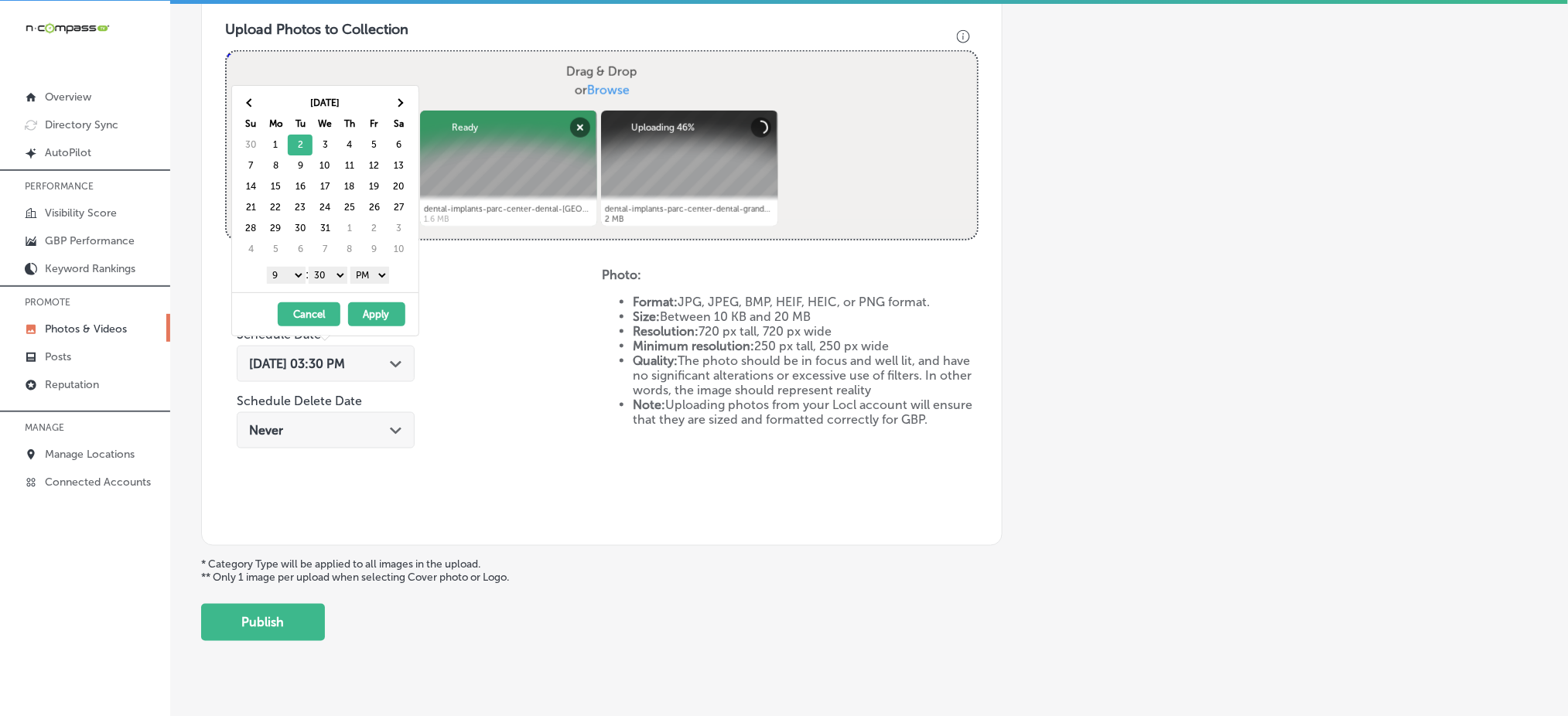
click at [321, 283] on div "1 2 3 4 5 6 7 8 9 10 11 12 : 00 10 20 30 40 50 AM PM" at bounding box center [328, 274] width 180 height 23
click at [329, 276] on select "00 10 20 30 40 50" at bounding box center [327, 276] width 38 height 17
click at [375, 310] on button "Apply" at bounding box center [376, 315] width 57 height 24
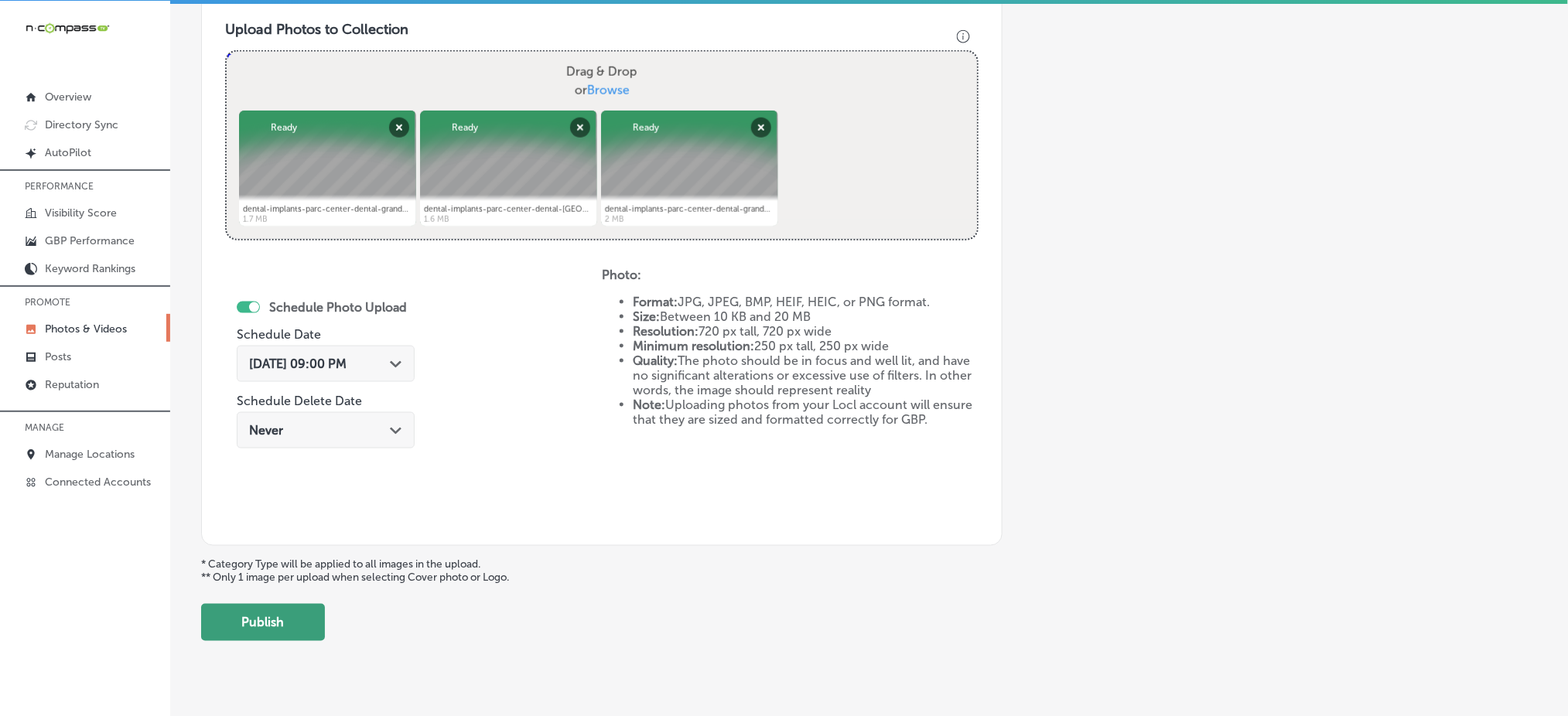
click at [292, 612] on button "Publish" at bounding box center [264, 622] width 124 height 37
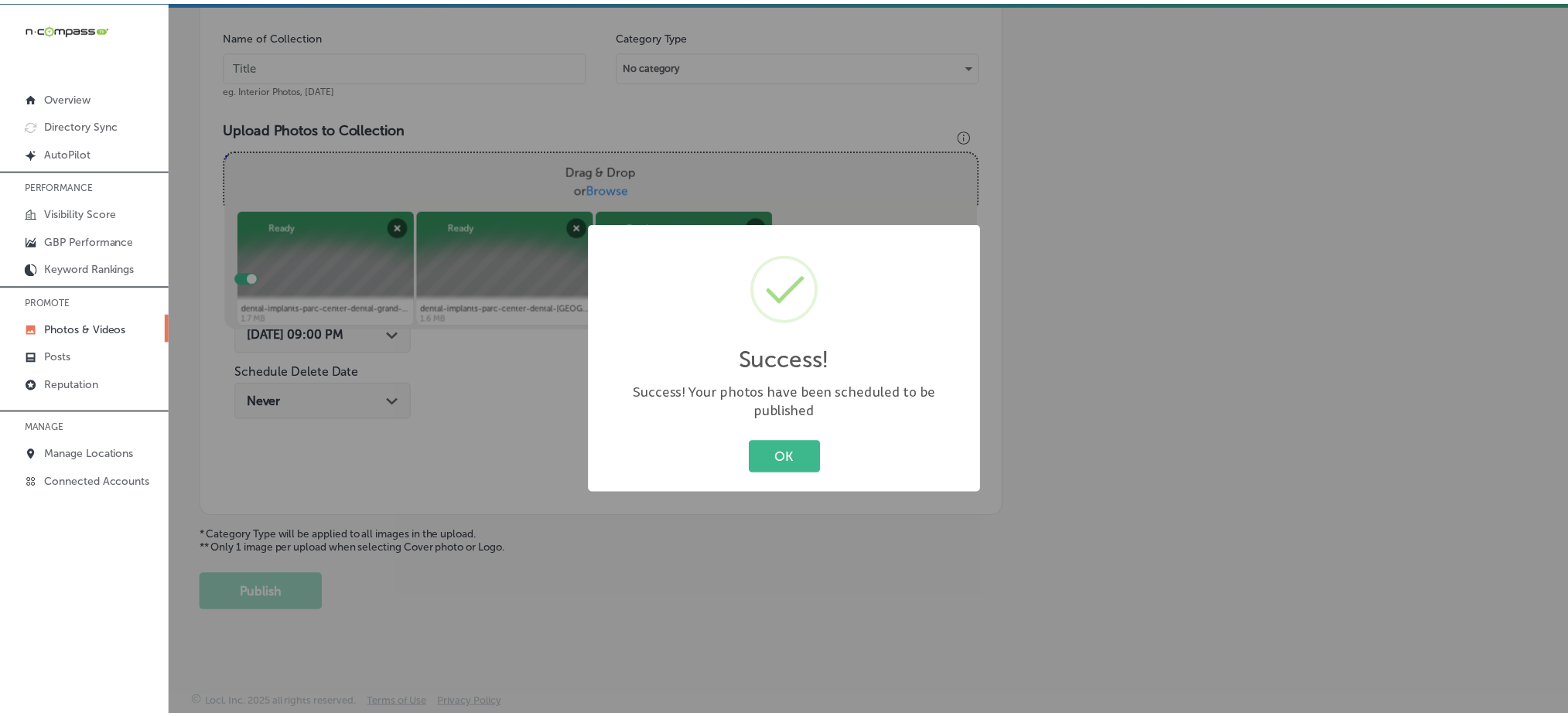
scroll to position [452, 0]
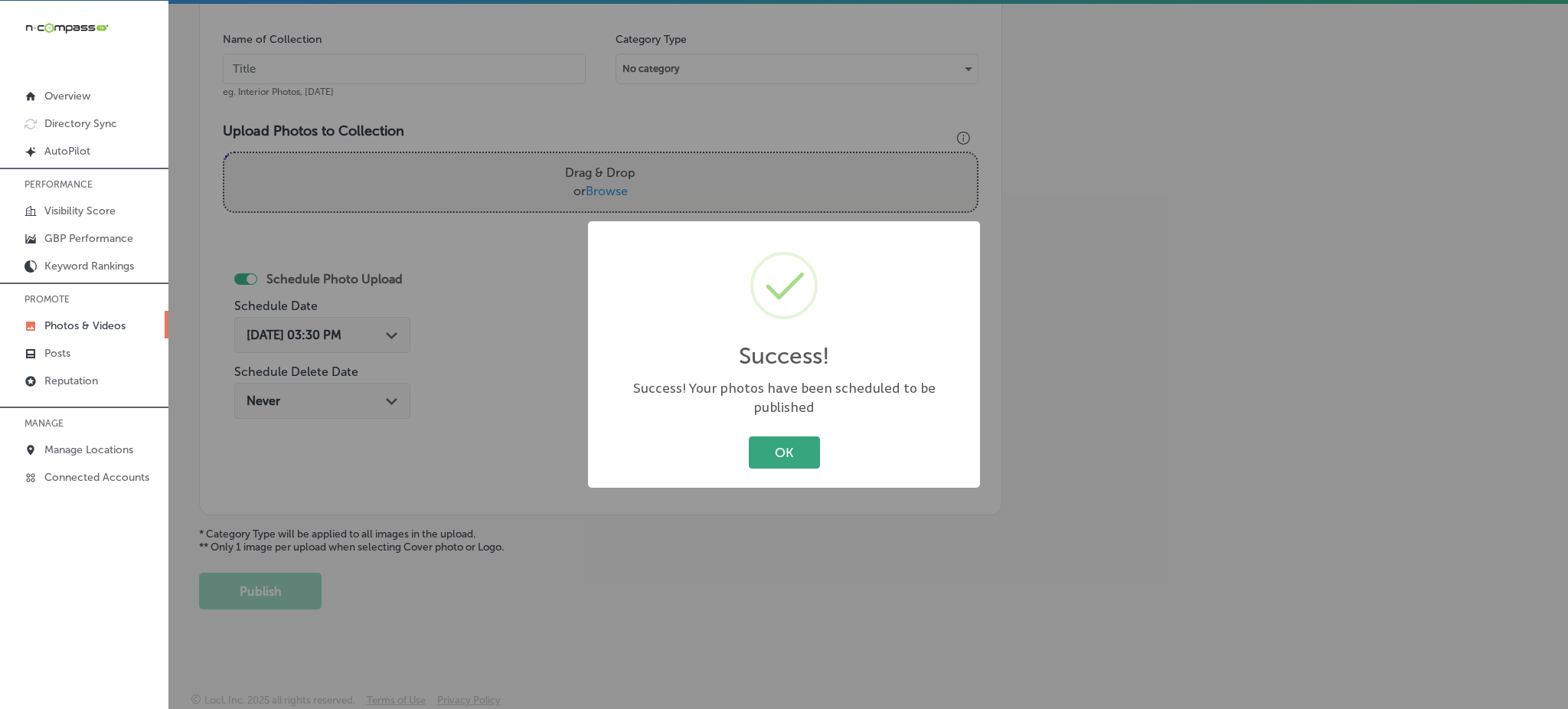
click at [778, 442] on button "OK" at bounding box center [784, 451] width 72 height 31
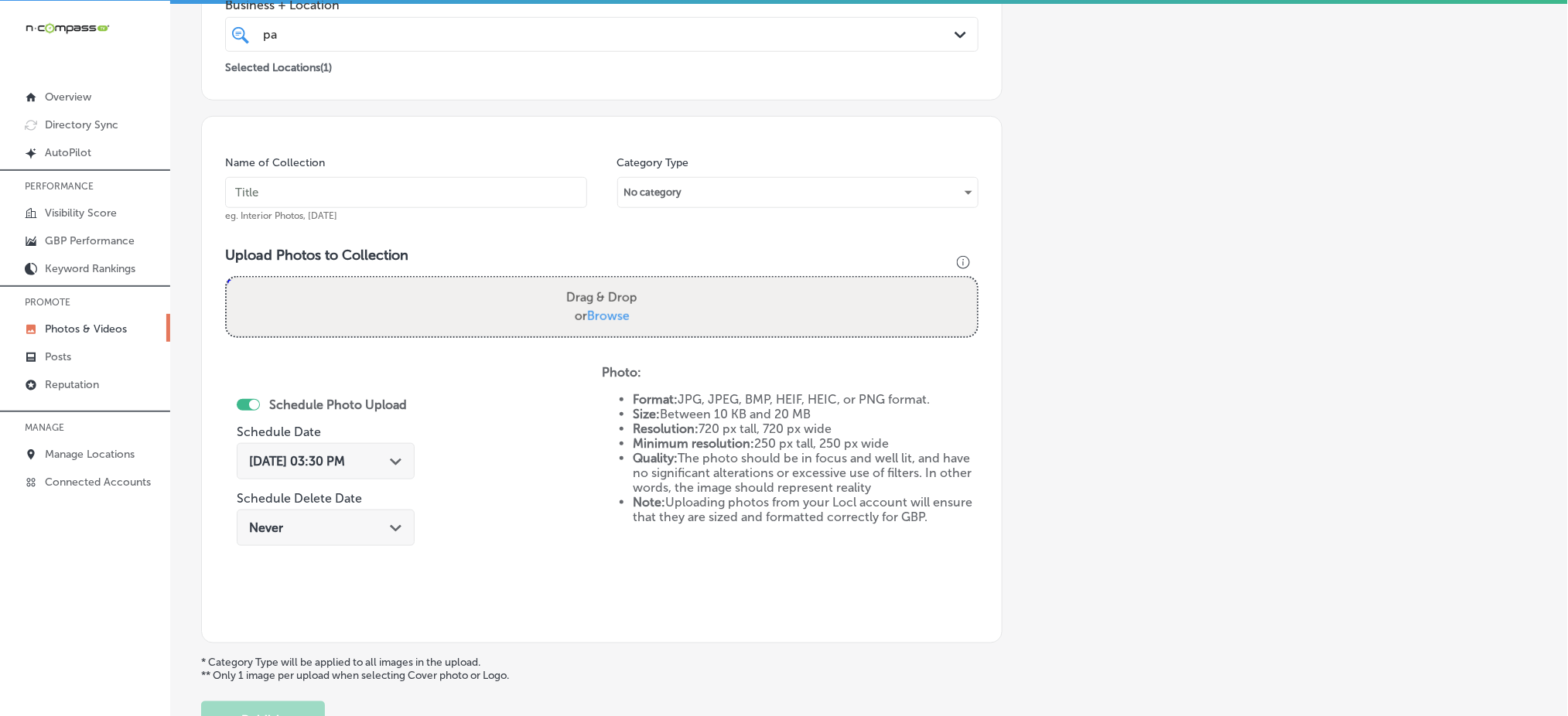
scroll to position [143, 0]
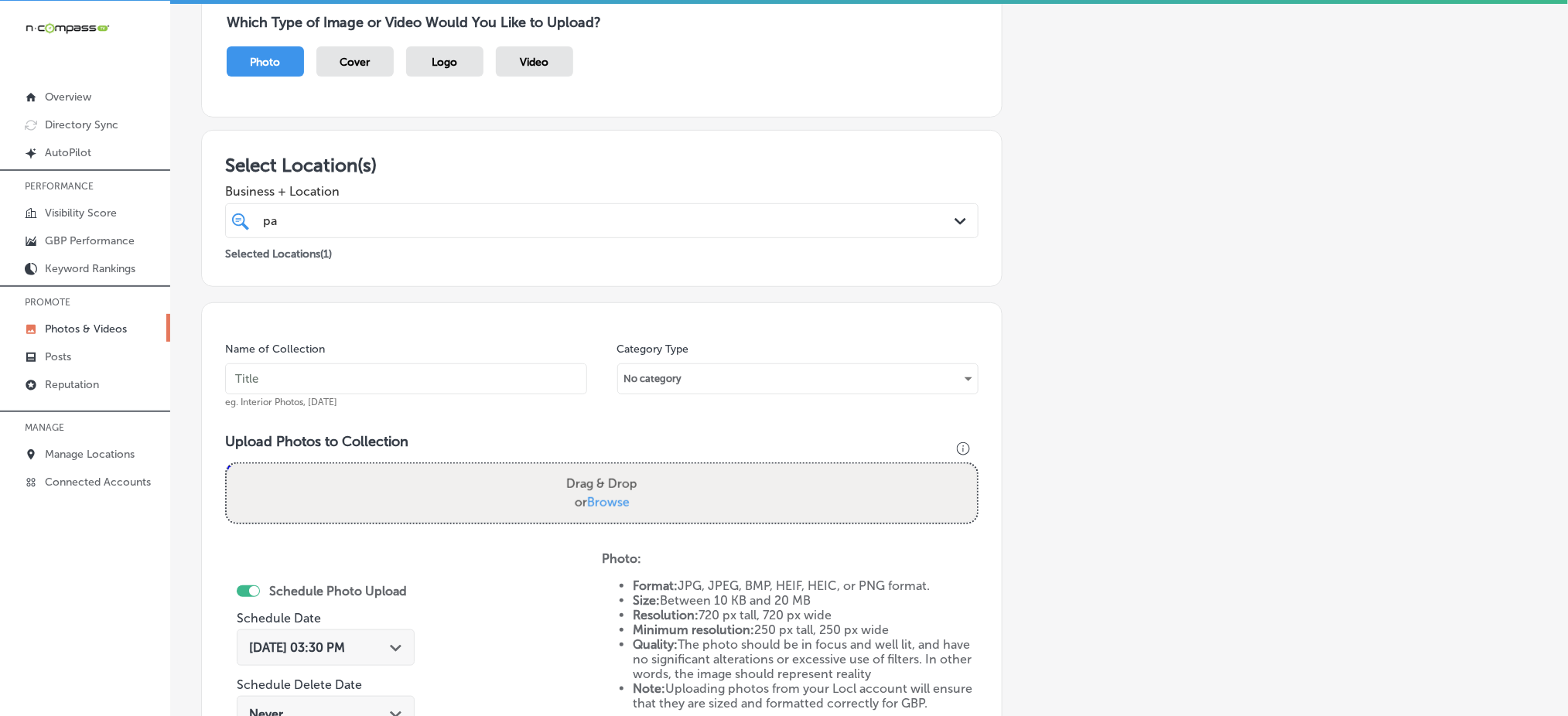
click at [349, 376] on input "text" at bounding box center [406, 379] width 362 height 31
paste input "parc-center-dental-[DATE]"
type input "parc-center-dental-[DATE]"
click at [603, 495] on span "Browse" at bounding box center [608, 502] width 43 height 14
click at [603, 469] on input "Drag & Drop or Browse" at bounding box center [602, 466] width 750 height 4
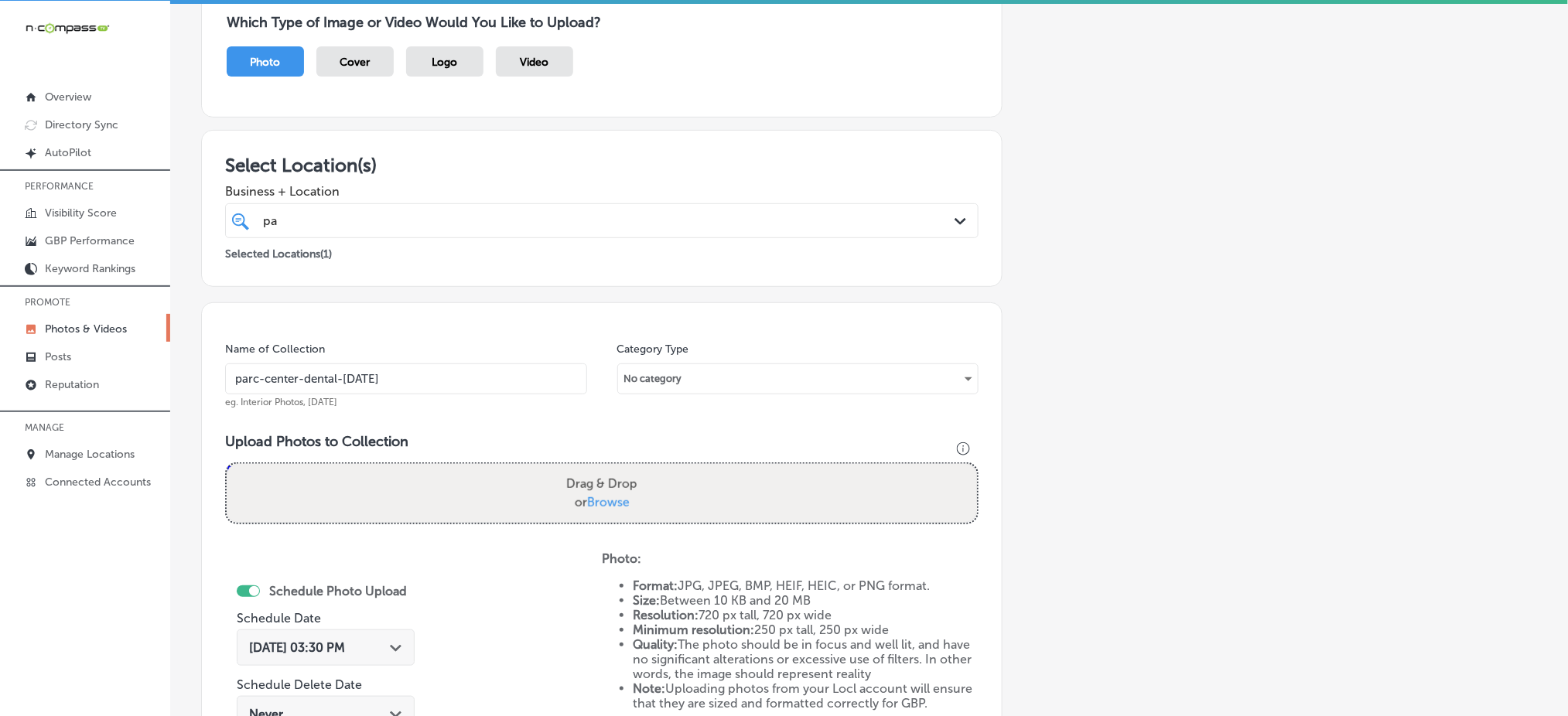
type input "C:\fakepath\dental-implants-parc-center-dental-grand-junction-co (4).png"
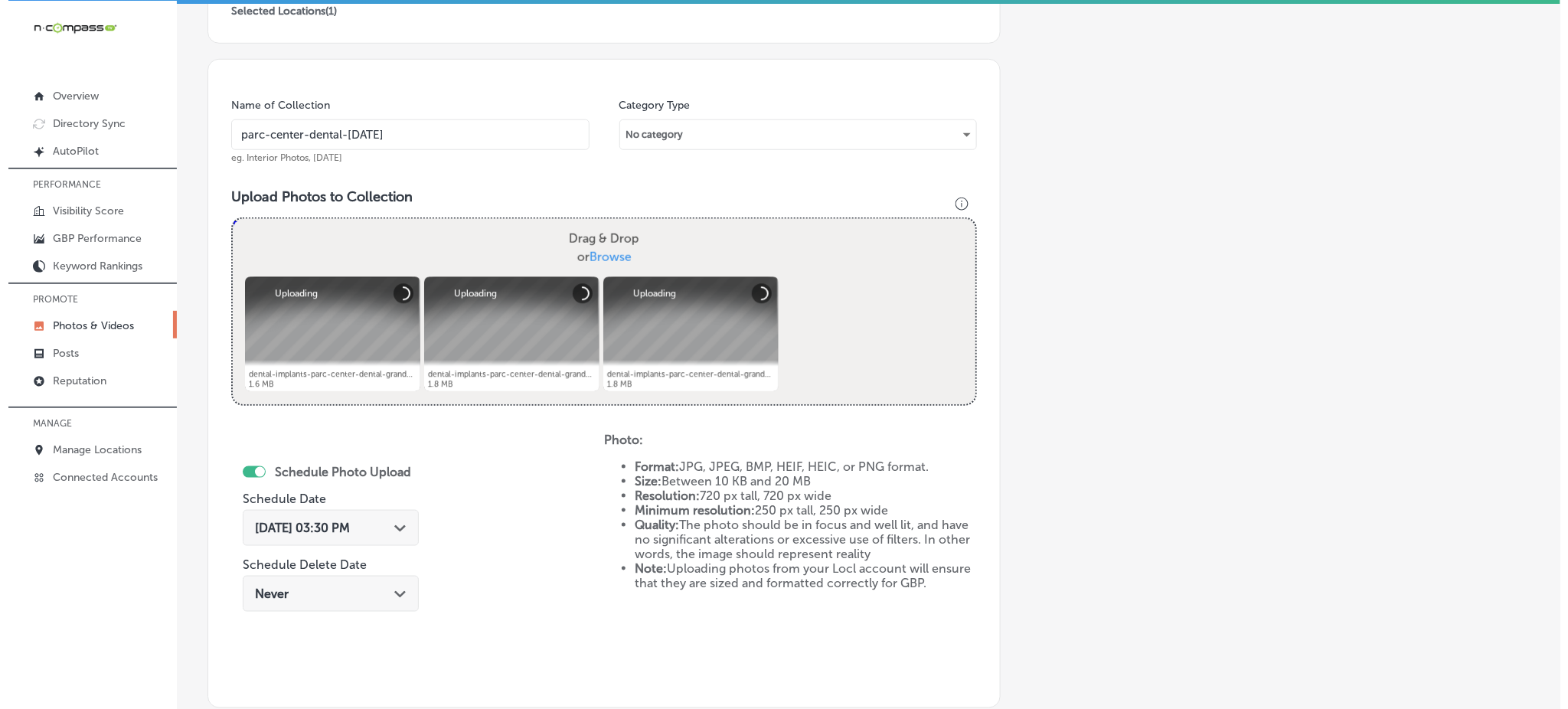
scroll to position [550, 0]
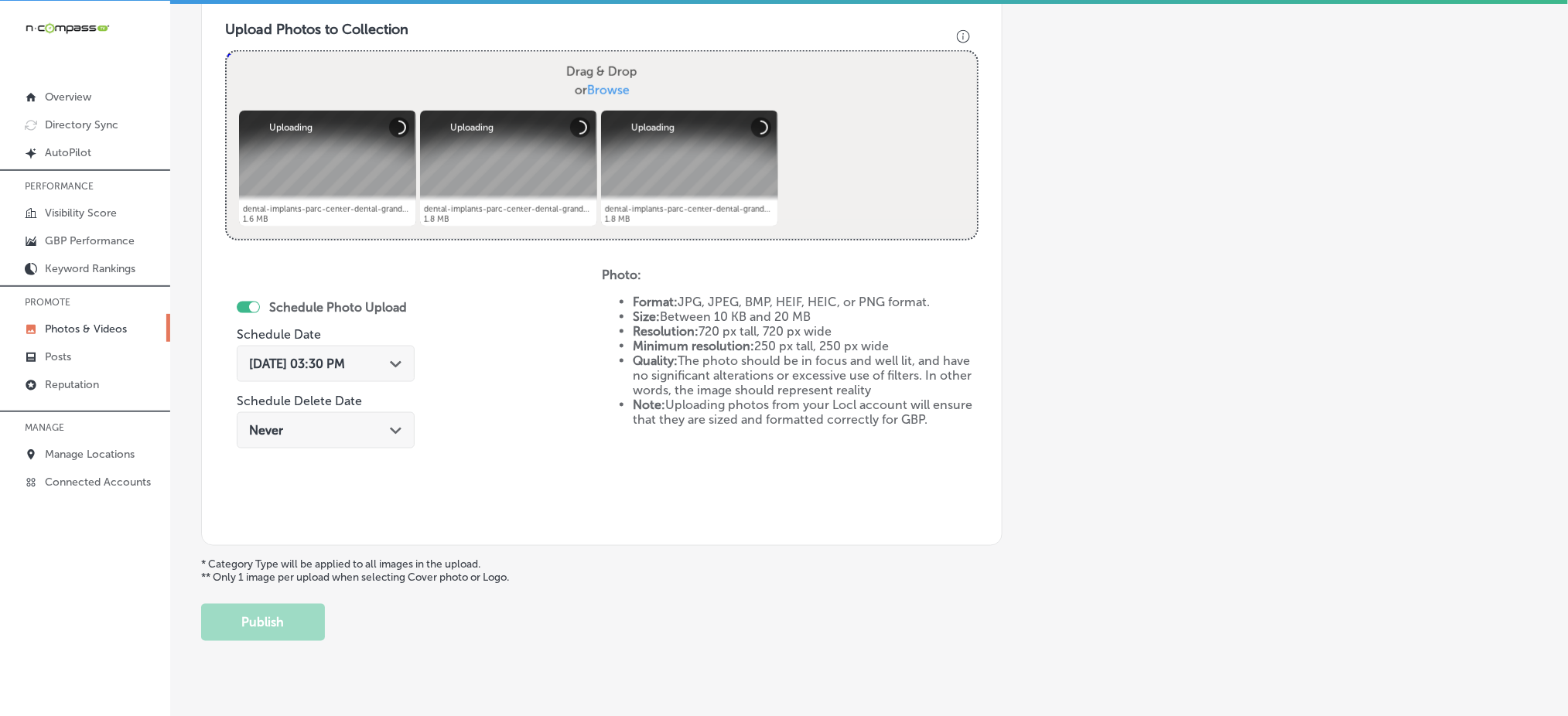
click at [321, 367] on span "[DATE] 03:30 PM" at bounding box center [297, 363] width 96 height 14
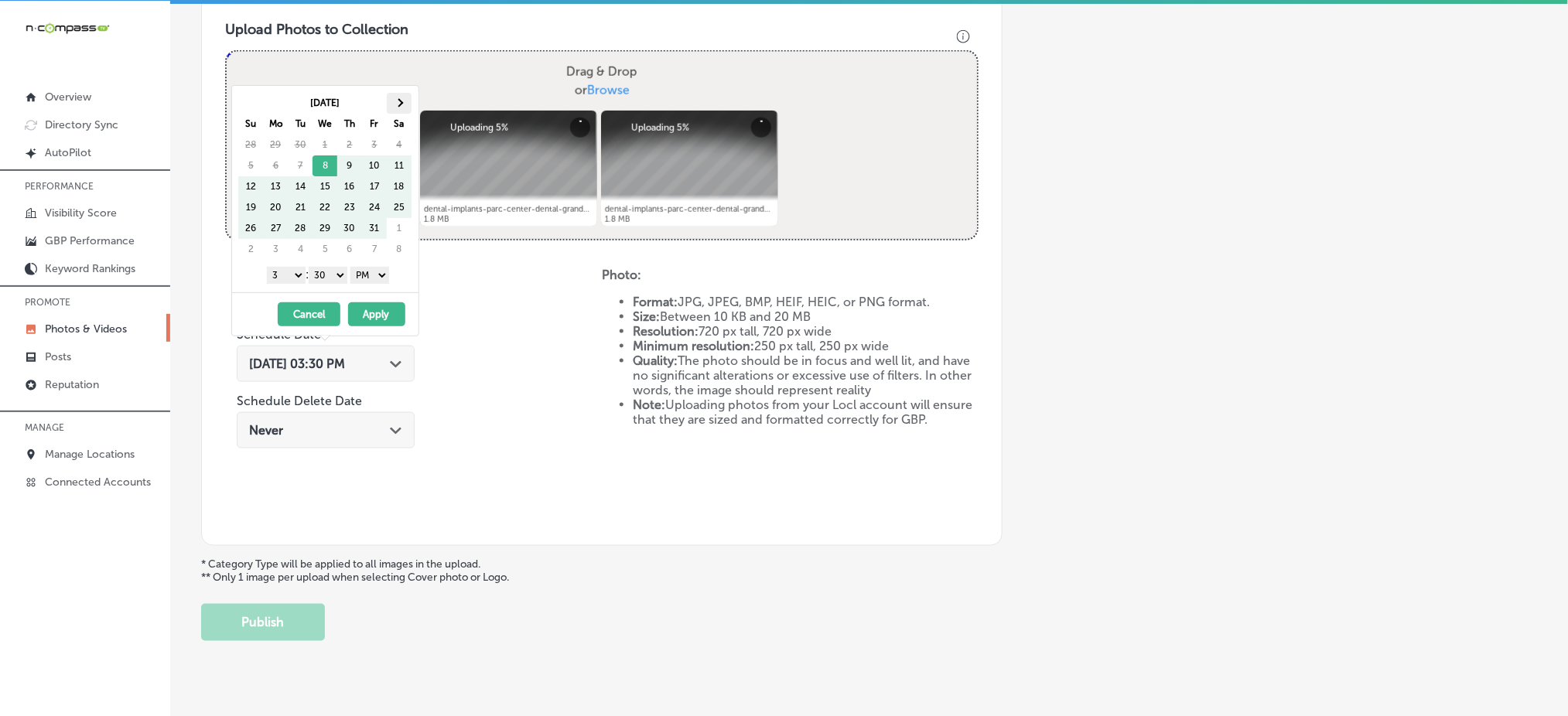
click at [396, 97] on th at bounding box center [399, 103] width 25 height 21
click at [288, 274] on select "1 2 3 4 5 6 7 8 9 10 11 12" at bounding box center [286, 276] width 38 height 17
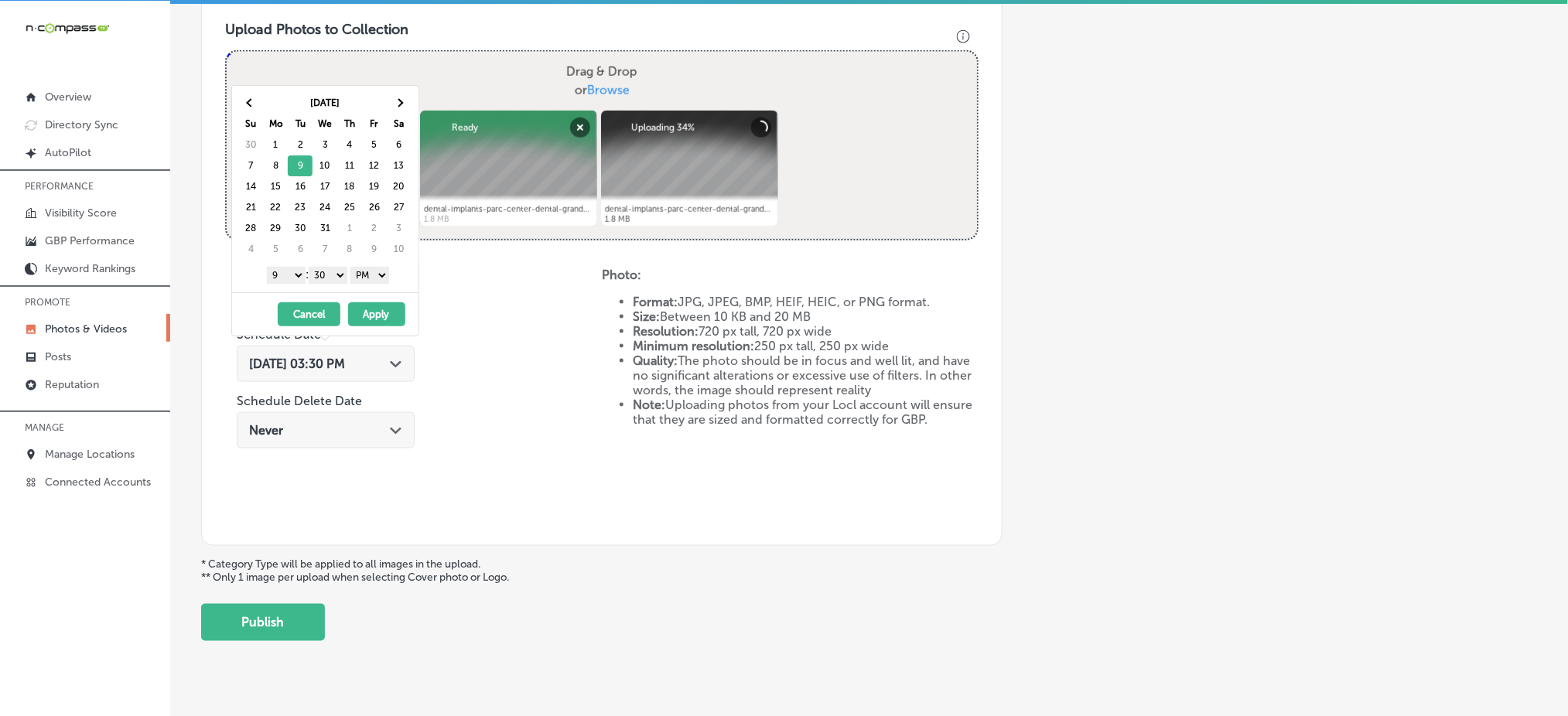
click at [327, 284] on div "1 2 3 4 5 6 7 8 9 10 11 12 : 00 10 20 30 40 50 AM PM" at bounding box center [328, 274] width 180 height 23
click at [332, 281] on select "00 10 20 30 40 50" at bounding box center [327, 276] width 38 height 17
click at [380, 310] on button "Apply" at bounding box center [376, 315] width 57 height 24
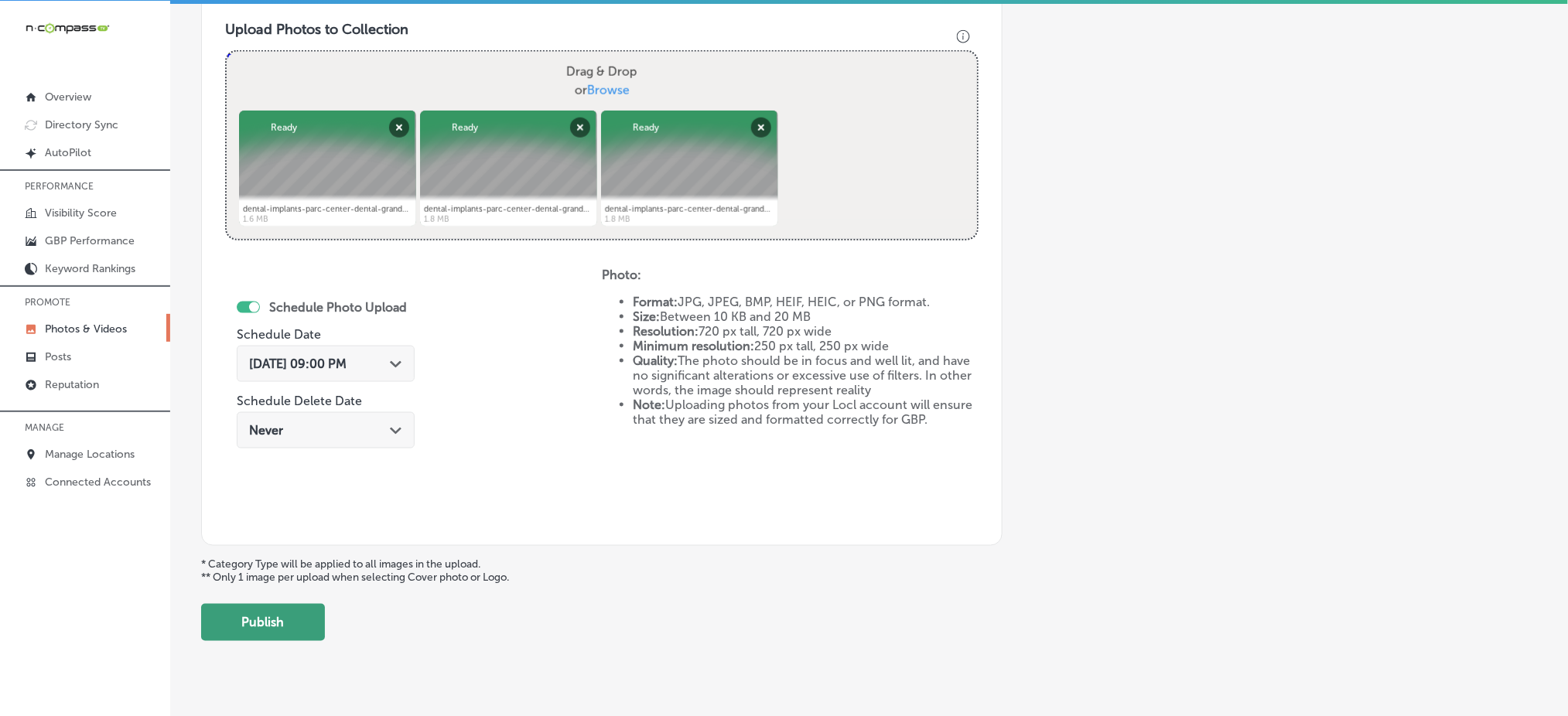
click at [280, 629] on button "Publish" at bounding box center [264, 622] width 124 height 37
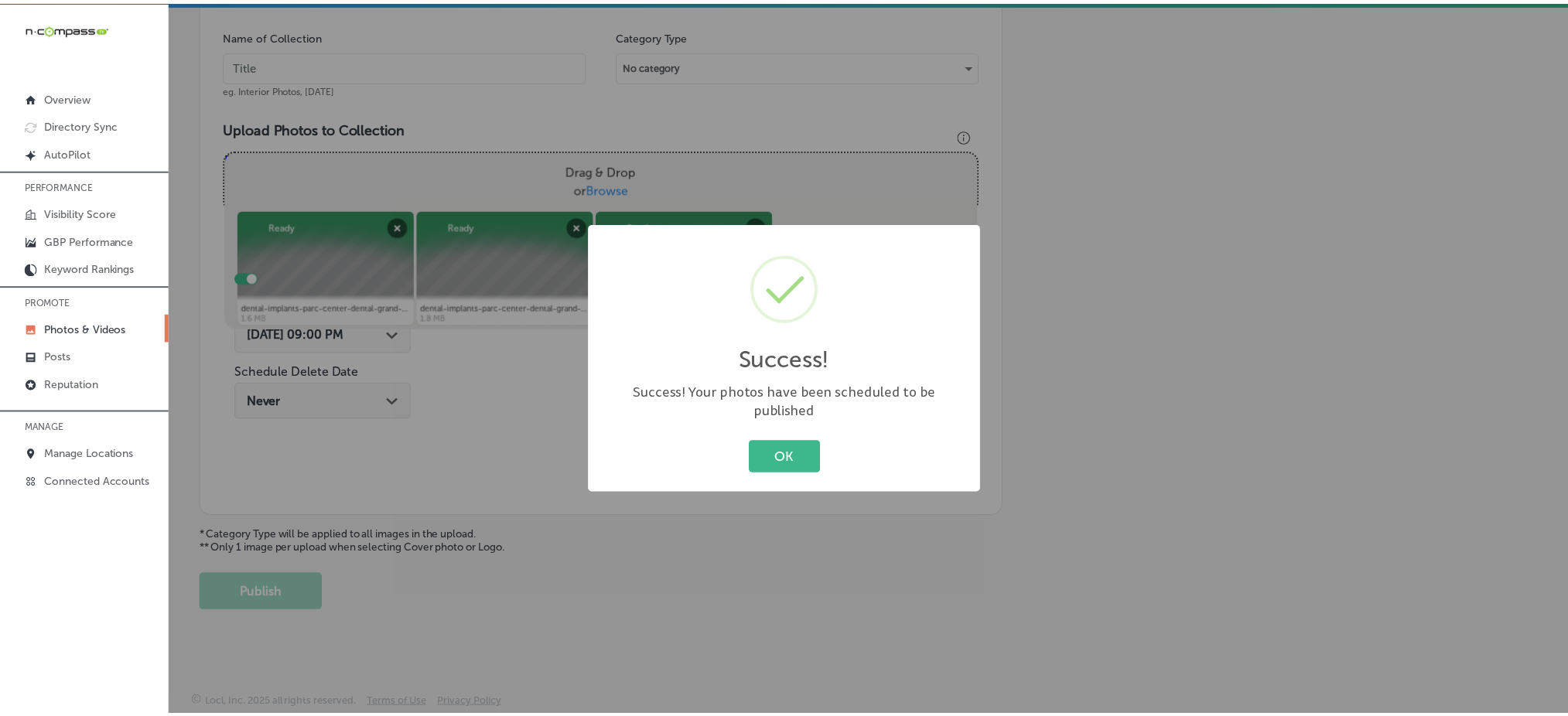
scroll to position [452, 0]
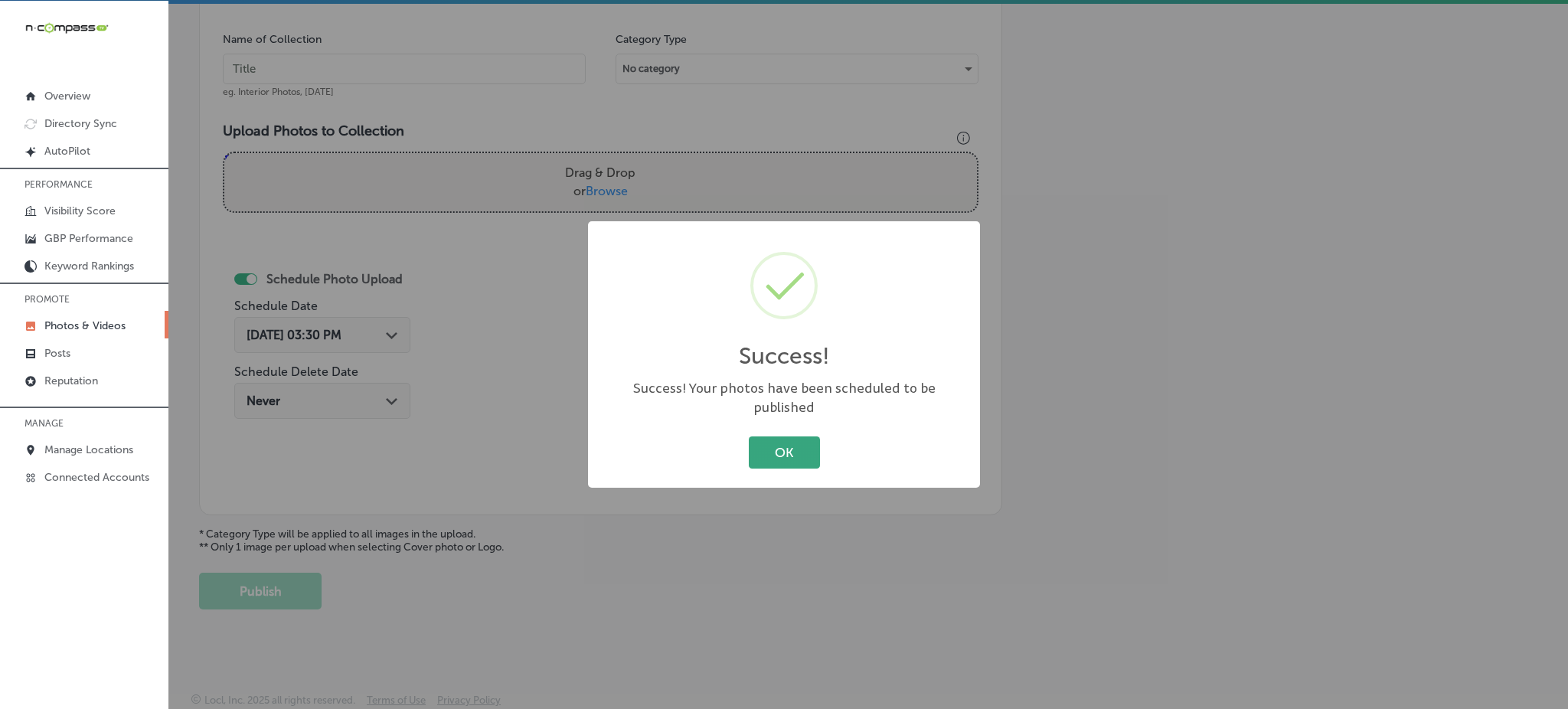
click at [805, 443] on button "OK" at bounding box center [784, 451] width 72 height 31
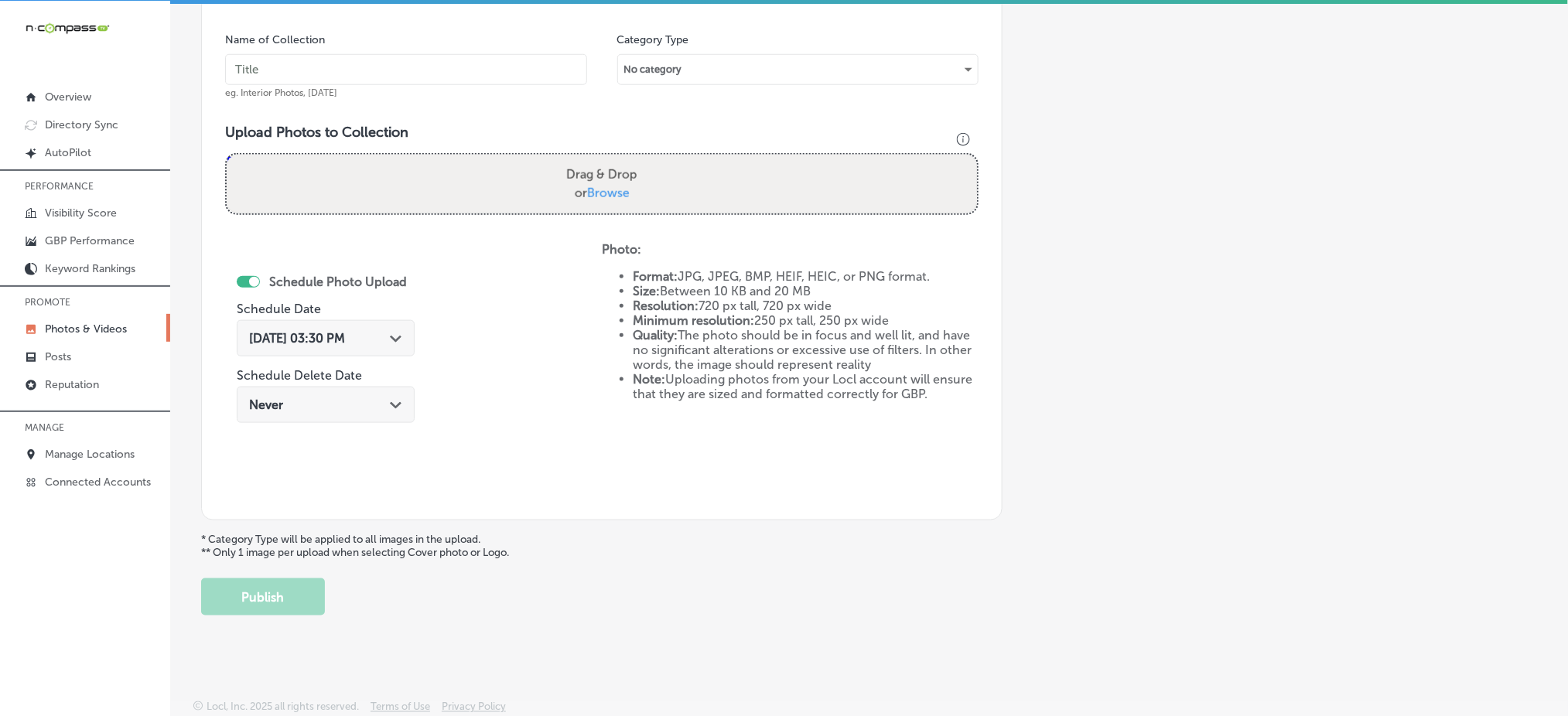
scroll to position [40, 0]
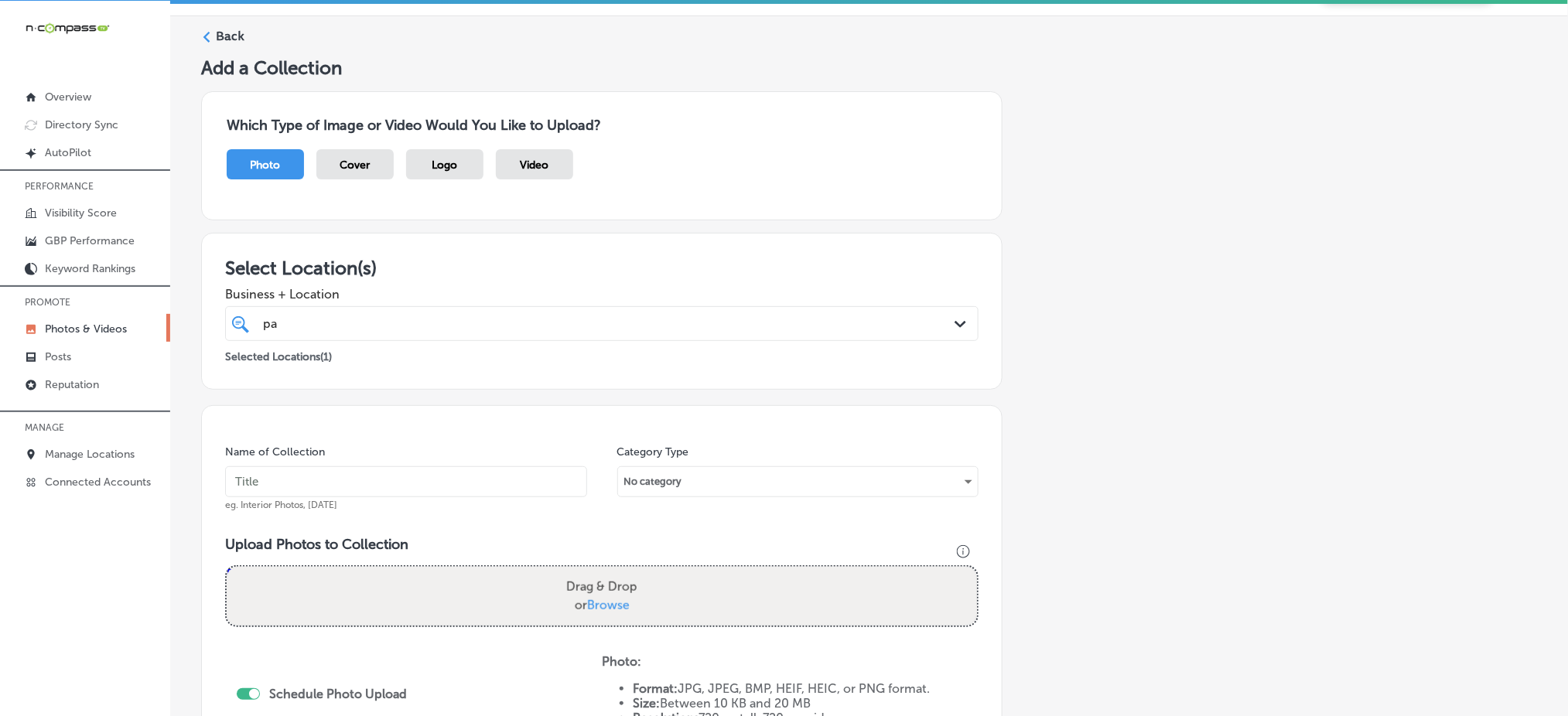
click at [338, 482] on input "text" at bounding box center [406, 482] width 362 height 31
paste input "parc-center-dental-[DATE]"
type input "parc-center-dental-[DATE]"
click at [609, 601] on span "Browse" at bounding box center [608, 605] width 43 height 14
click at [609, 571] on input "Drag & Drop or Browse" at bounding box center [602, 569] width 750 height 4
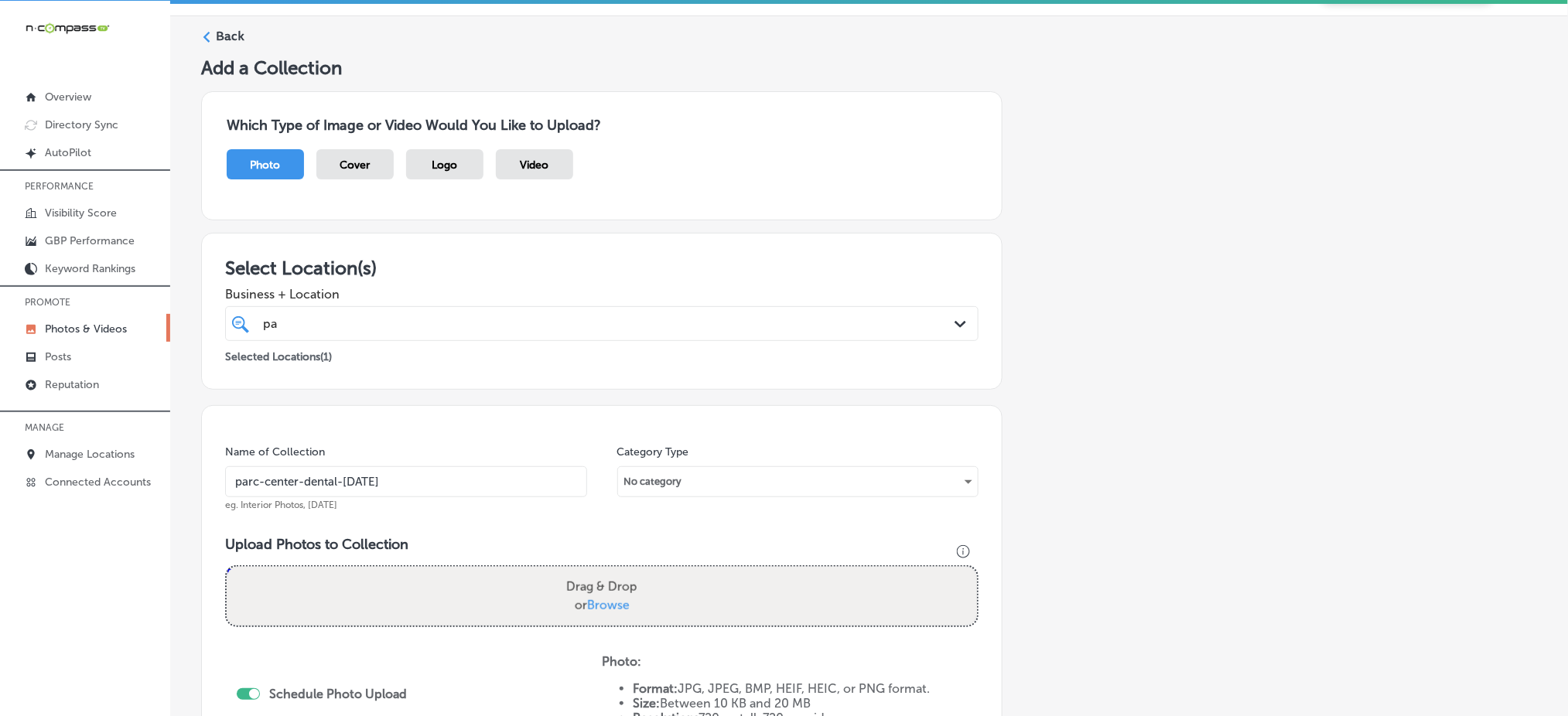
type input "C:\fakepath\dental-implants-parc-center-dental-grand-junction-co (7).png"
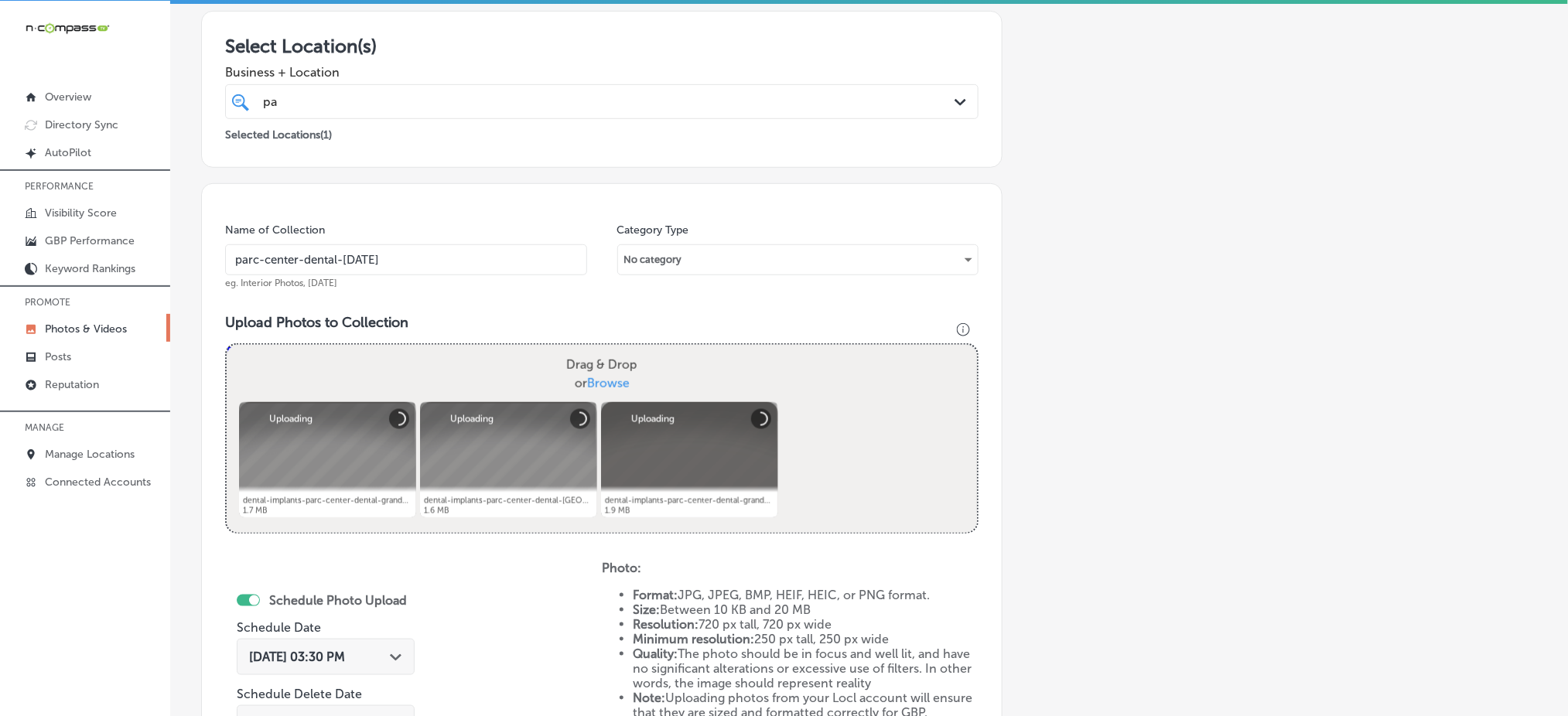
scroll to position [349, 0]
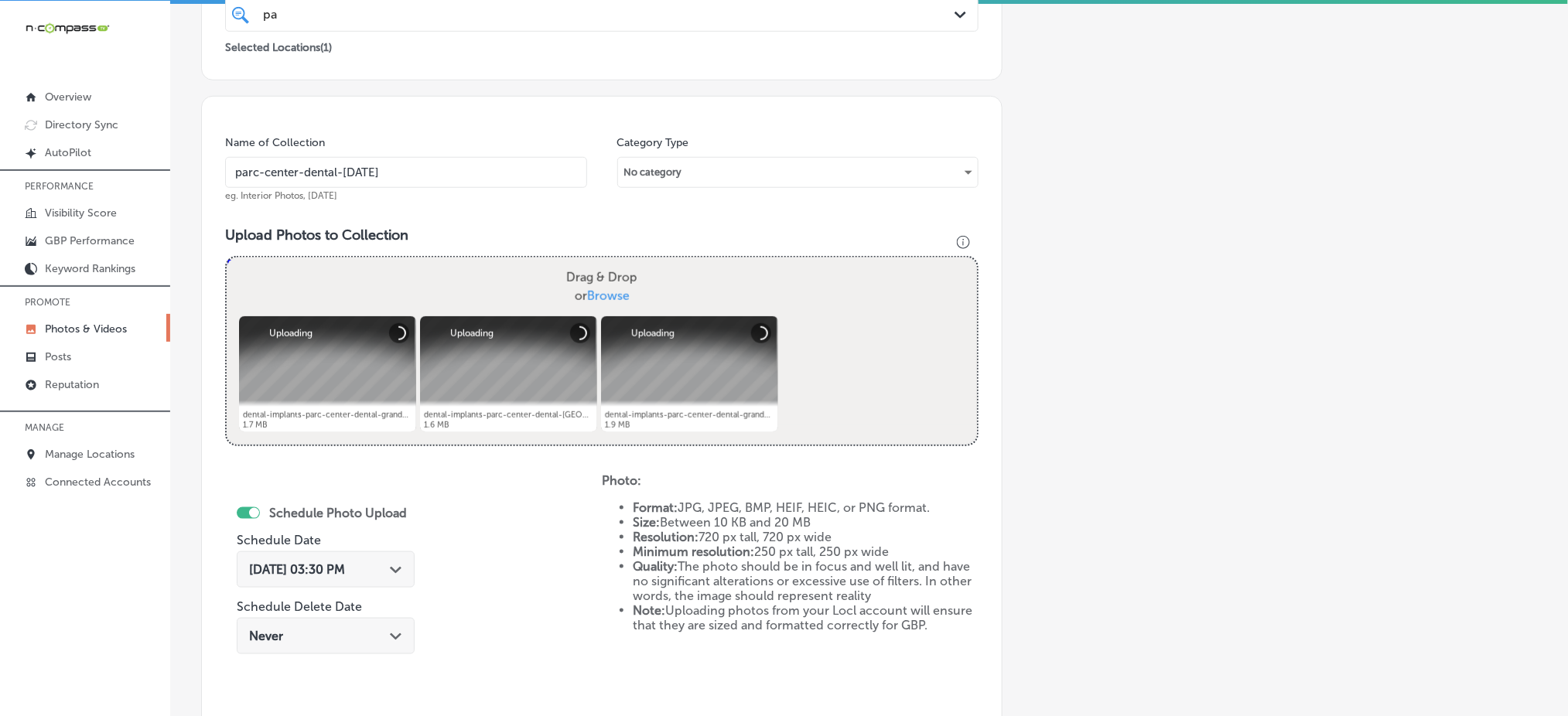
click at [322, 567] on span "[DATE] 03:30 PM" at bounding box center [297, 569] width 96 height 14
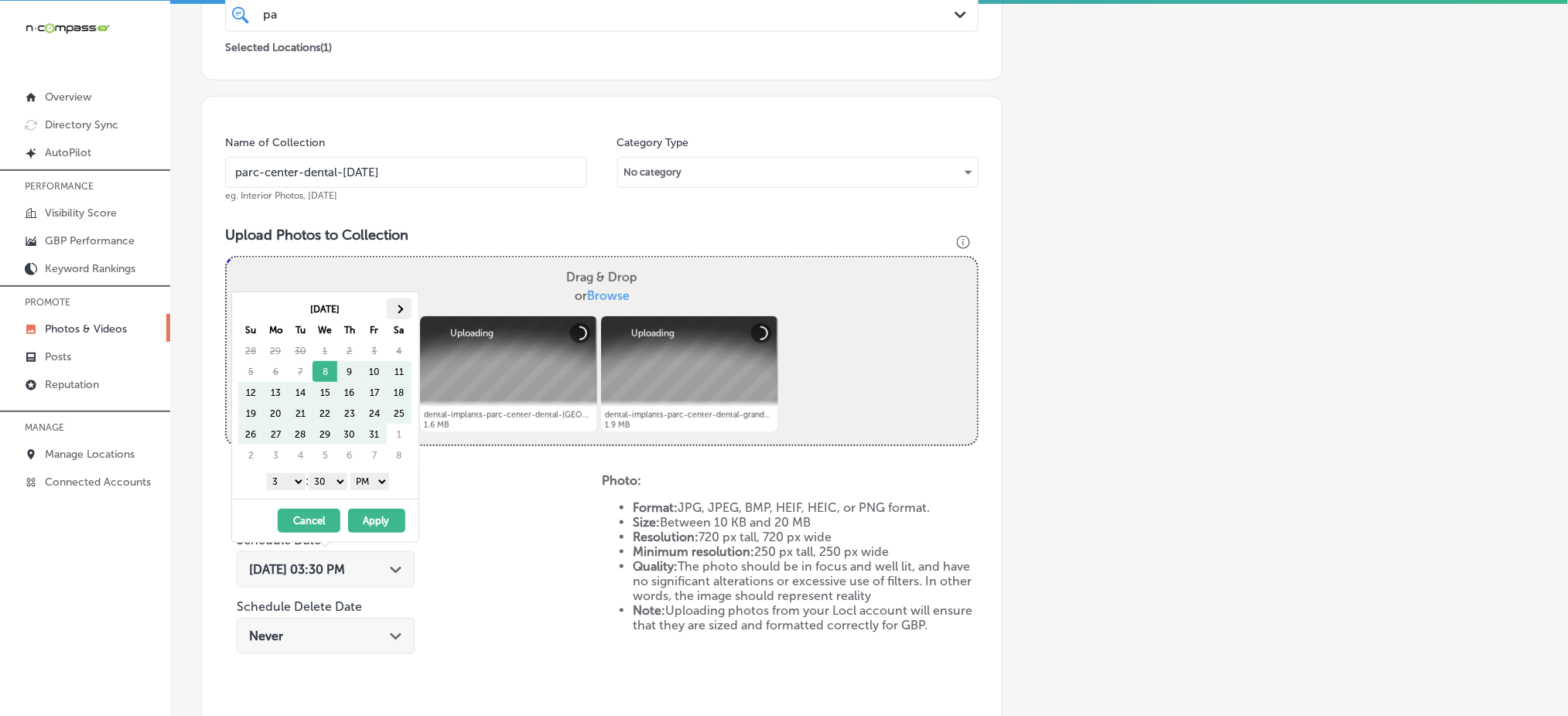
click at [401, 315] on th at bounding box center [399, 309] width 25 height 21
click at [280, 484] on select "1 2 3 4 5 6 7 8 9 10 11 12" at bounding box center [286, 482] width 38 height 17
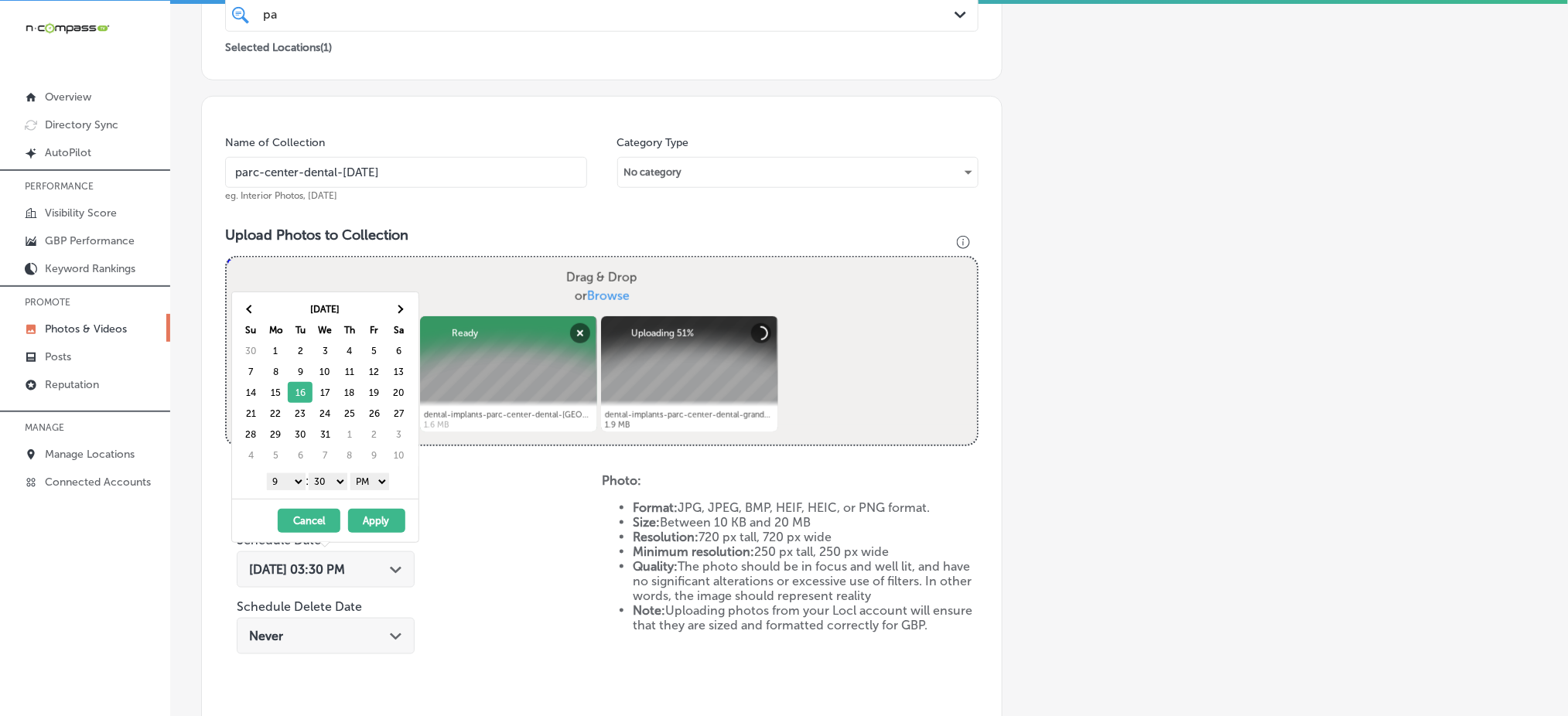
click at [327, 489] on select "00 10 20 30 40 50" at bounding box center [327, 482] width 38 height 17
click at [365, 514] on button "Apply" at bounding box center [376, 521] width 57 height 24
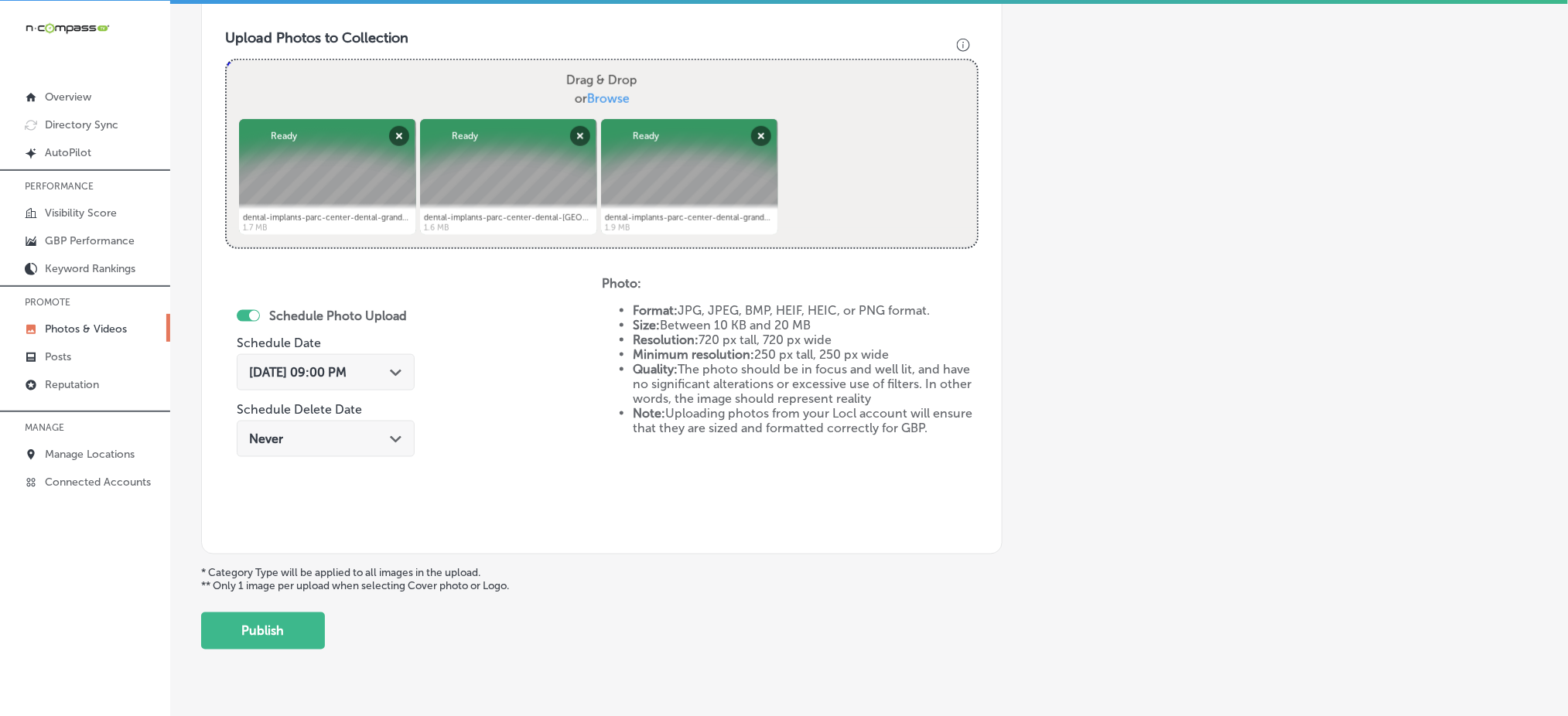
scroll to position [582, 0]
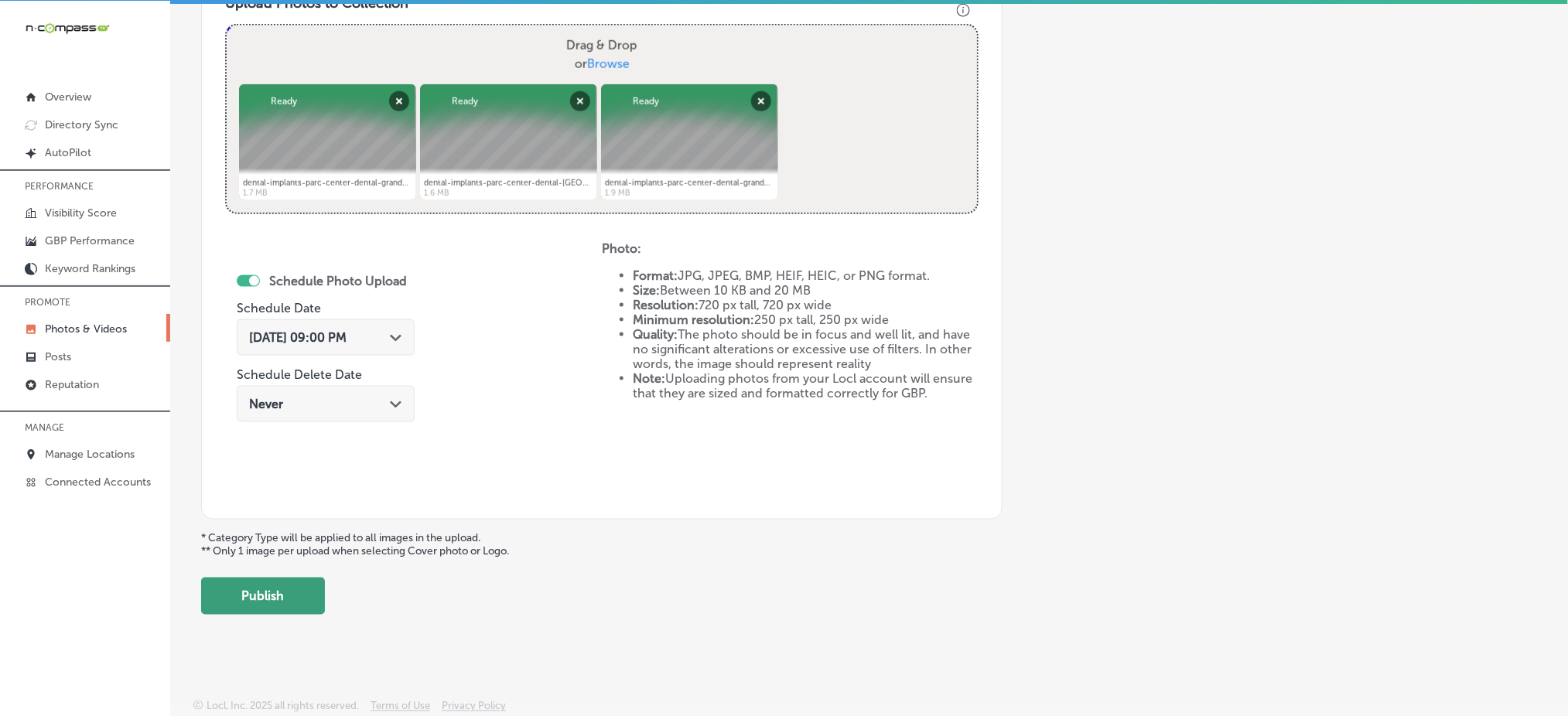
click at [292, 579] on button "Publish" at bounding box center [264, 597] width 124 height 37
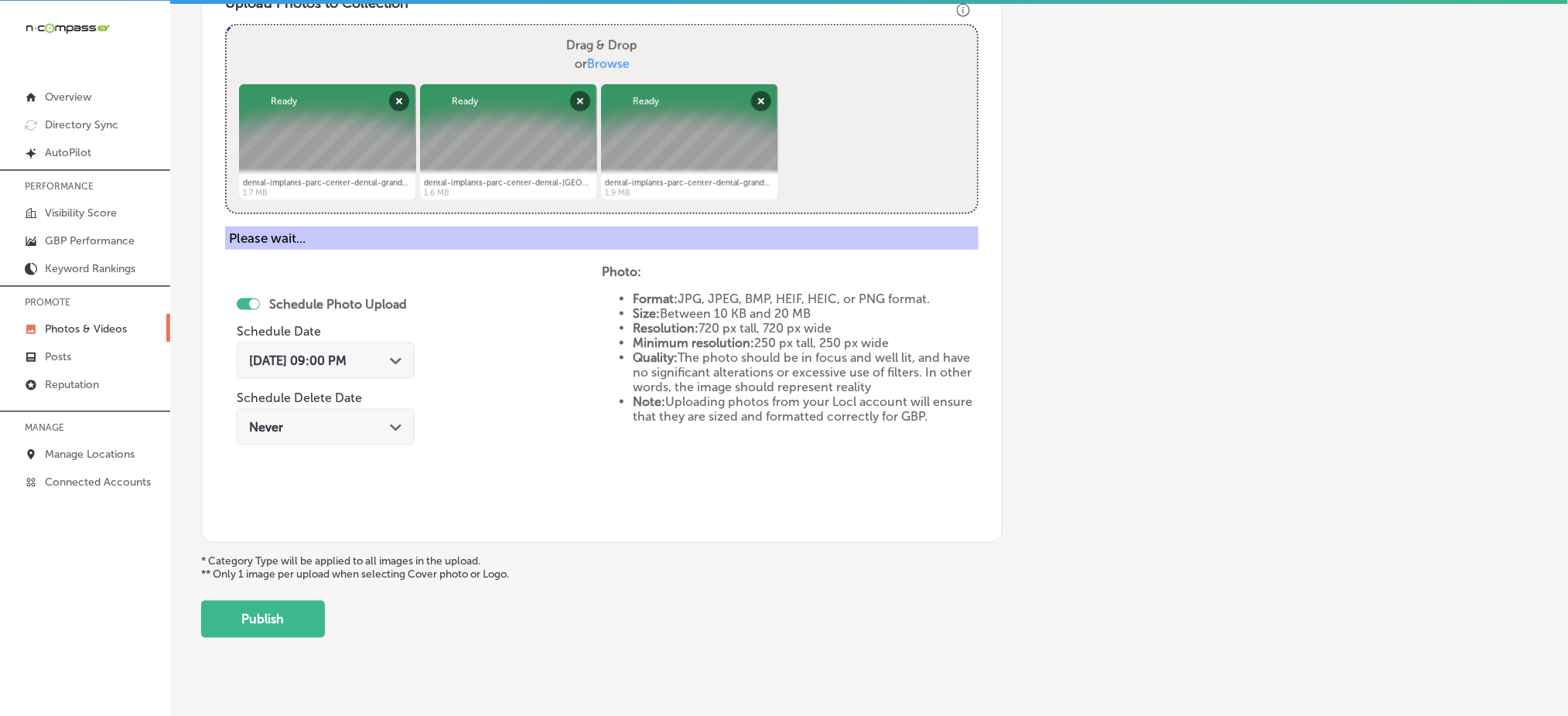
scroll to position [452, 0]
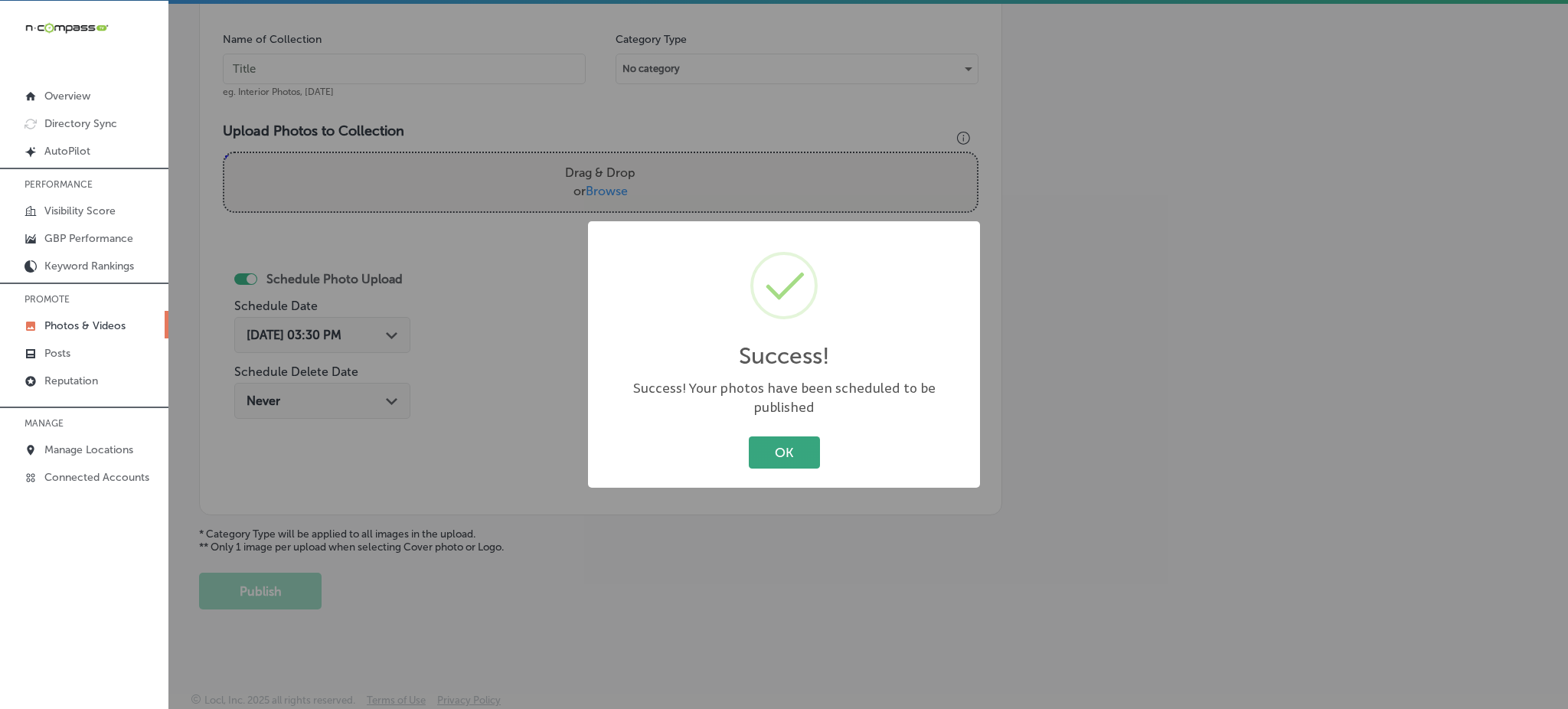
click at [755, 436] on button "OK" at bounding box center [784, 451] width 72 height 31
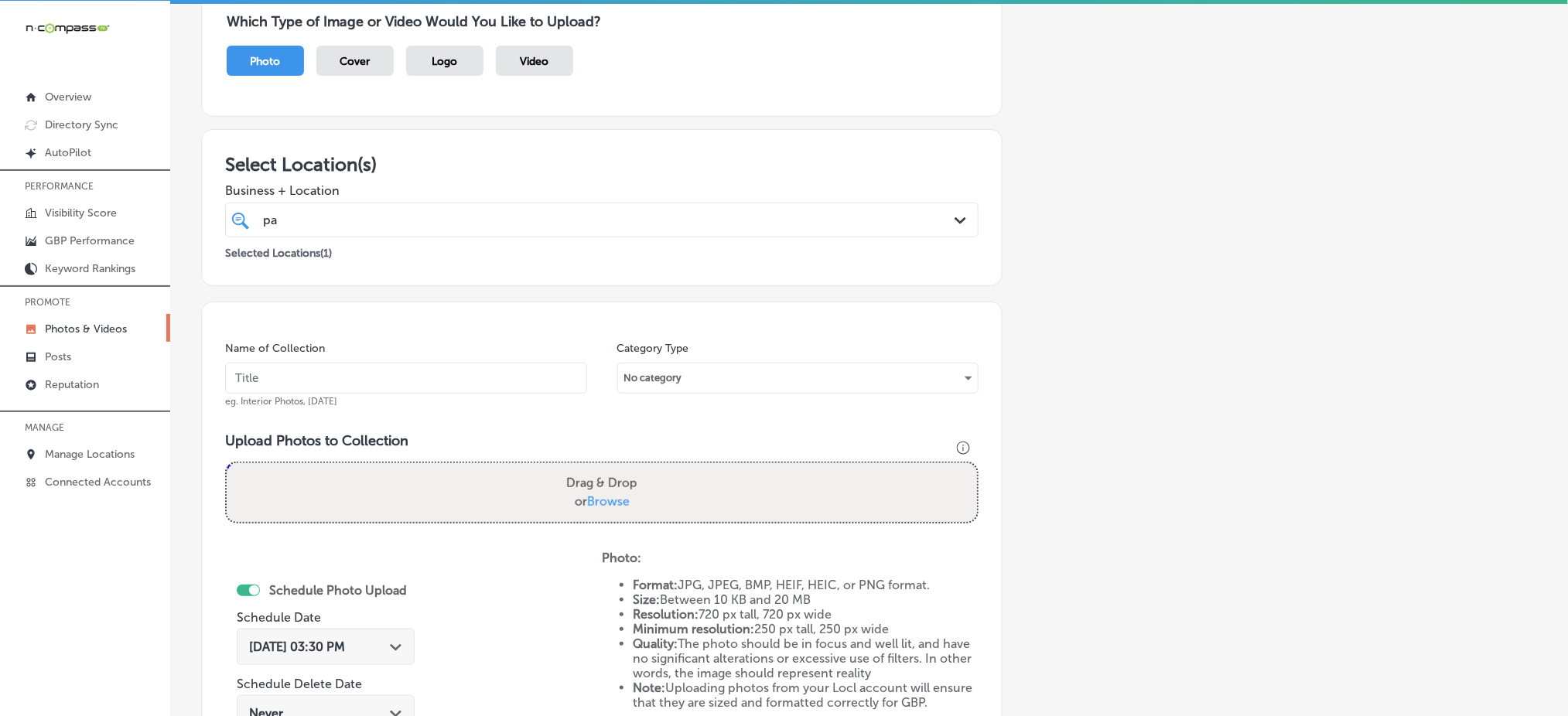
scroll to position [143, 0]
click at [359, 384] on input "text" at bounding box center [406, 379] width 362 height 31
paste input "parc-center-dental-[DATE]"
type input "parc-center-dental-[DATE]"
click at [613, 501] on span "Browse" at bounding box center [608, 502] width 43 height 14
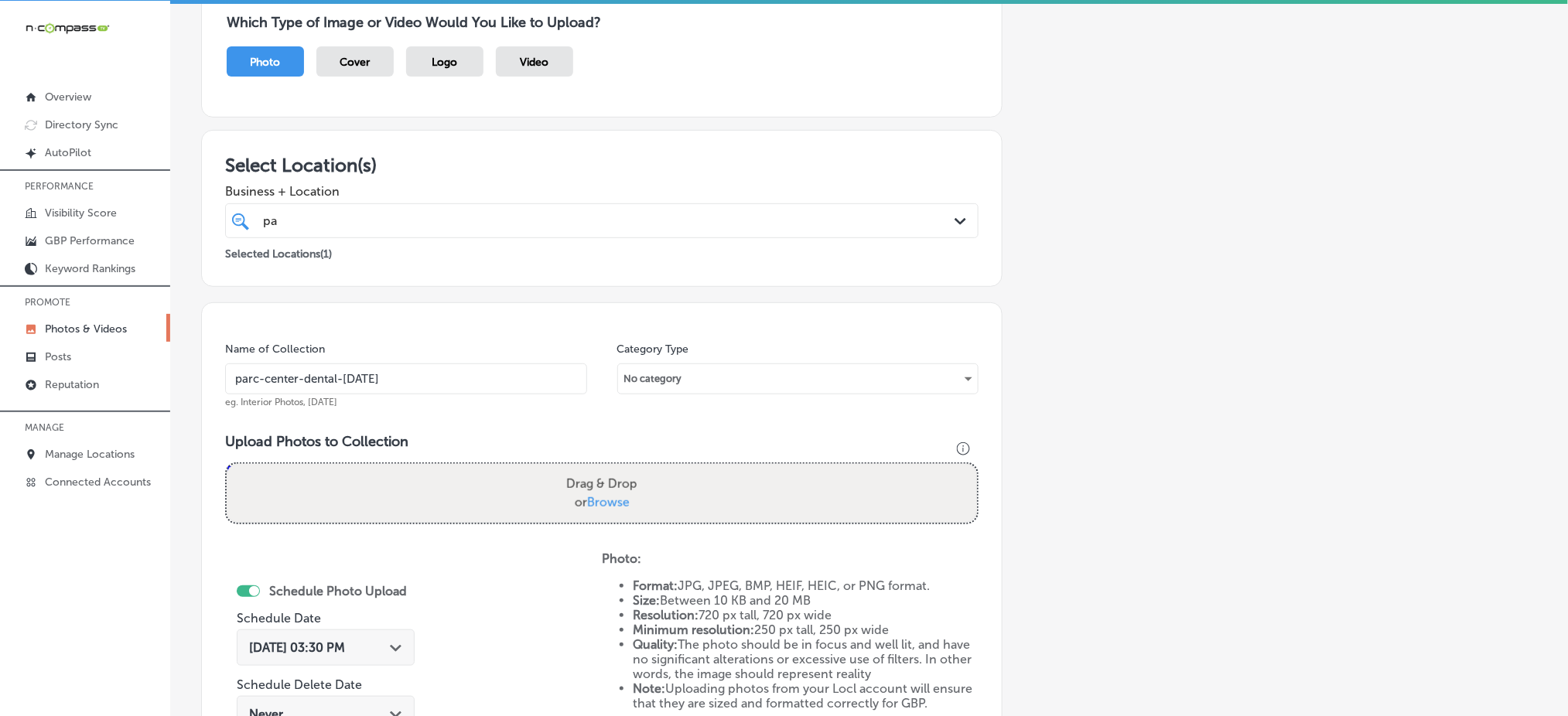
click at [613, 469] on input "Drag & Drop or Browse" at bounding box center [602, 466] width 750 height 4
type input "C:\fakepath\dental-implants-parc-center-dental-grand-junction-co (10).png"
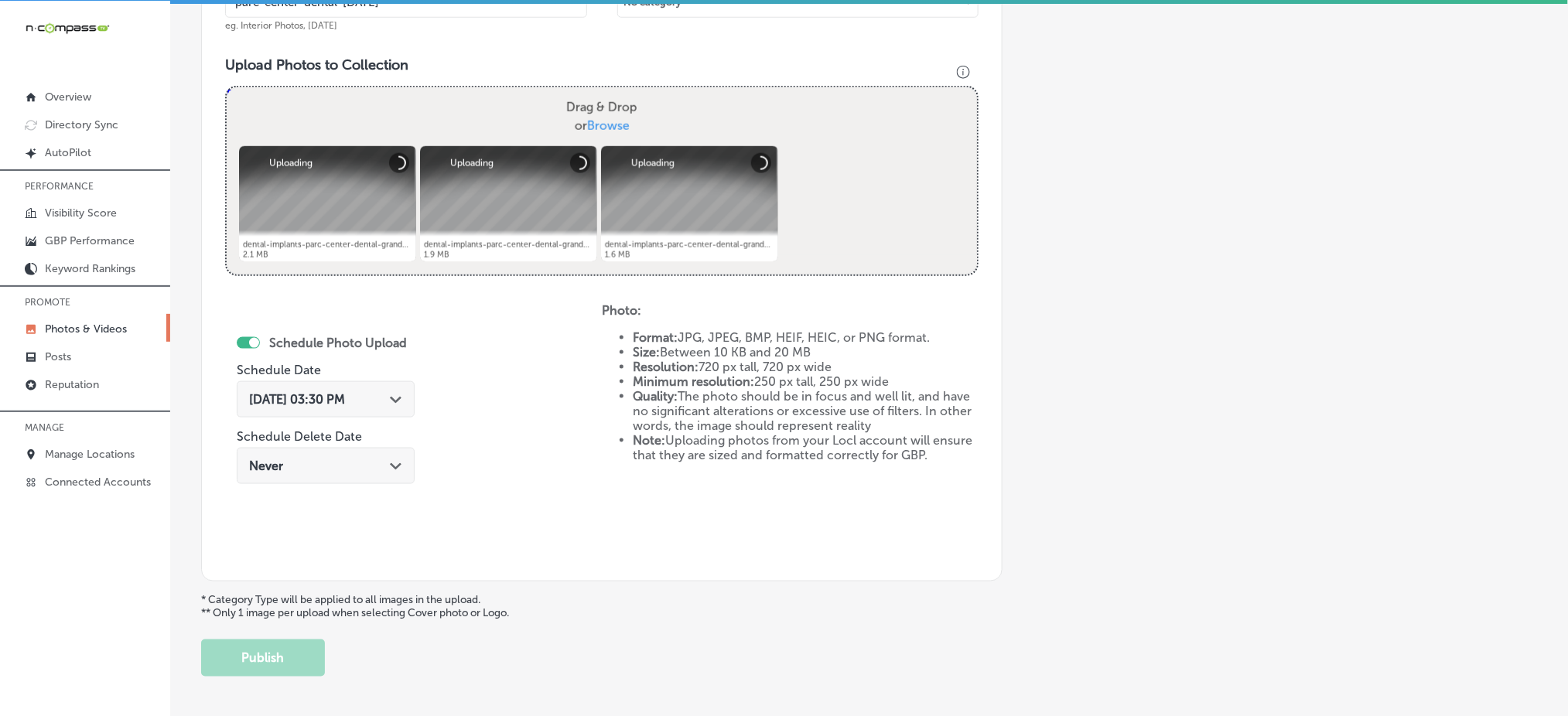
scroll to position [555, 0]
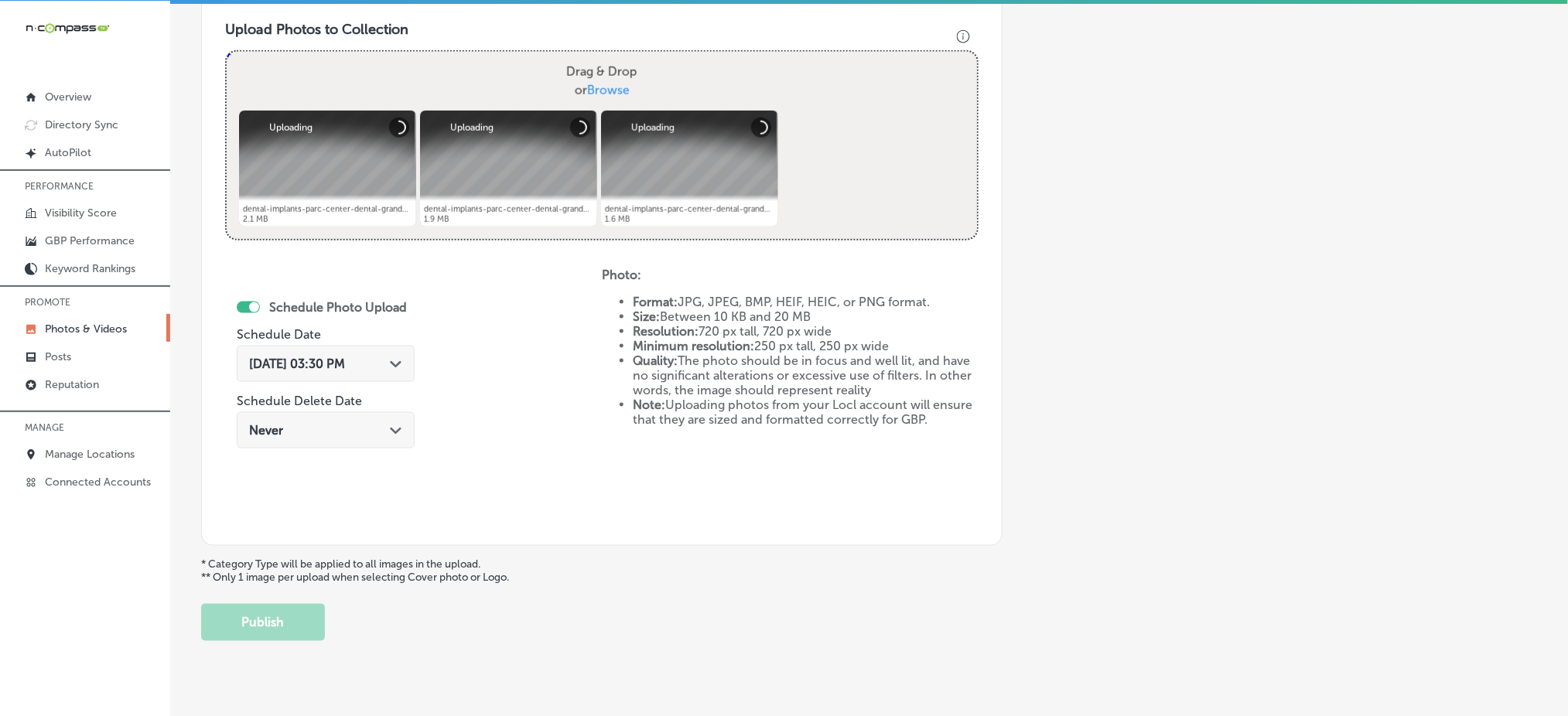
click at [338, 365] on span "[DATE] 03:30 PM" at bounding box center [297, 363] width 96 height 14
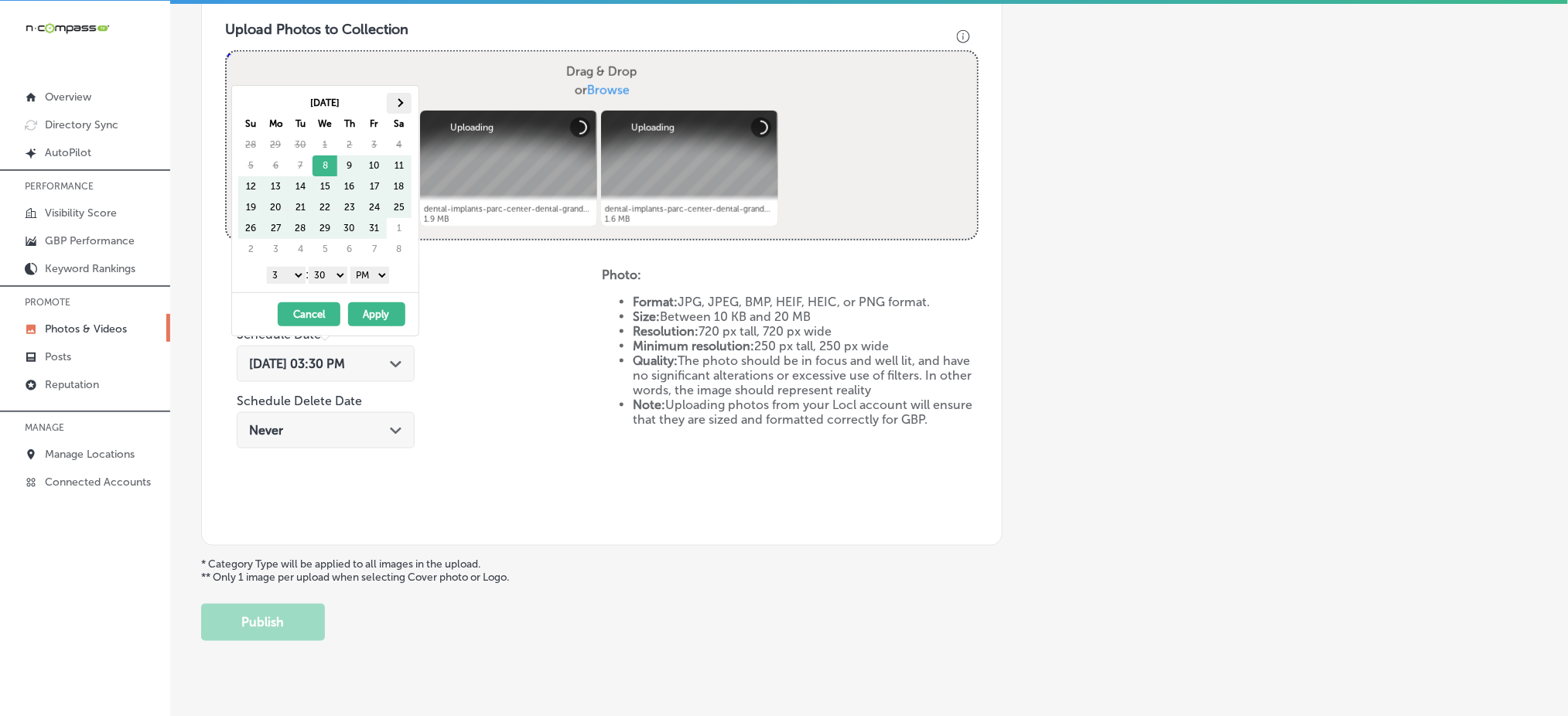
click at [401, 98] on th at bounding box center [399, 103] width 25 height 21
click at [281, 279] on select "1 2 3 4 5 6 7 8 9 10 11 12" at bounding box center [286, 276] width 38 height 17
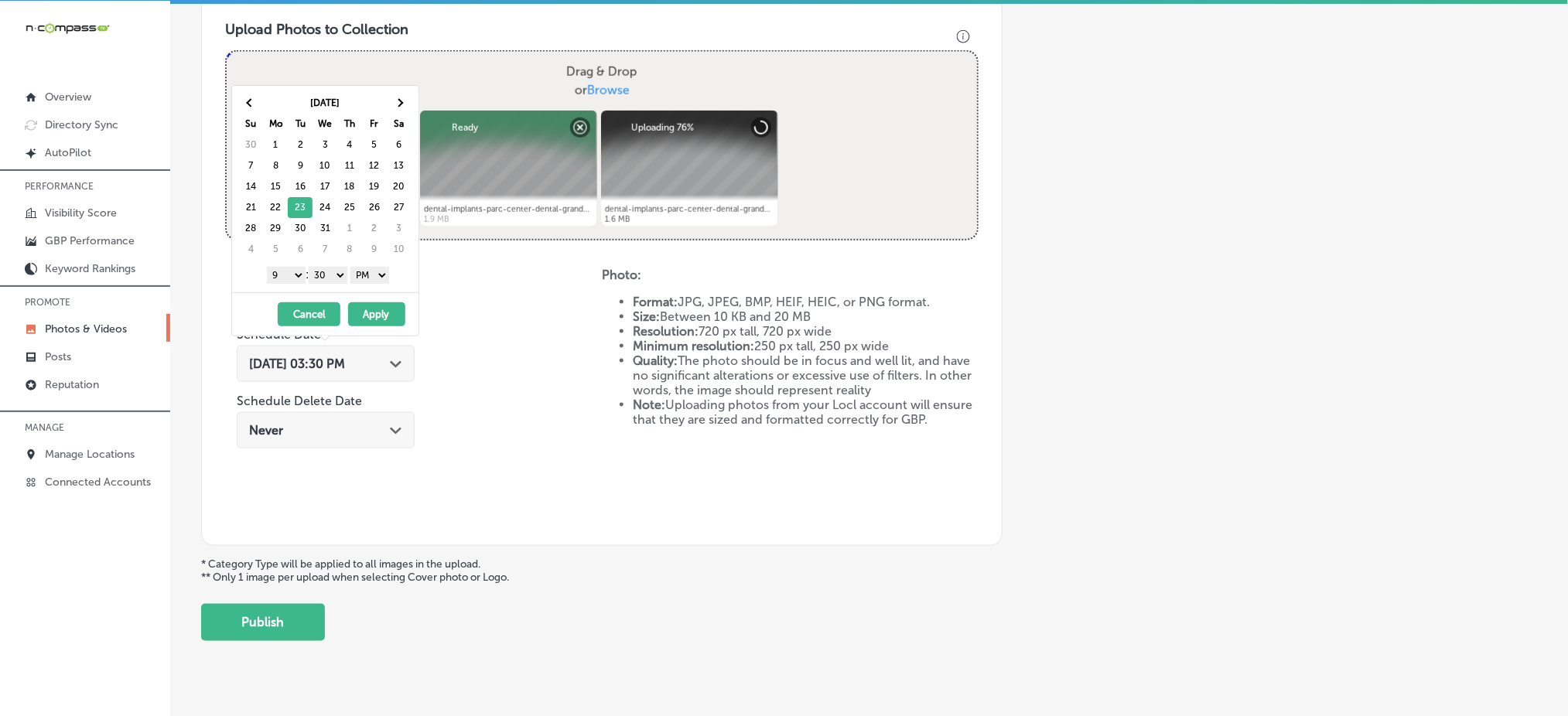
drag, startPoint x: 328, startPoint y: 270, endPoint x: 328, endPoint y: 279, distance: 9.0
click at [328, 271] on select "00 10 20 30 40 50" at bounding box center [327, 276] width 38 height 17
click at [361, 317] on button "Apply" at bounding box center [376, 315] width 57 height 24
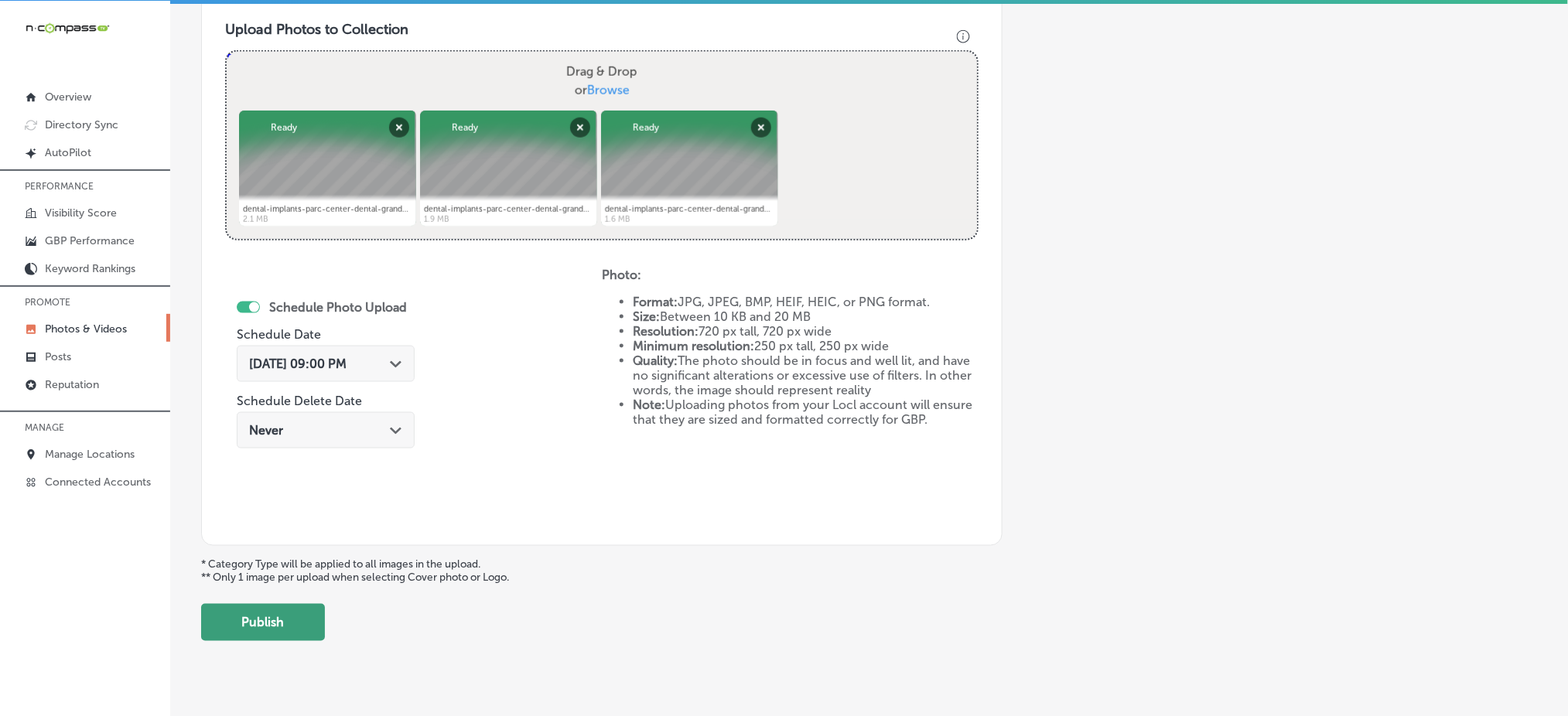
click at [319, 621] on button "Publish" at bounding box center [264, 622] width 124 height 37
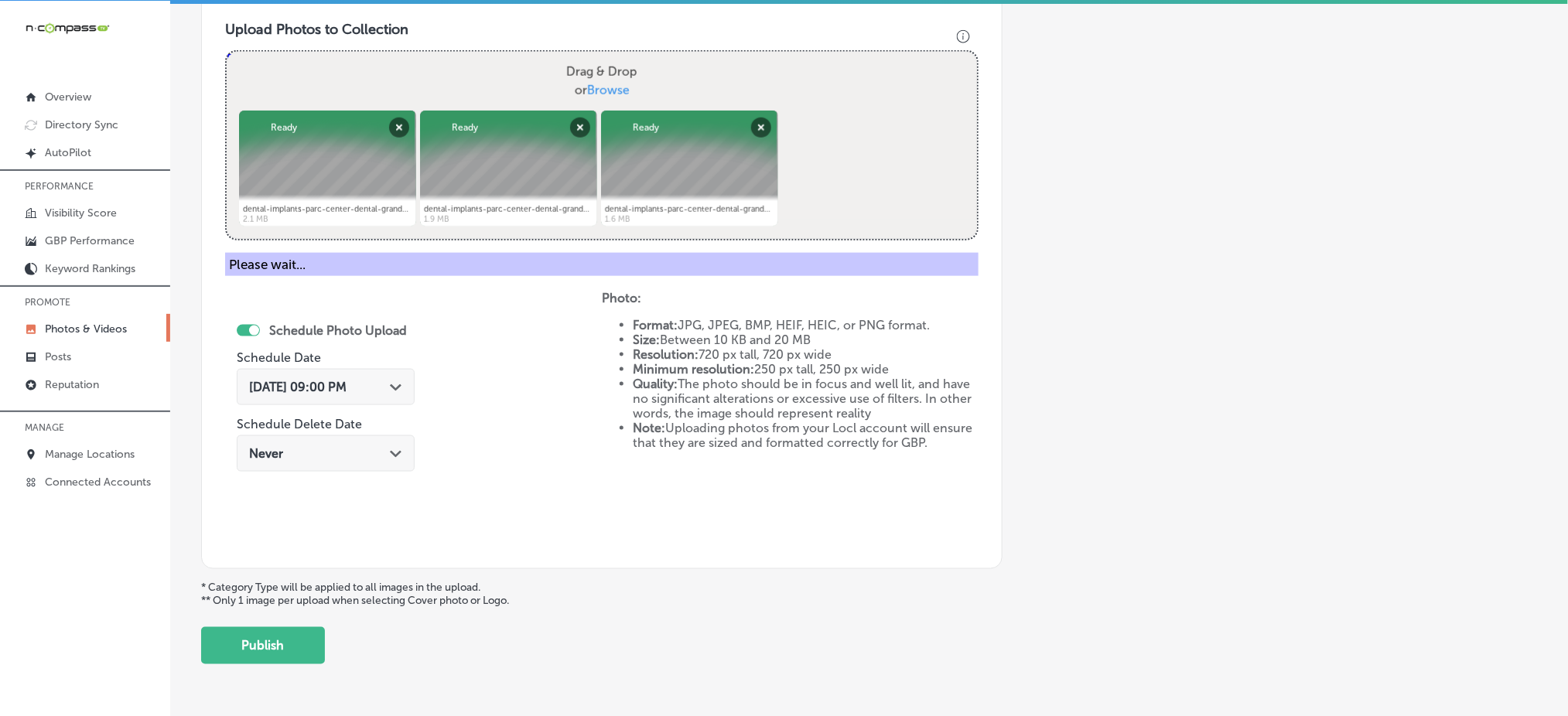
scroll to position [452, 0]
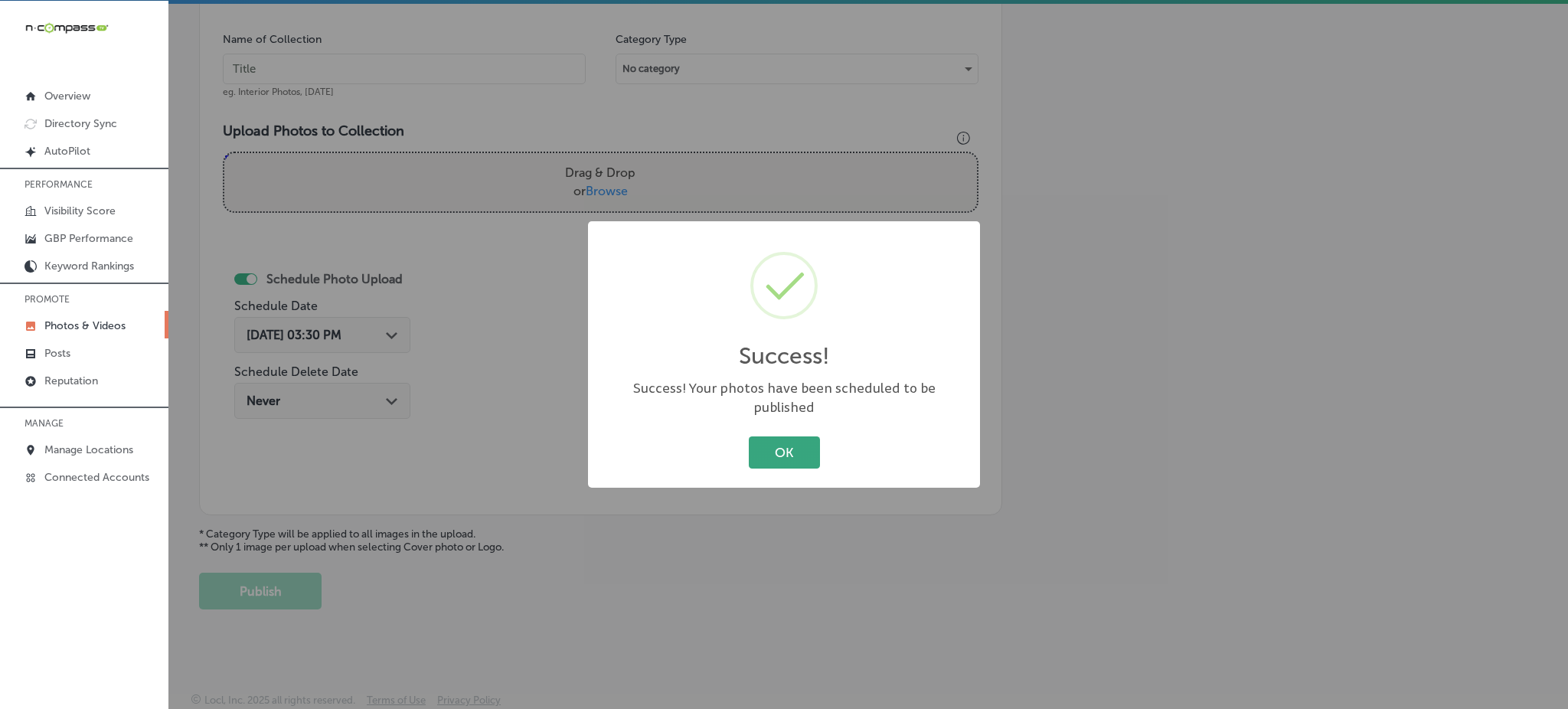
click at [777, 437] on button "OK" at bounding box center [784, 451] width 72 height 31
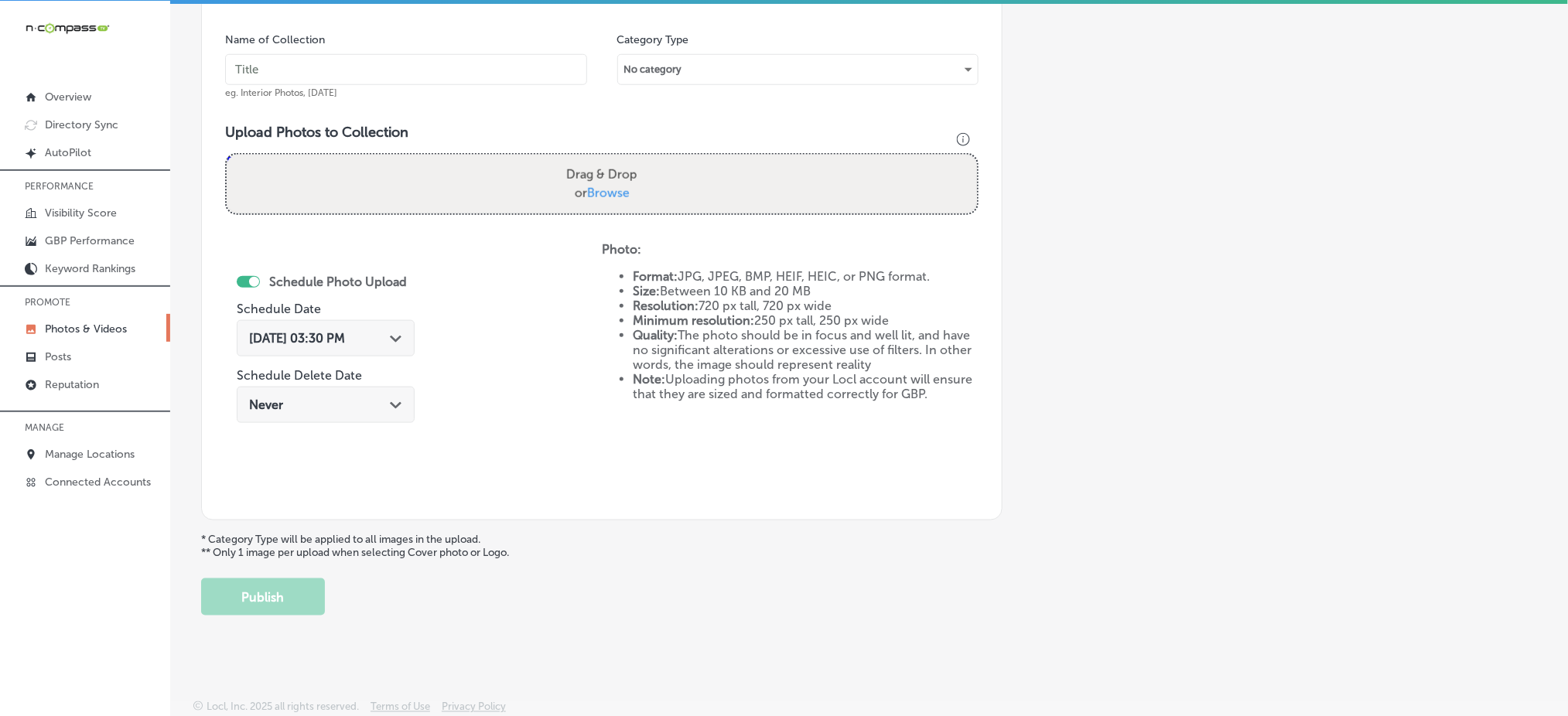
scroll to position [246, 0]
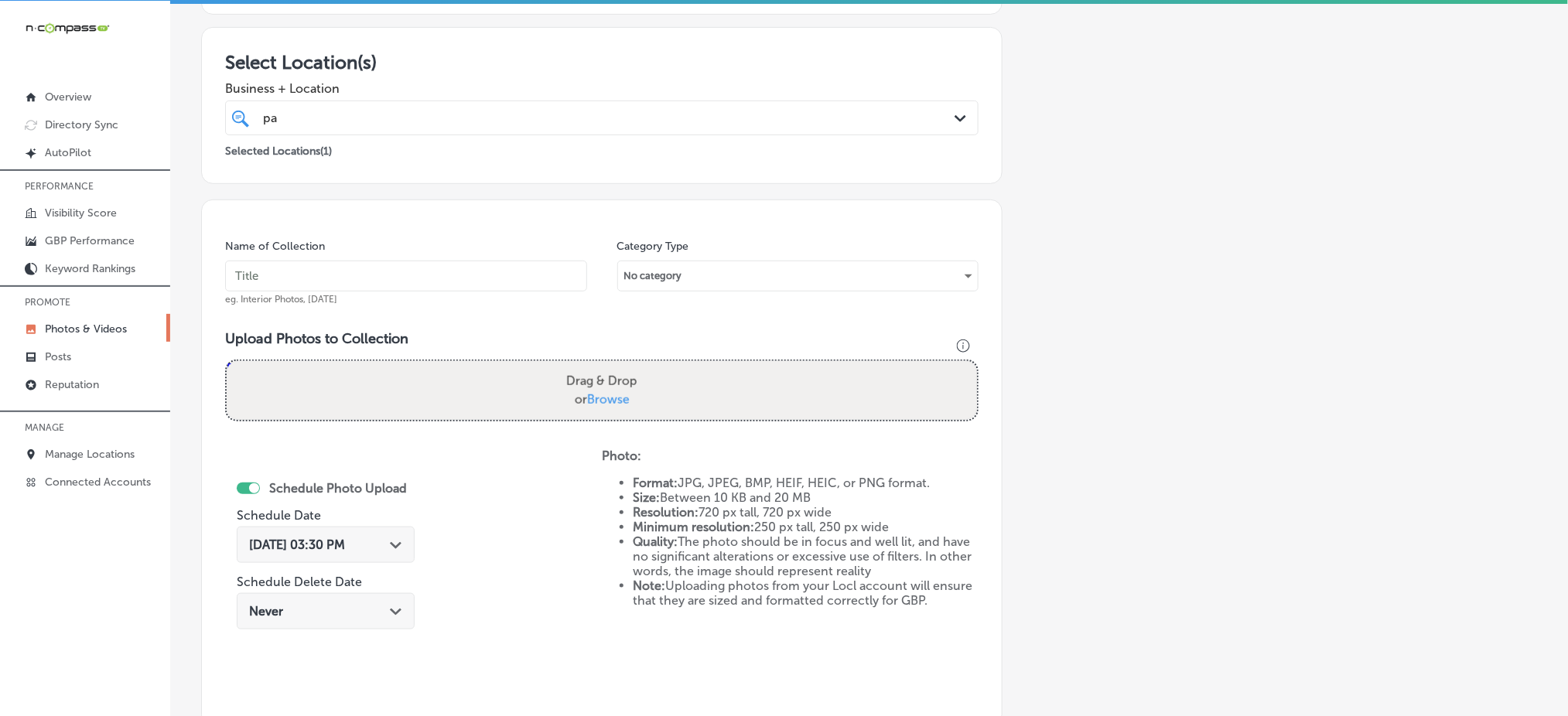
click at [321, 278] on input "text" at bounding box center [406, 276] width 362 height 31
paste input "parc-center-dental-[DATE]"
type input "parc-center-dental-[DATE]"
click at [607, 396] on span "Browse" at bounding box center [608, 399] width 43 height 14
click at [607, 366] on input "Drag & Drop or Browse" at bounding box center [602, 363] width 750 height 4
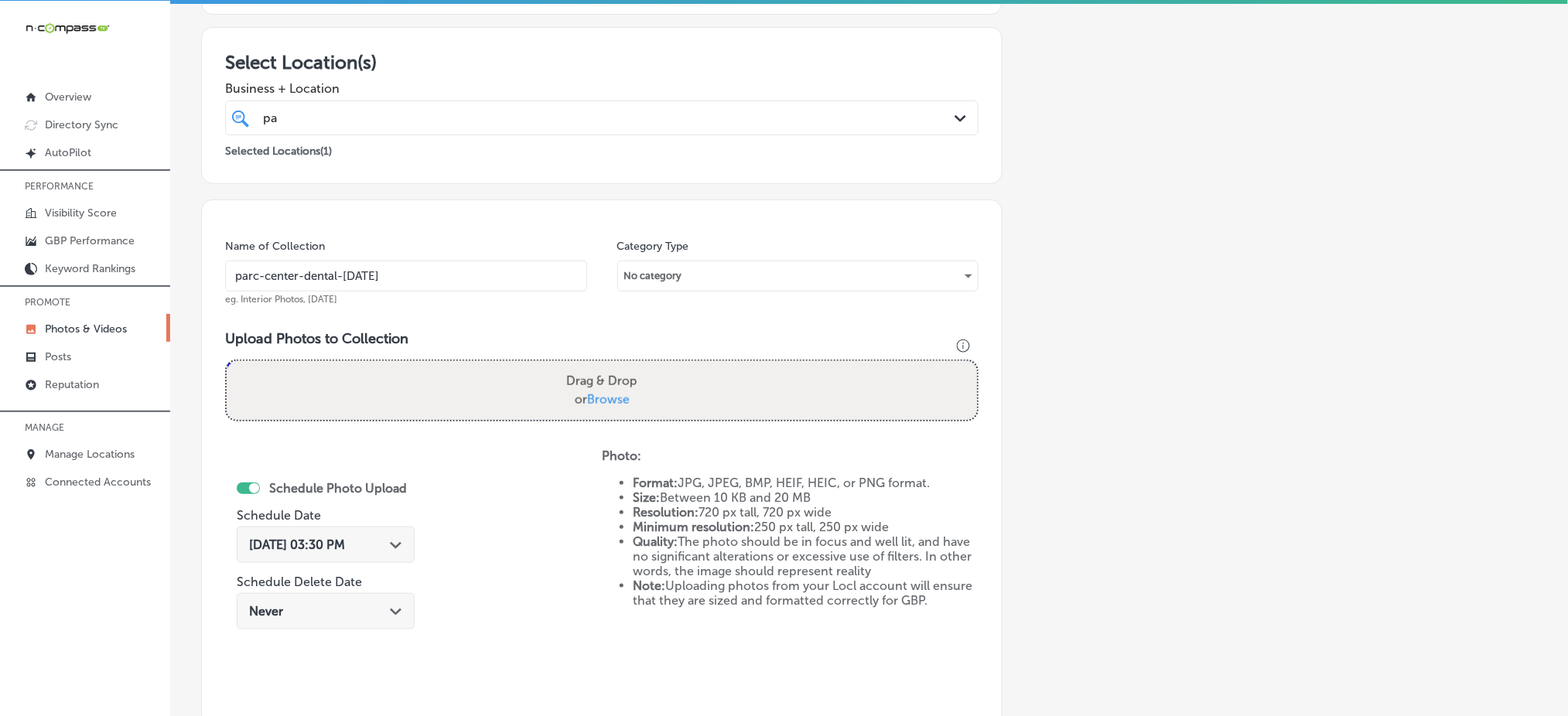
type input "C:\fakepath\dental-implants-parc-center-dental-grand-junction-co (13).png"
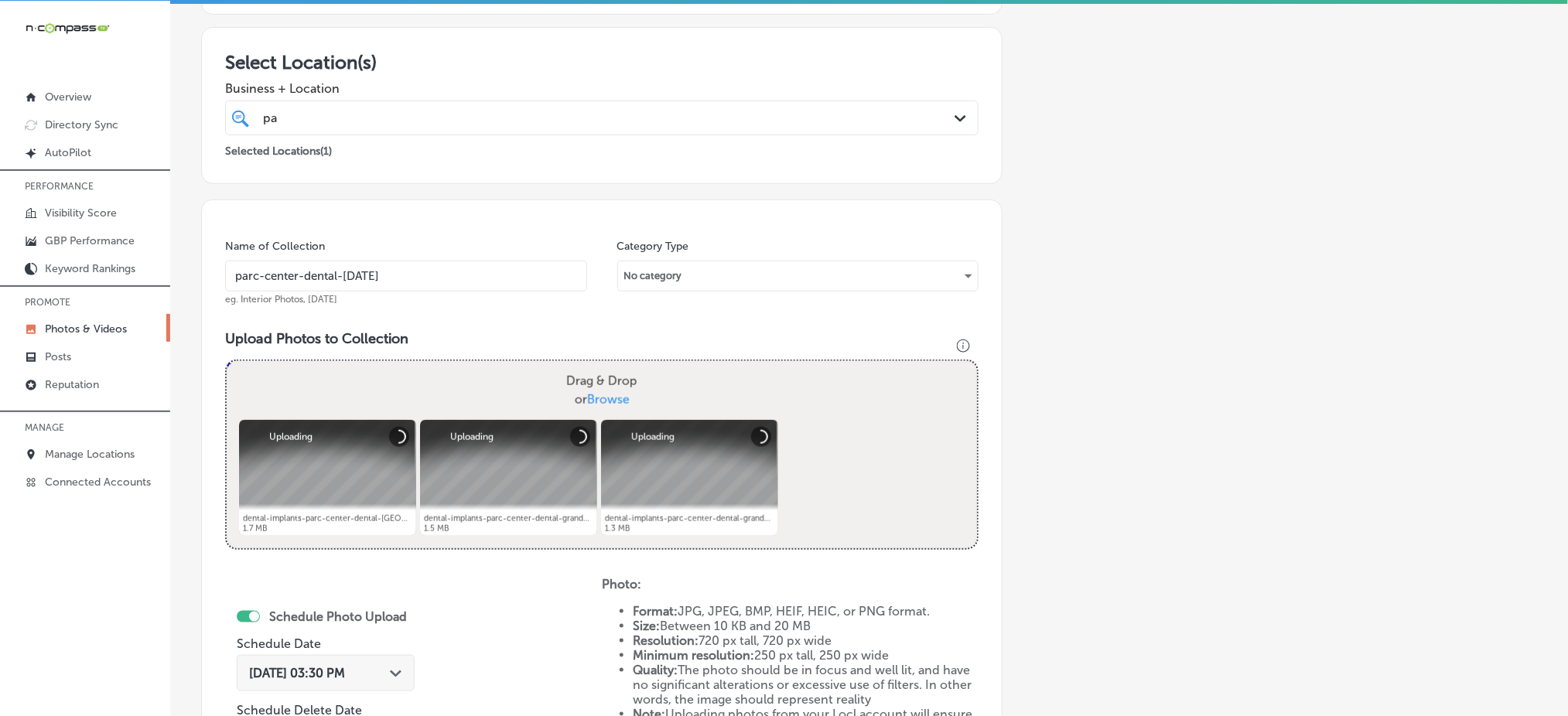
scroll to position [452, 0]
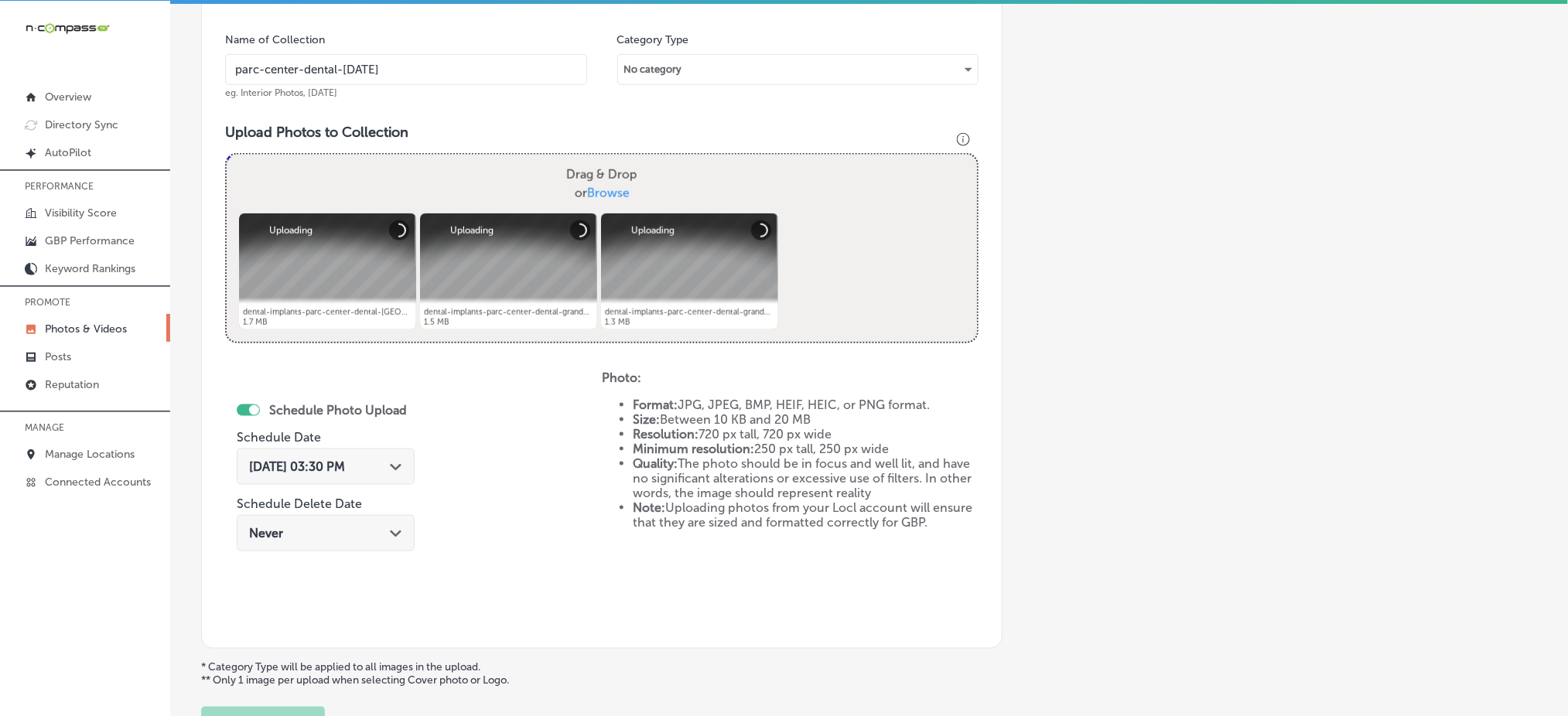
click at [345, 474] on div "[DATE] 03:30 PM Path Created with Sketch." at bounding box center [325, 467] width 178 height 37
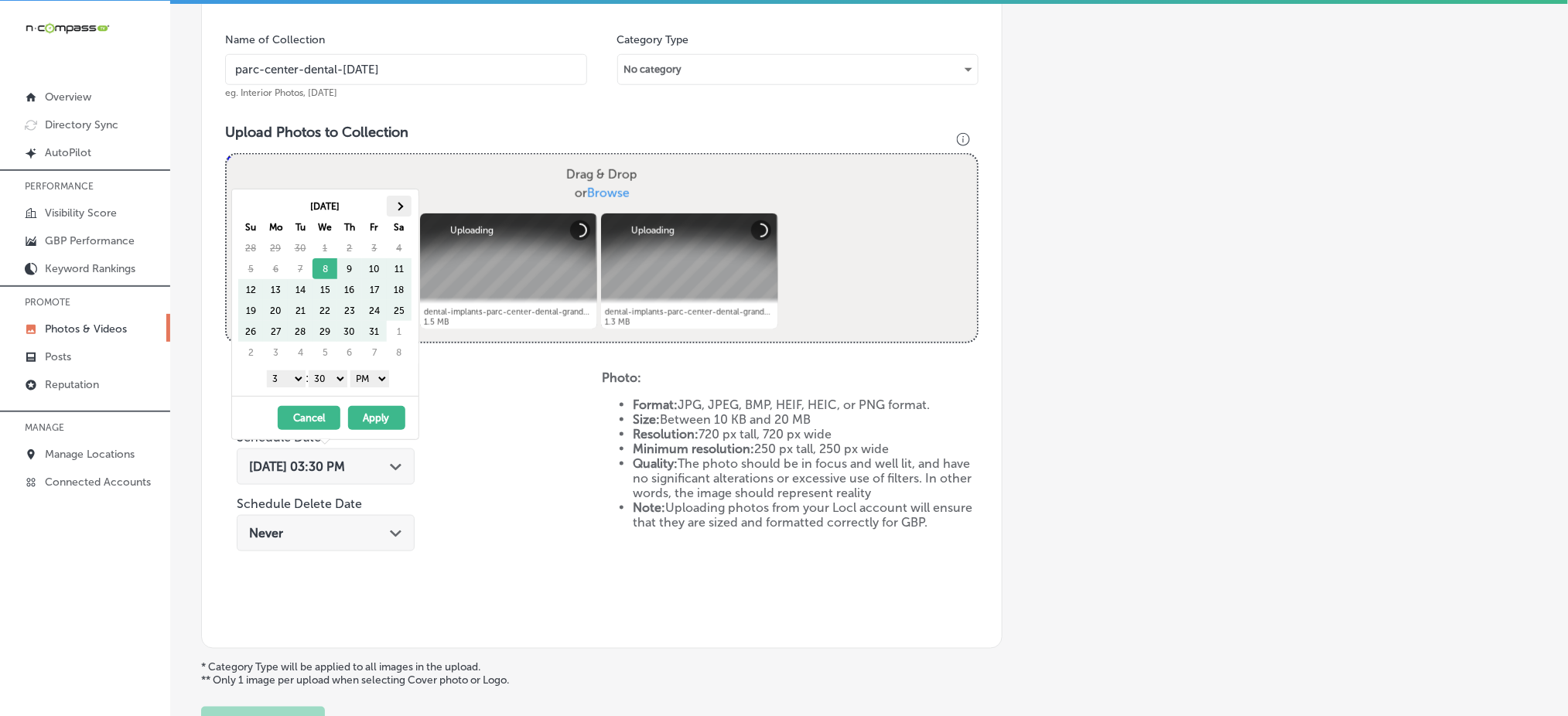
click at [411, 209] on th at bounding box center [399, 206] width 25 height 21
click at [286, 388] on div "1 2 3 4 5 6 7 8 9 10 11 12 : 00 10 20 30 40 50 AM PM" at bounding box center [328, 378] width 180 height 23
click at [286, 378] on select "1 2 3 4 5 6 7 8 9 10 11 12" at bounding box center [286, 379] width 38 height 17
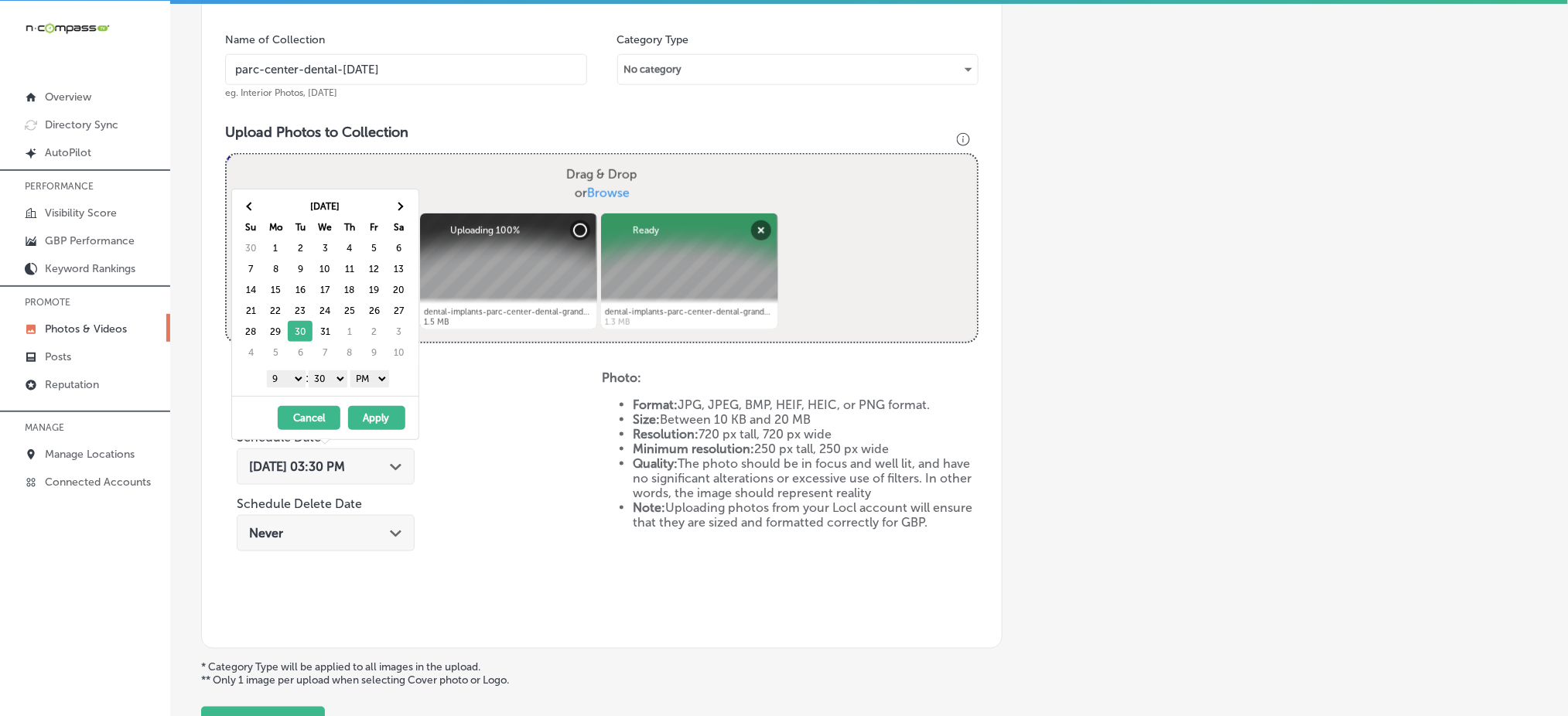
click at [337, 372] on select "00 10 20 30 40 50" at bounding box center [327, 379] width 38 height 17
click at [374, 423] on button "Apply" at bounding box center [376, 418] width 57 height 24
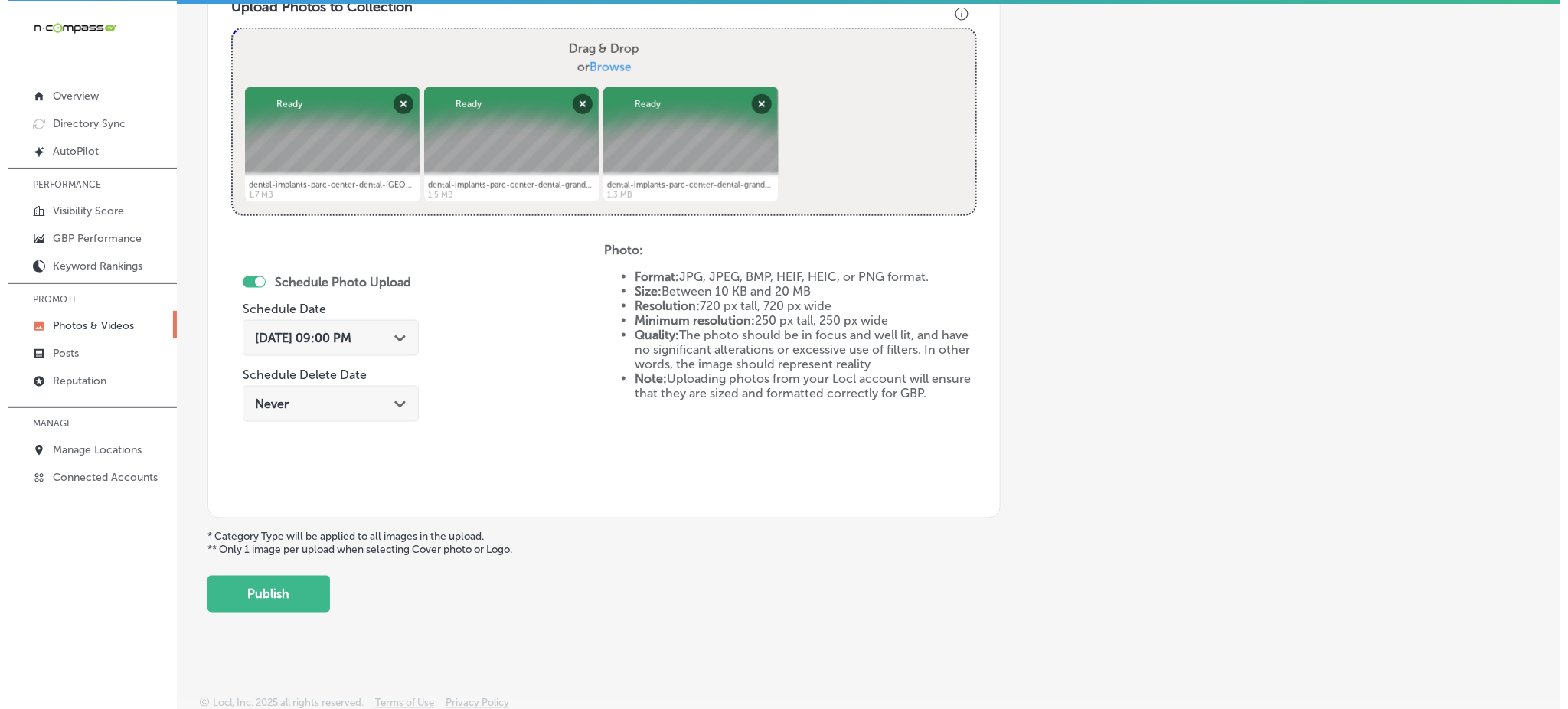
scroll to position [576, 0]
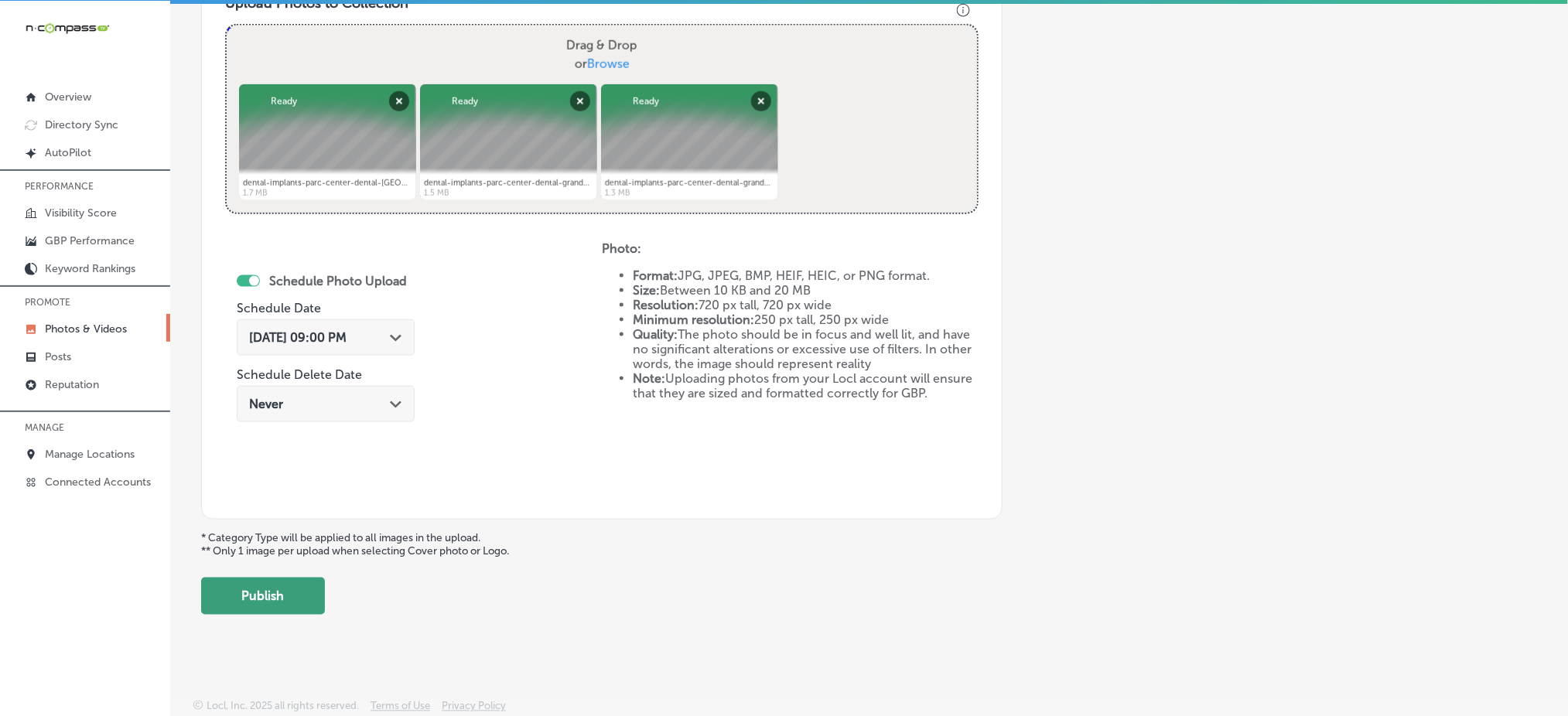
click at [294, 602] on button "Publish" at bounding box center [264, 597] width 124 height 37
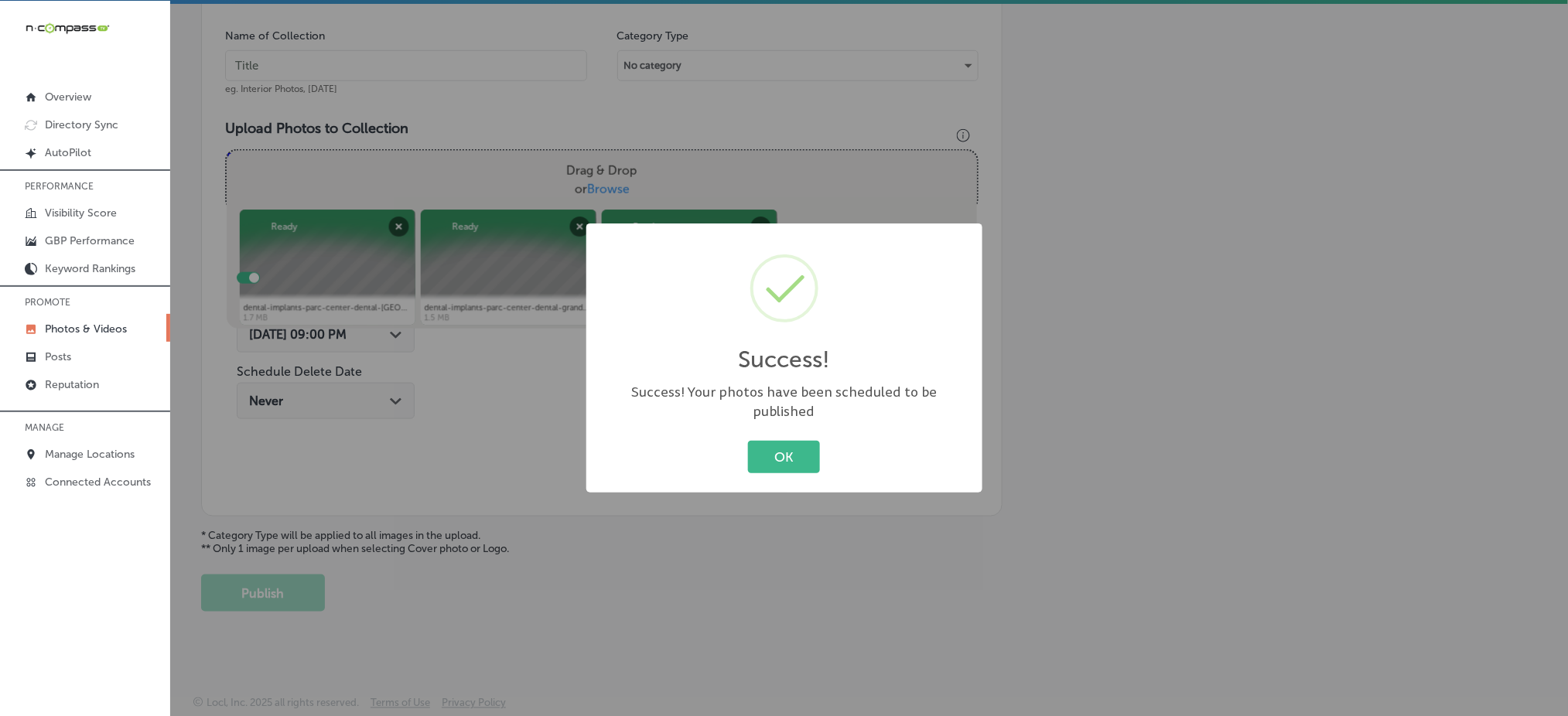
scroll to position [452, 0]
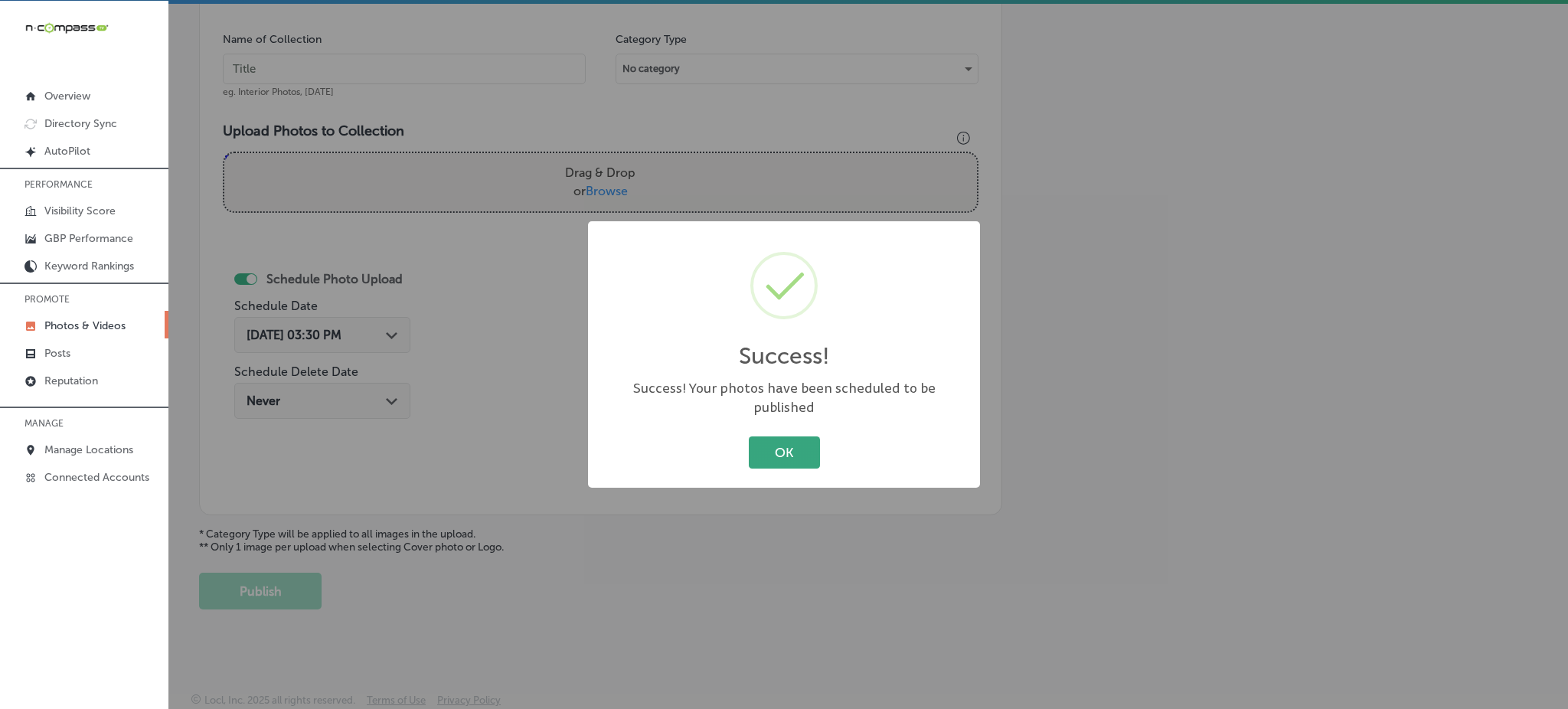
click at [777, 453] on button "OK" at bounding box center [784, 451] width 72 height 31
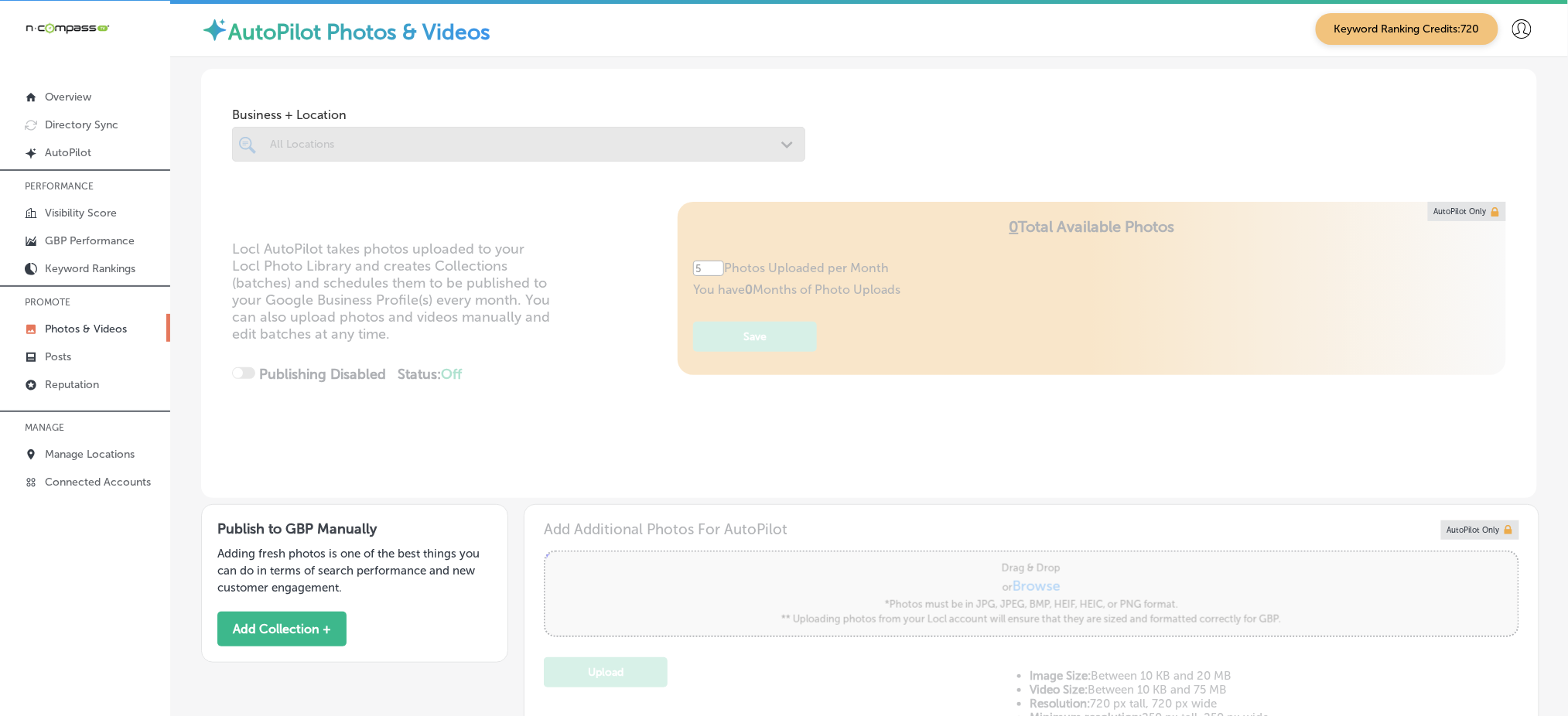
type input "0"
